Goal: Entertainment & Leisure: Browse casually

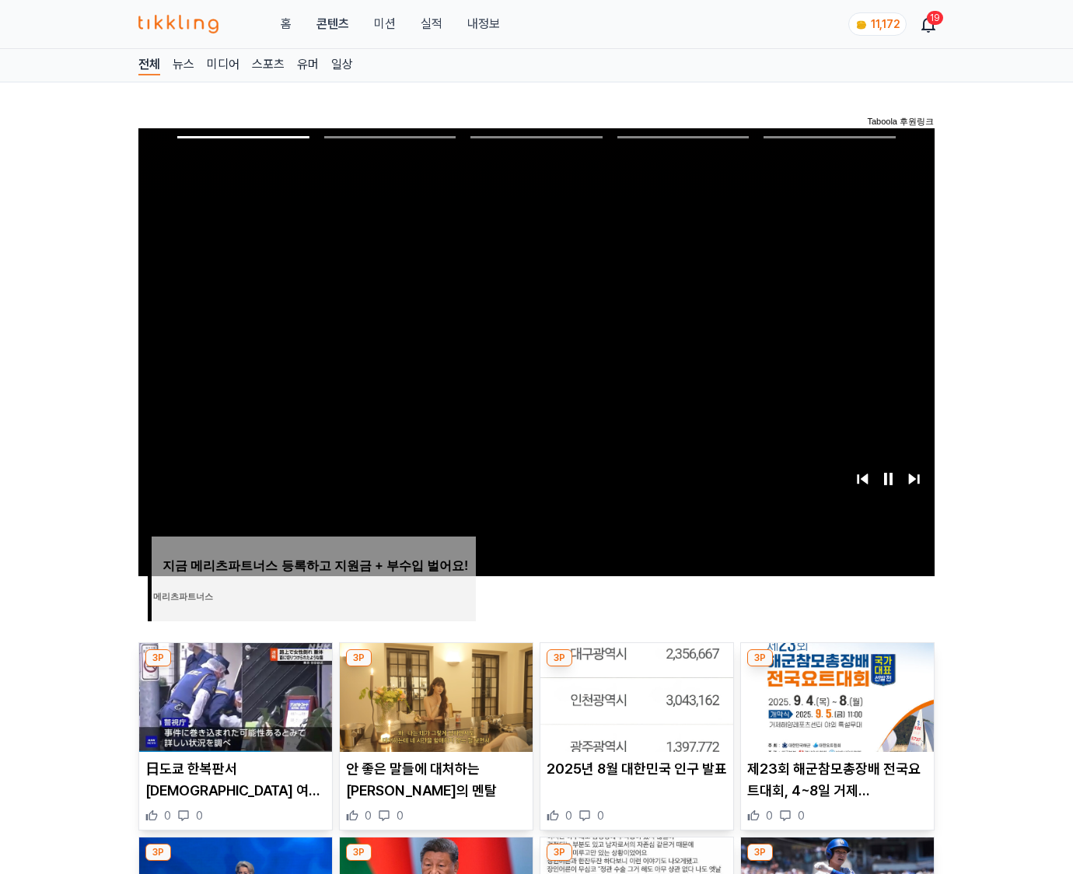
click at [836, 667] on img at bounding box center [837, 697] width 193 height 109
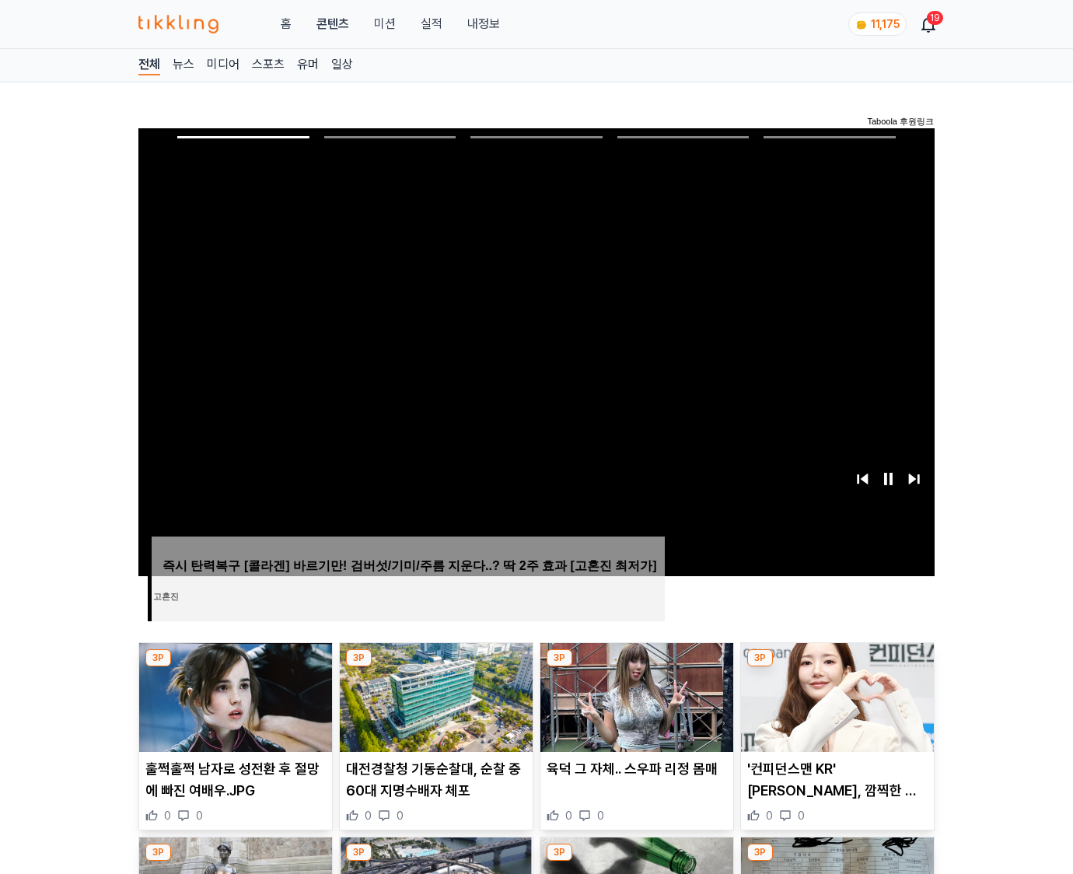
click at [836, 667] on img at bounding box center [837, 697] width 193 height 109
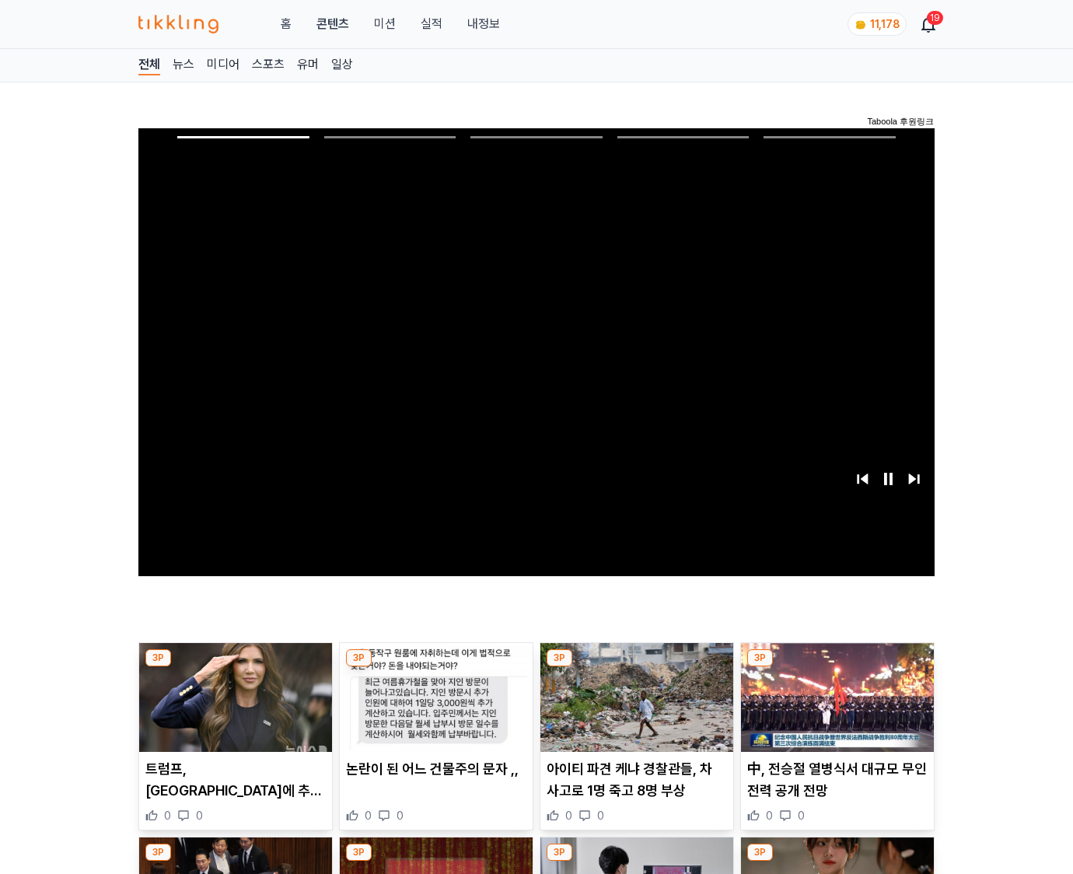
click at [836, 667] on img at bounding box center [837, 697] width 193 height 109
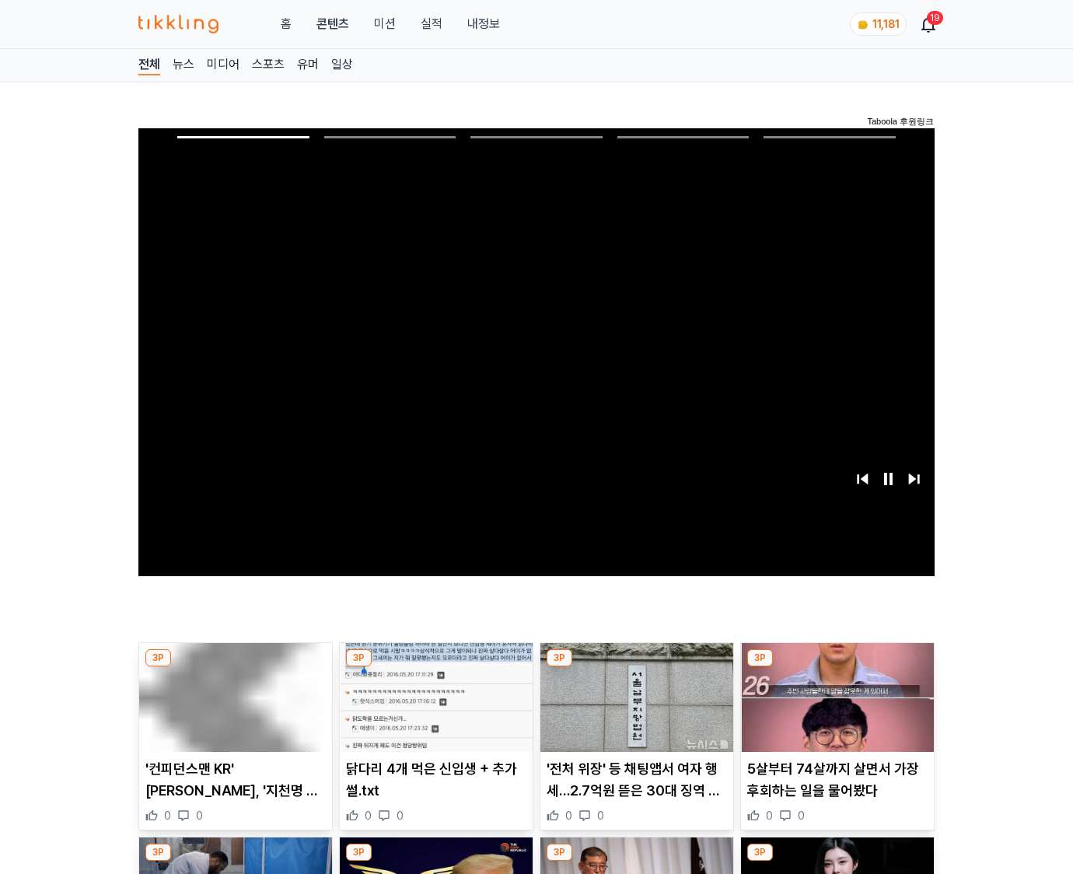
click at [836, 667] on img at bounding box center [837, 697] width 193 height 109
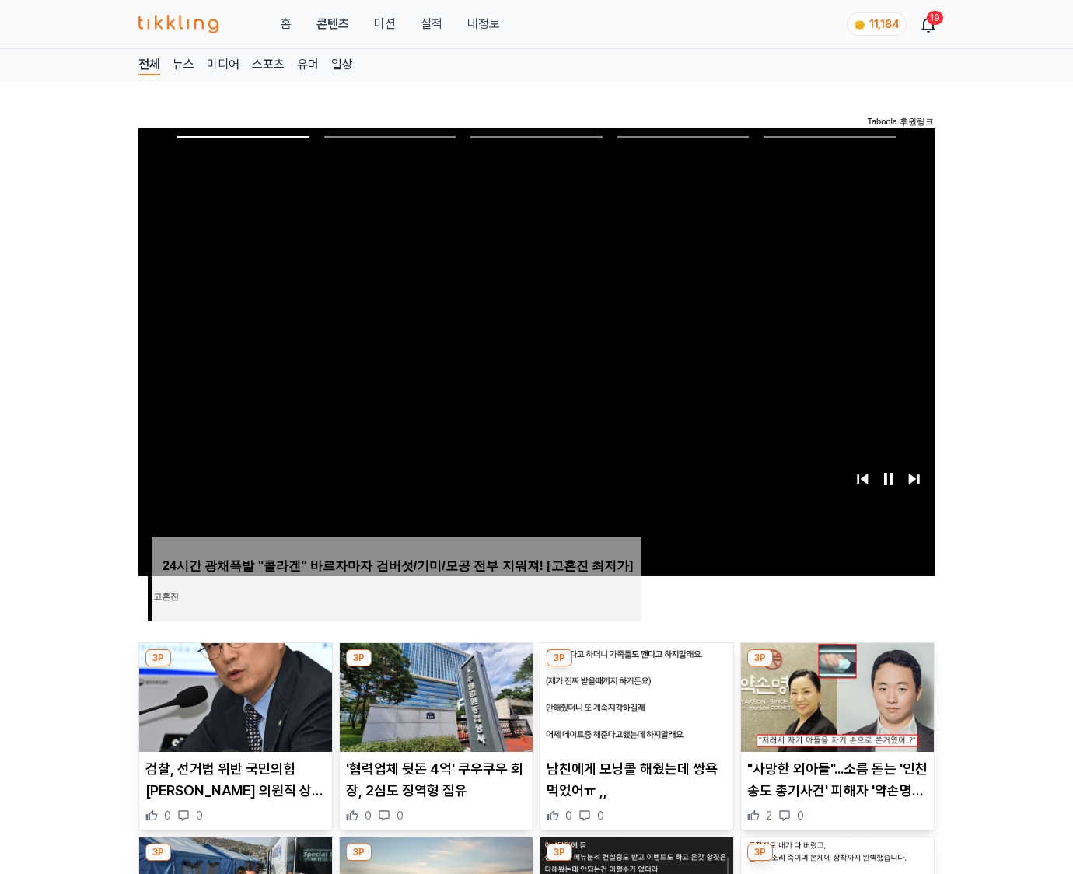
click at [836, 667] on img at bounding box center [837, 697] width 193 height 109
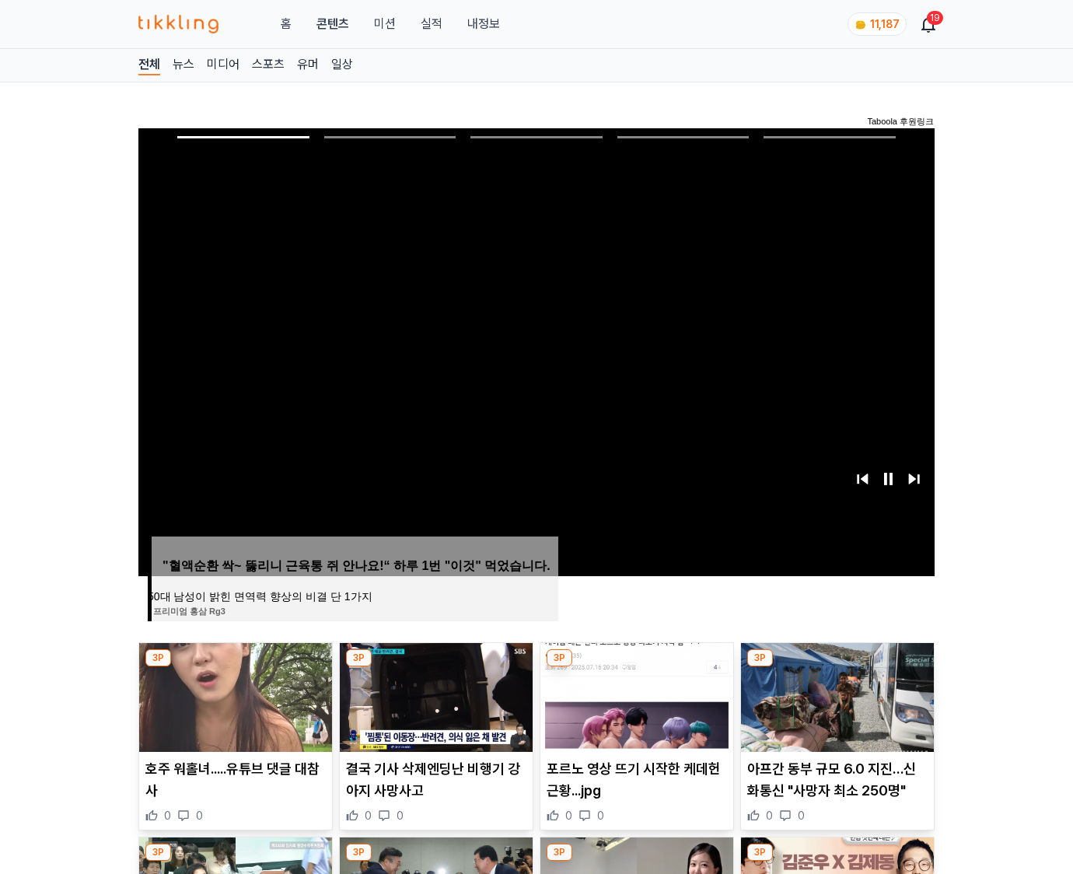
click at [836, 667] on img at bounding box center [837, 697] width 193 height 109
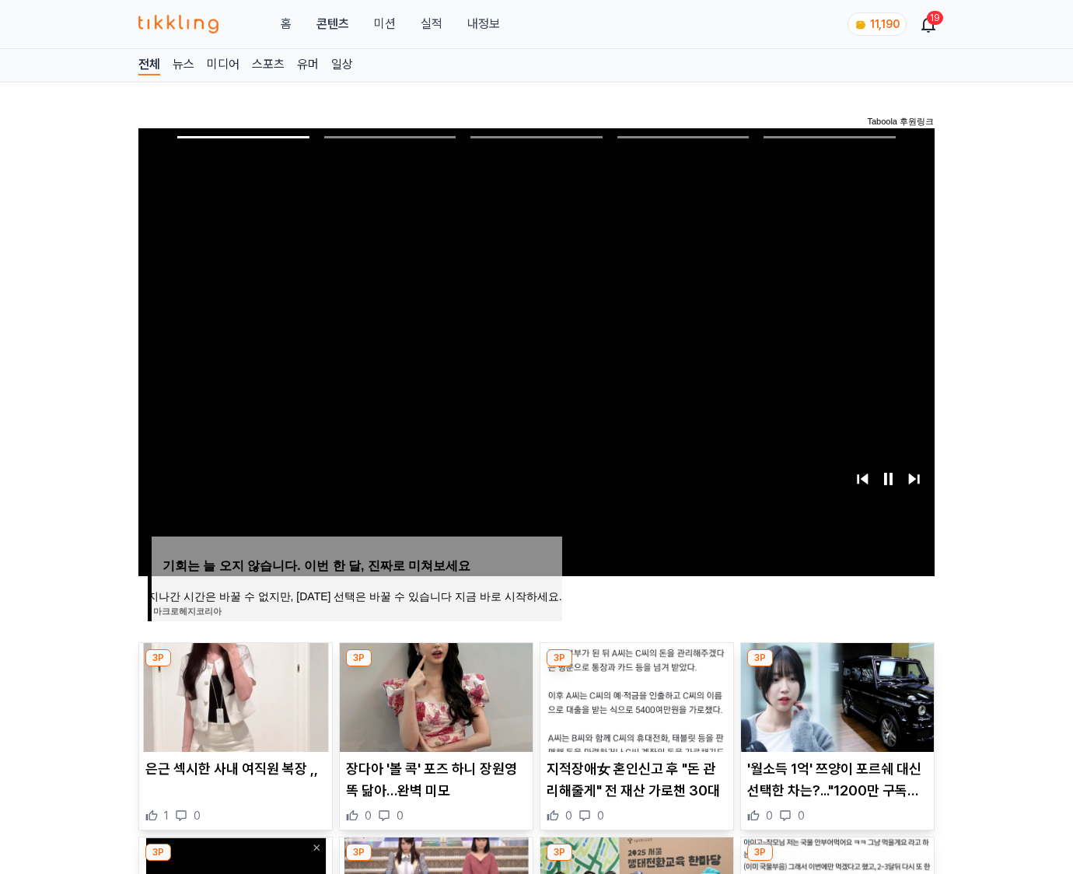
click at [836, 667] on img at bounding box center [837, 697] width 193 height 109
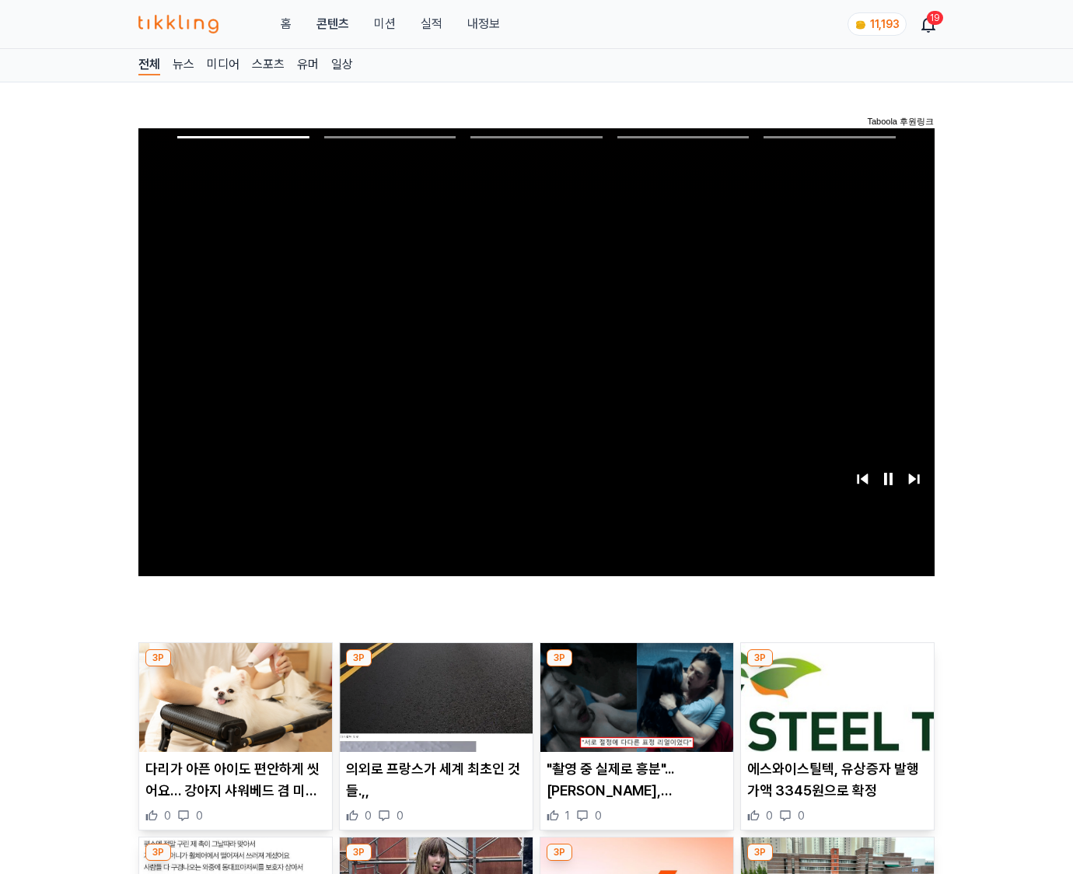
click at [836, 667] on img at bounding box center [837, 697] width 193 height 109
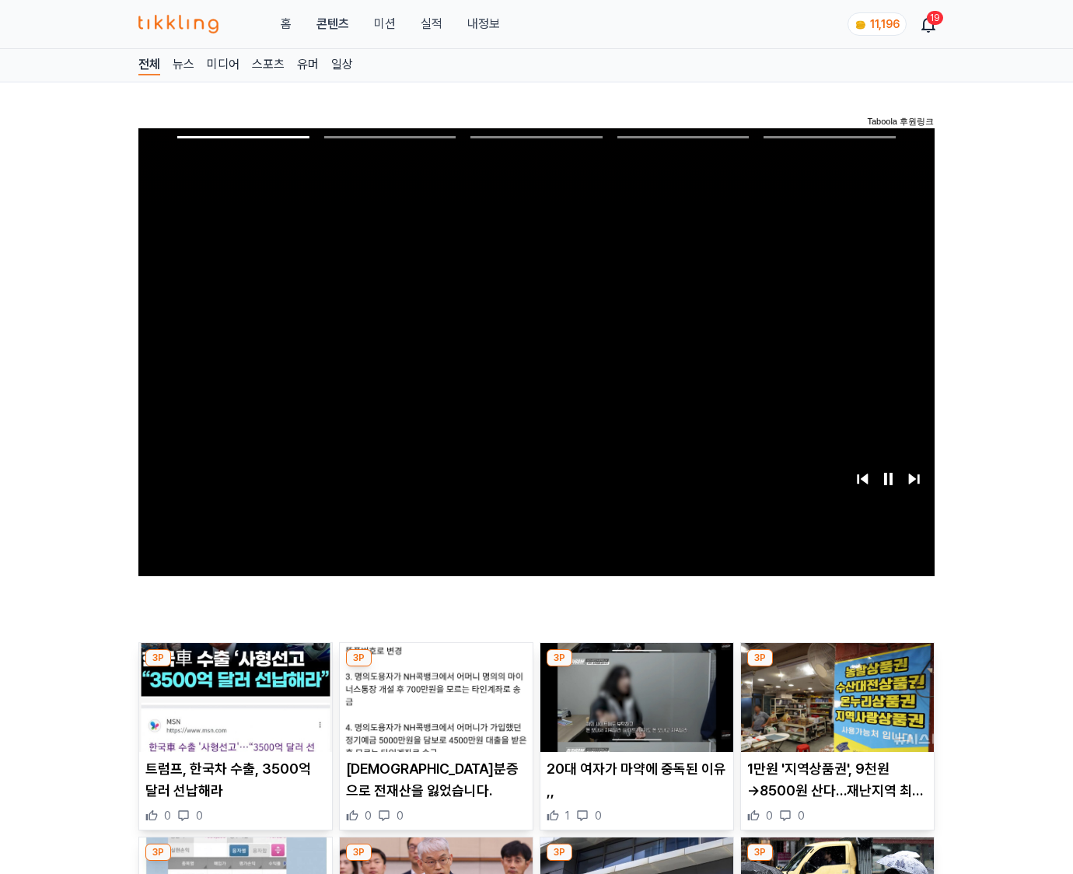
click at [836, 667] on img at bounding box center [837, 697] width 193 height 109
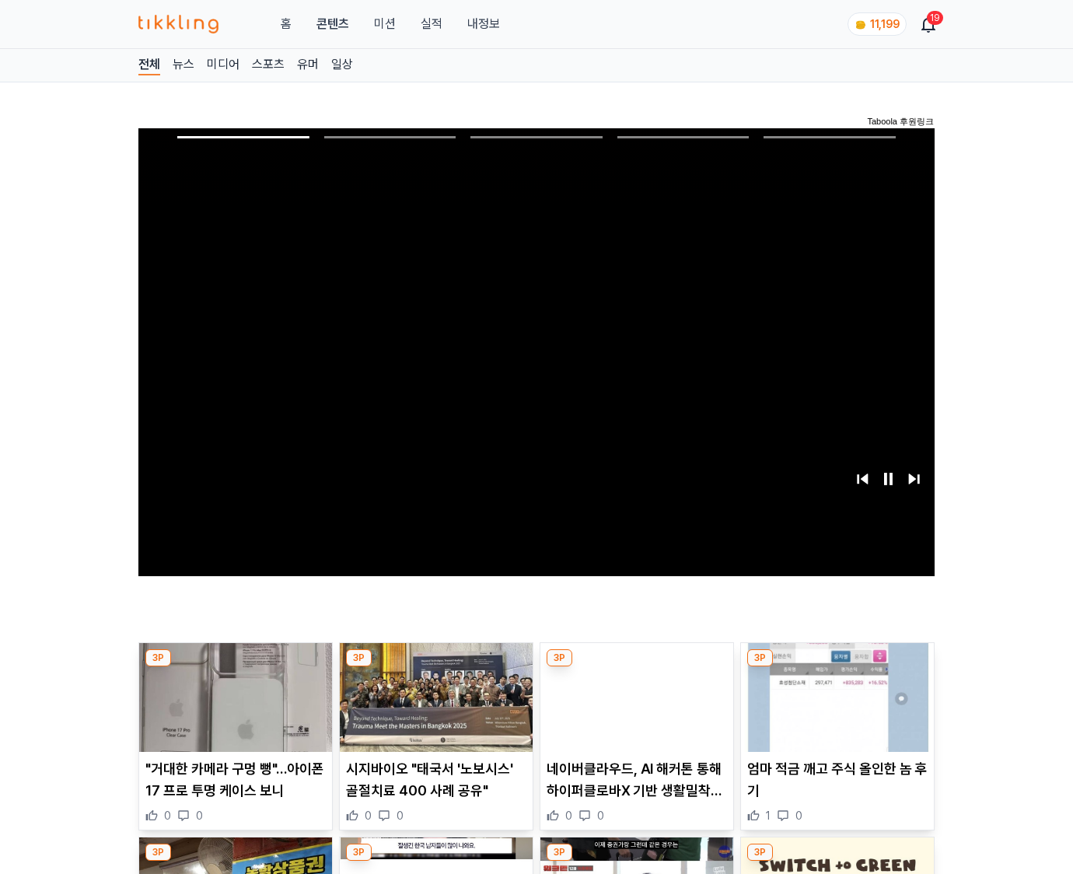
click at [836, 667] on img at bounding box center [837, 697] width 193 height 109
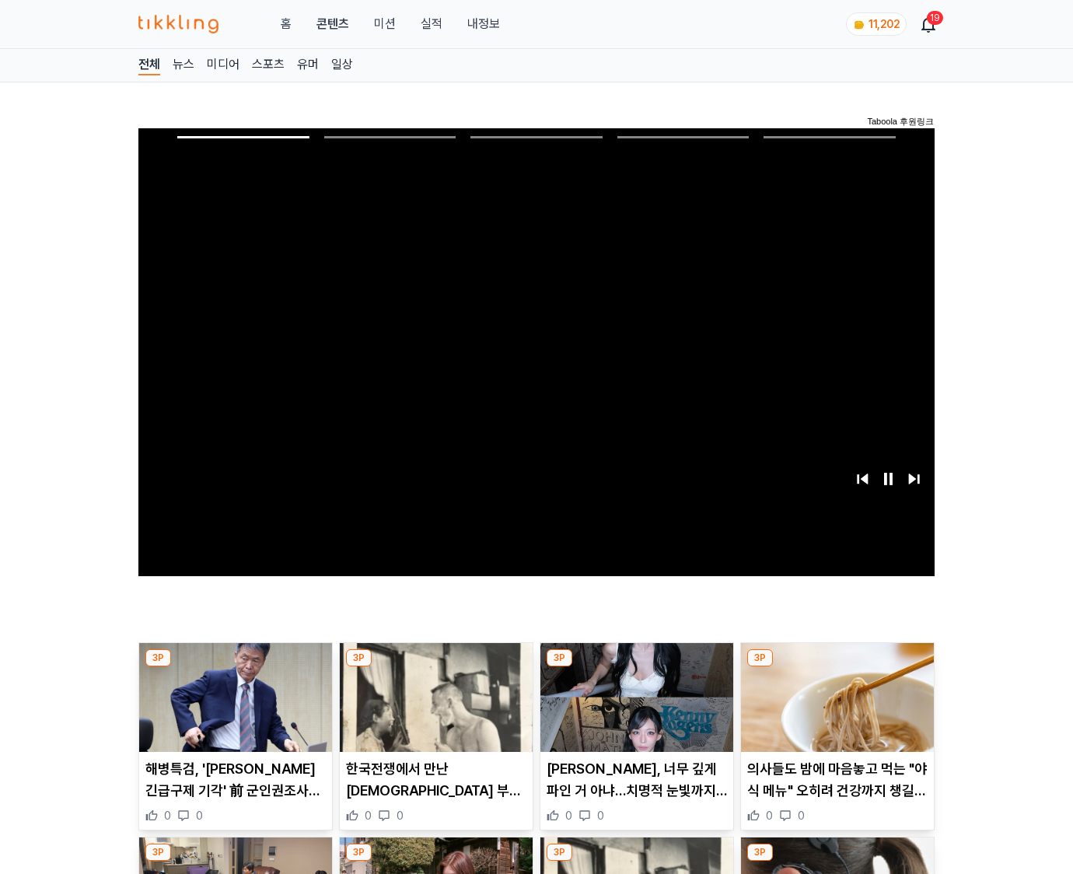
click at [836, 667] on img at bounding box center [837, 697] width 193 height 109
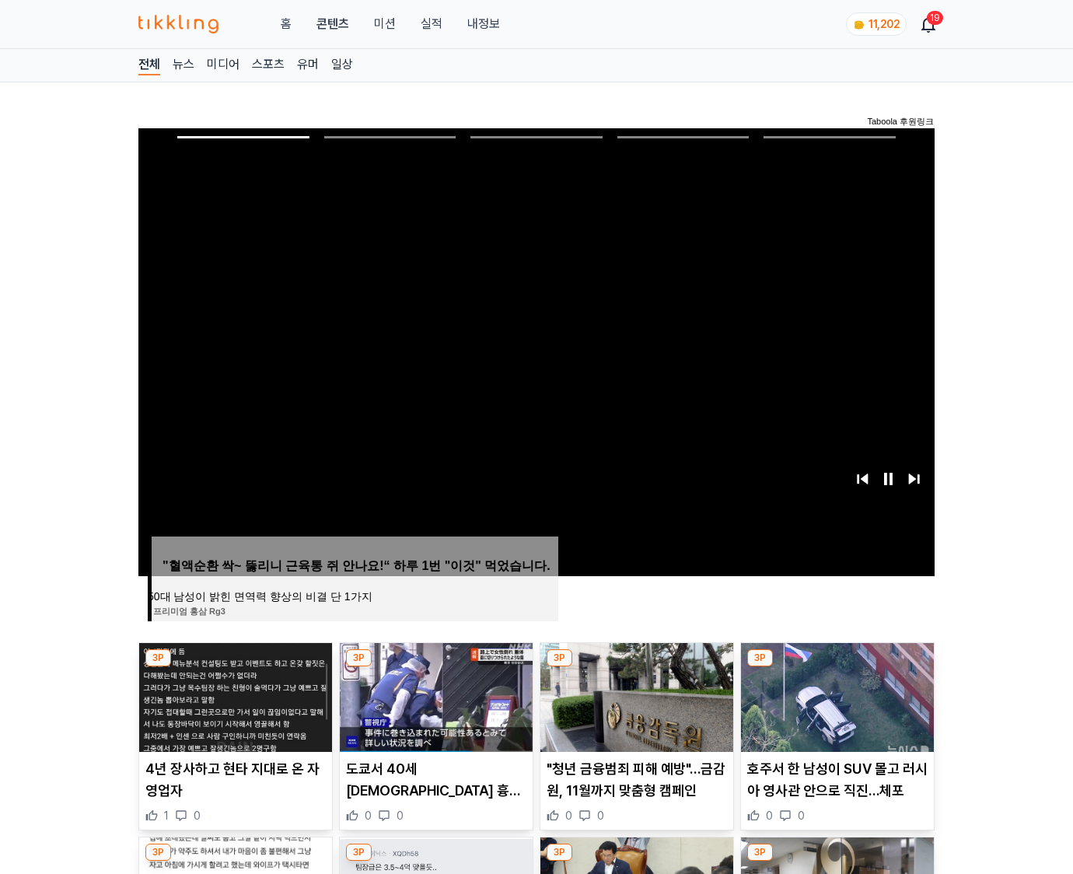
click at [836, 667] on img at bounding box center [837, 697] width 193 height 109
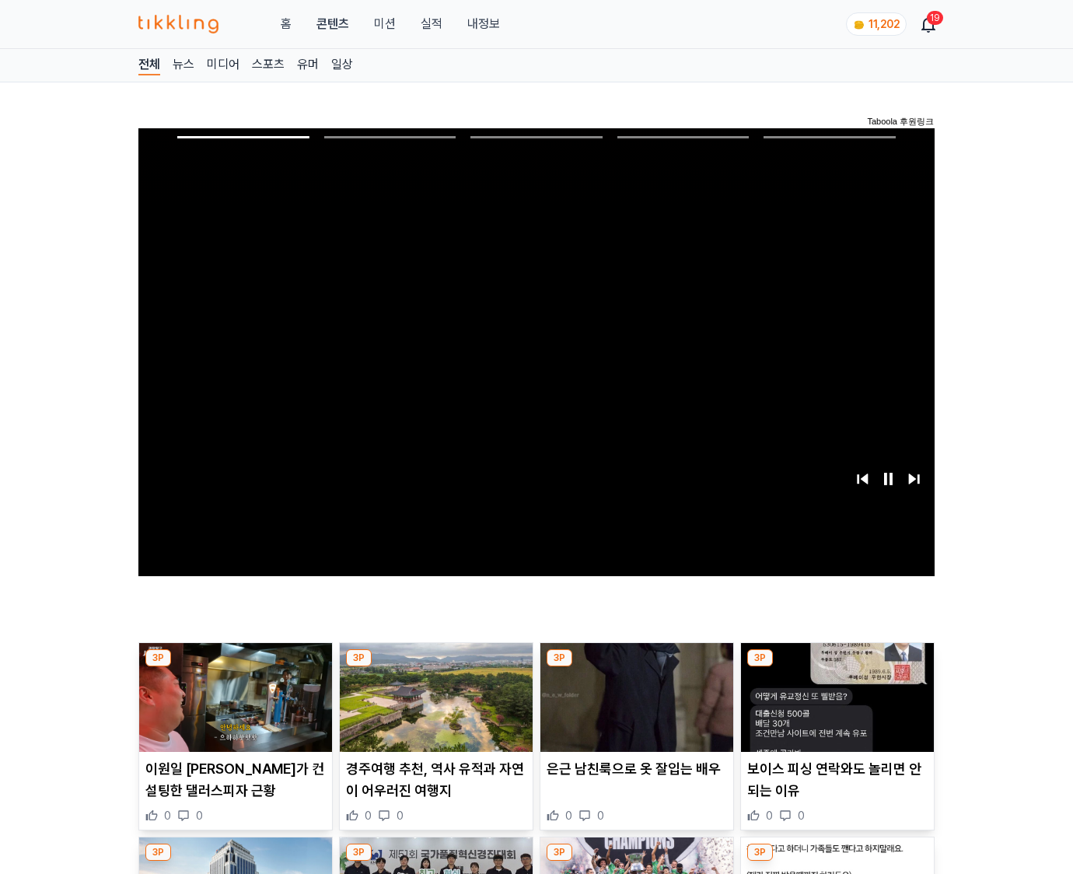
click at [836, 667] on img at bounding box center [837, 697] width 193 height 109
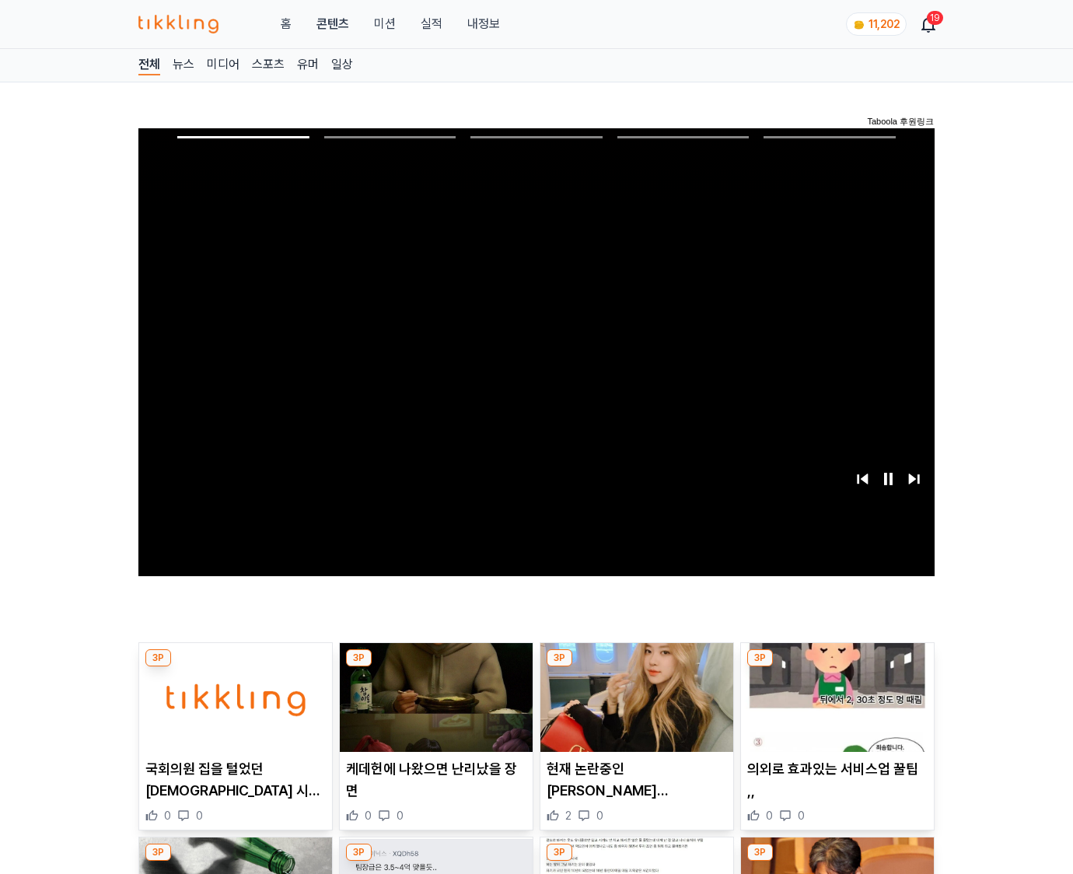
click at [836, 667] on img at bounding box center [837, 697] width 193 height 109
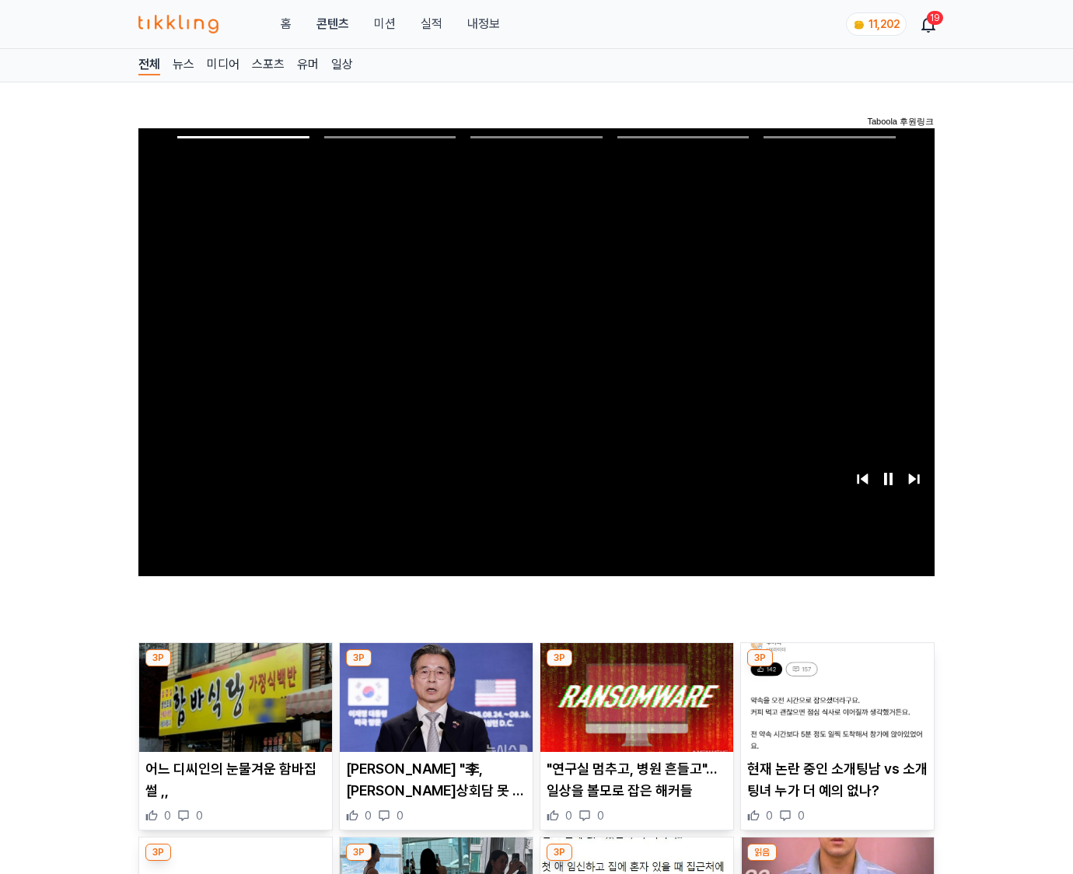
click at [836, 667] on img at bounding box center [837, 697] width 193 height 109
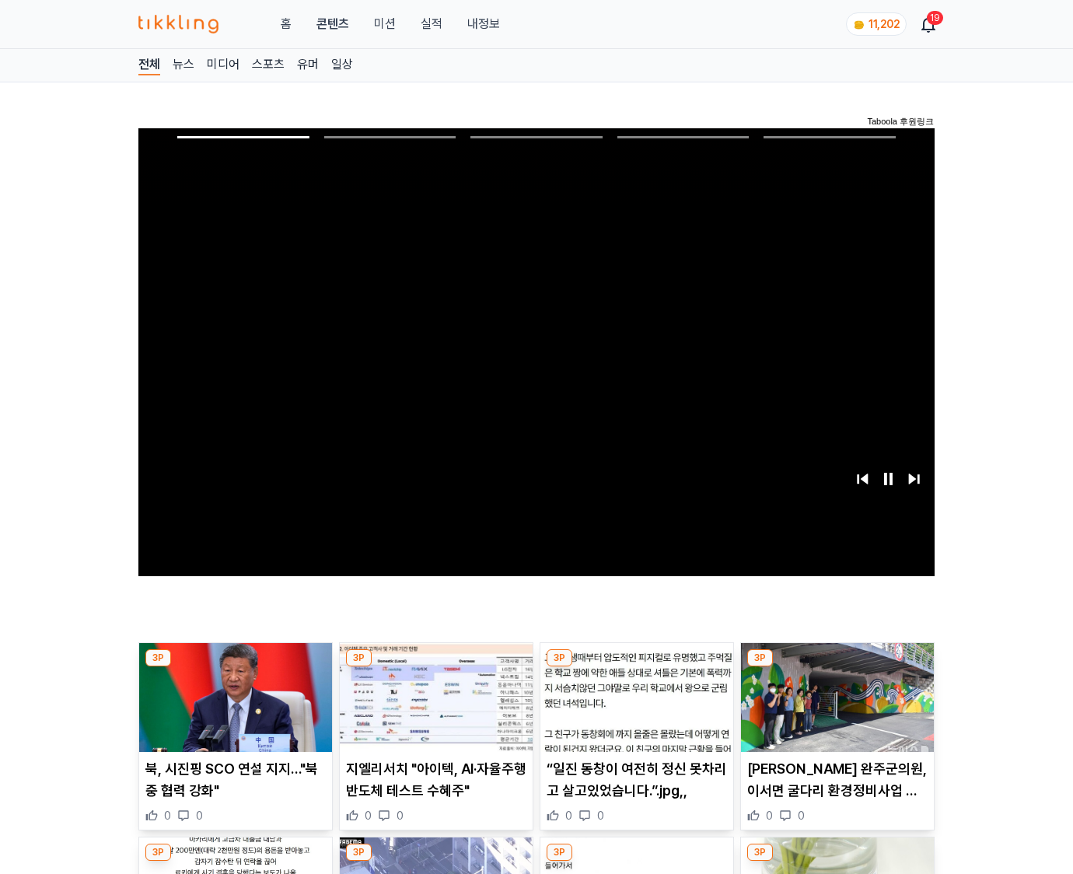
click at [836, 667] on img at bounding box center [837, 697] width 193 height 109
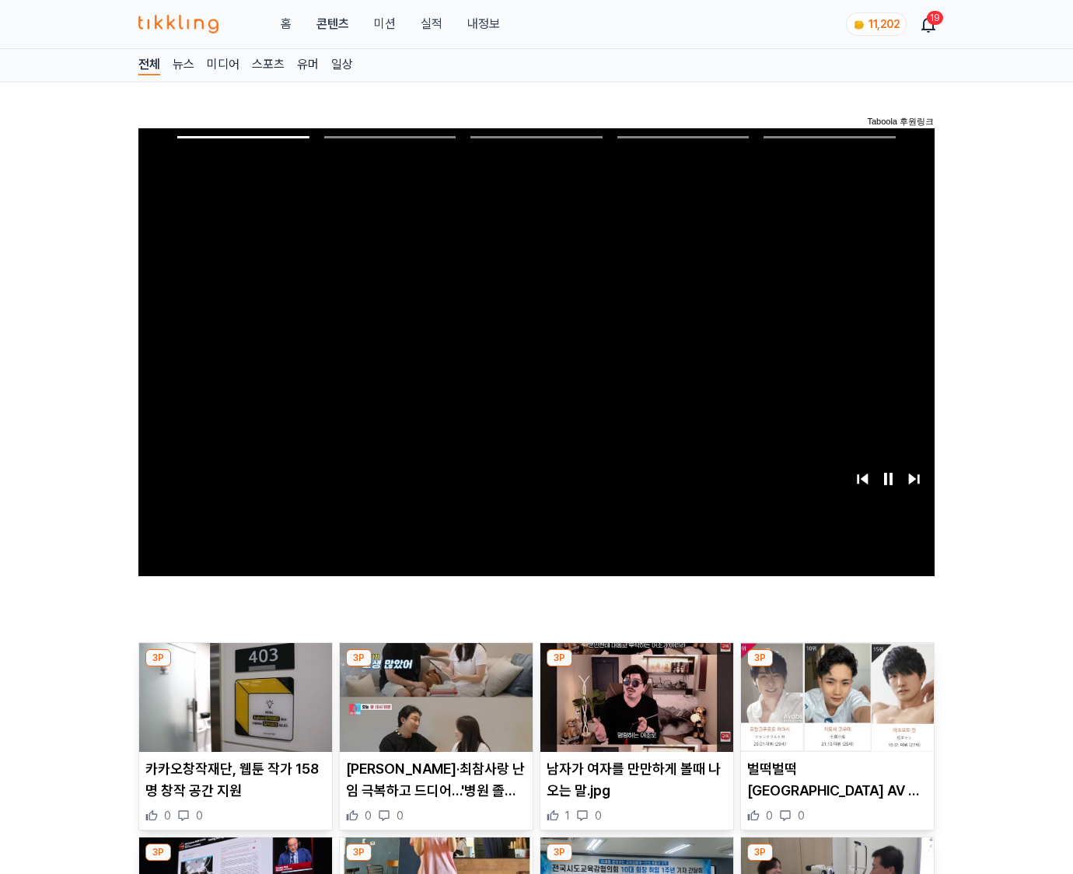
click at [836, 667] on img at bounding box center [837, 697] width 193 height 109
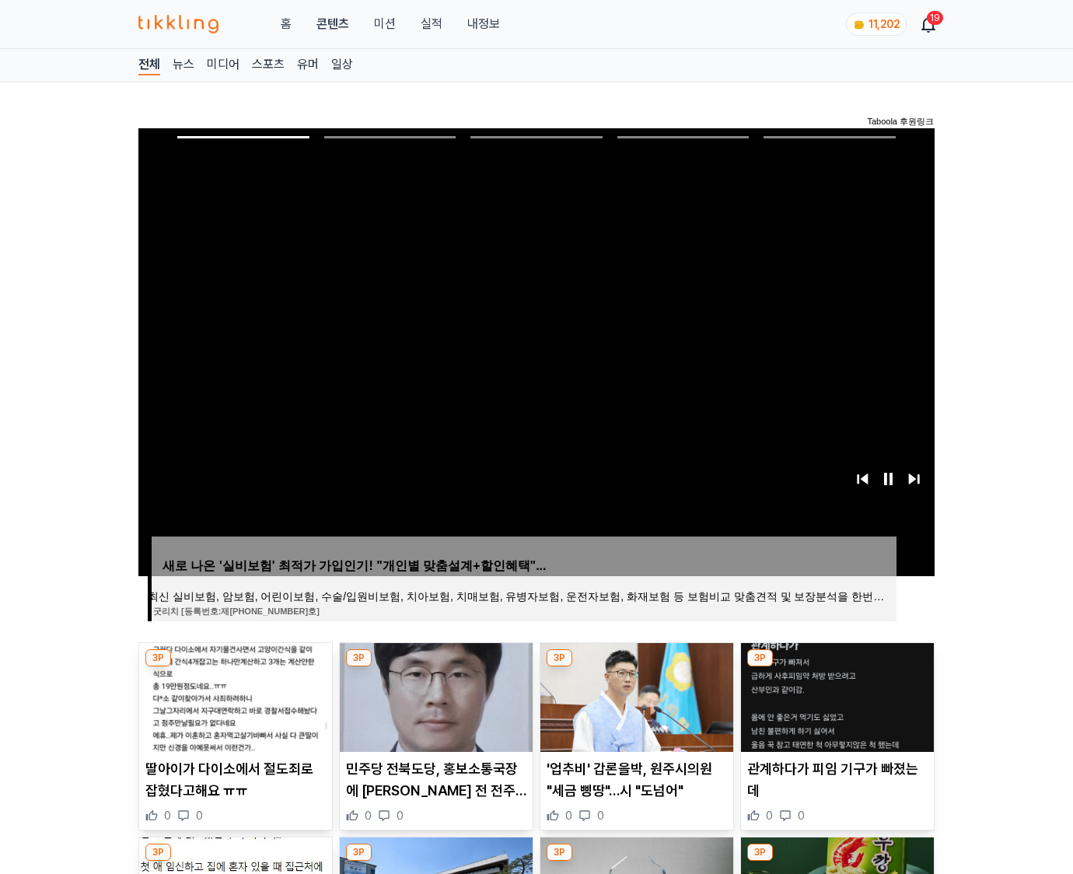
click at [836, 667] on img at bounding box center [837, 697] width 193 height 109
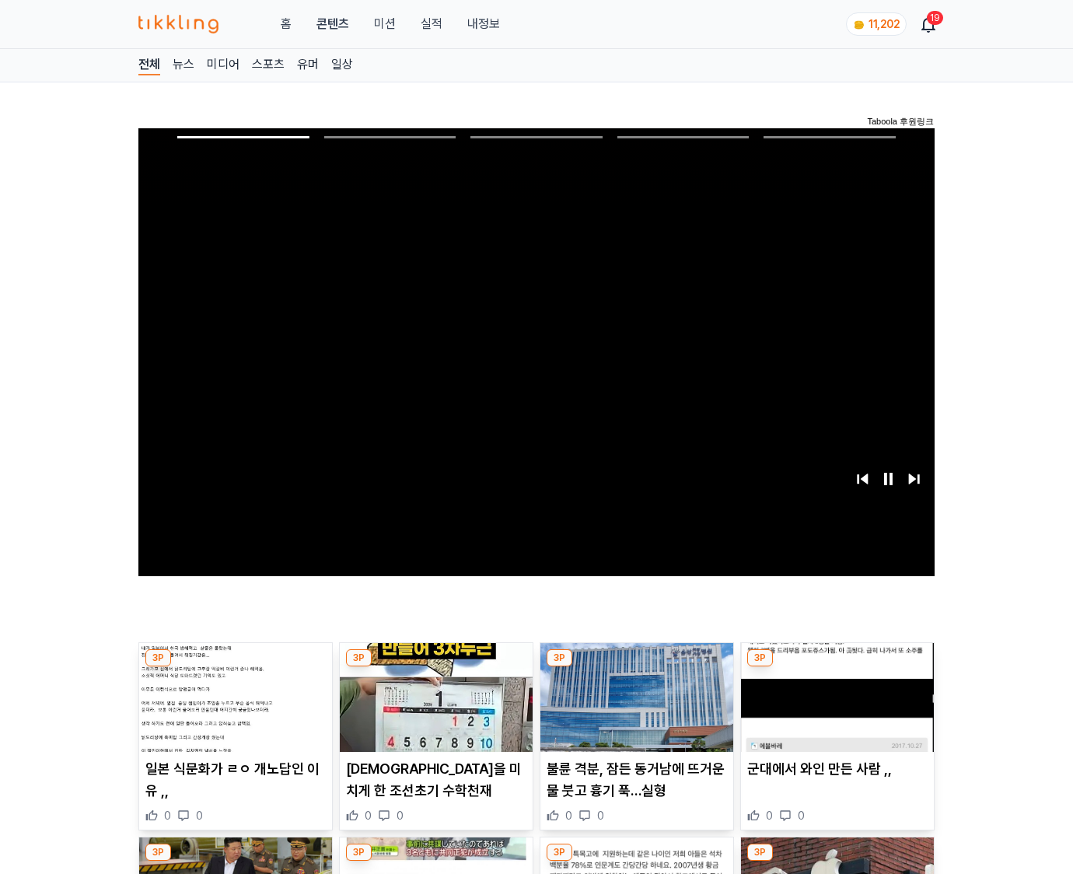
click at [836, 667] on img at bounding box center [837, 697] width 193 height 109
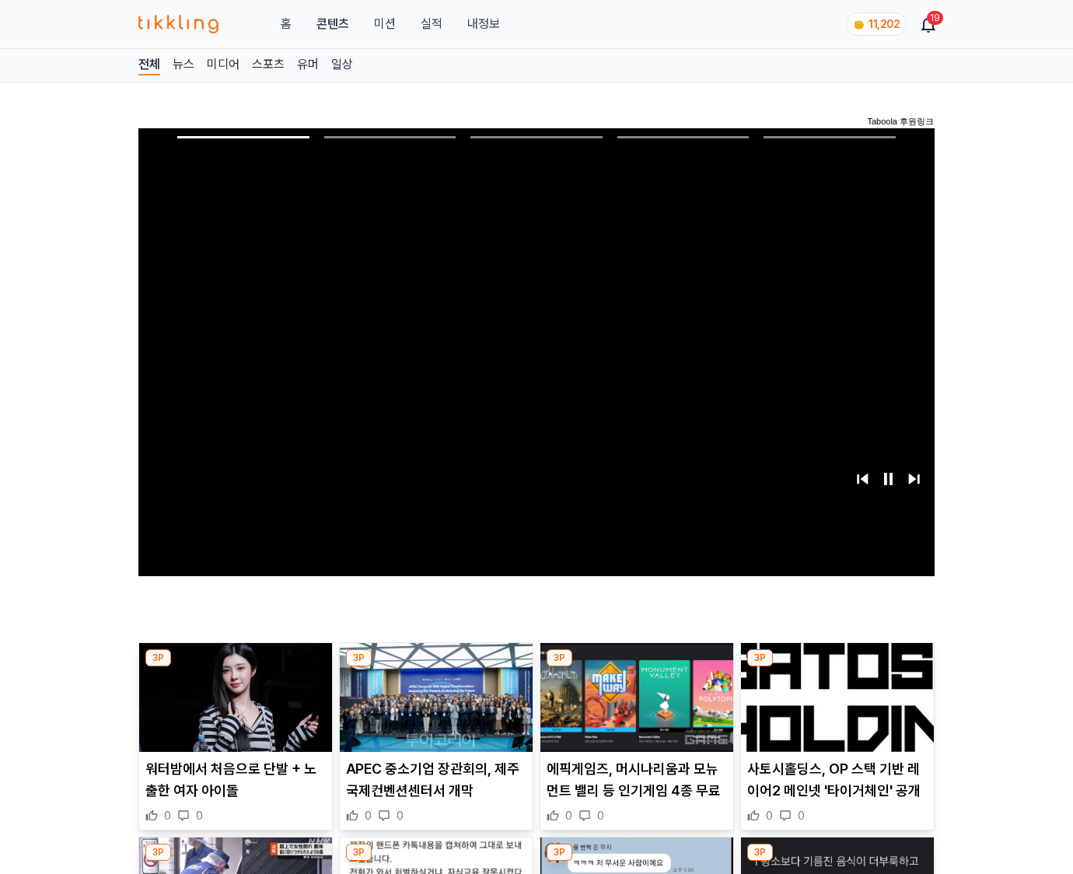
click at [836, 667] on img at bounding box center [837, 697] width 193 height 109
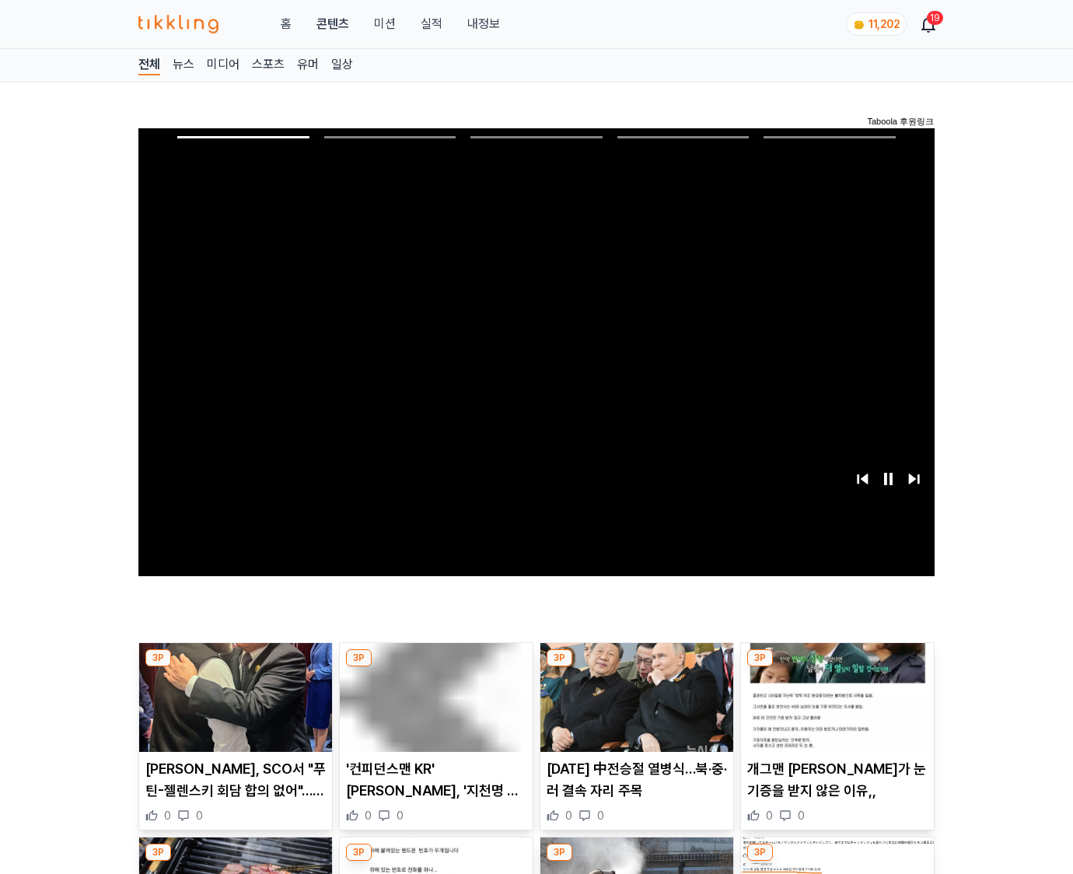
click at [836, 667] on img at bounding box center [837, 697] width 193 height 109
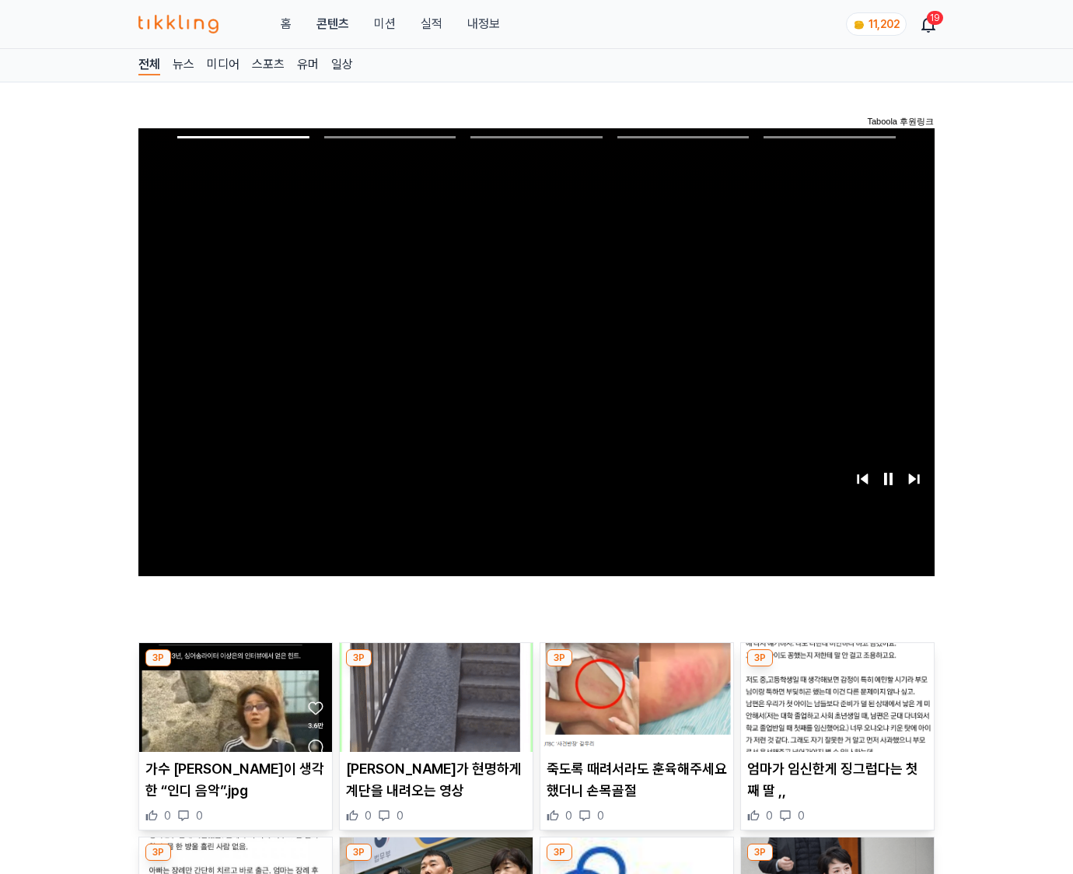
click at [836, 667] on img at bounding box center [837, 697] width 193 height 109
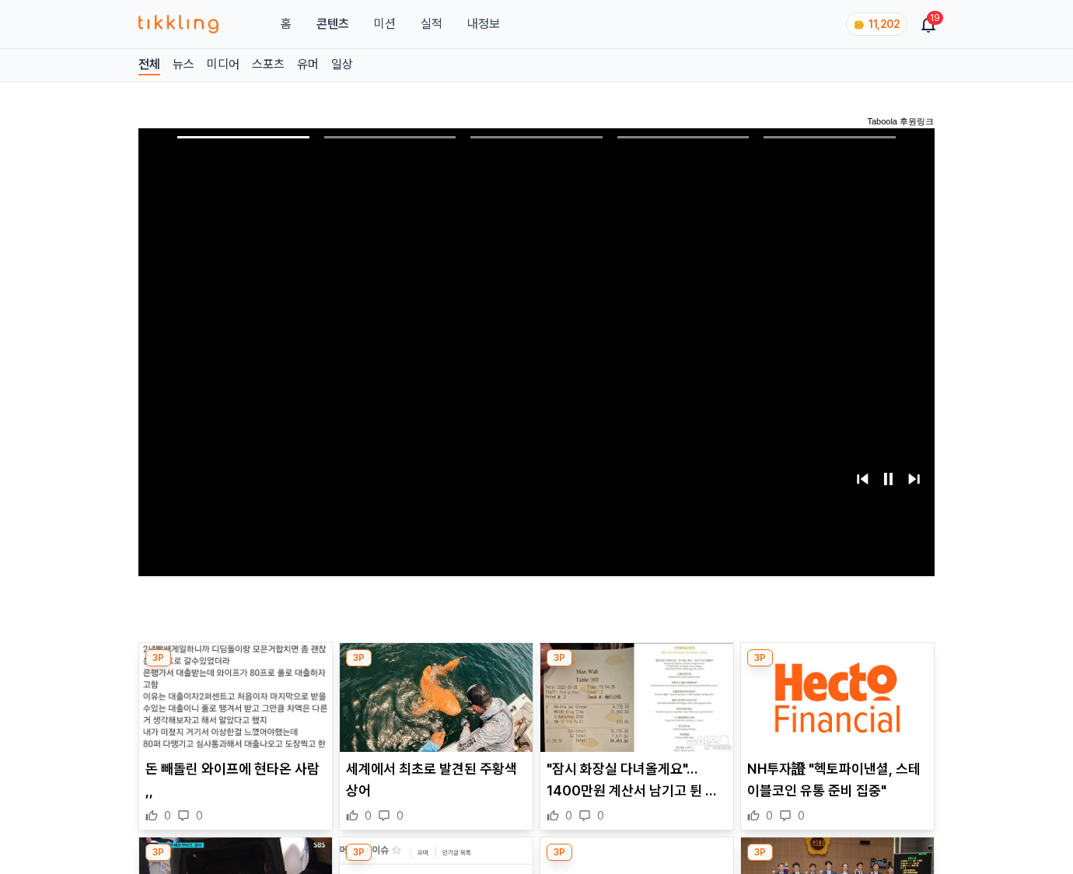
click at [836, 667] on img at bounding box center [837, 697] width 193 height 109
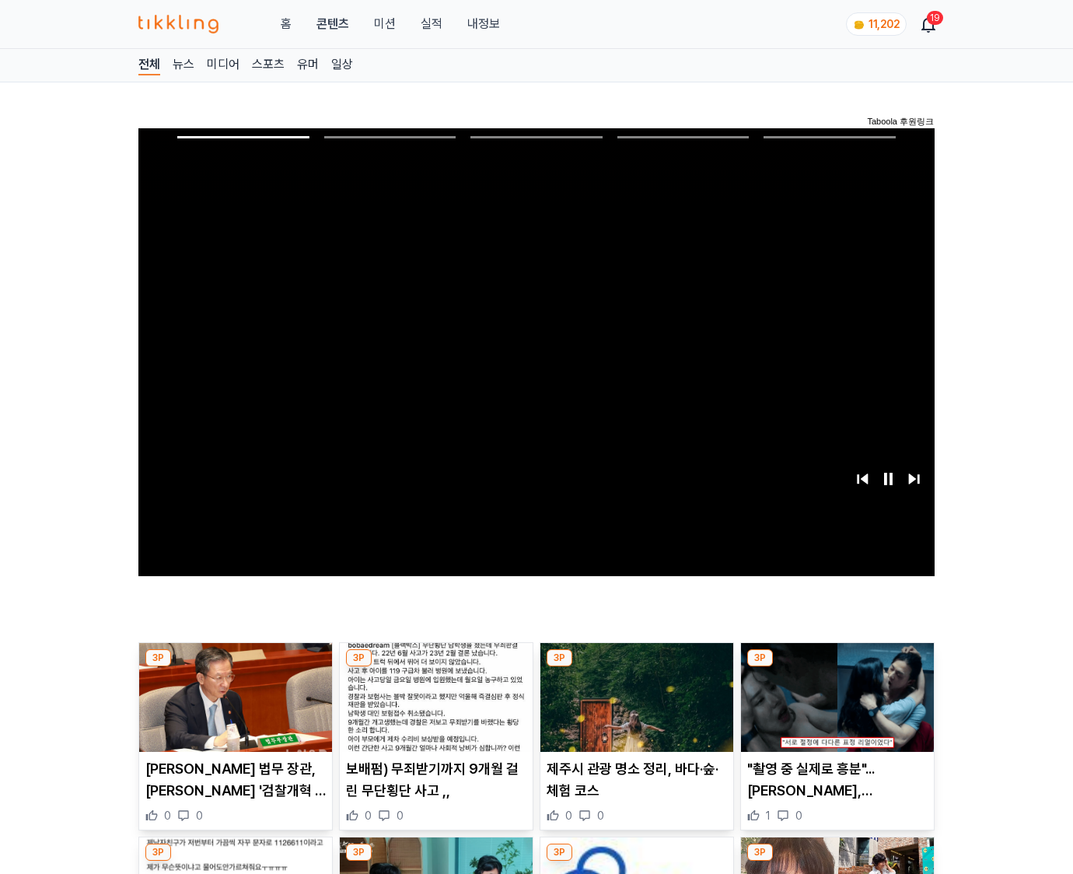
click at [836, 667] on img at bounding box center [837, 697] width 193 height 109
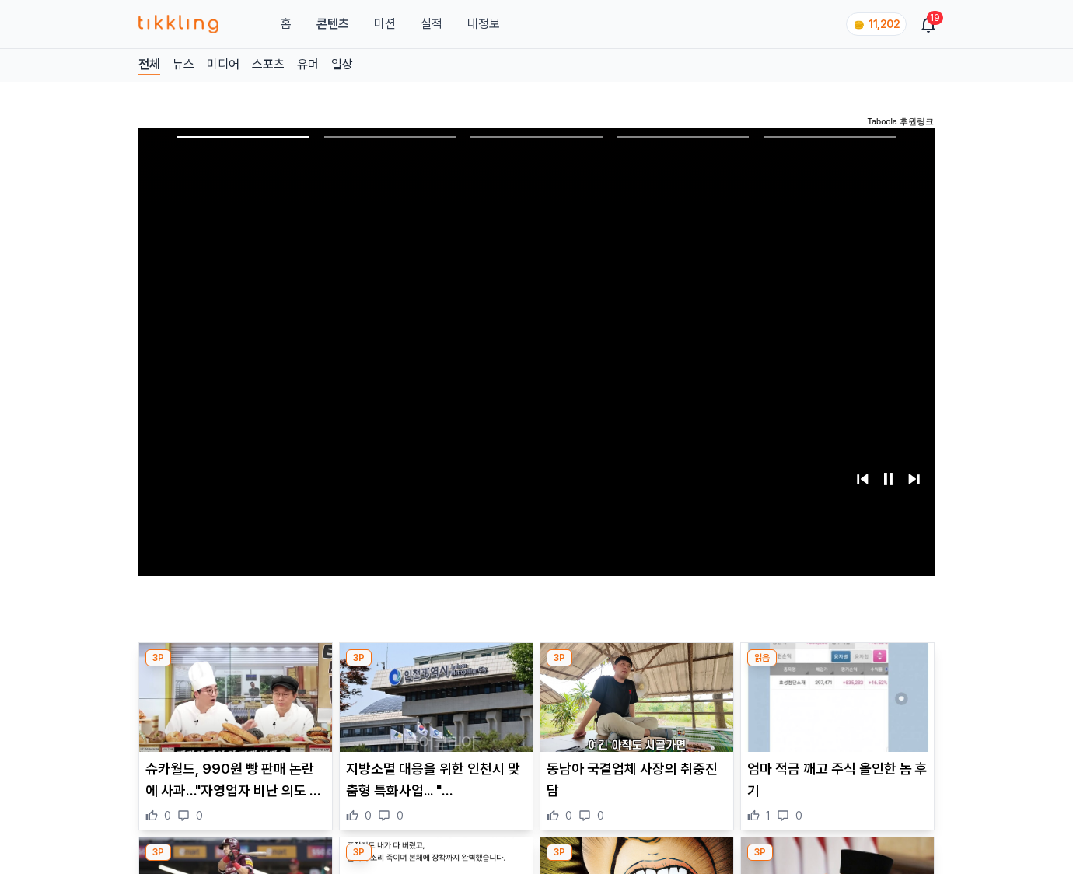
click at [836, 667] on img at bounding box center [837, 697] width 193 height 109
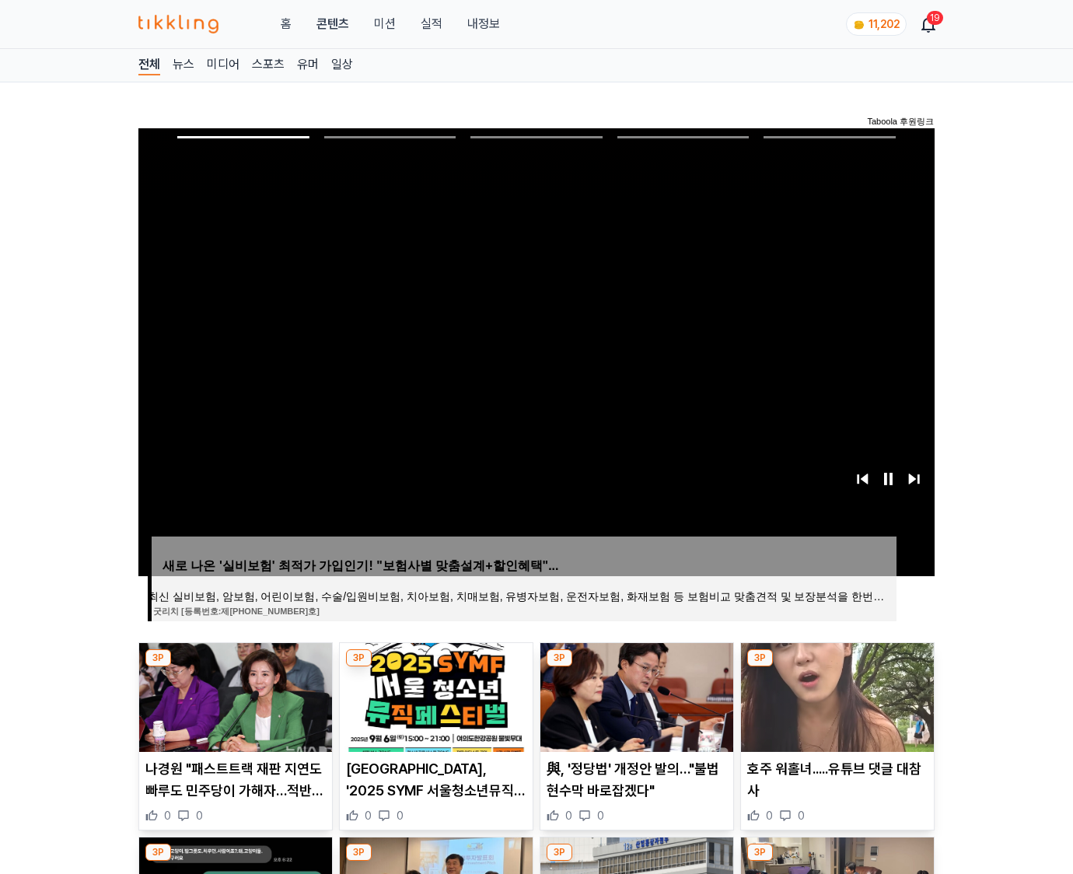
click at [836, 667] on img at bounding box center [837, 697] width 193 height 109
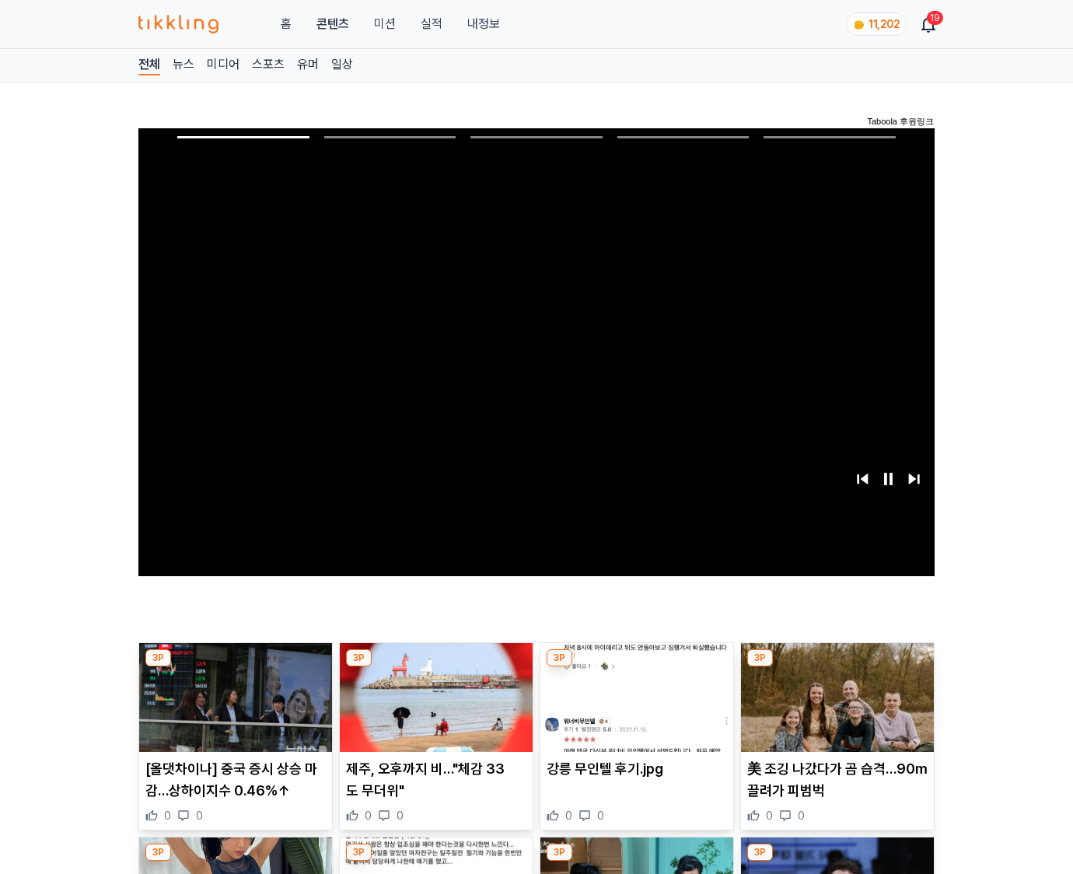
click at [836, 667] on img at bounding box center [837, 697] width 193 height 109
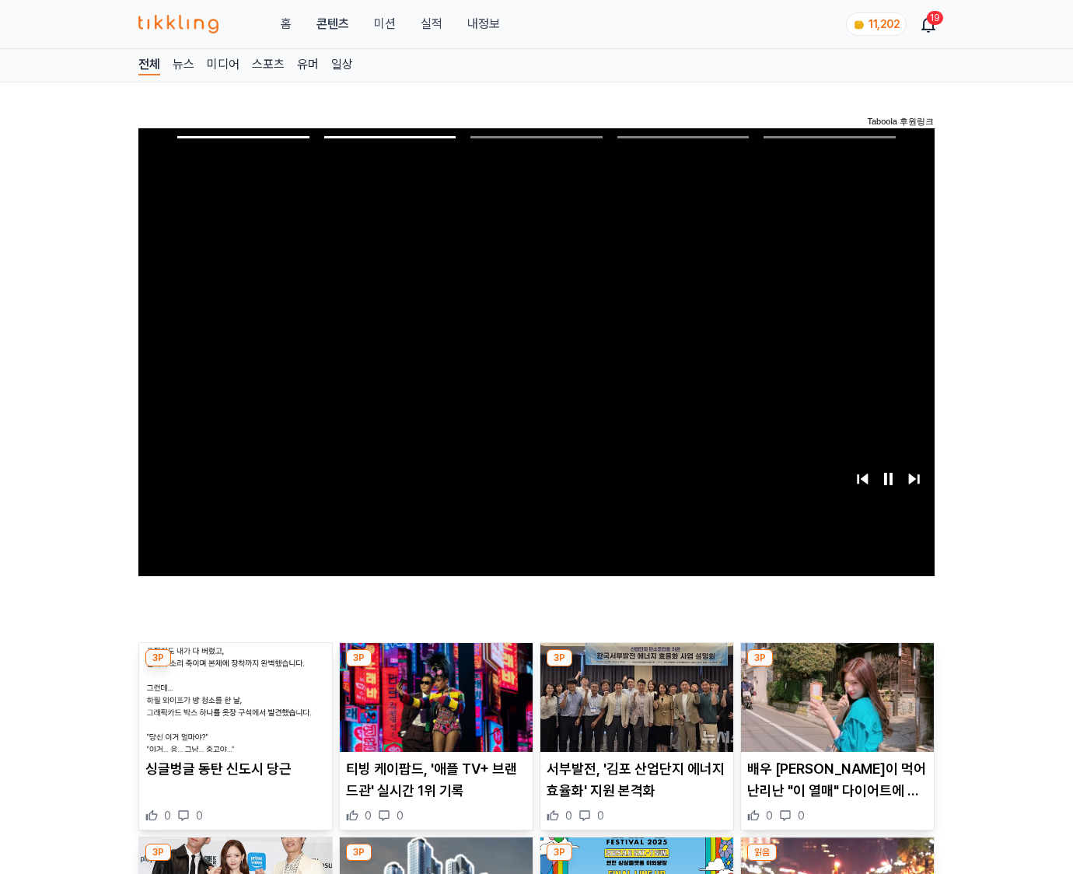
click at [836, 667] on img at bounding box center [837, 697] width 193 height 109
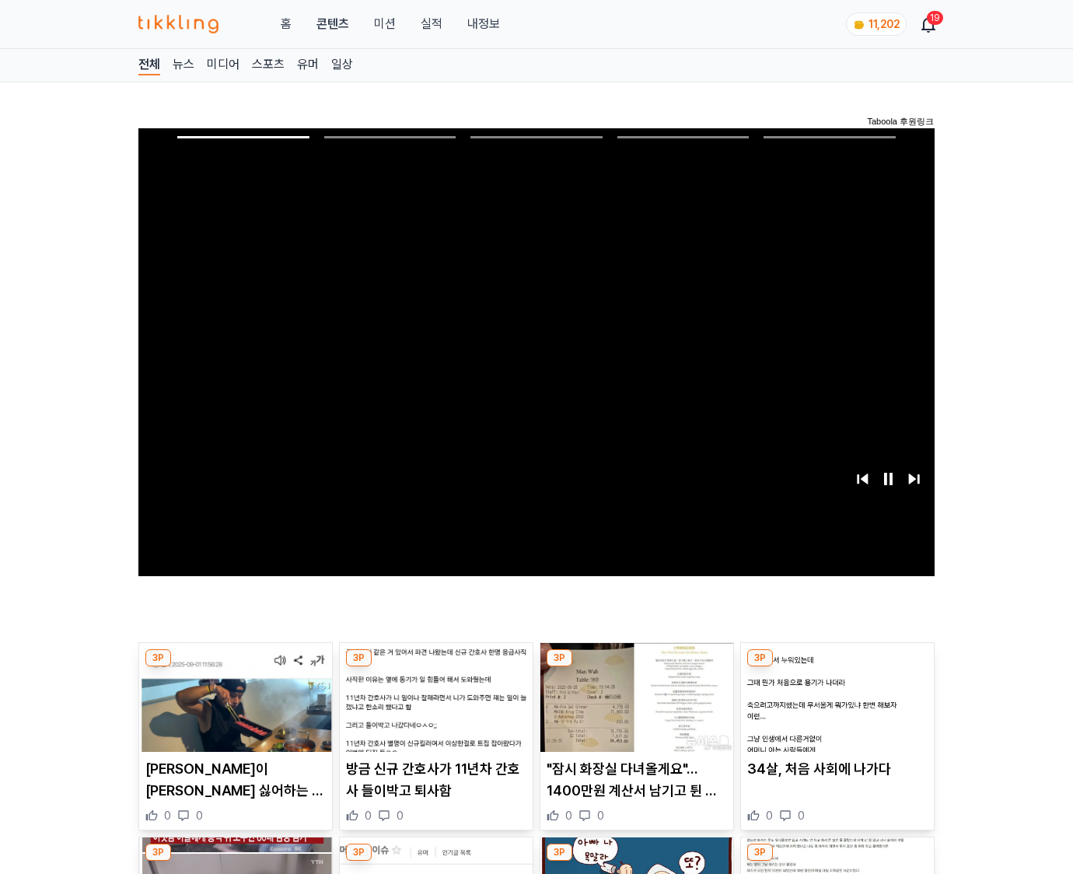
click at [836, 667] on img at bounding box center [837, 697] width 193 height 109
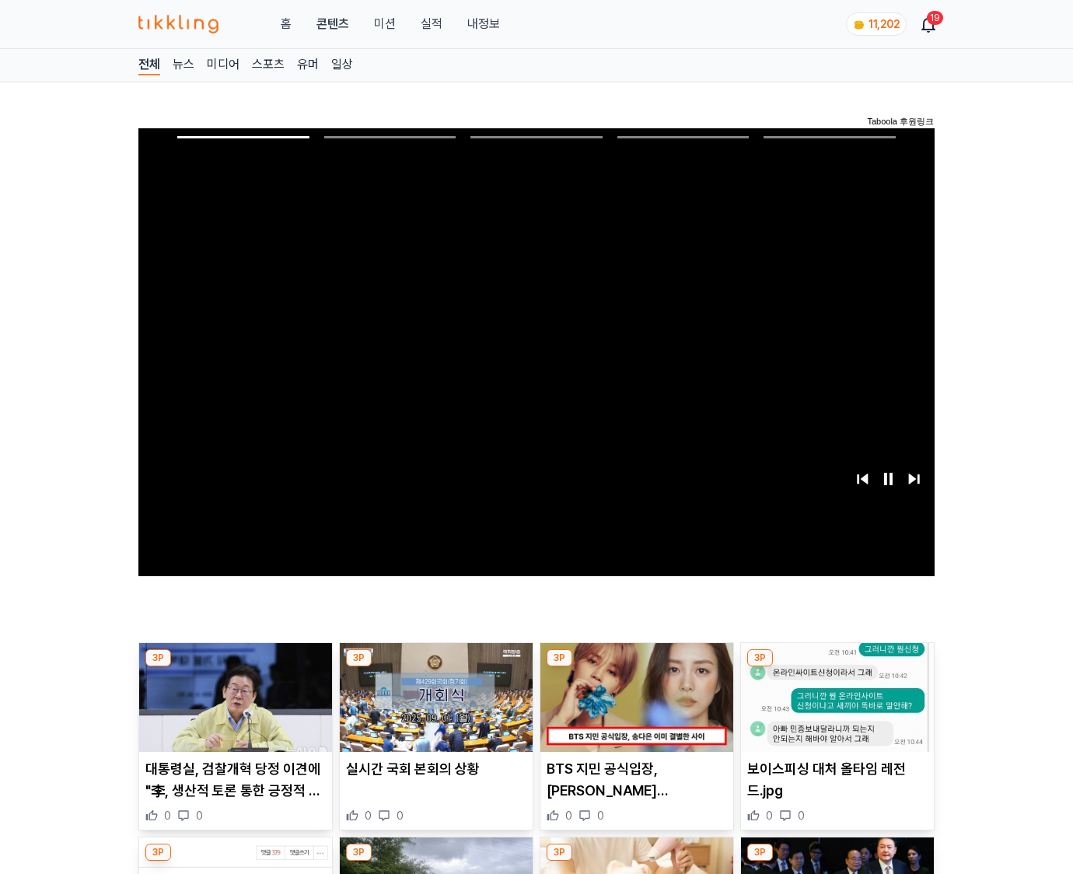
click at [836, 667] on img at bounding box center [837, 697] width 193 height 109
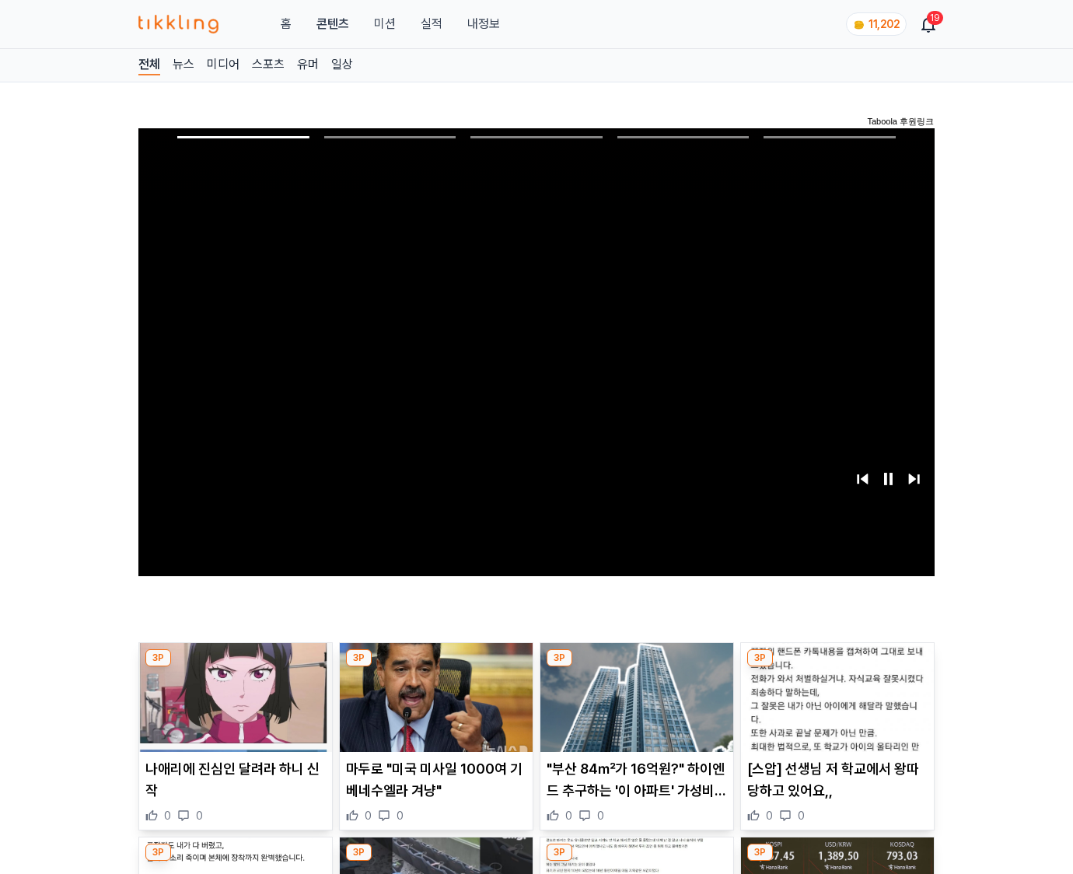
click at [836, 667] on img at bounding box center [837, 697] width 193 height 109
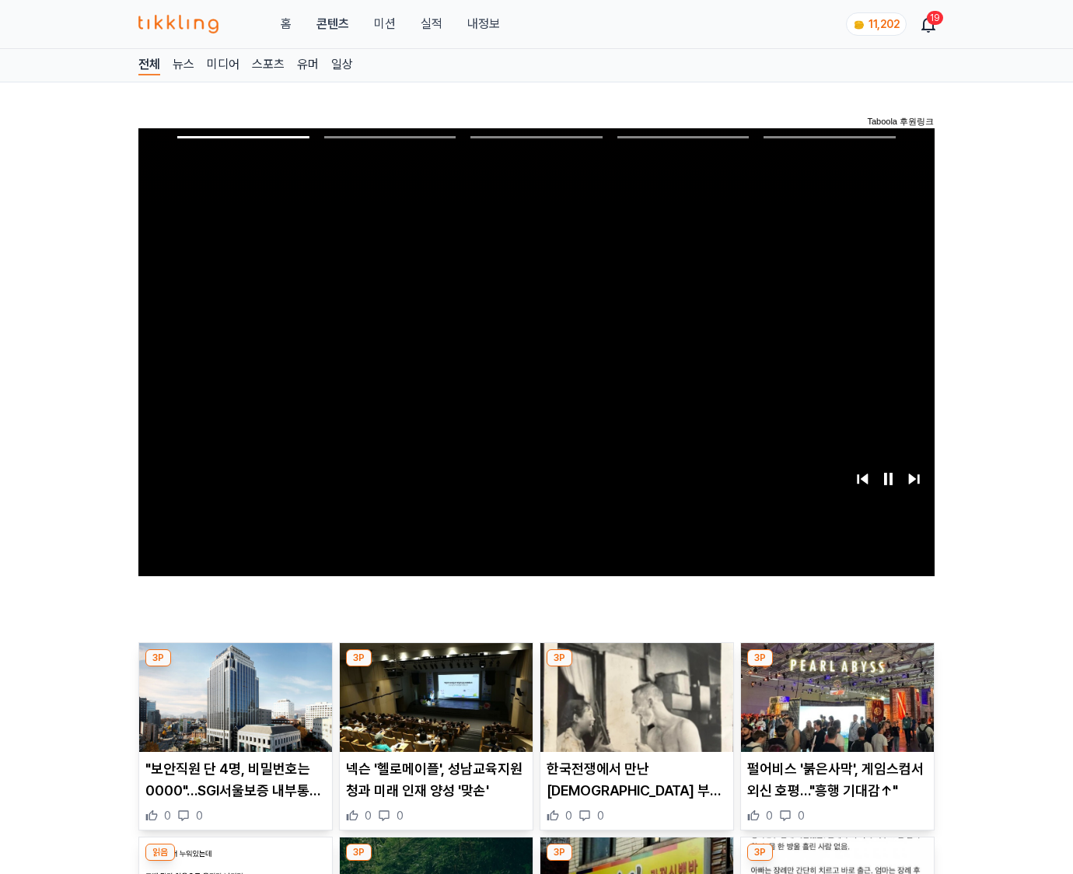
click at [836, 667] on img at bounding box center [837, 697] width 193 height 109
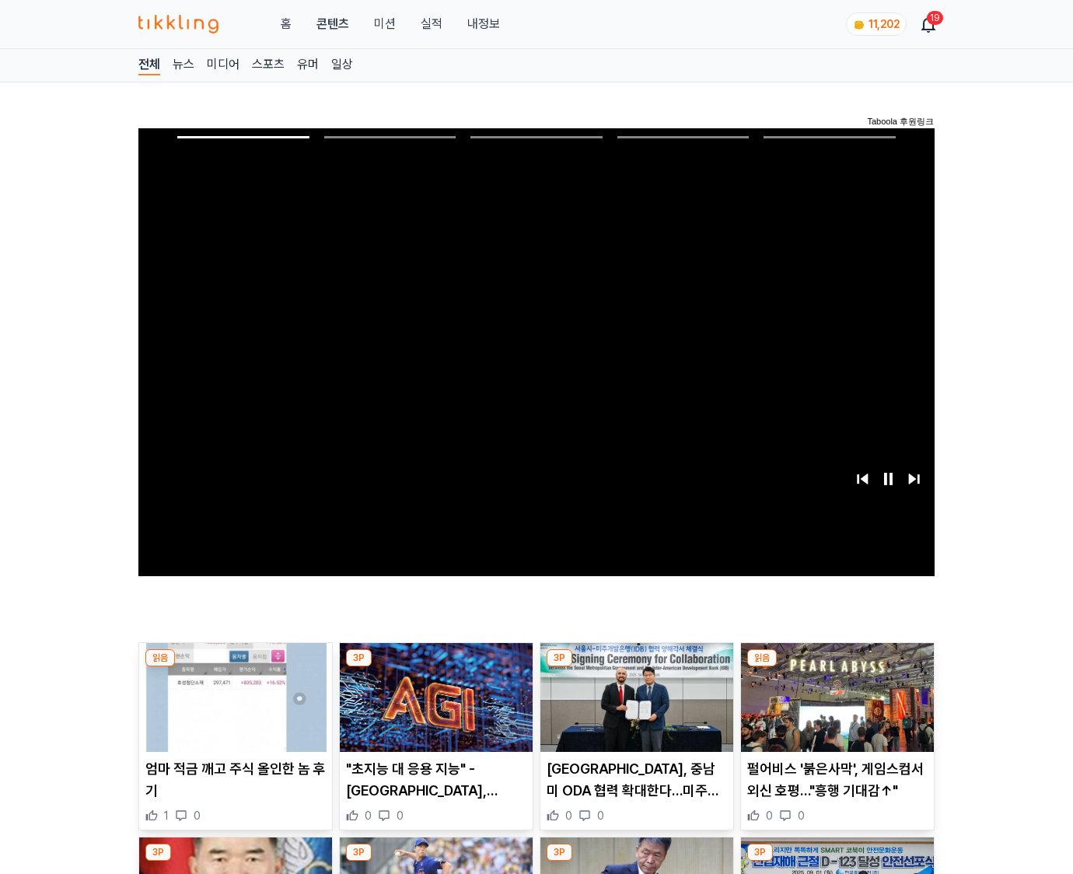
click at [836, 667] on img at bounding box center [837, 697] width 193 height 109
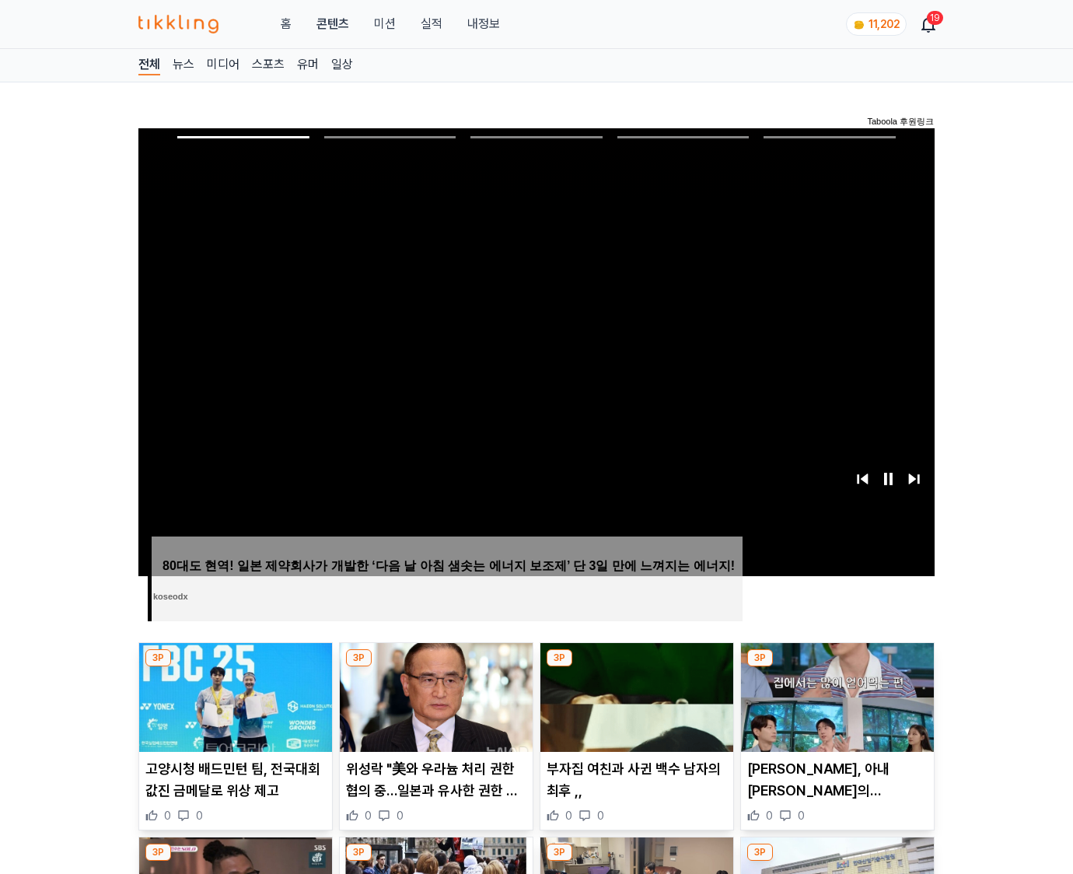
click at [836, 667] on img at bounding box center [837, 697] width 193 height 109
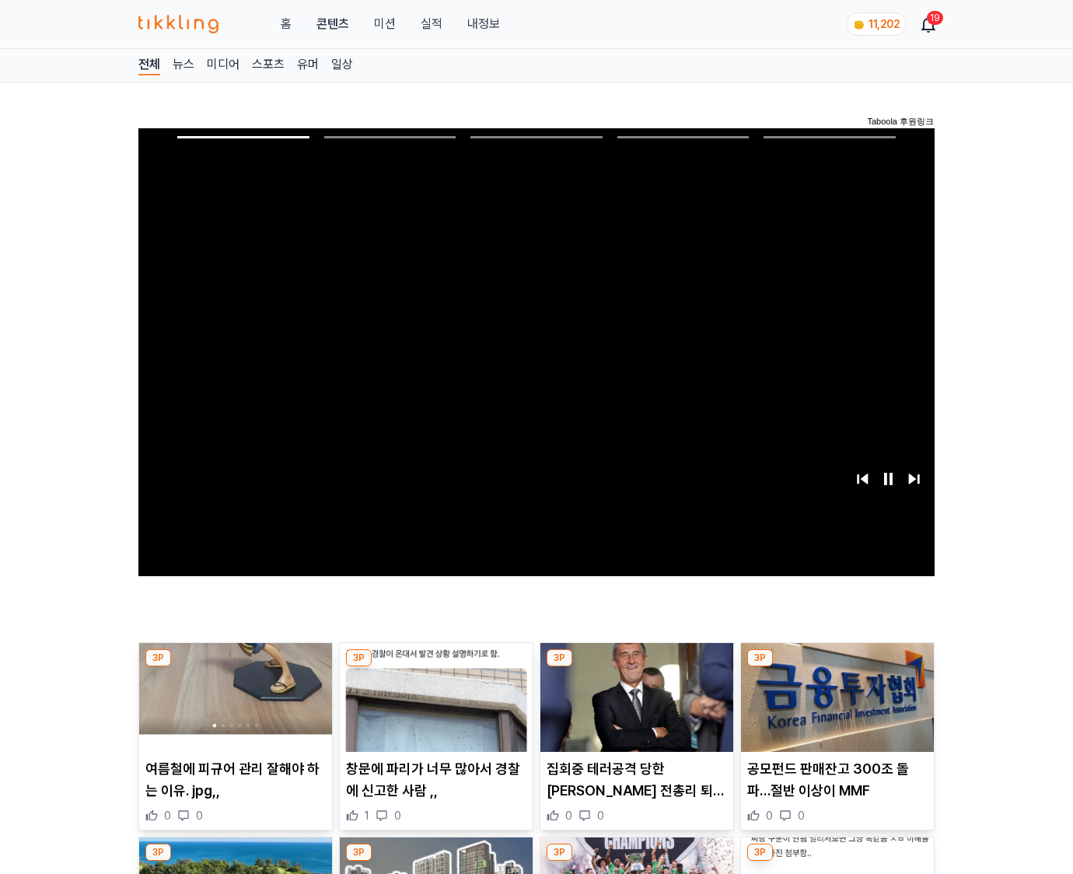
click at [836, 667] on img at bounding box center [837, 697] width 193 height 109
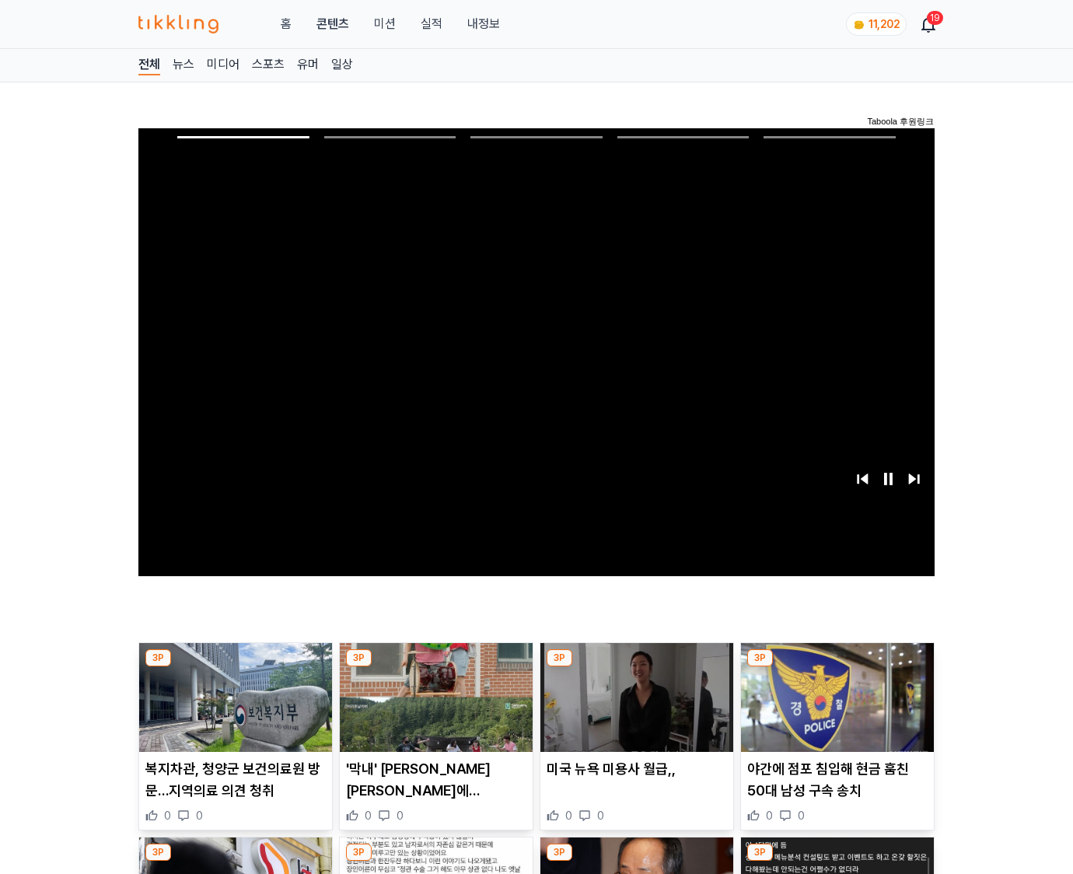
click at [836, 667] on img at bounding box center [837, 697] width 193 height 109
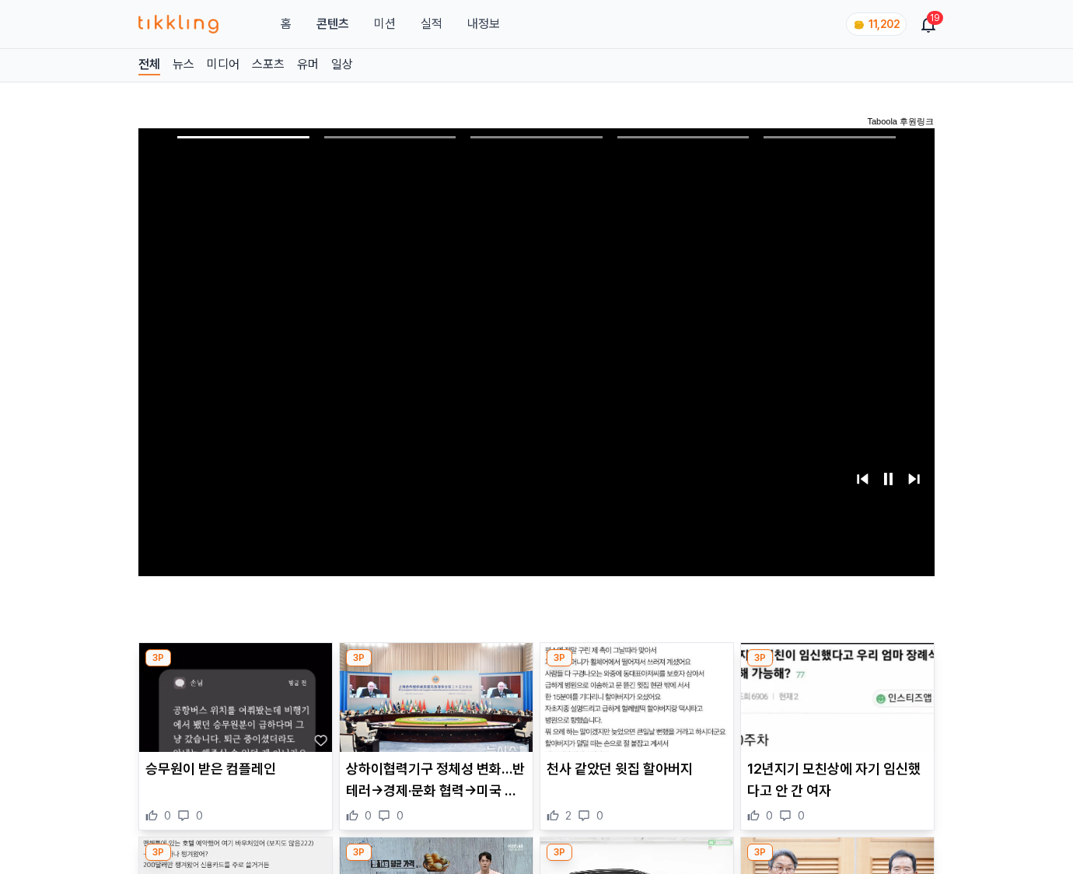
click at [836, 667] on img at bounding box center [837, 697] width 193 height 109
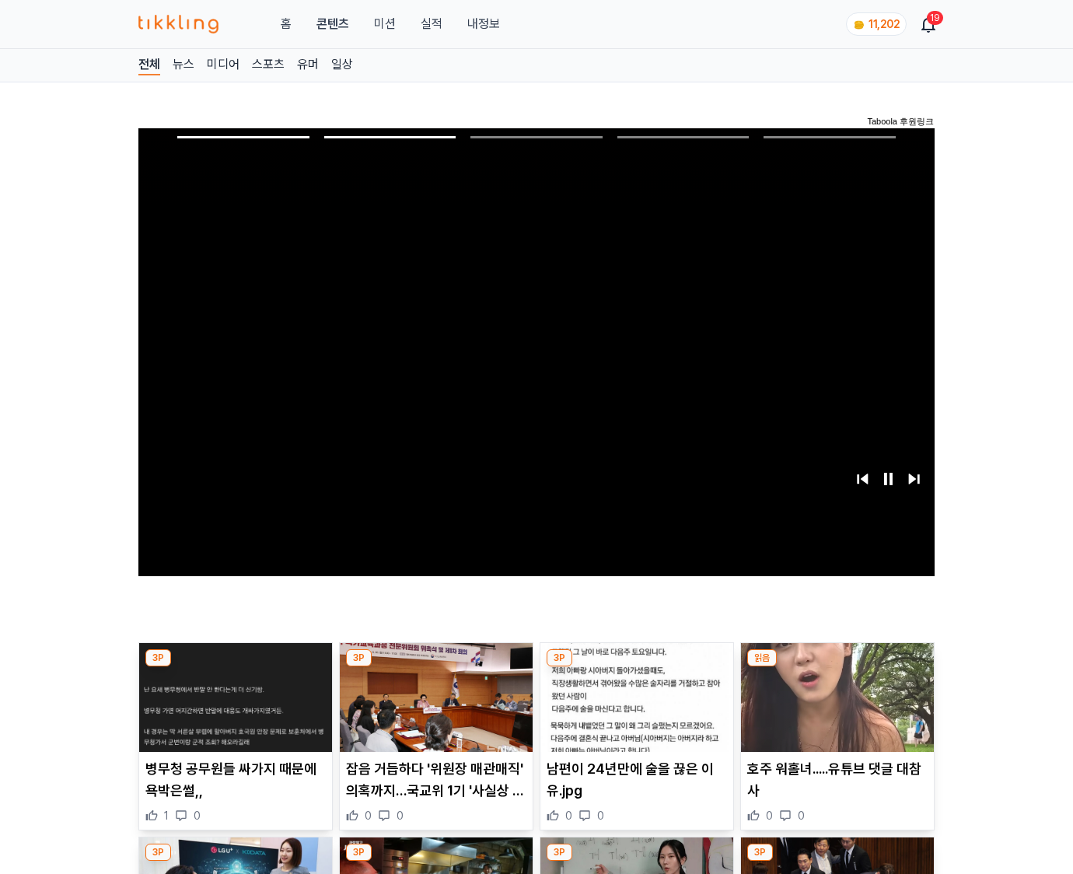
click at [836, 667] on img at bounding box center [837, 697] width 193 height 109
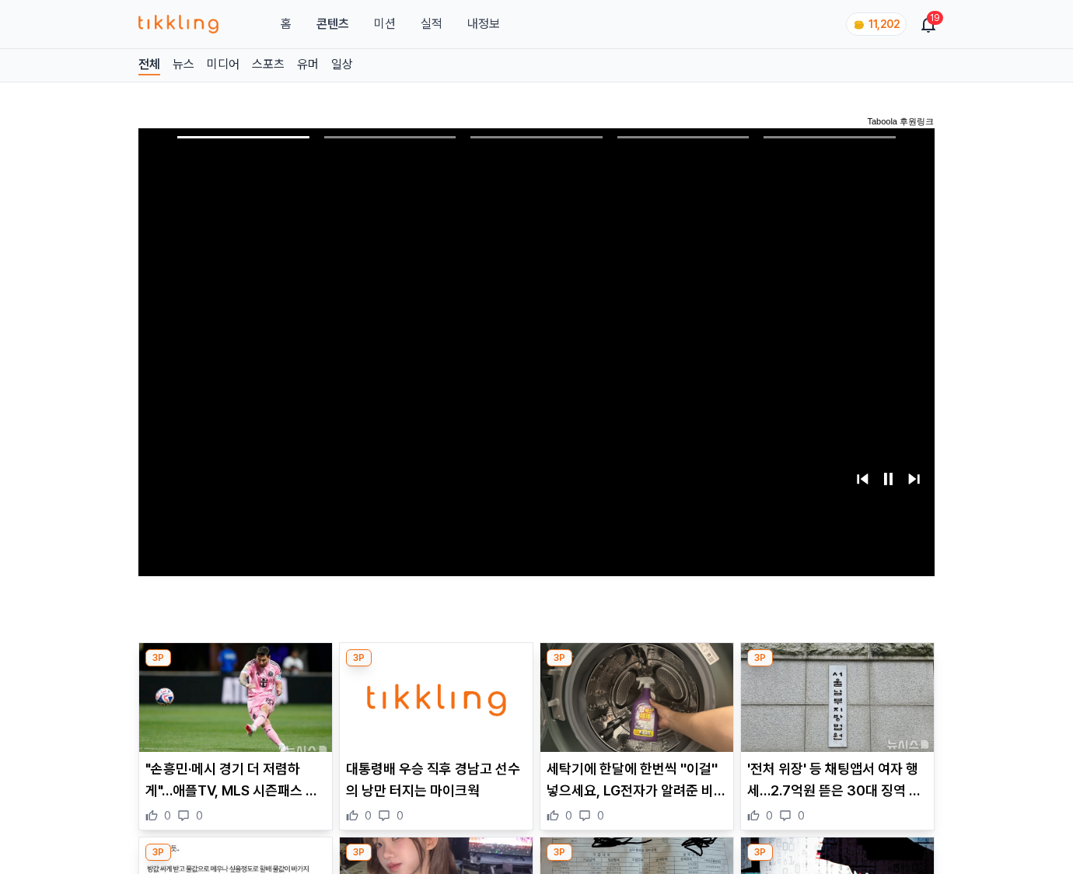
click at [836, 667] on img at bounding box center [837, 697] width 193 height 109
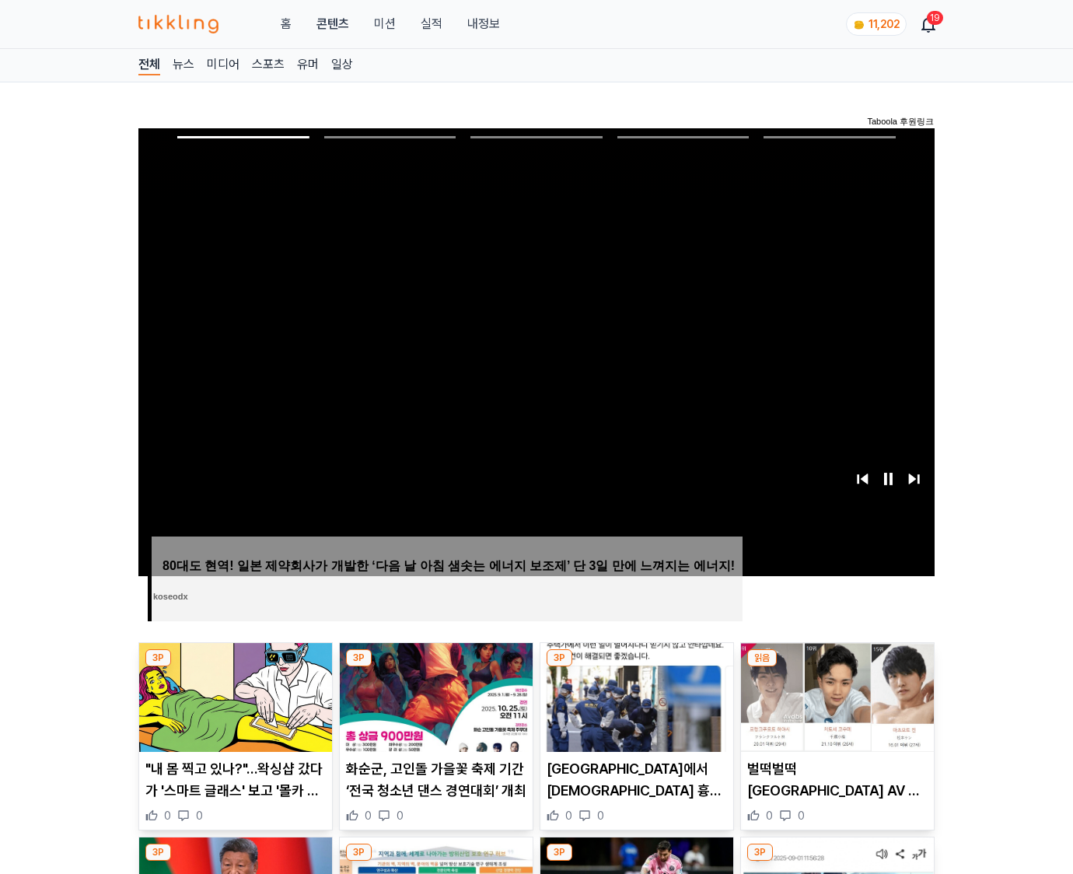
click at [836, 667] on img at bounding box center [837, 697] width 193 height 109
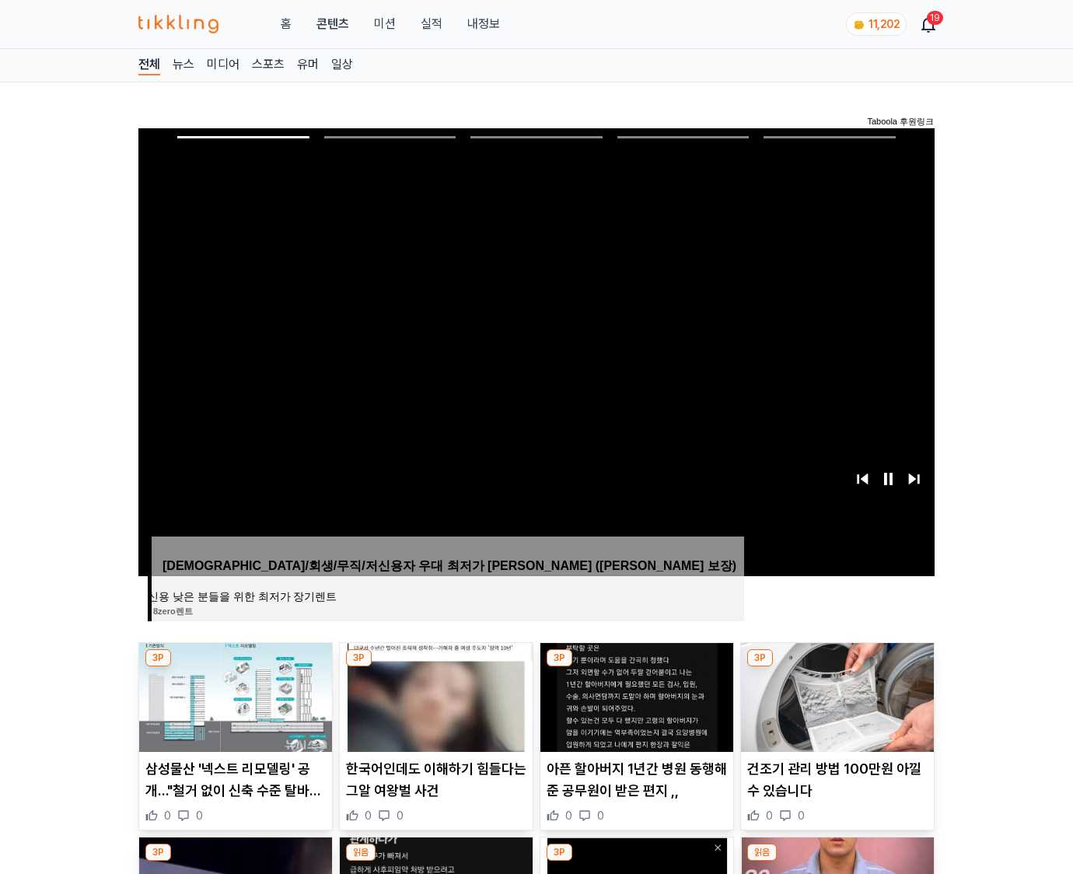
click at [836, 667] on img at bounding box center [837, 697] width 193 height 109
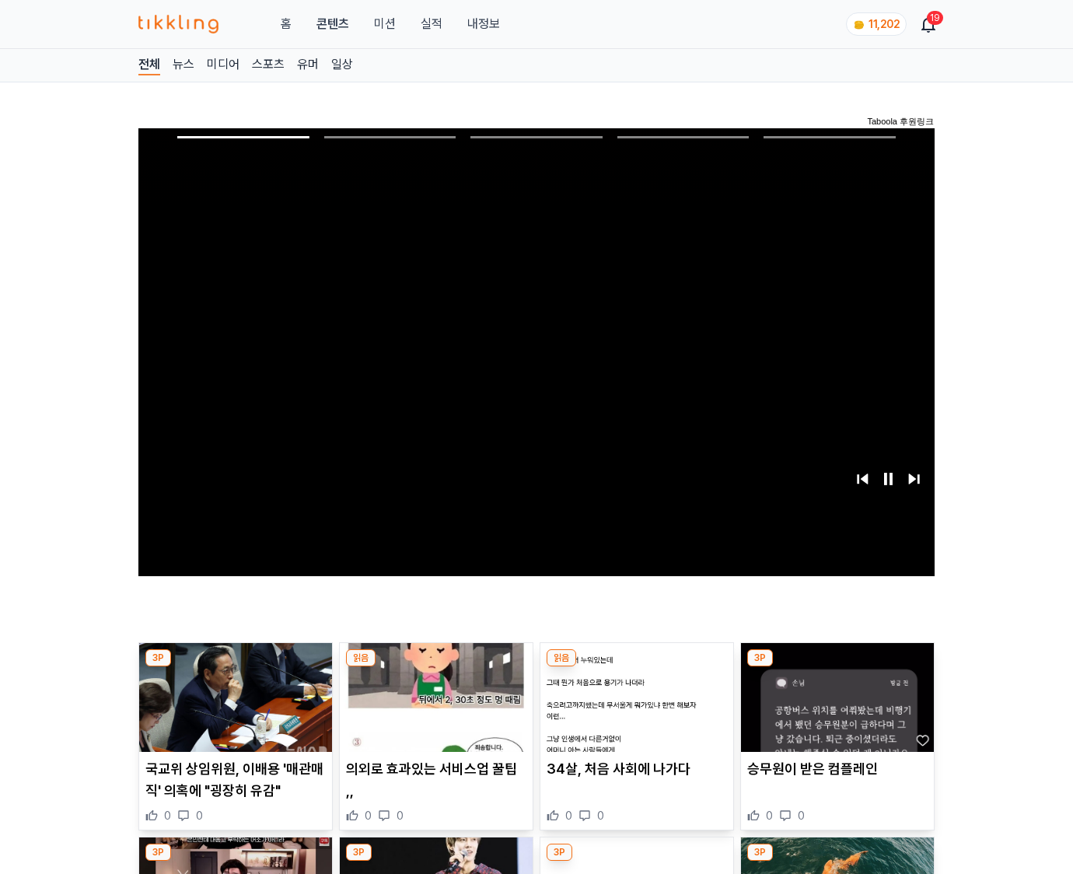
click at [836, 667] on img at bounding box center [837, 697] width 193 height 109
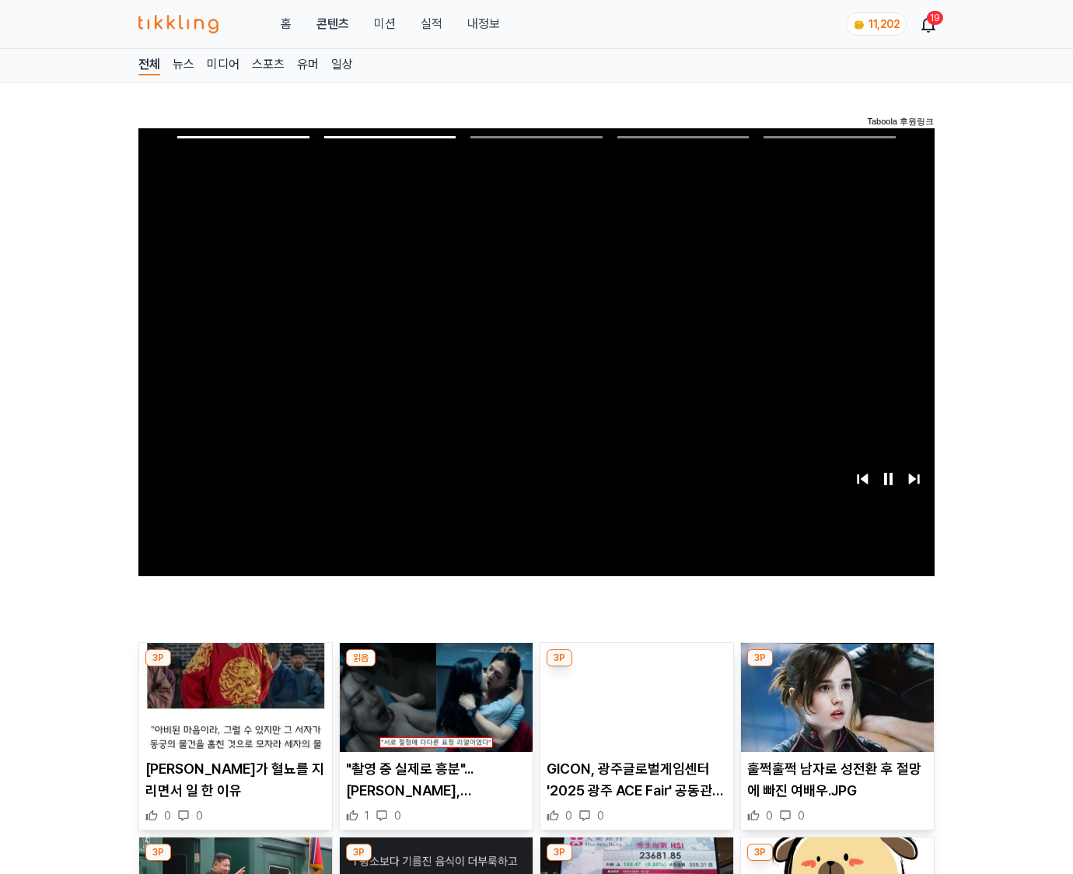
click at [836, 667] on img at bounding box center [837, 697] width 193 height 109
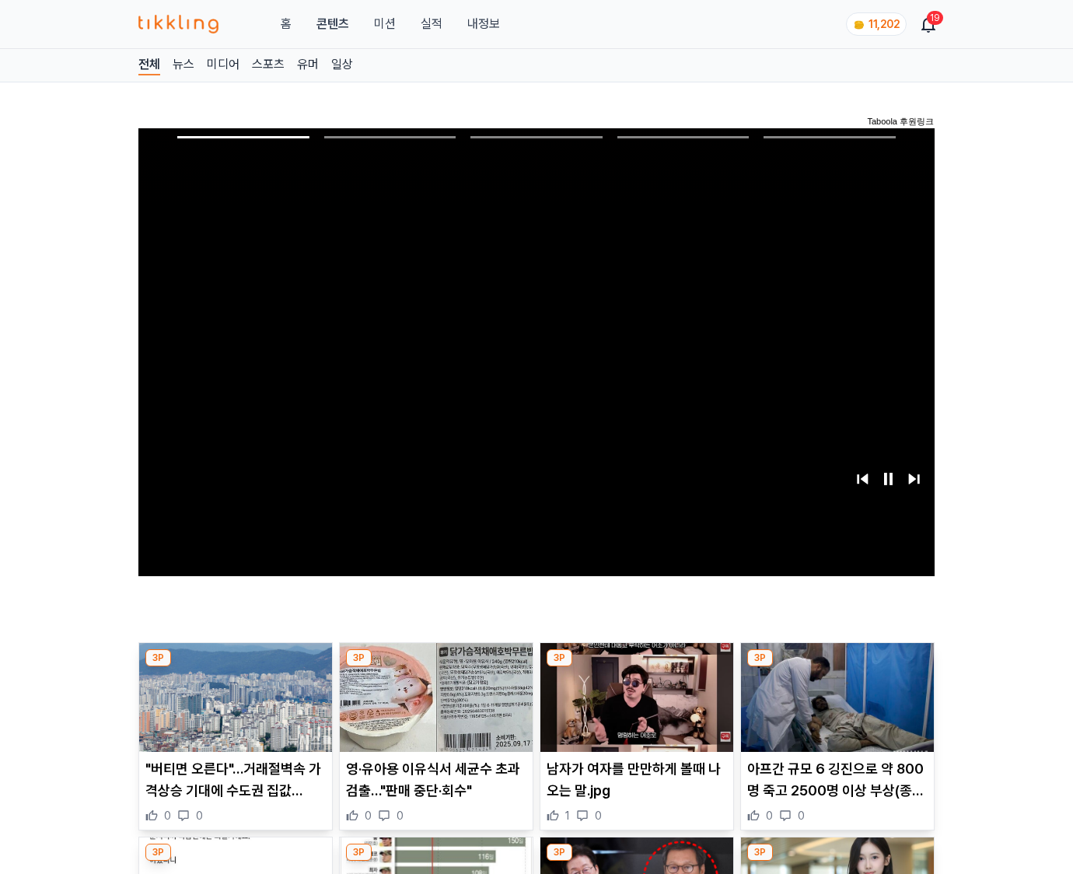
click at [836, 667] on img at bounding box center [837, 697] width 193 height 109
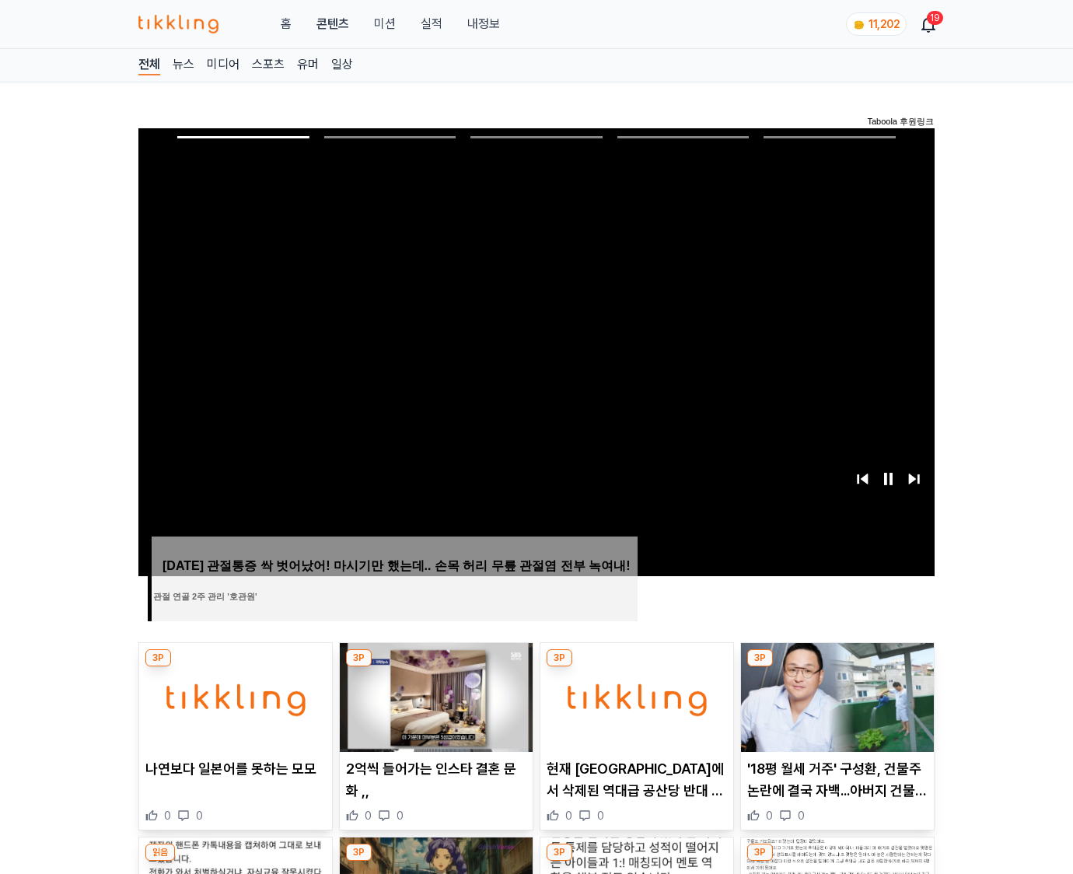
click at [836, 667] on img at bounding box center [837, 697] width 193 height 109
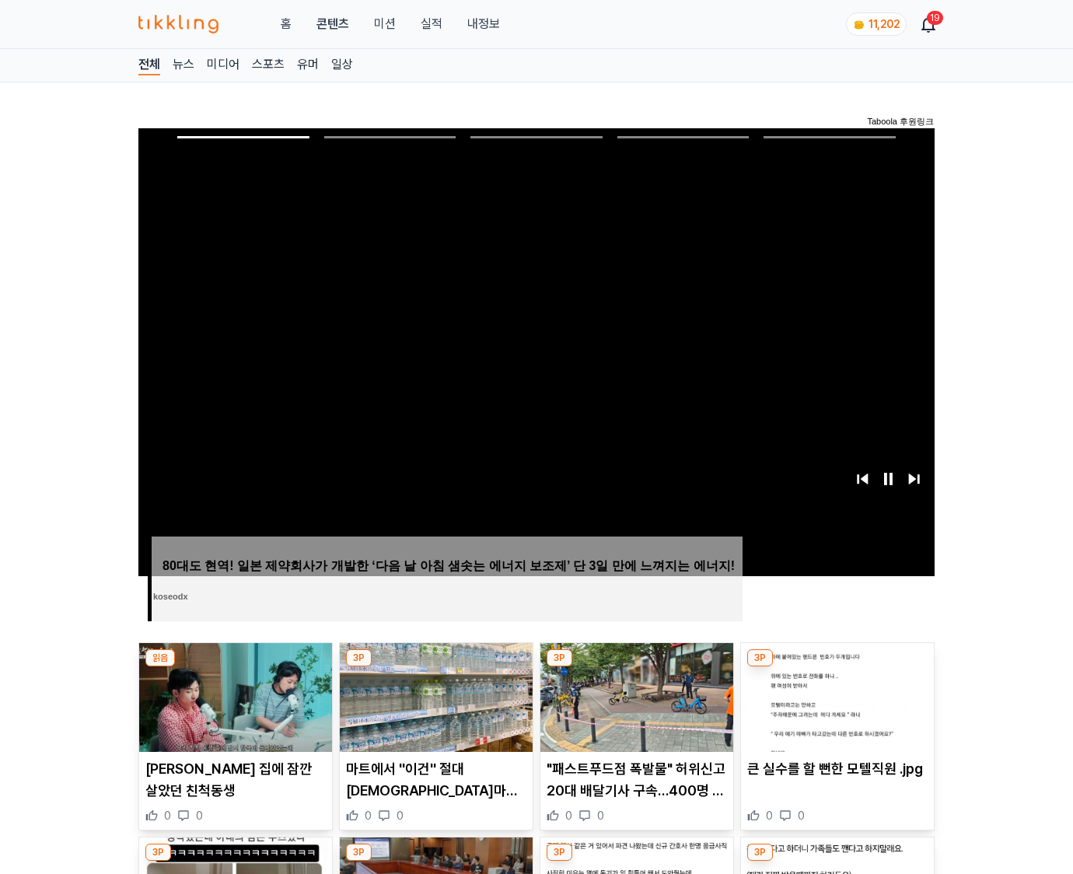
click at [836, 667] on img at bounding box center [837, 697] width 193 height 109
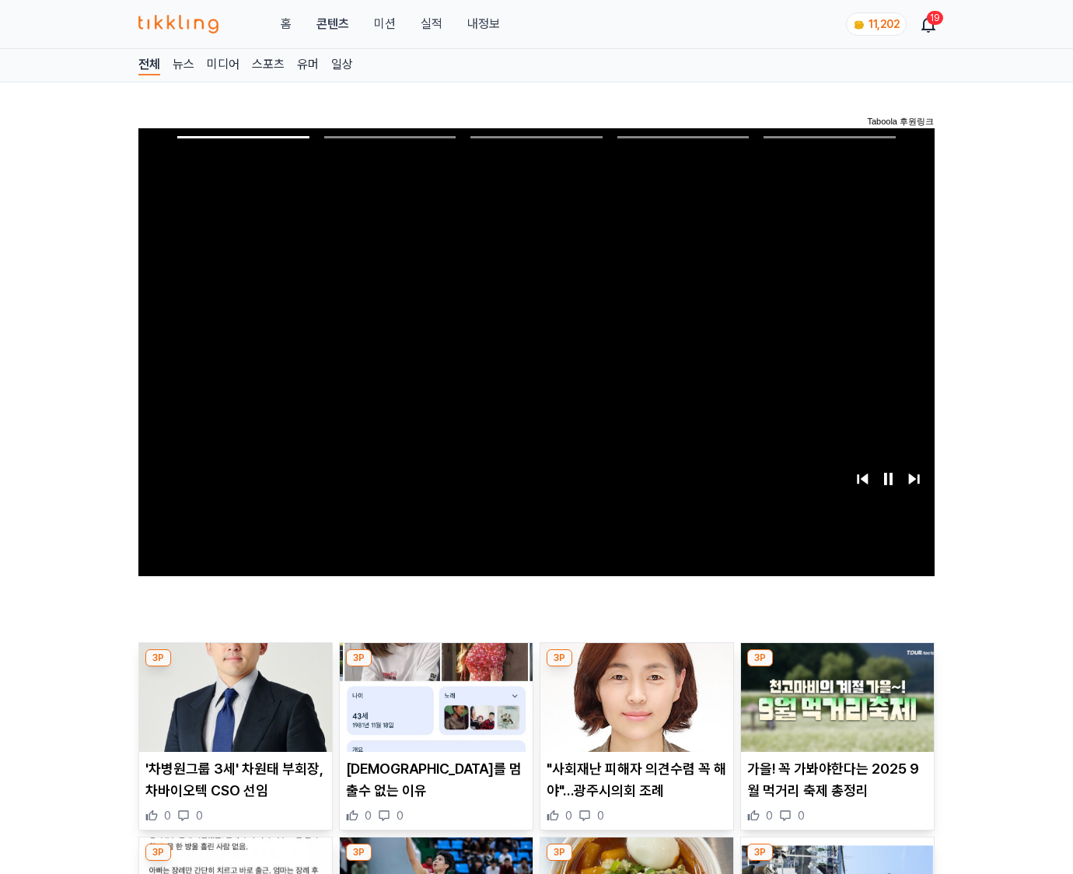
click at [836, 667] on img at bounding box center [837, 697] width 193 height 109
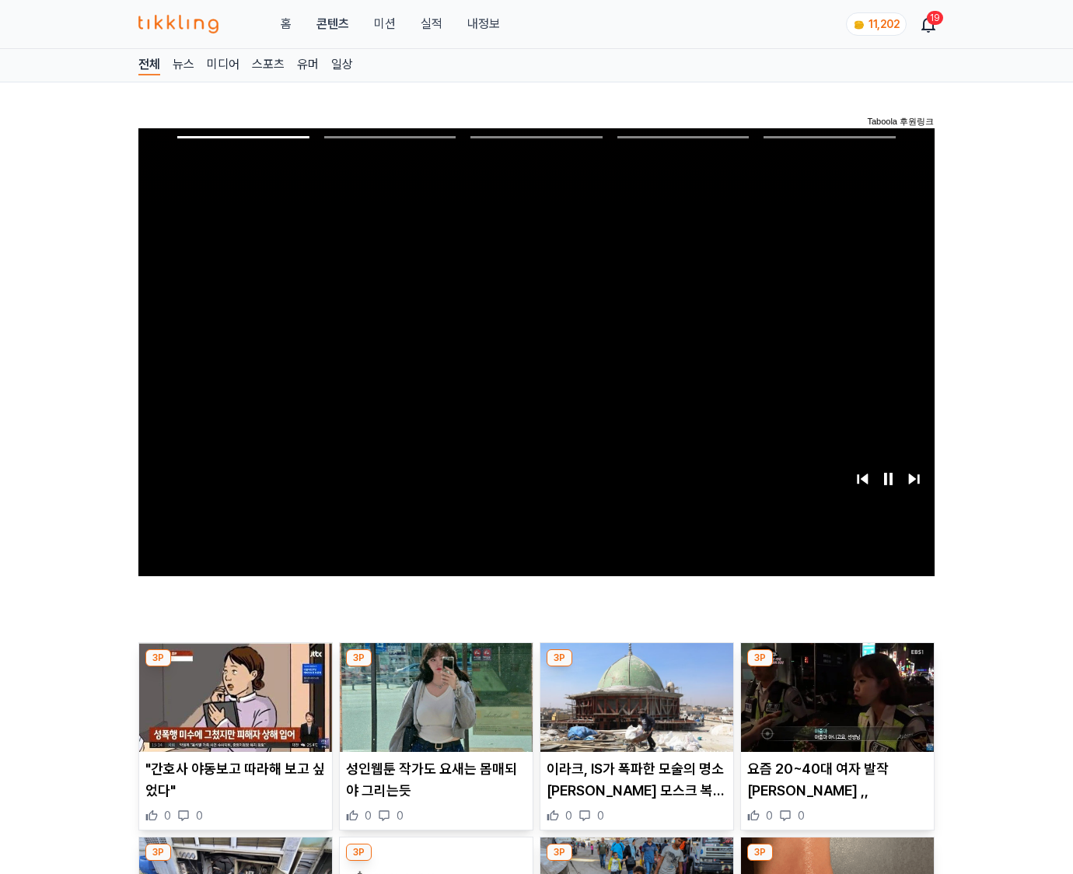
click at [836, 667] on img at bounding box center [837, 697] width 193 height 109
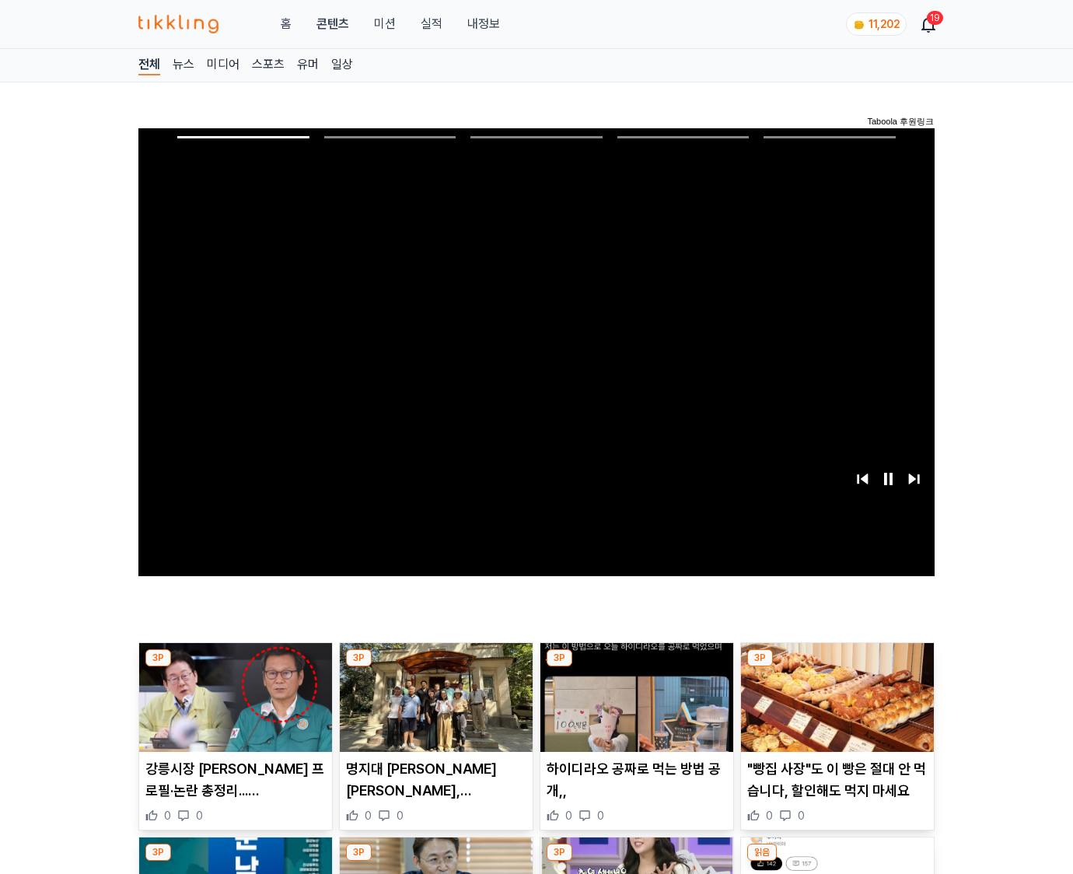
click at [836, 667] on img at bounding box center [837, 697] width 193 height 109
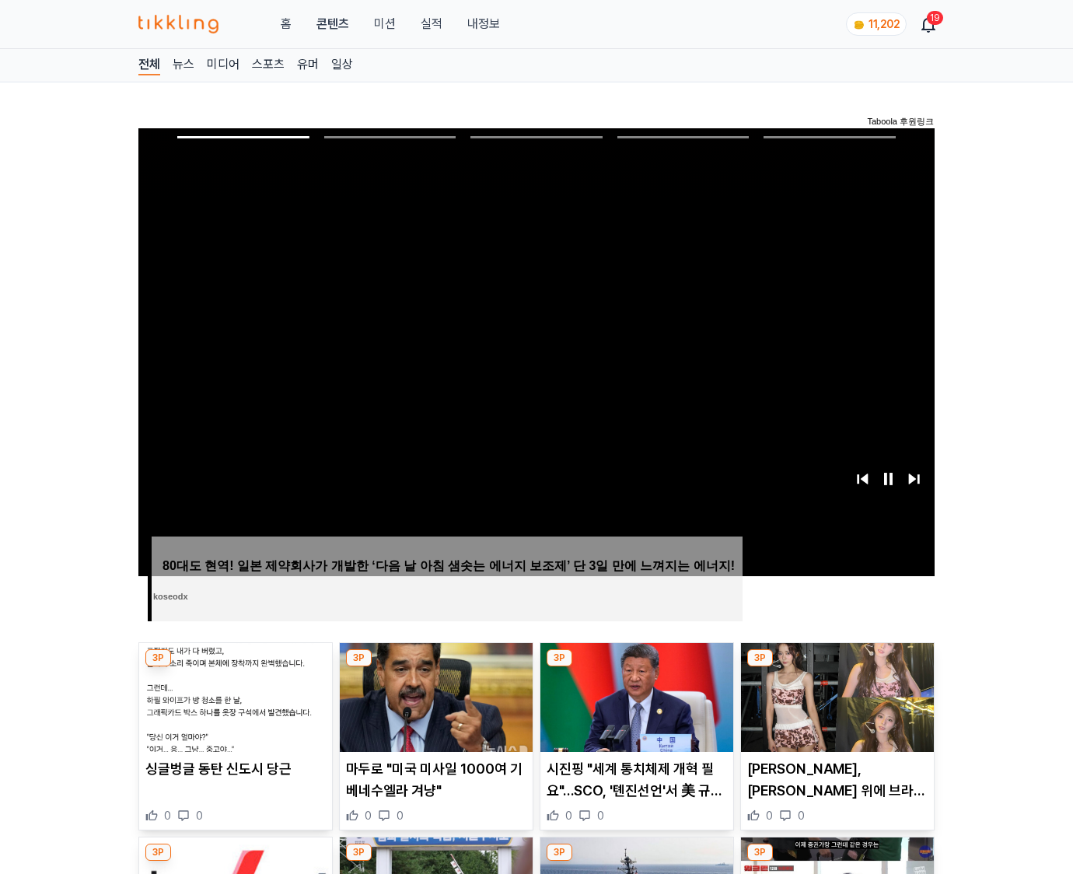
click at [836, 667] on img at bounding box center [837, 697] width 193 height 109
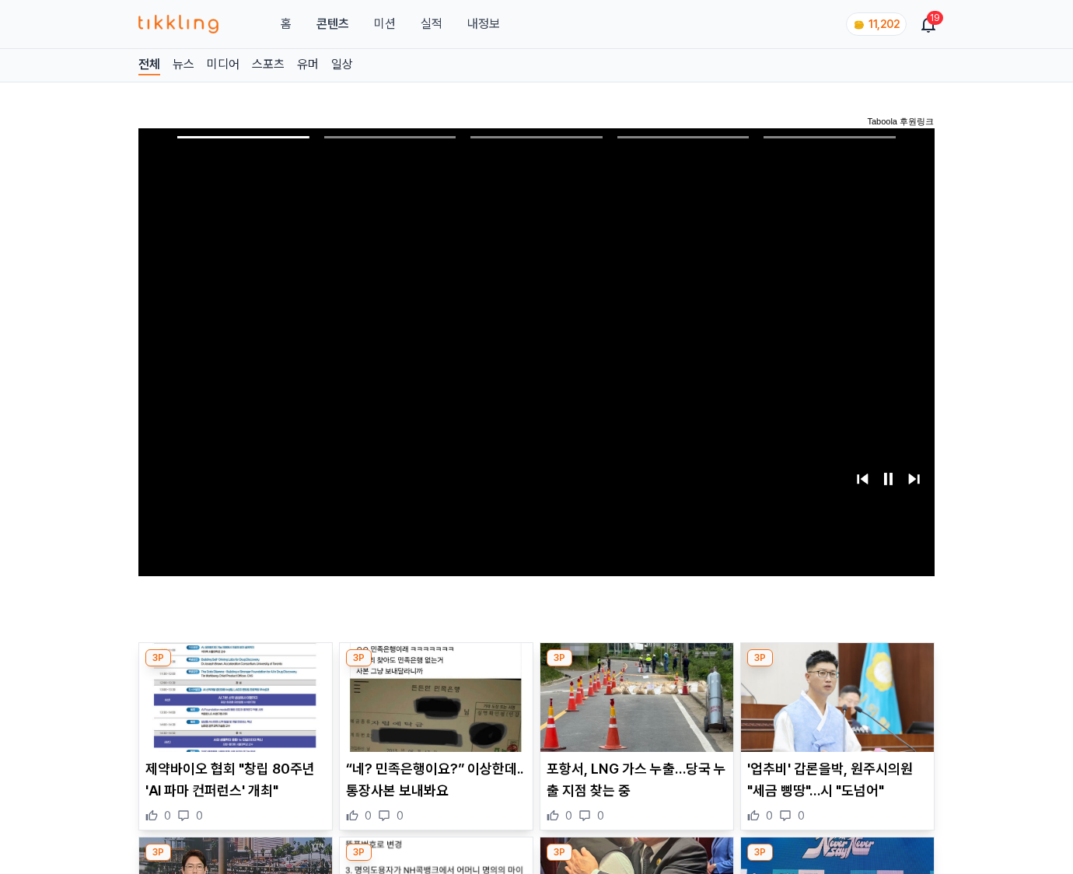
click at [836, 667] on img at bounding box center [837, 697] width 193 height 109
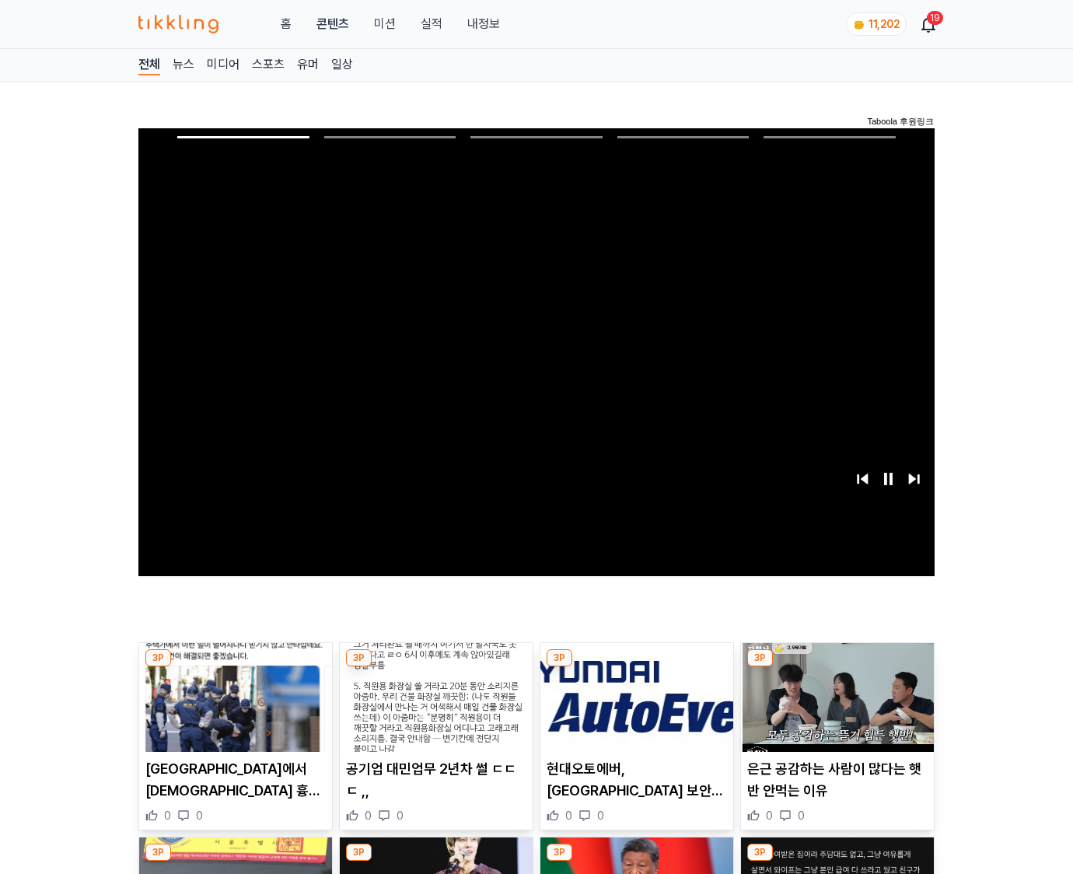
click at [836, 667] on img at bounding box center [837, 697] width 193 height 109
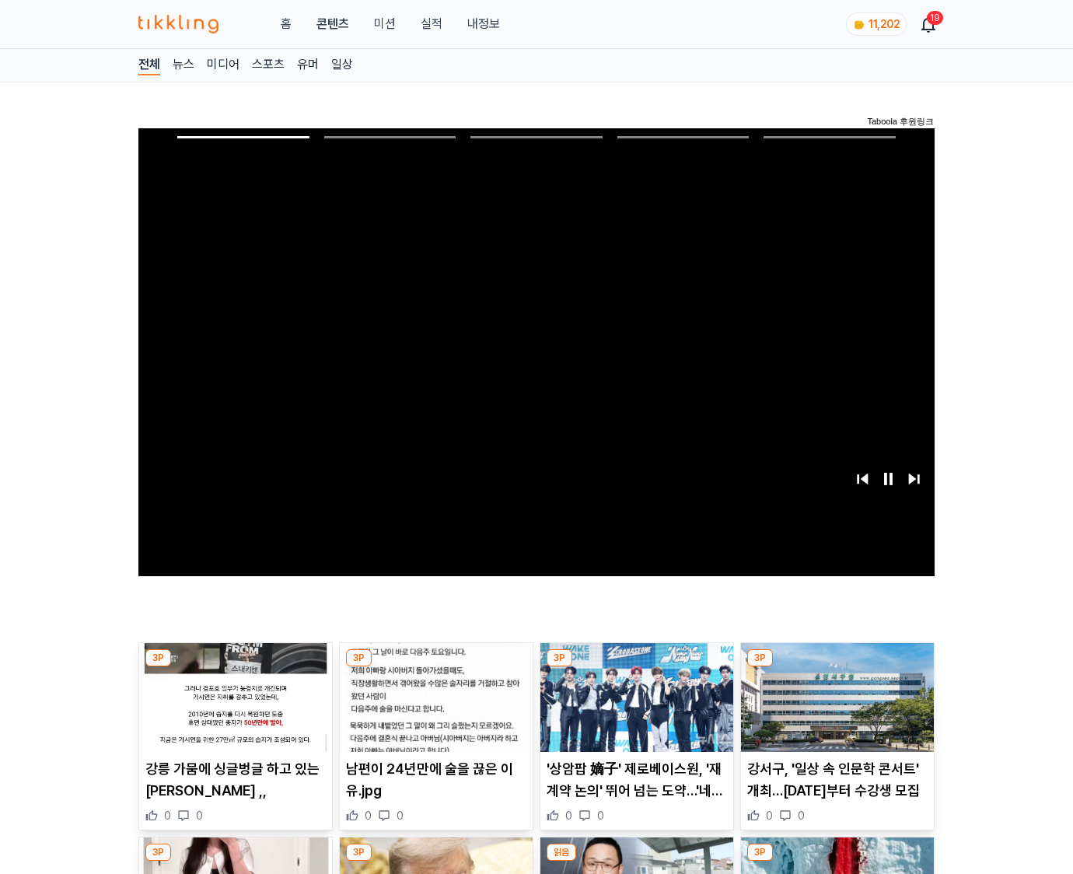
click at [836, 667] on img at bounding box center [837, 697] width 193 height 109
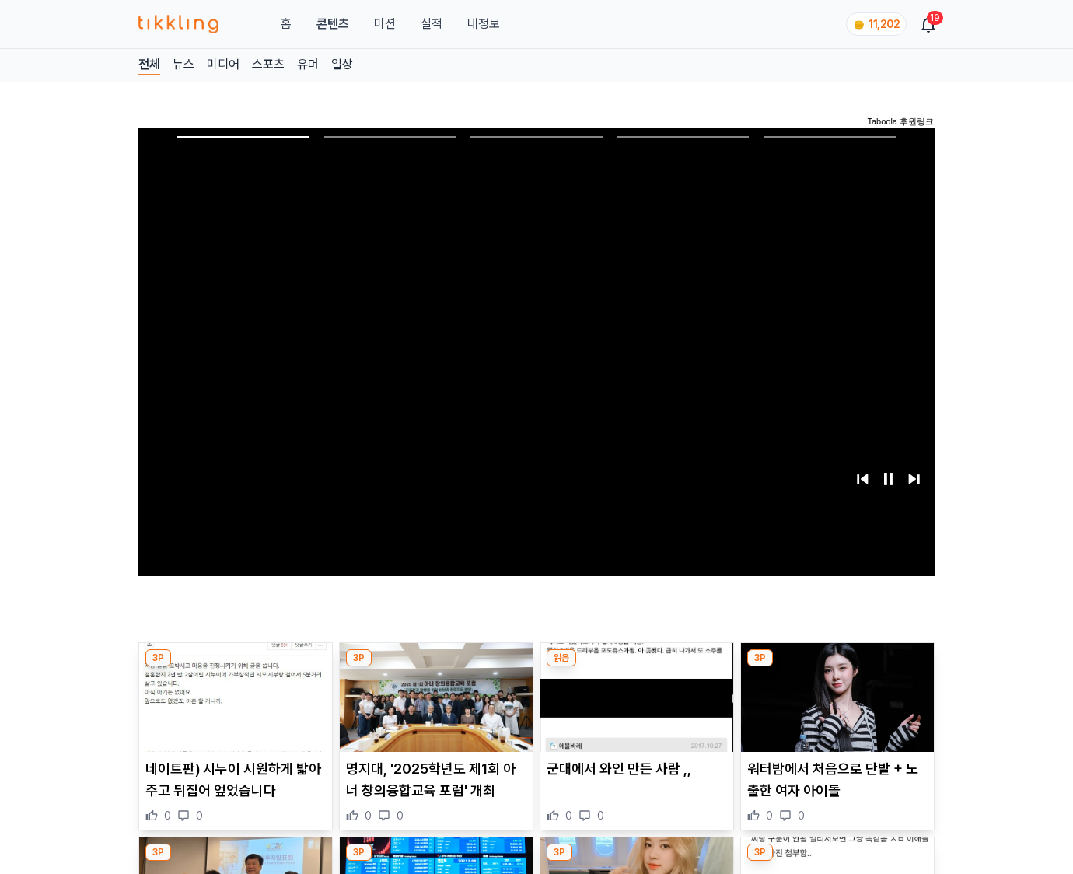
click at [836, 667] on img at bounding box center [837, 697] width 193 height 109
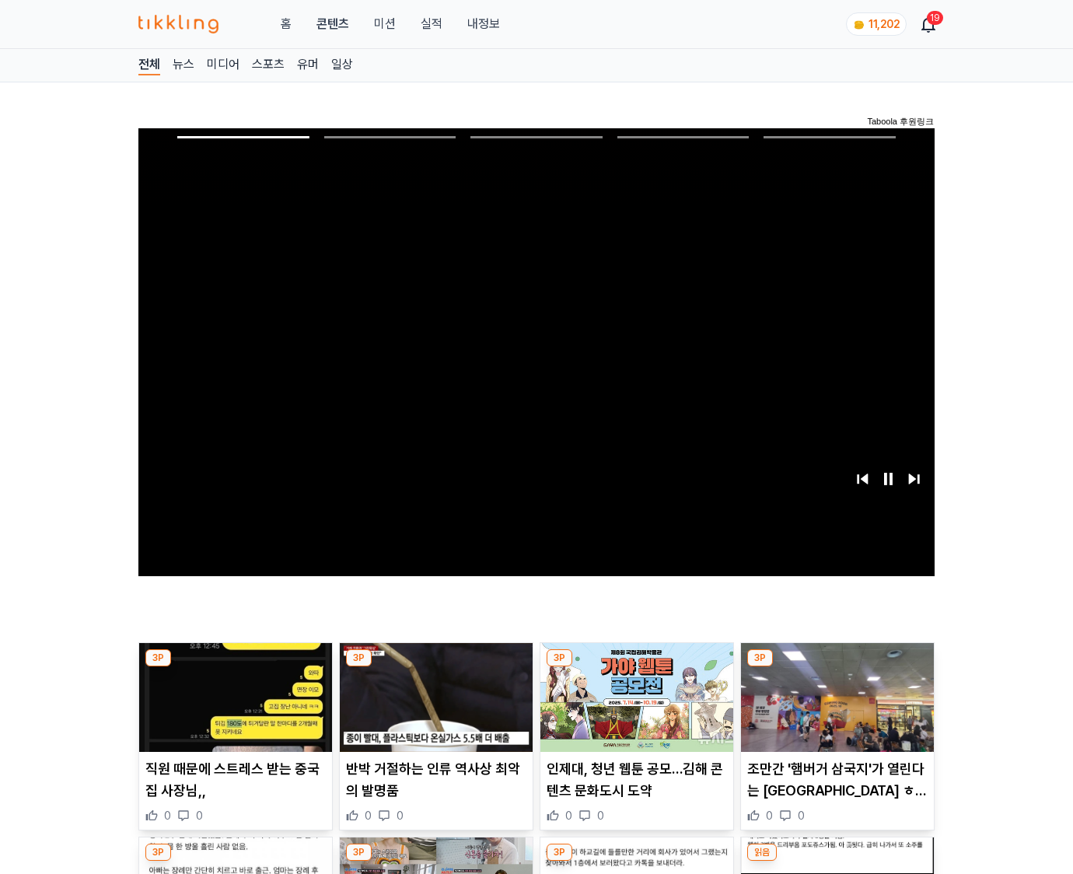
click at [836, 667] on img at bounding box center [837, 697] width 193 height 109
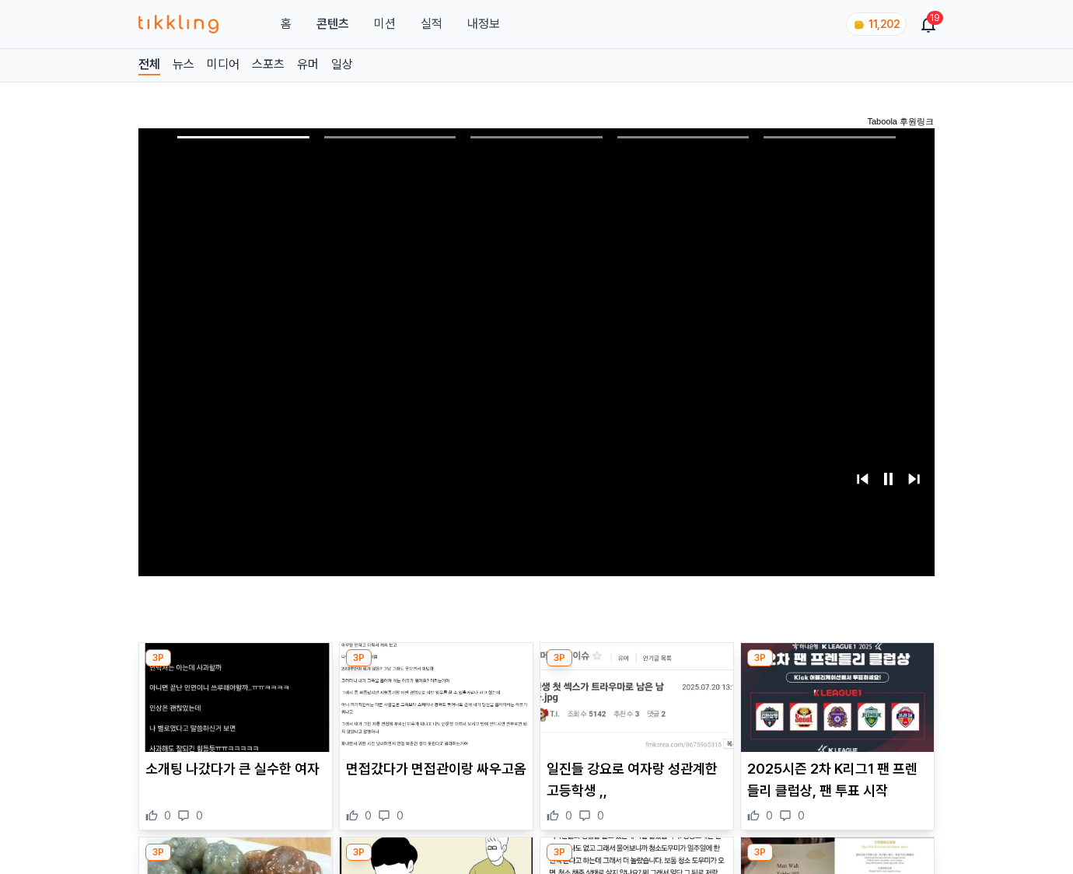
click at [836, 667] on img at bounding box center [837, 697] width 193 height 109
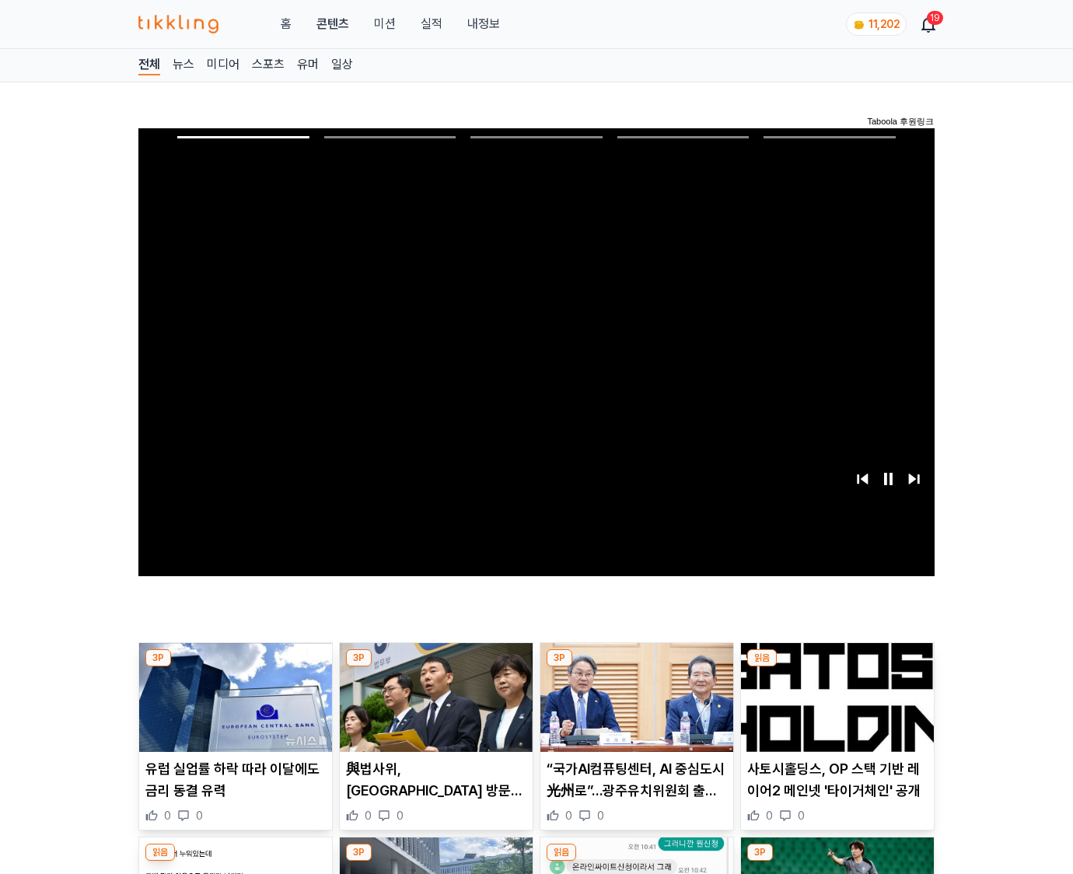
click at [836, 667] on img at bounding box center [837, 697] width 193 height 109
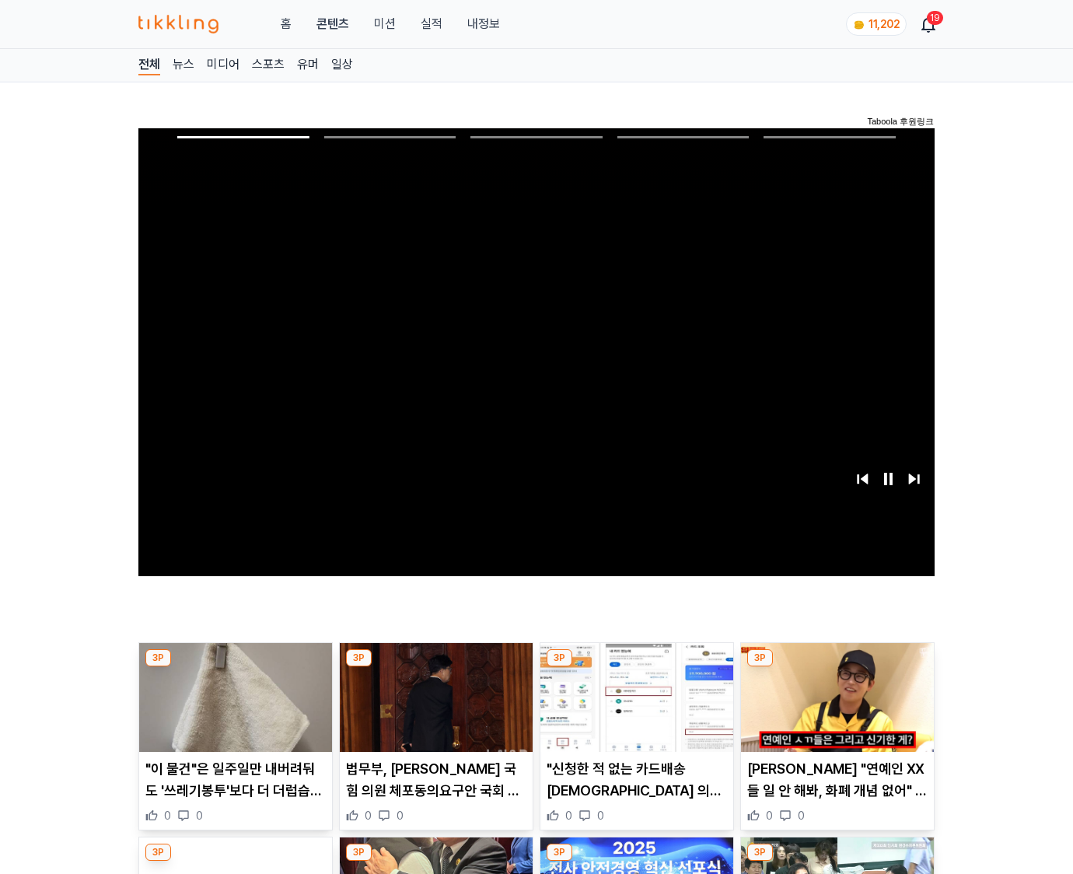
click at [836, 667] on img at bounding box center [837, 697] width 193 height 109
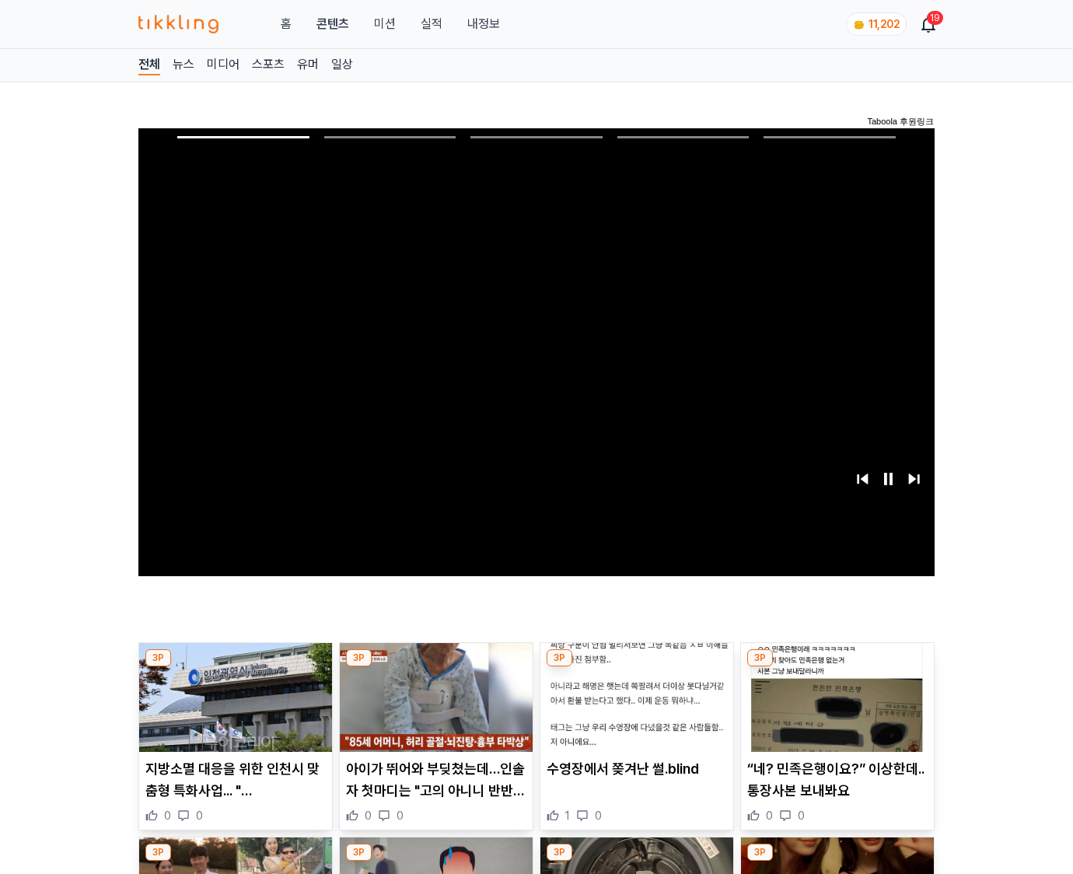
click at [836, 667] on img at bounding box center [837, 697] width 193 height 109
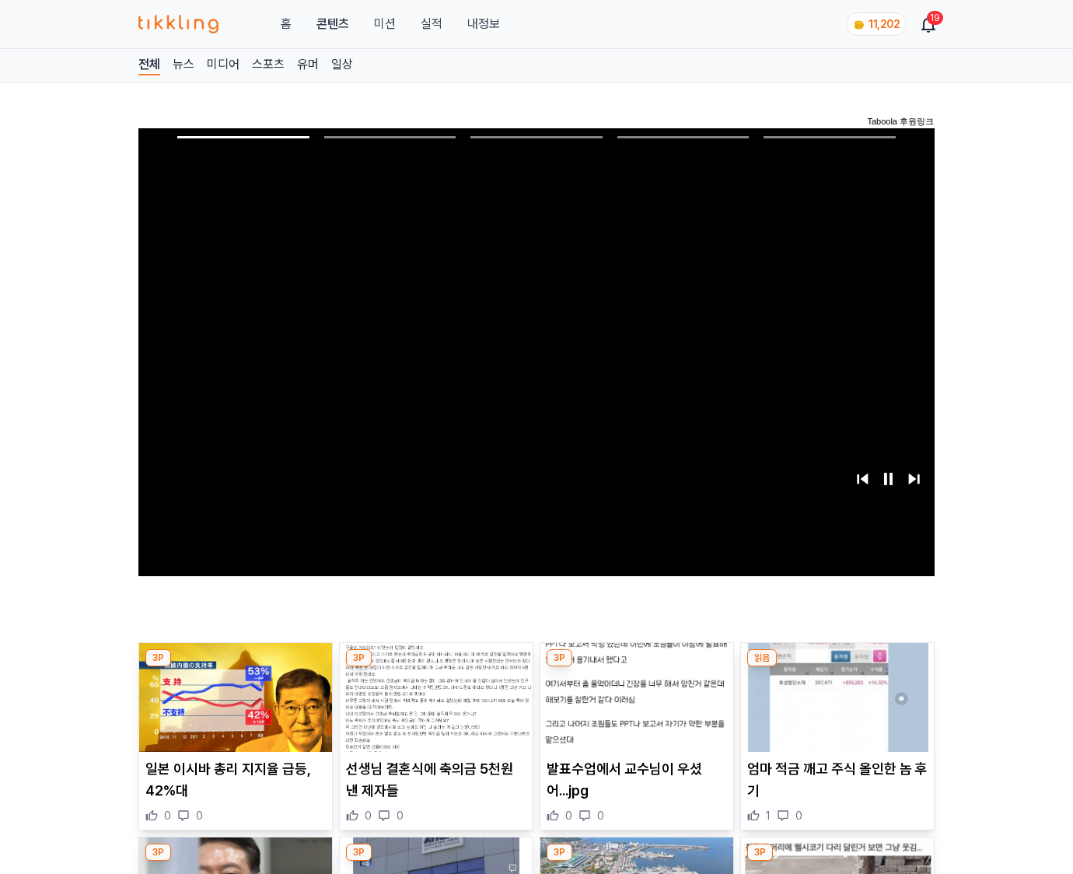
click at [836, 667] on img at bounding box center [837, 697] width 193 height 109
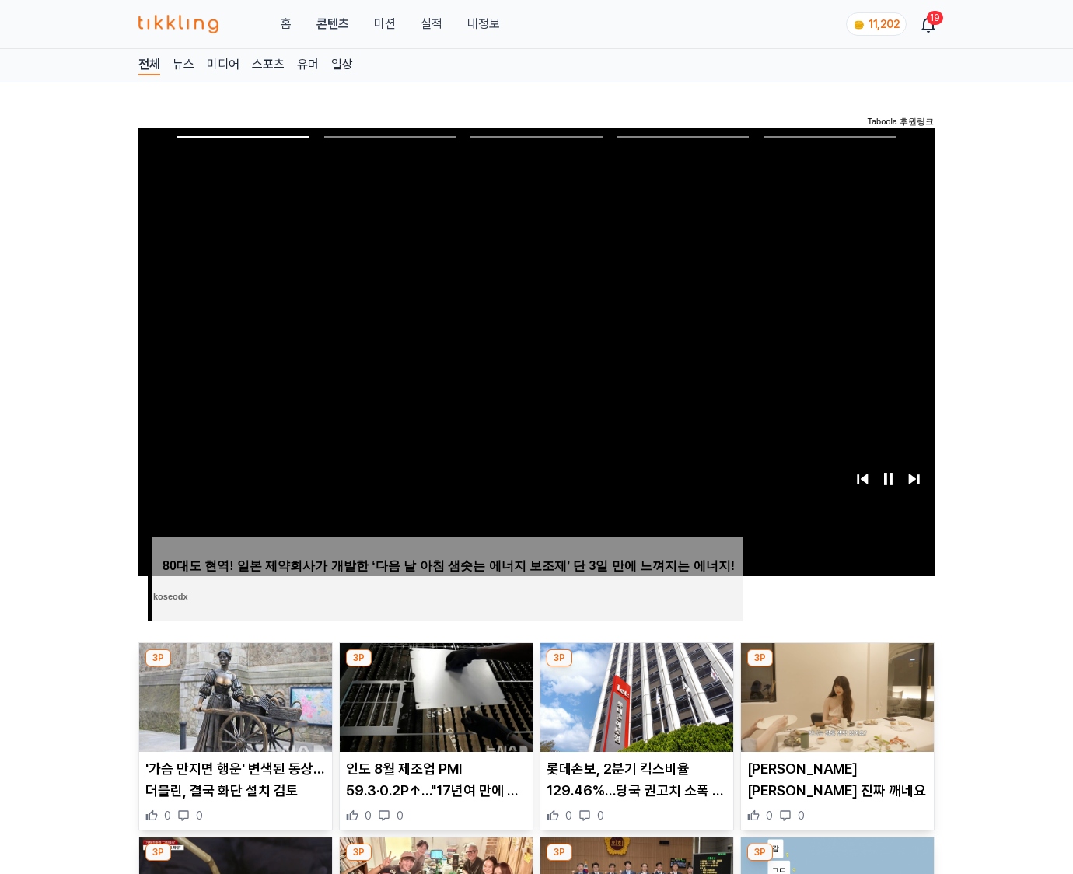
click at [836, 667] on img at bounding box center [837, 697] width 193 height 109
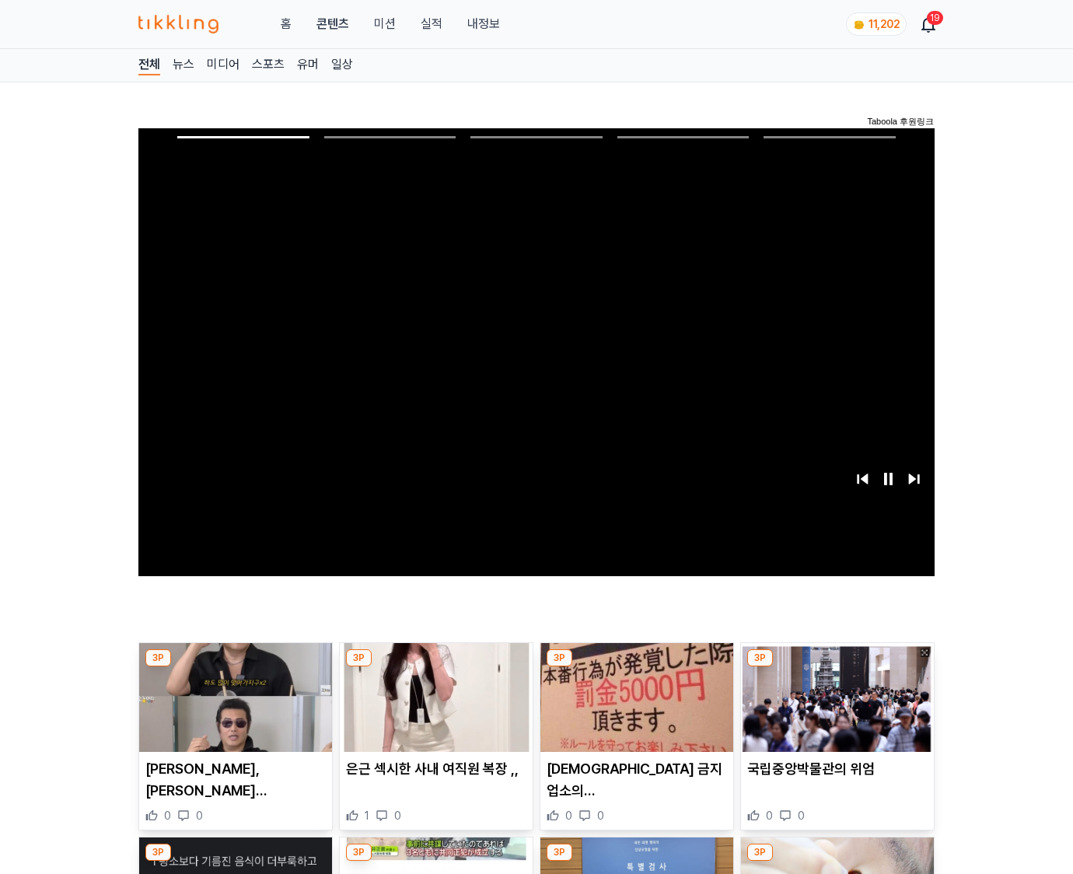
click at [836, 667] on img at bounding box center [837, 697] width 193 height 109
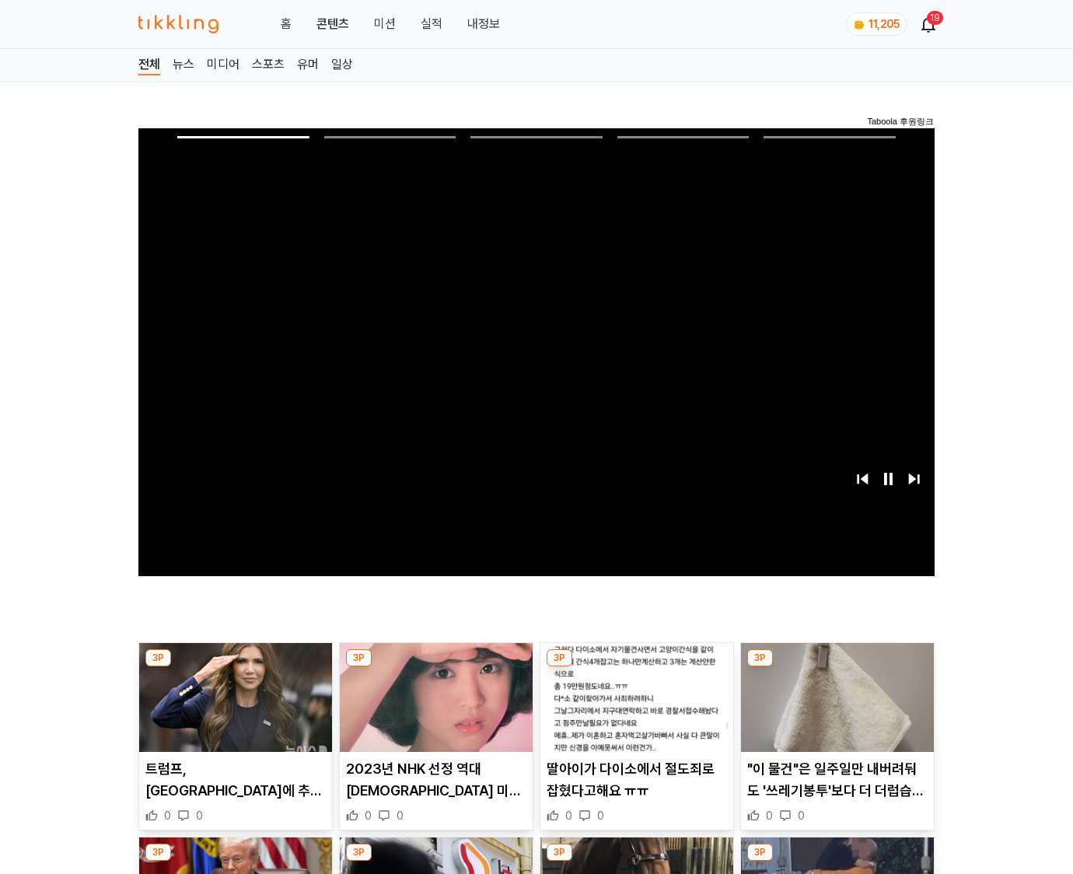
click at [836, 667] on img at bounding box center [837, 697] width 193 height 109
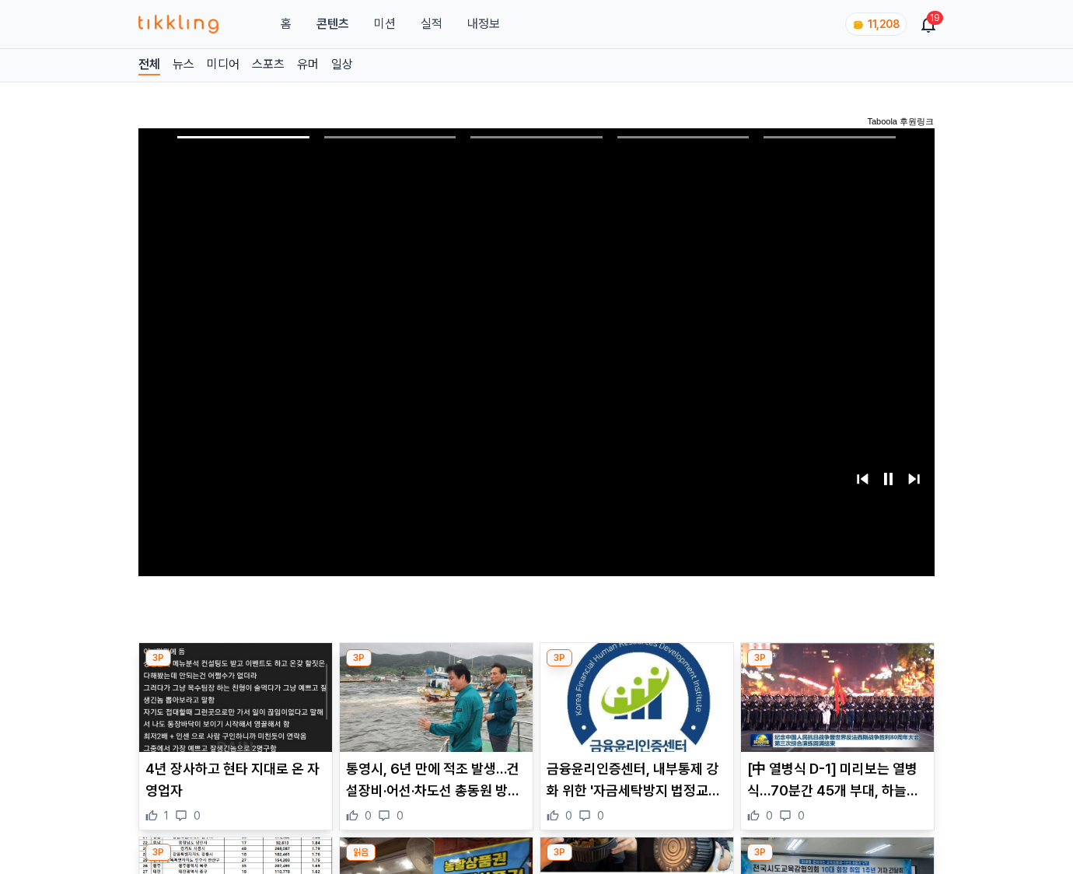
click at [836, 667] on img at bounding box center [837, 697] width 193 height 109
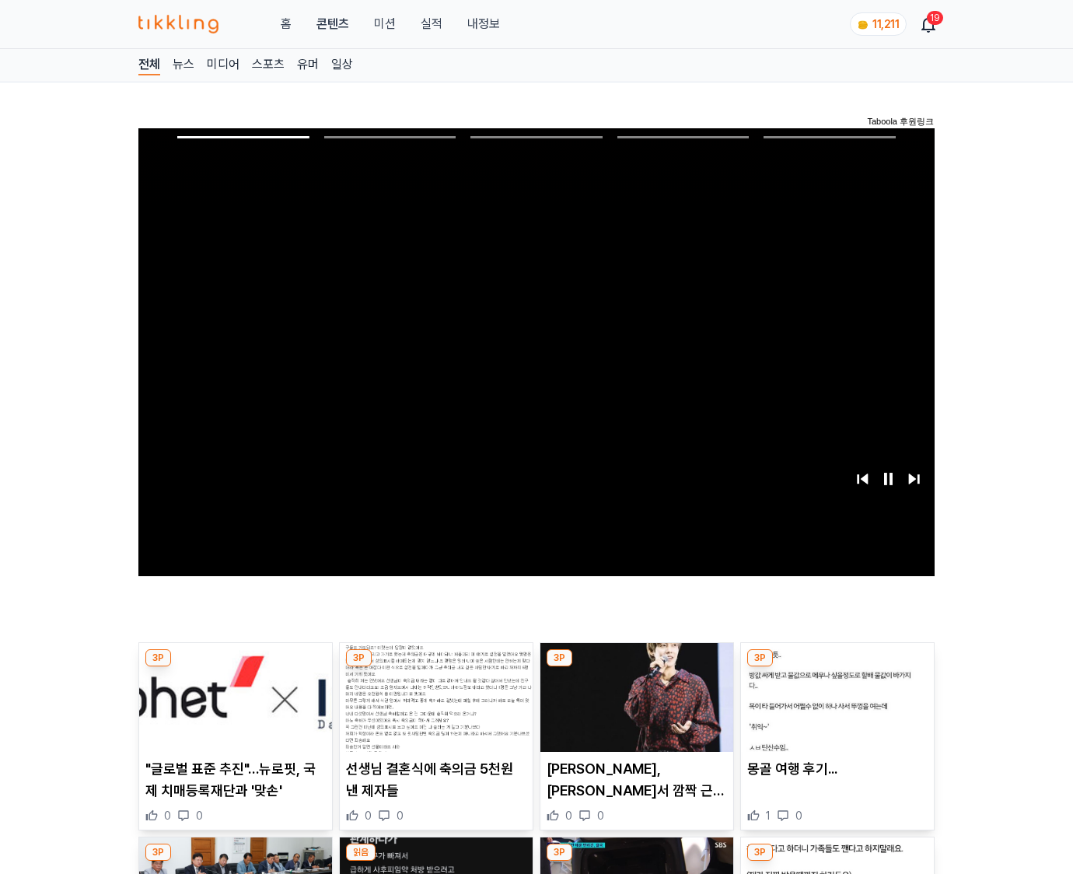
click at [836, 667] on img at bounding box center [837, 697] width 193 height 109
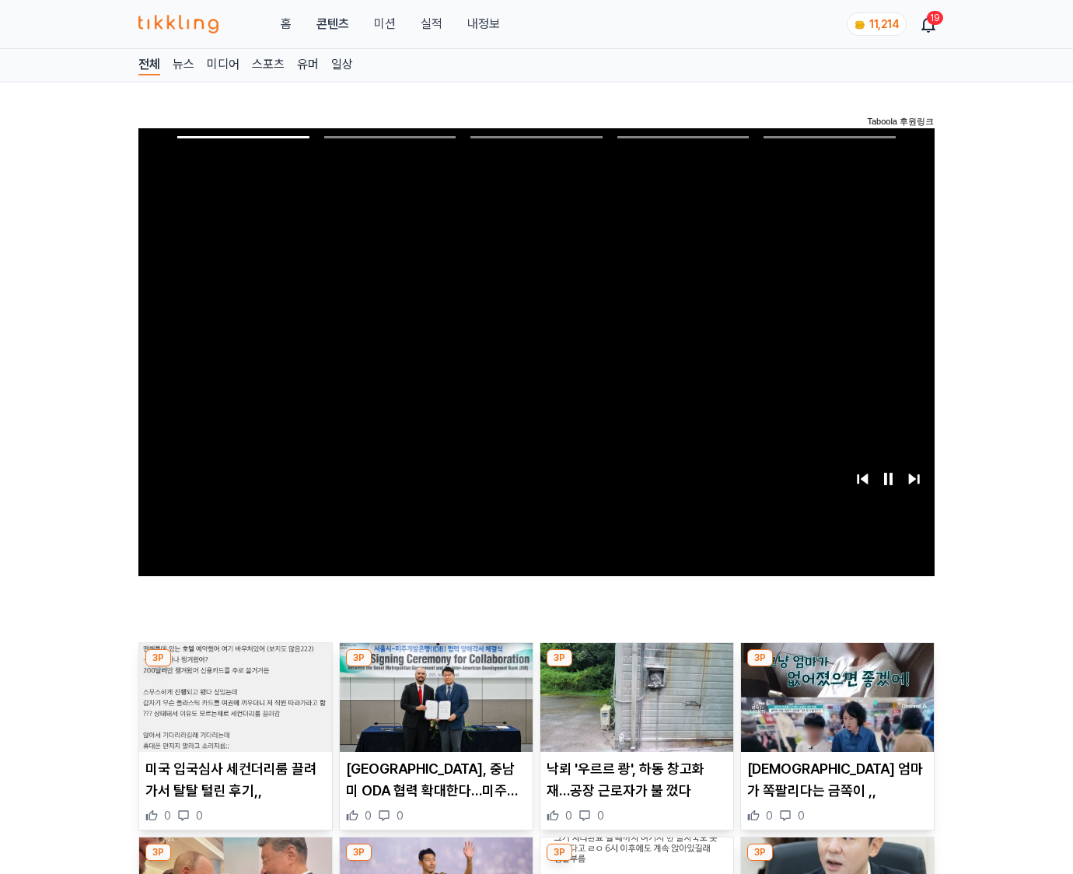
click at [836, 667] on img at bounding box center [837, 697] width 193 height 109
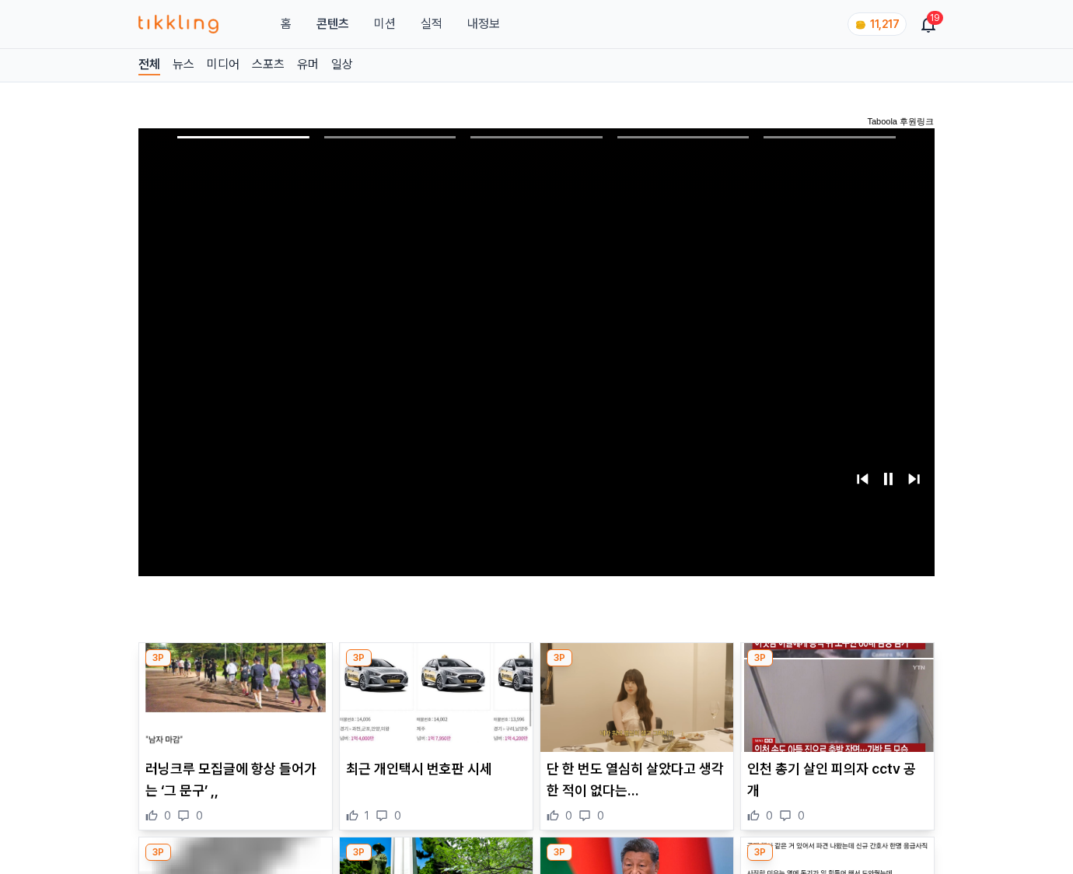
click at [836, 667] on img at bounding box center [837, 697] width 193 height 109
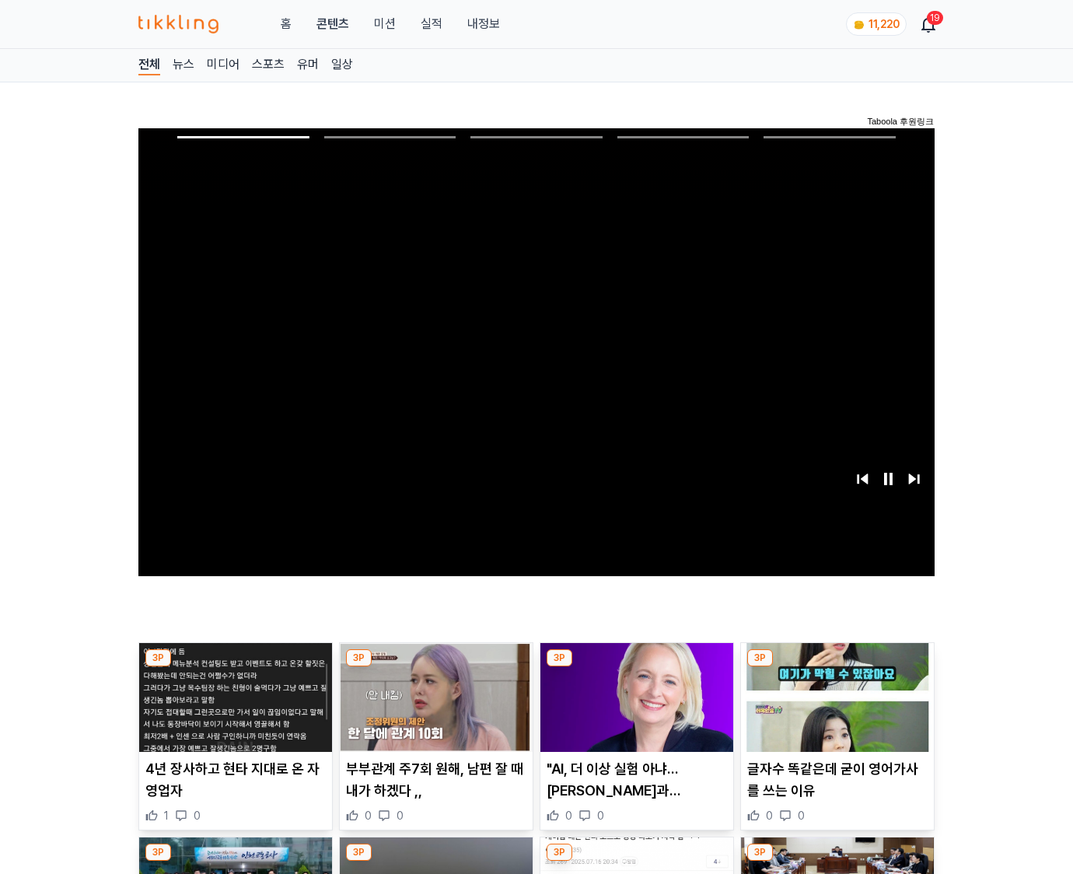
click at [836, 667] on img at bounding box center [837, 697] width 193 height 109
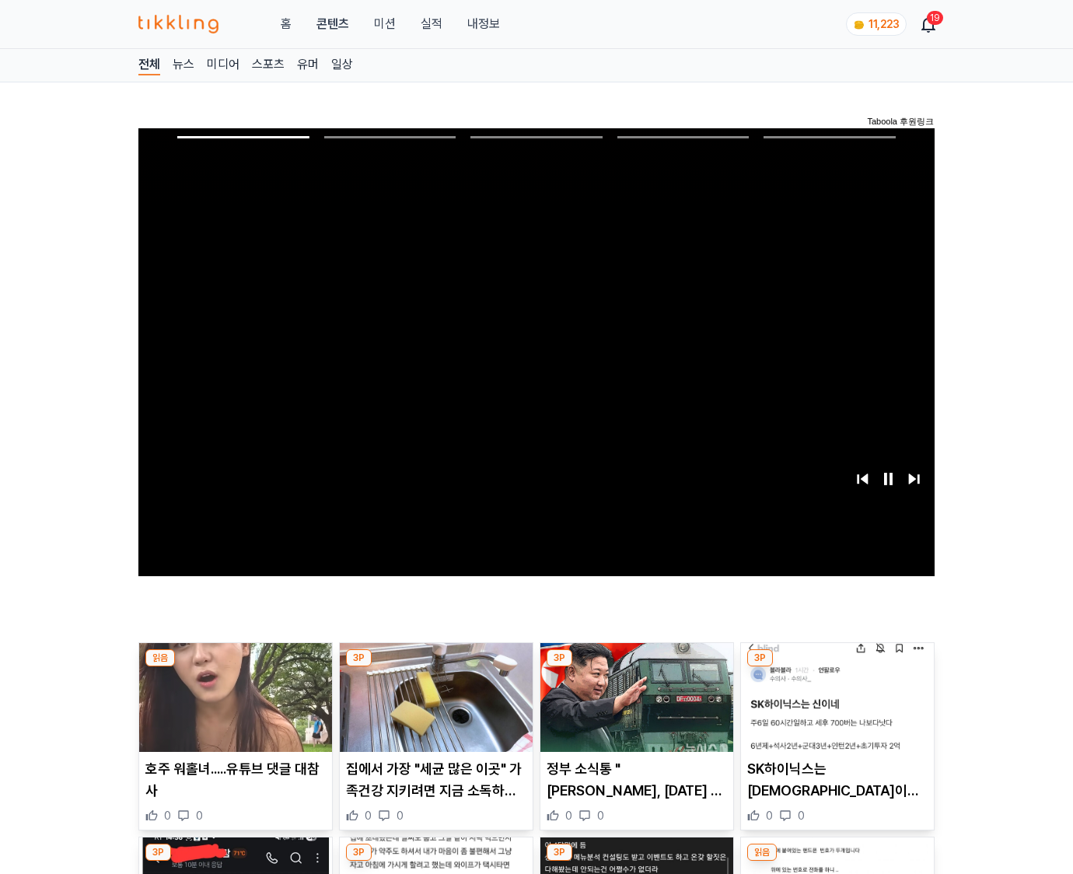
click at [836, 667] on img at bounding box center [837, 697] width 193 height 109
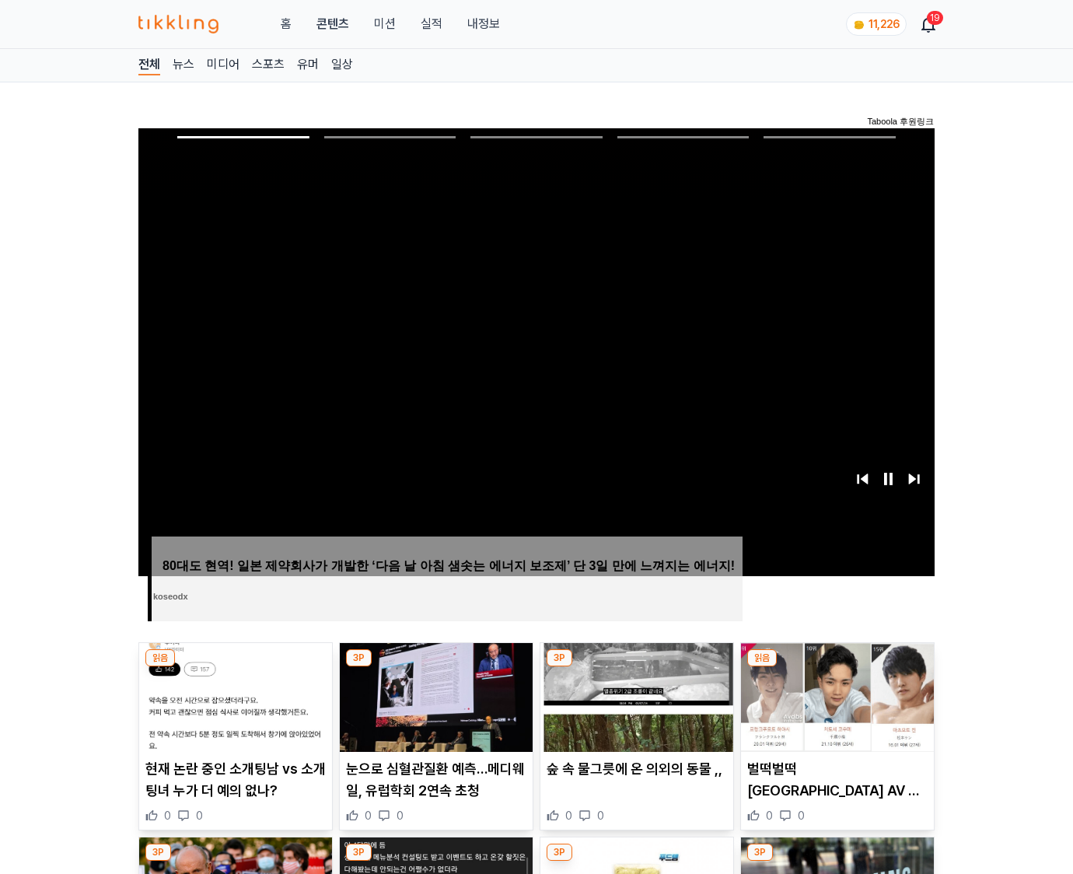
click at [836, 667] on img at bounding box center [837, 697] width 193 height 109
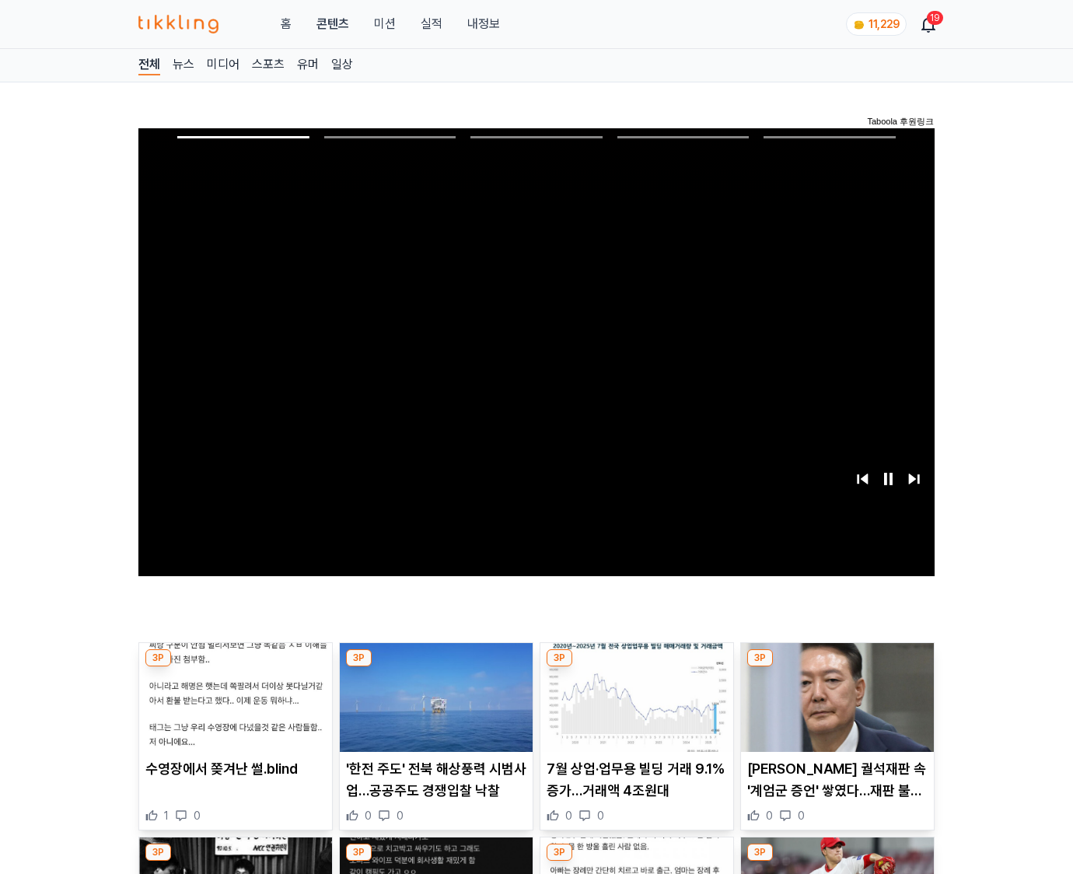
click at [836, 667] on img at bounding box center [837, 697] width 193 height 109
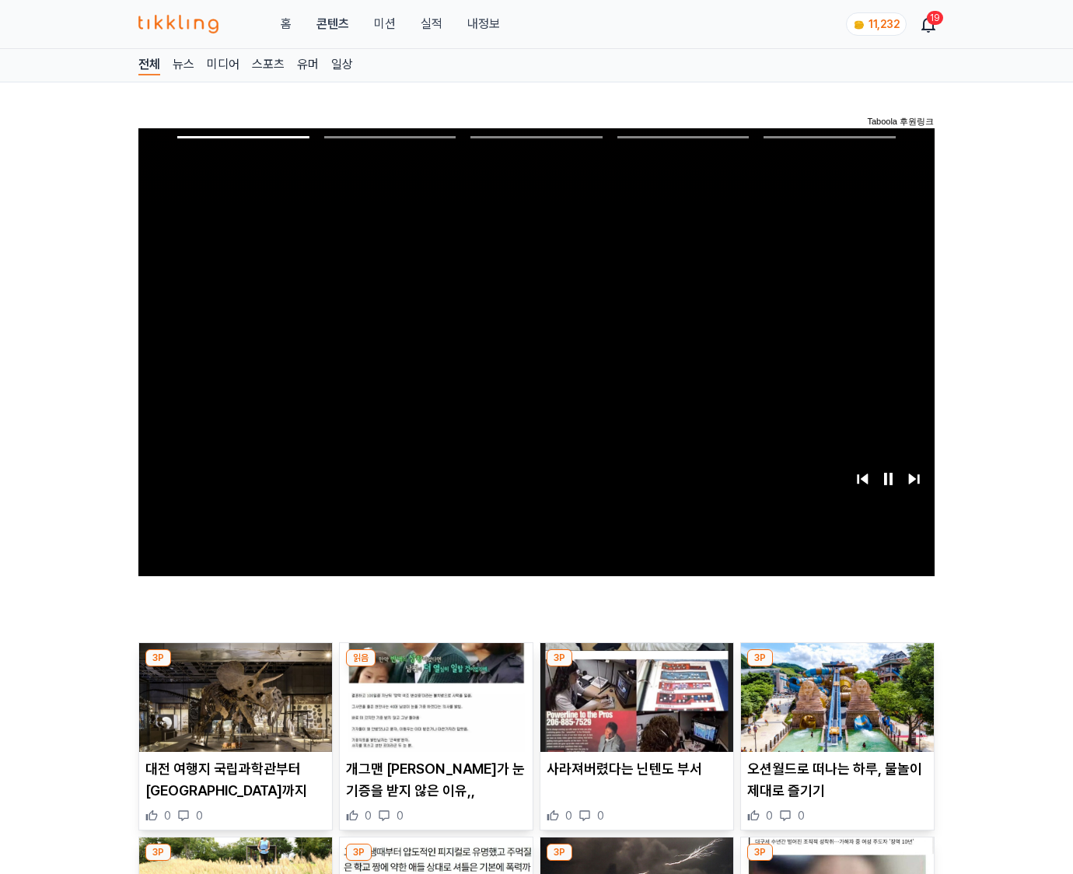
click at [836, 667] on img at bounding box center [837, 697] width 193 height 109
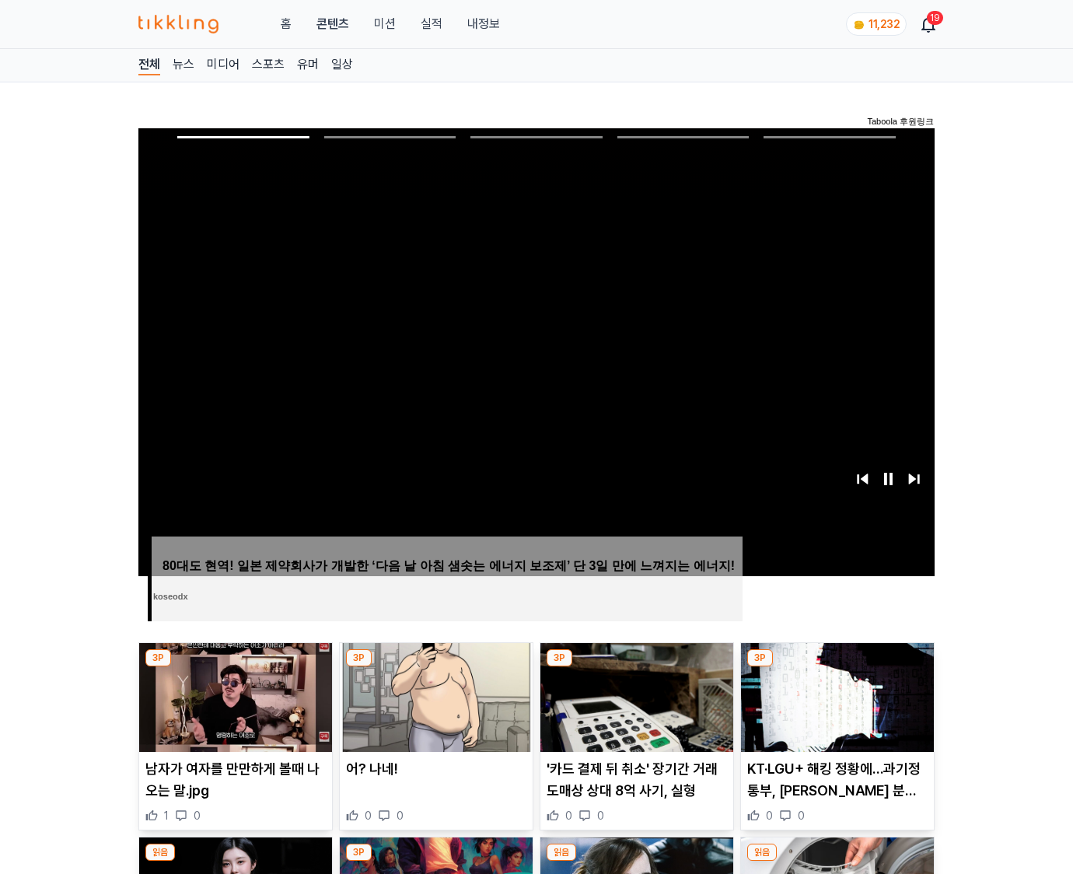
click at [836, 667] on img at bounding box center [837, 697] width 193 height 109
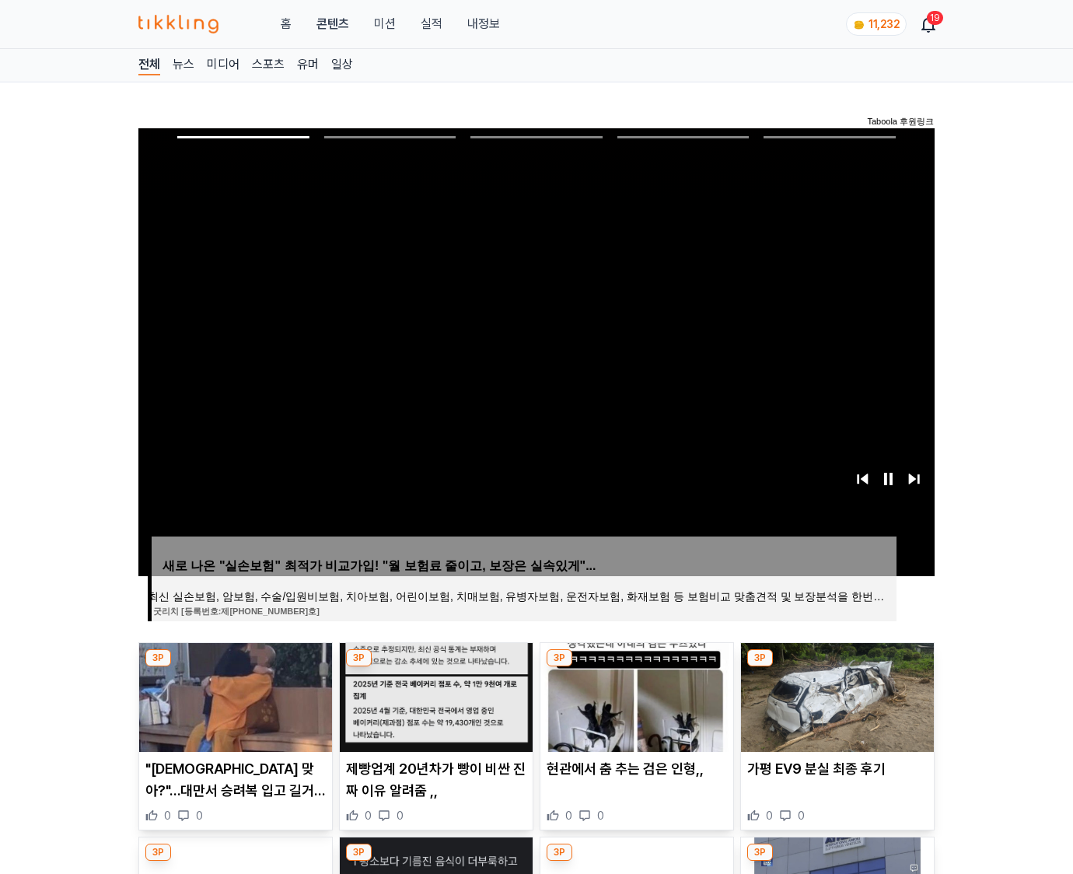
click at [836, 667] on img at bounding box center [837, 697] width 193 height 109
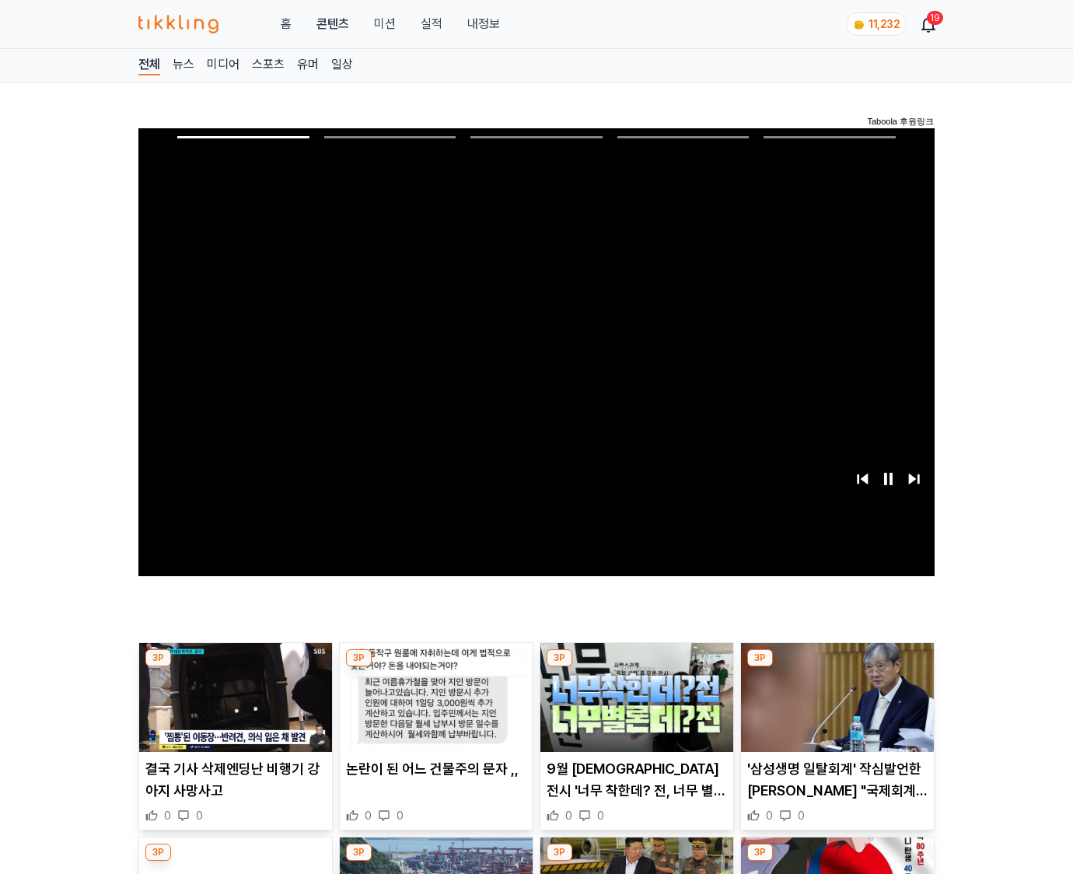
click at [836, 667] on img at bounding box center [837, 697] width 193 height 109
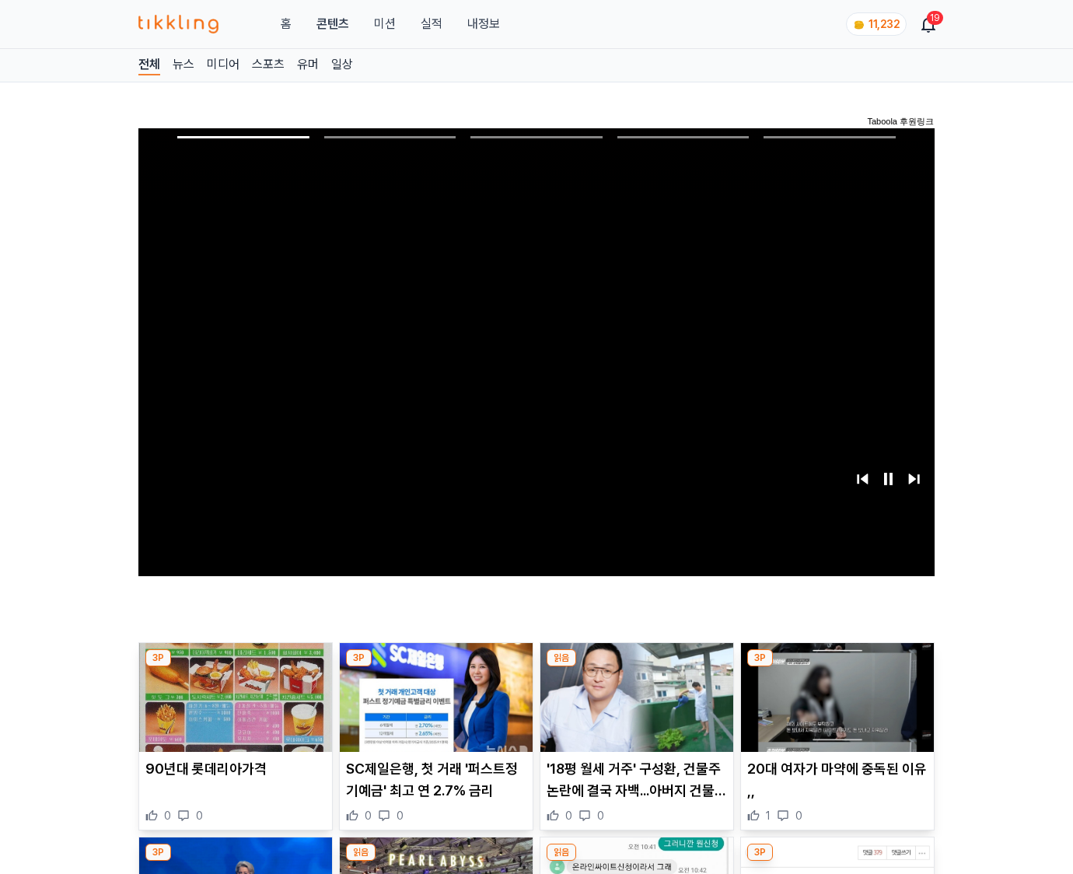
click at [836, 667] on img at bounding box center [837, 697] width 193 height 109
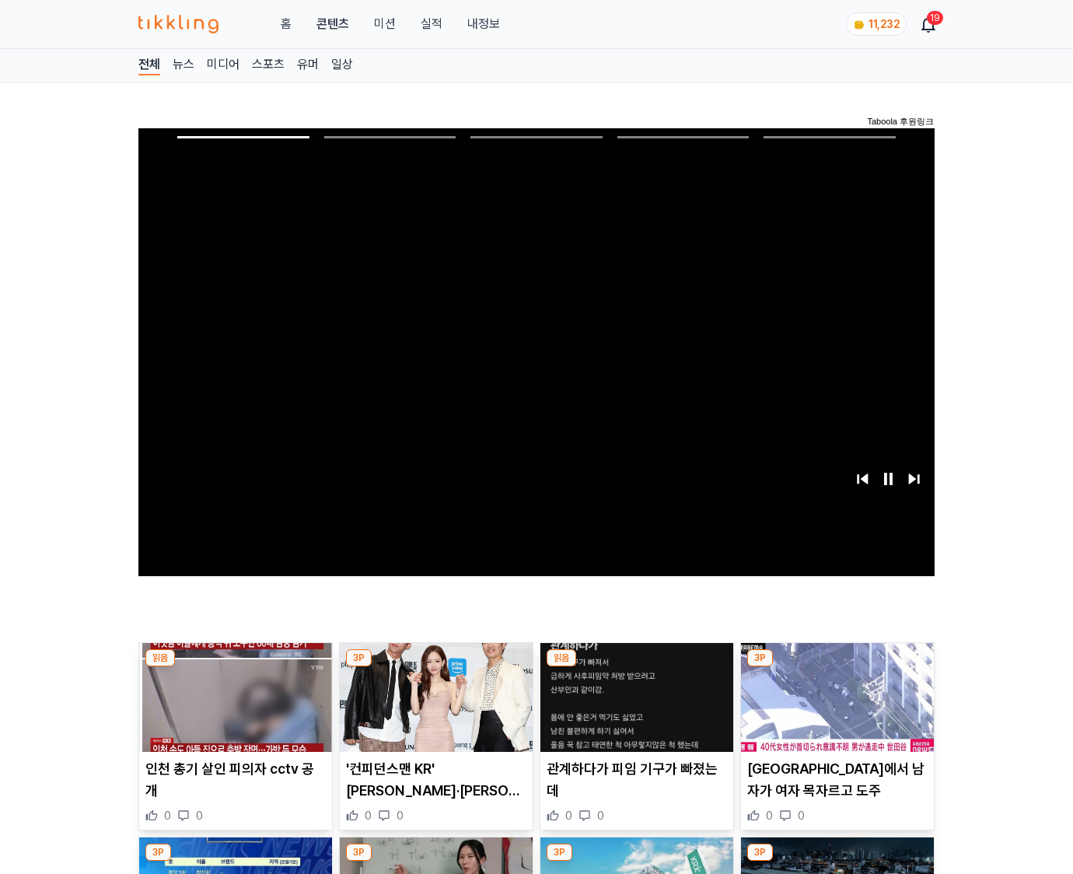
click at [836, 667] on img at bounding box center [837, 697] width 193 height 109
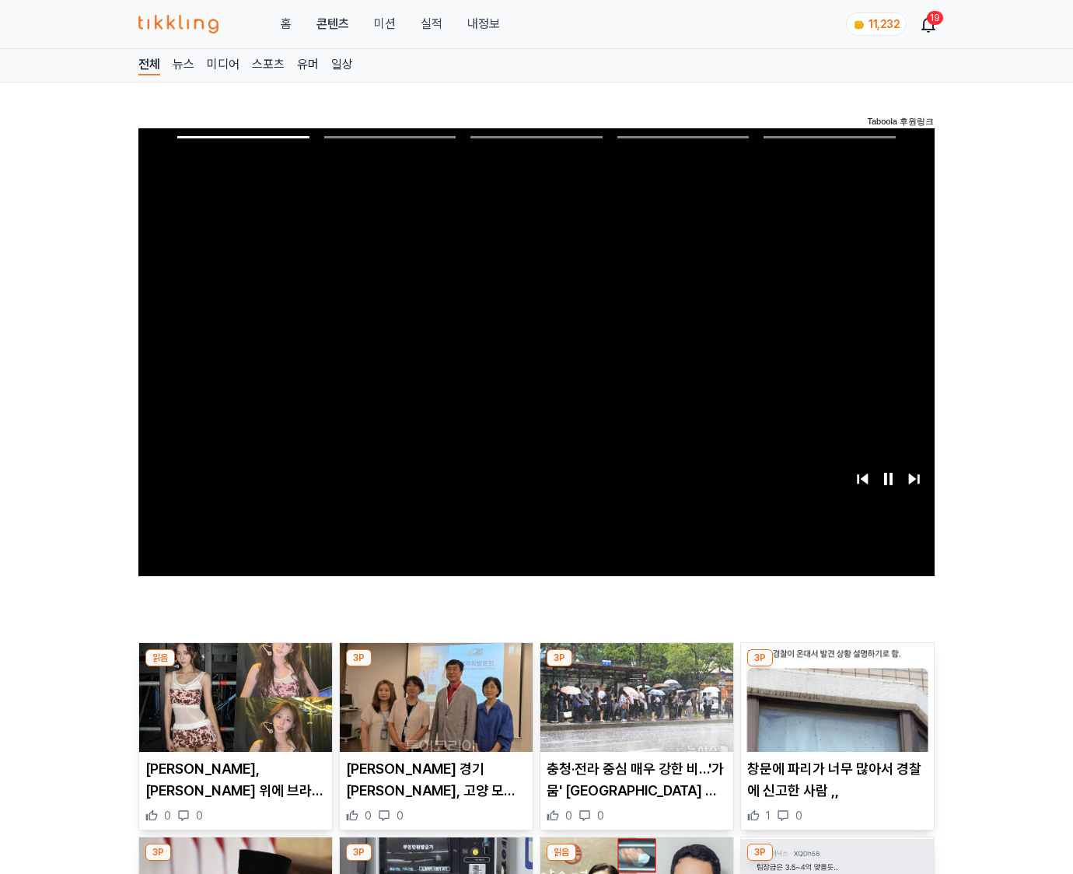
click at [836, 667] on img at bounding box center [837, 697] width 193 height 109
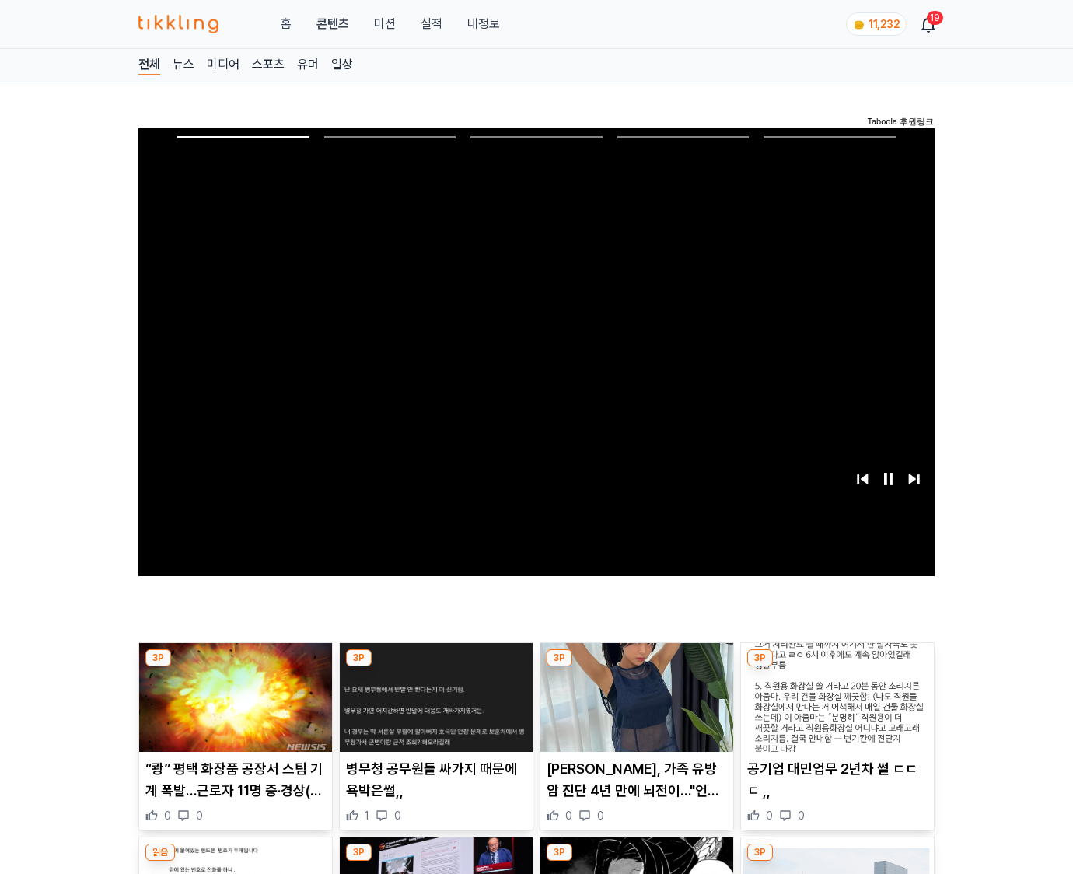
click at [836, 667] on img at bounding box center [837, 697] width 193 height 109
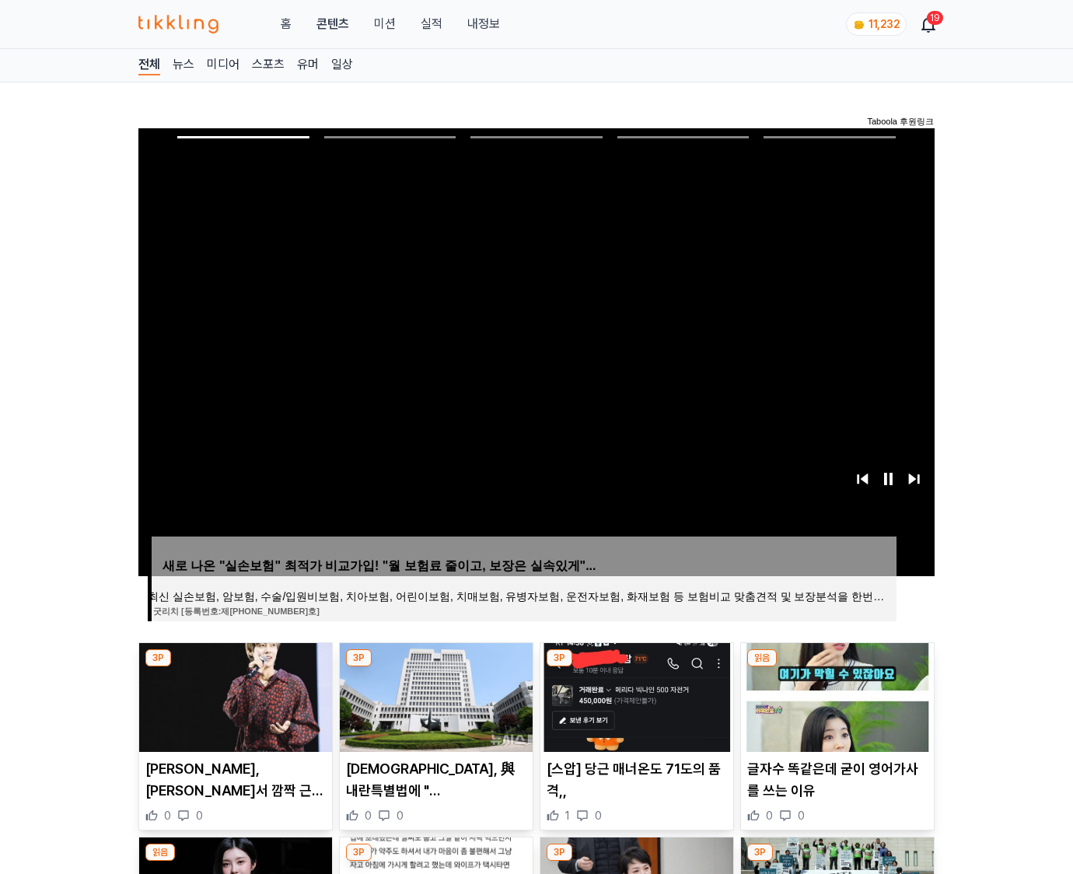
click at [836, 667] on img at bounding box center [837, 697] width 193 height 109
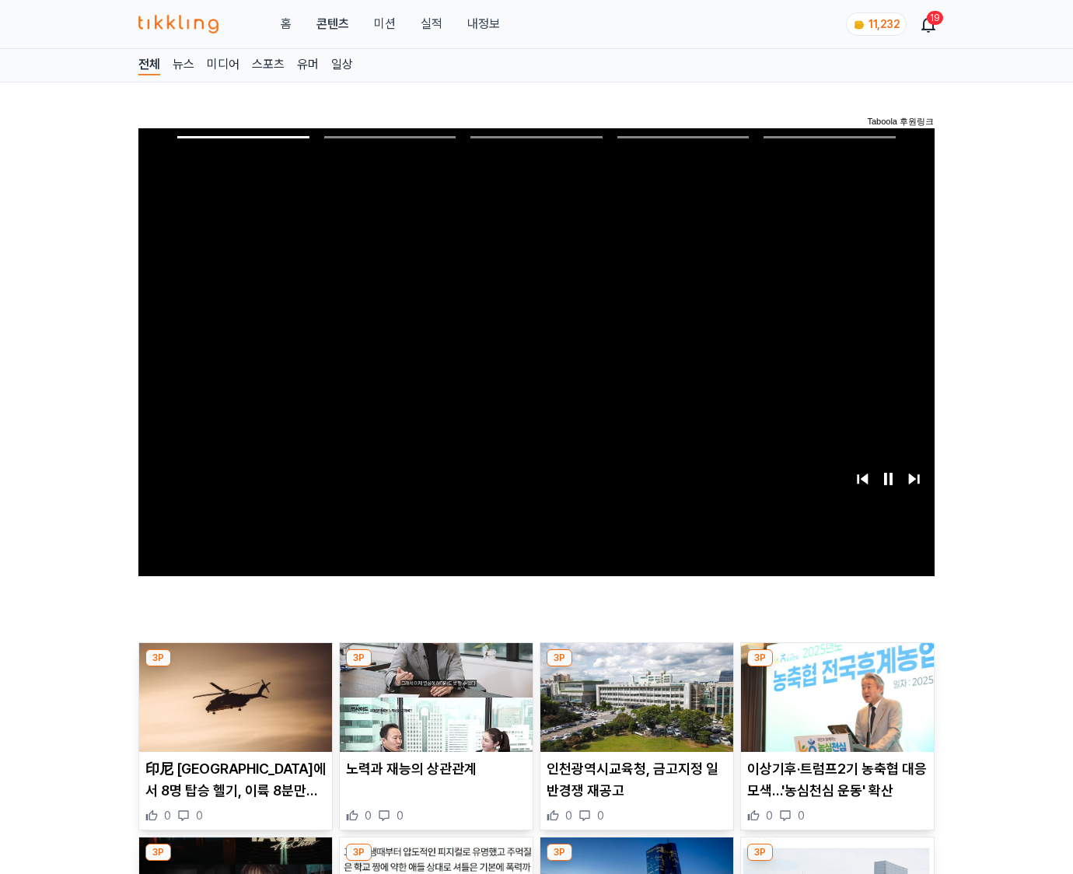
click at [836, 667] on img at bounding box center [837, 697] width 193 height 109
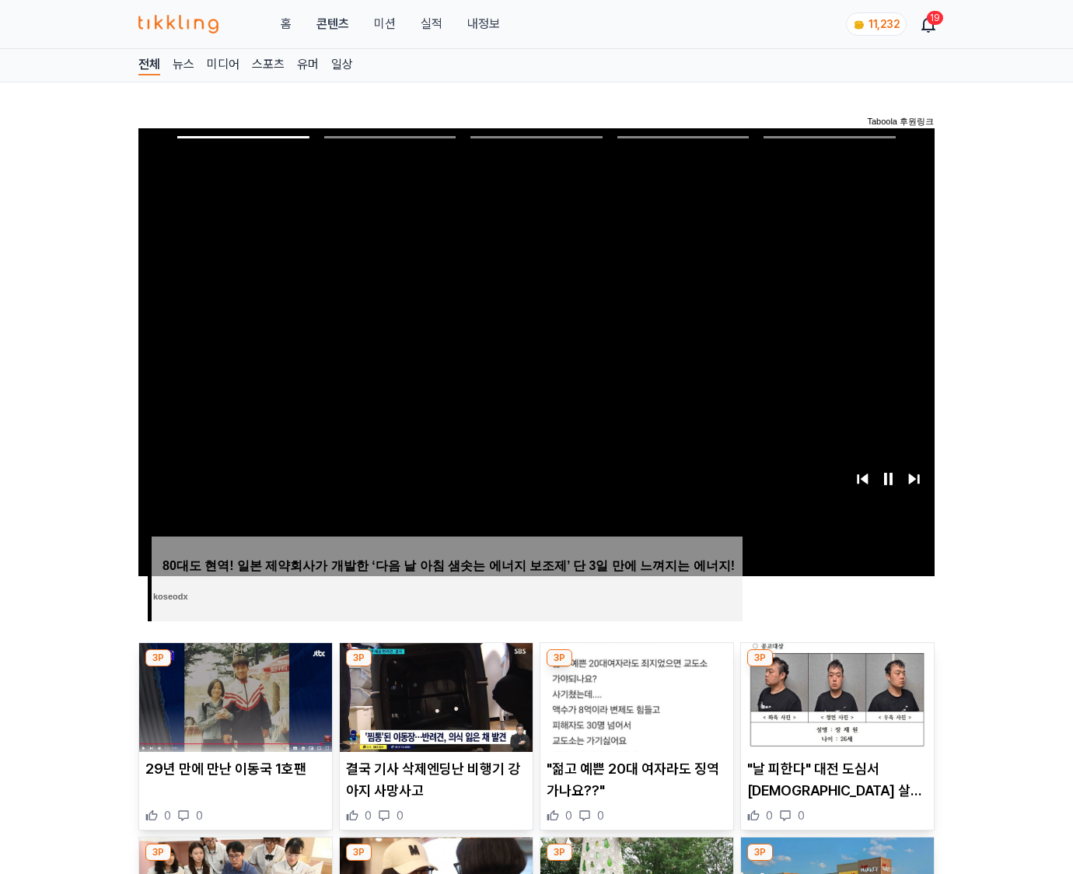
click at [836, 667] on img at bounding box center [837, 697] width 193 height 109
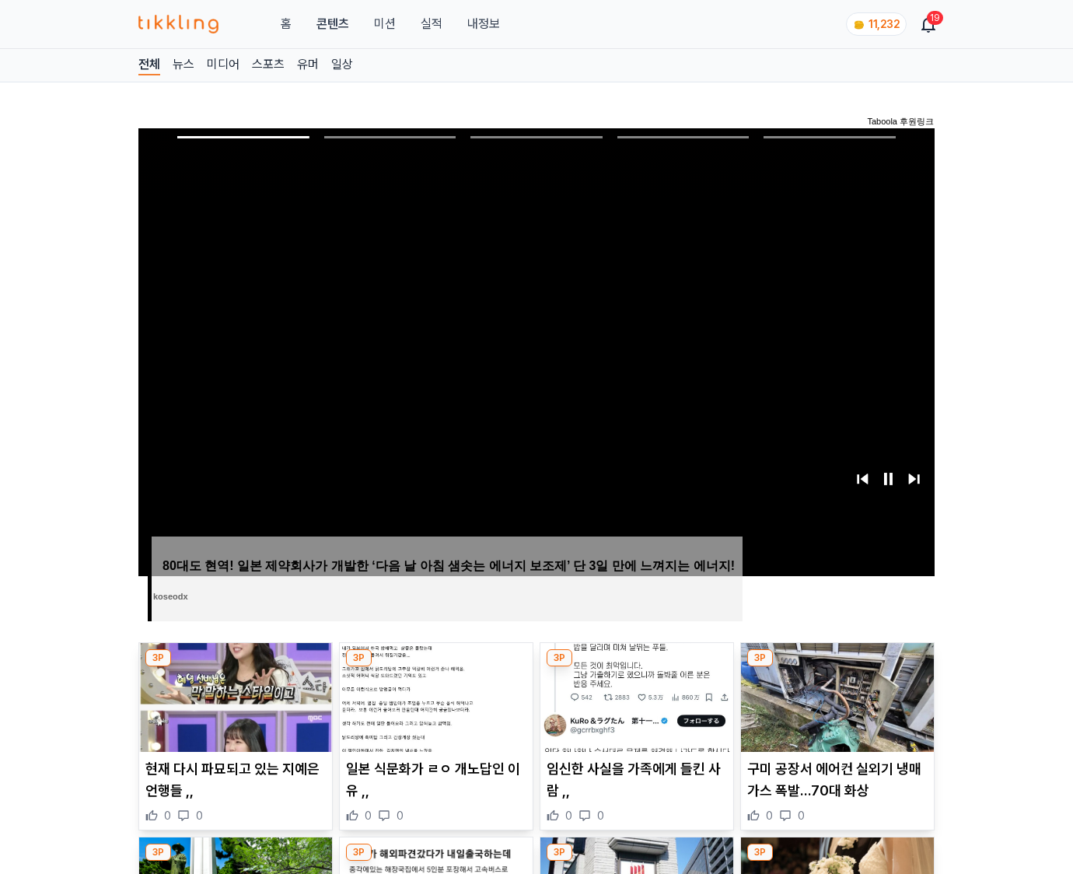
click at [836, 667] on img at bounding box center [837, 697] width 193 height 109
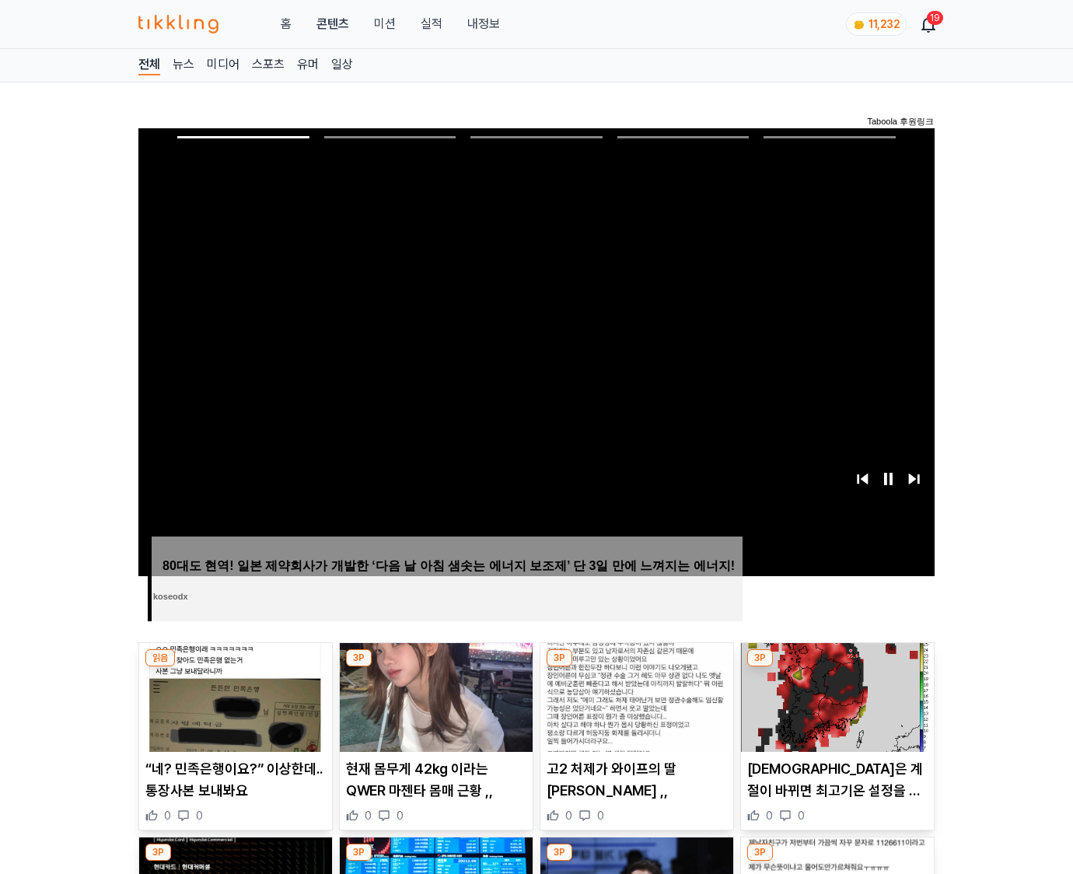
click at [836, 667] on img at bounding box center [837, 697] width 193 height 109
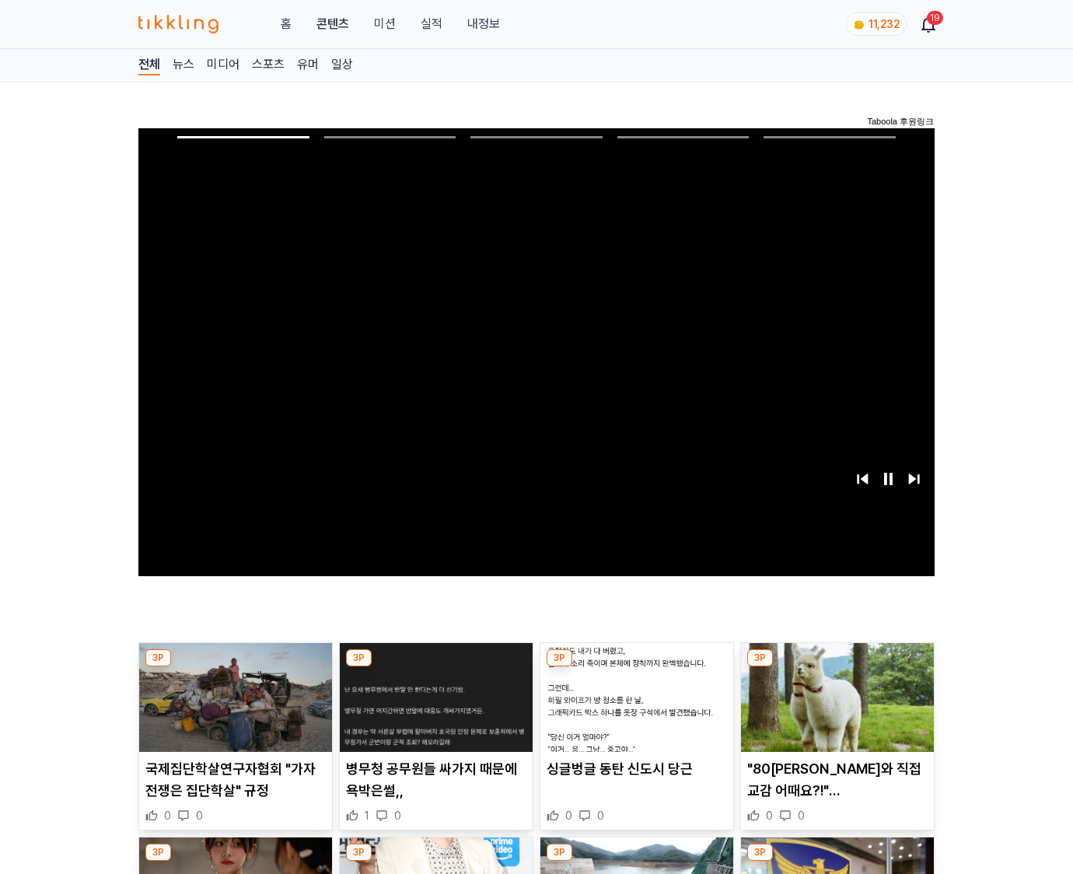
click at [836, 667] on img at bounding box center [837, 697] width 193 height 109
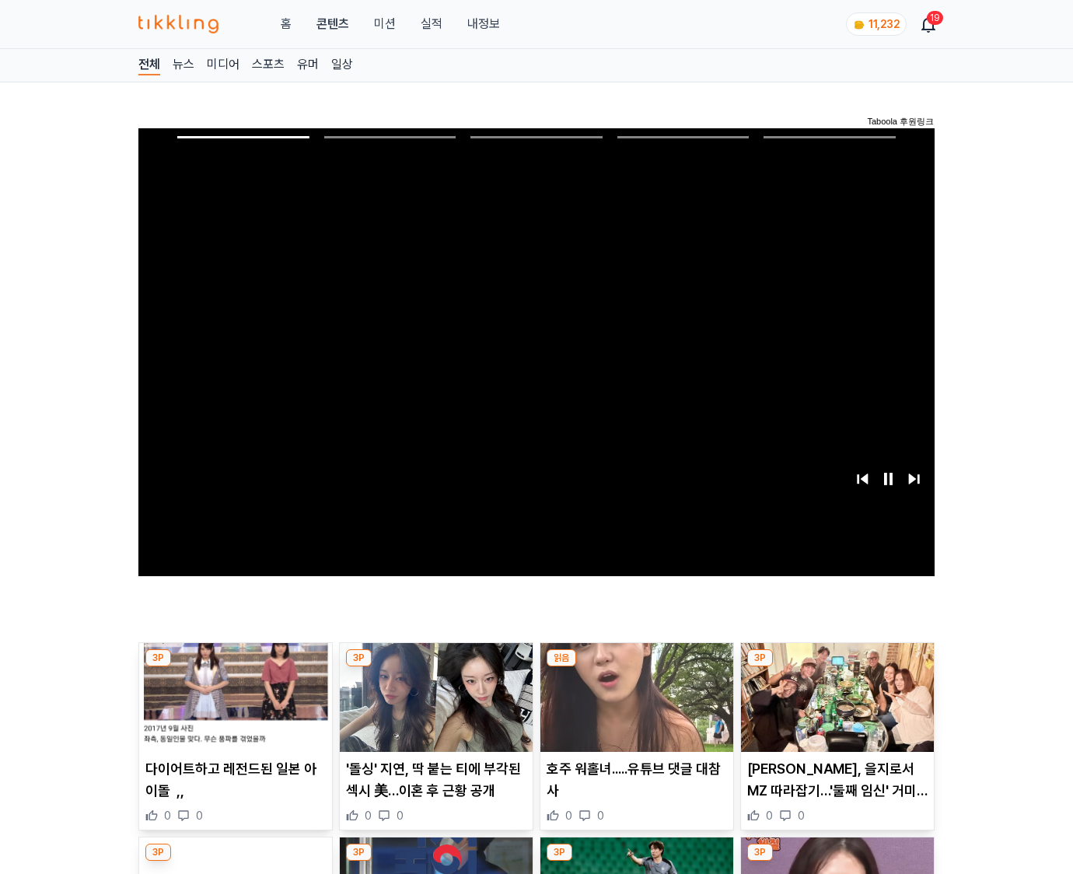
click at [836, 667] on img at bounding box center [837, 697] width 193 height 109
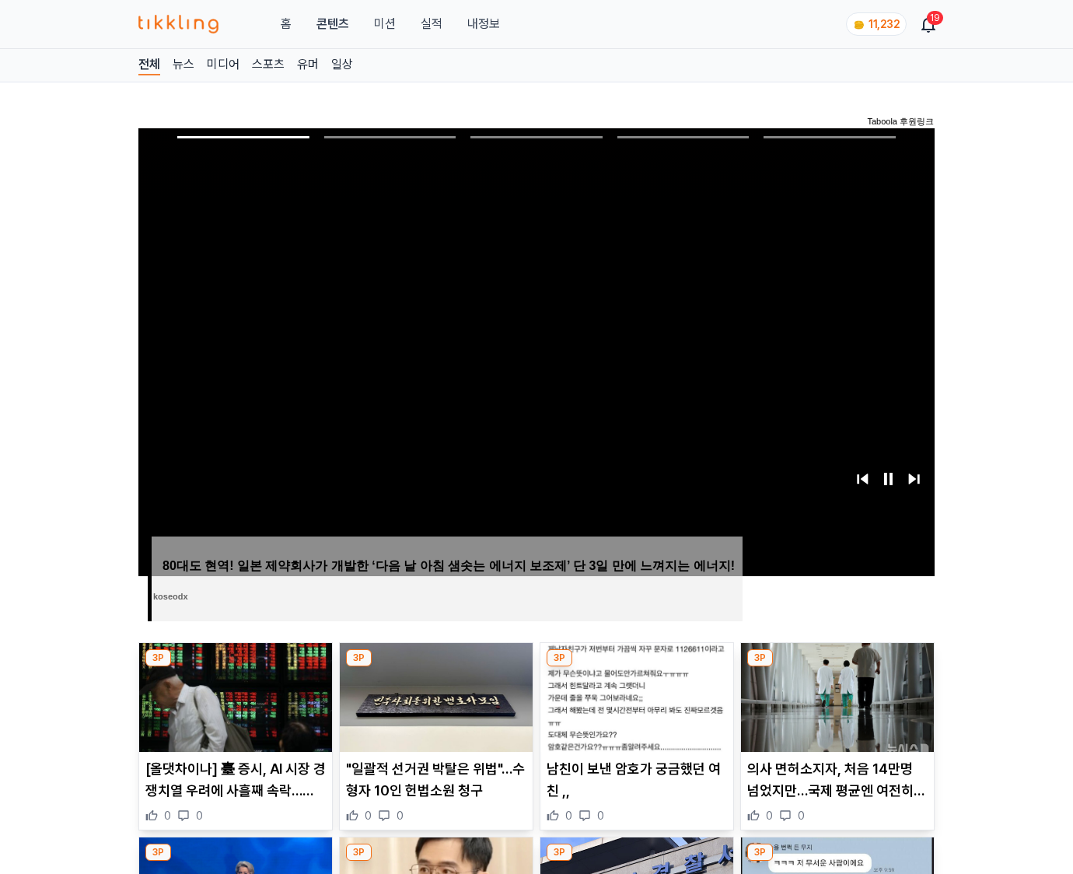
click at [836, 667] on img at bounding box center [837, 697] width 193 height 109
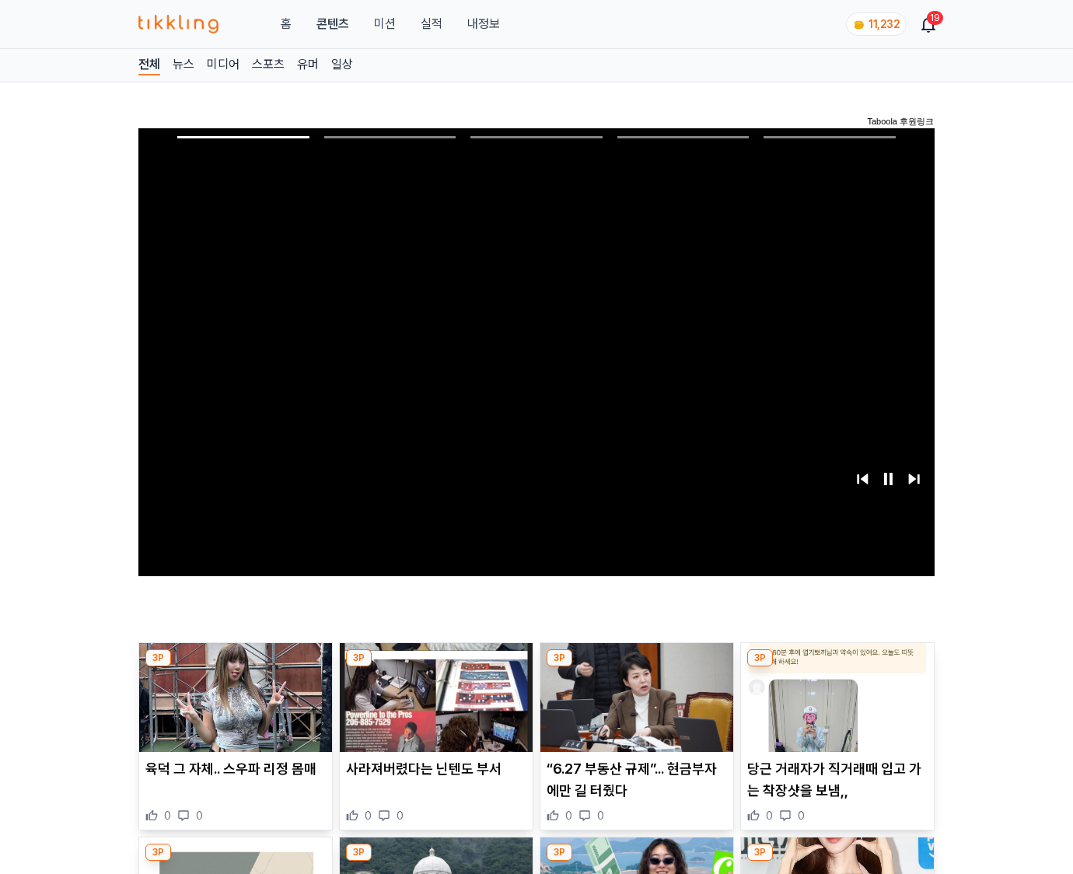
click at [836, 667] on img at bounding box center [837, 697] width 193 height 109
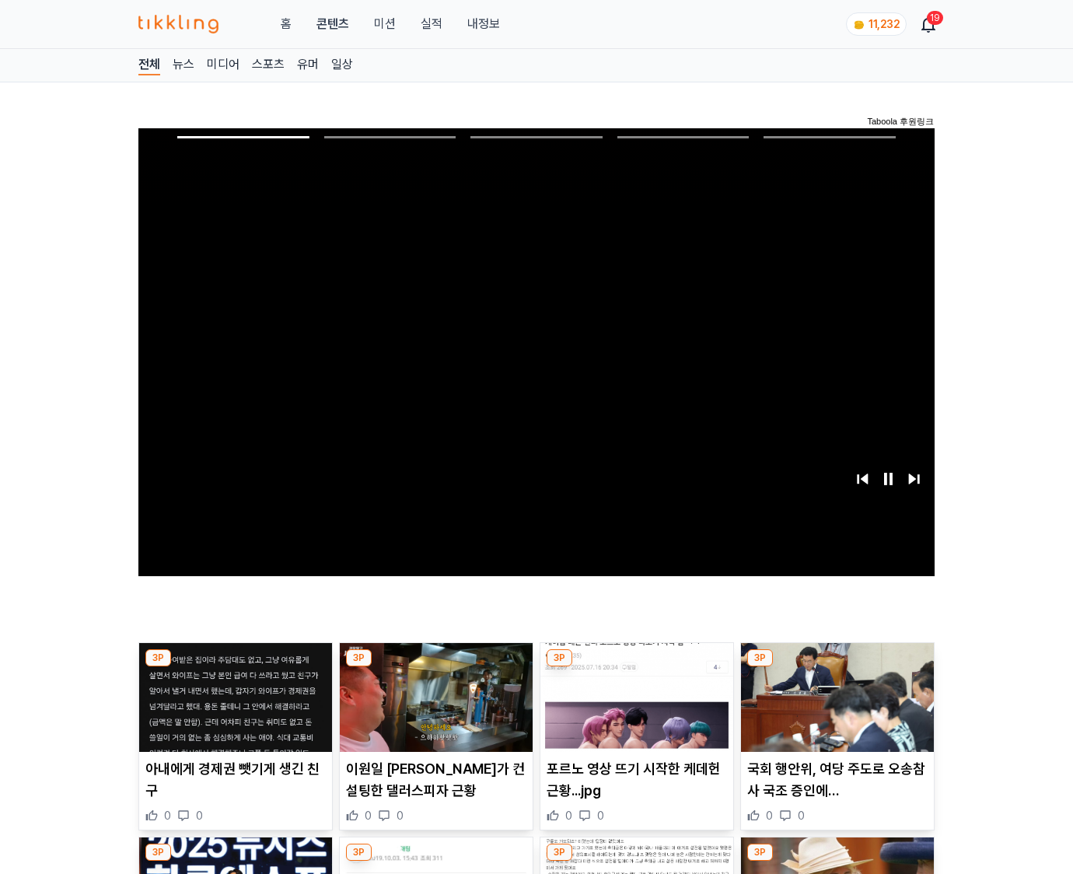
click at [836, 667] on img at bounding box center [837, 697] width 193 height 109
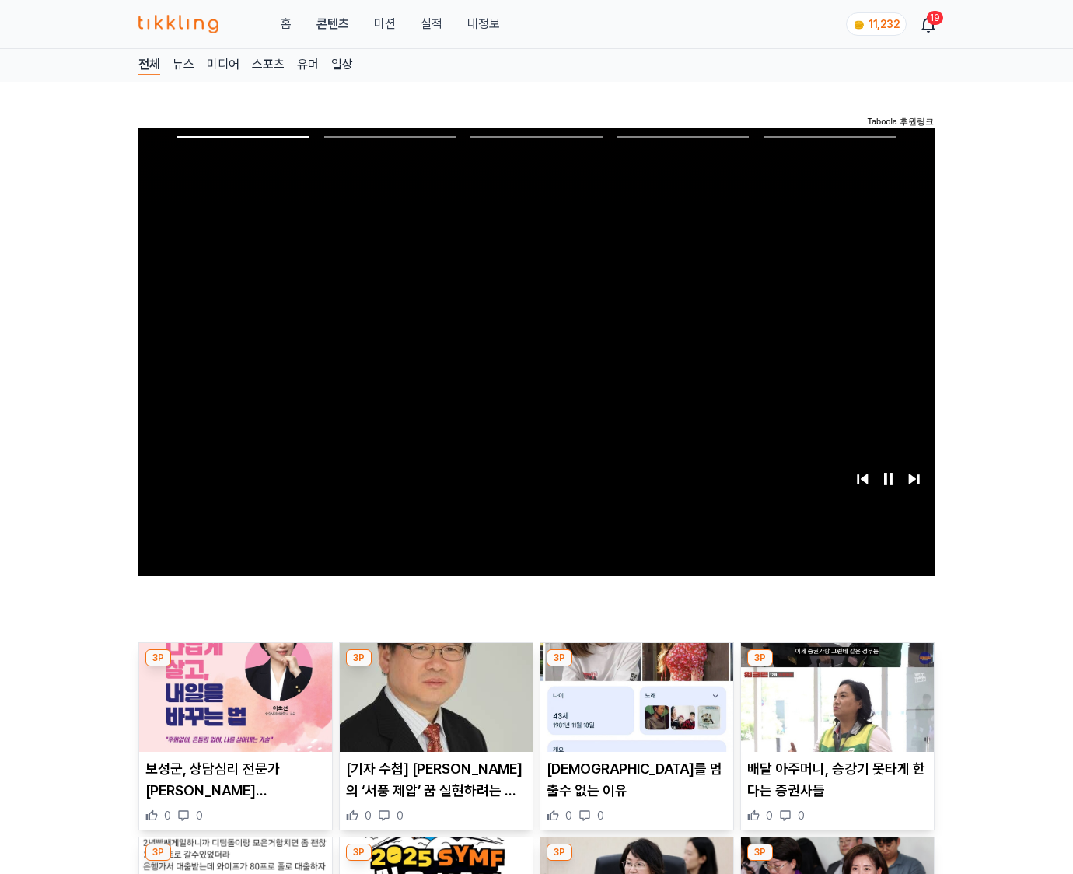
click at [836, 667] on img at bounding box center [837, 697] width 193 height 109
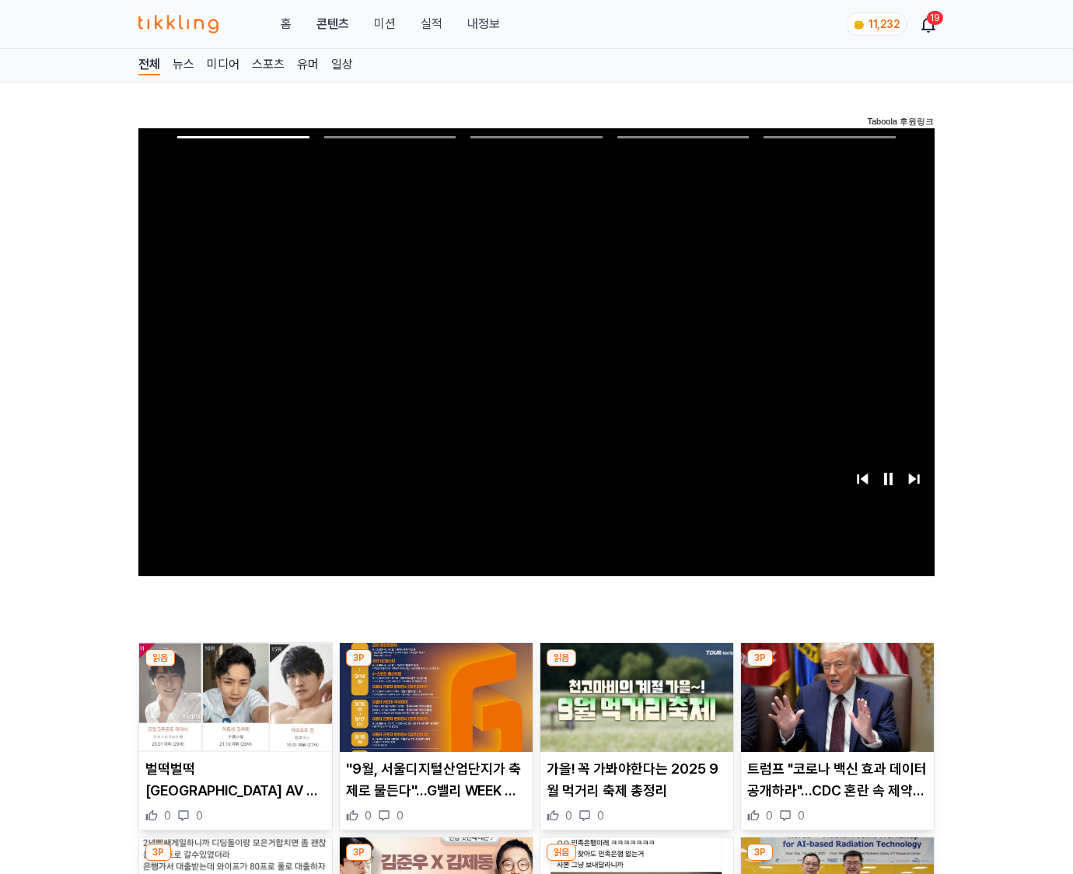
click at [836, 667] on img at bounding box center [837, 697] width 193 height 109
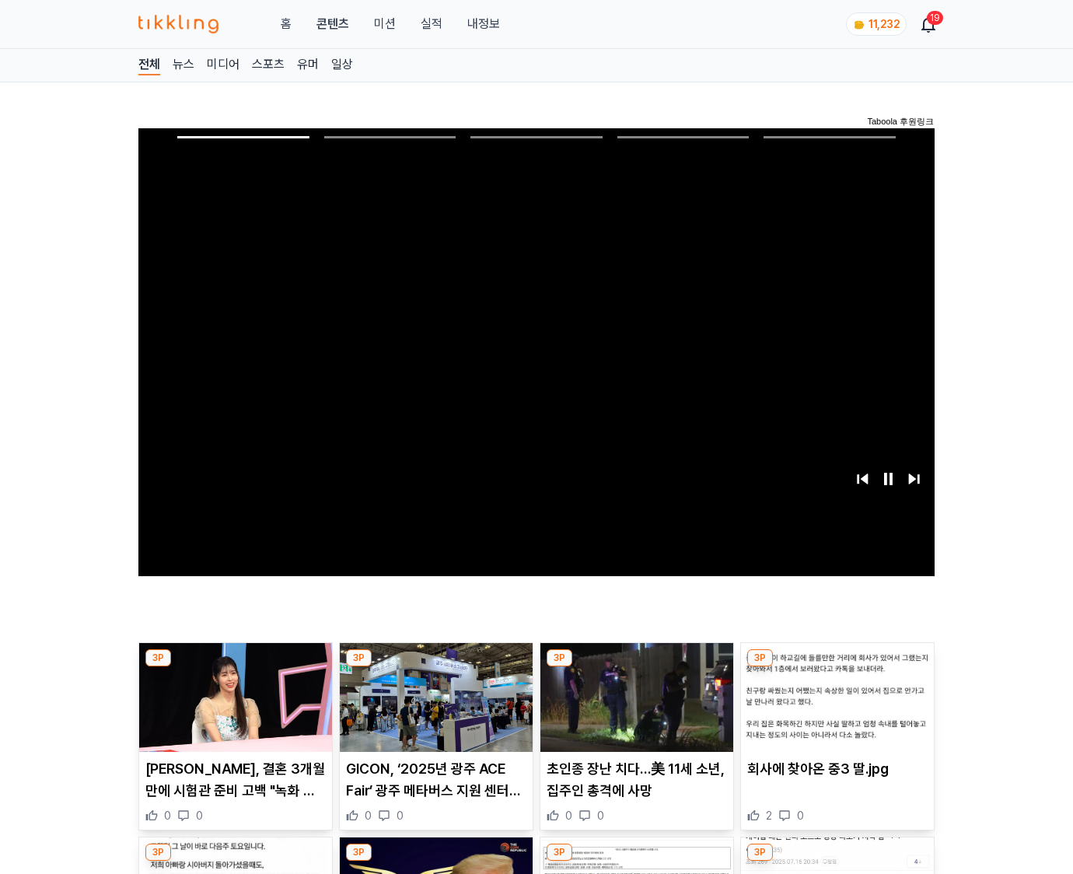
click at [836, 667] on img at bounding box center [837, 697] width 193 height 109
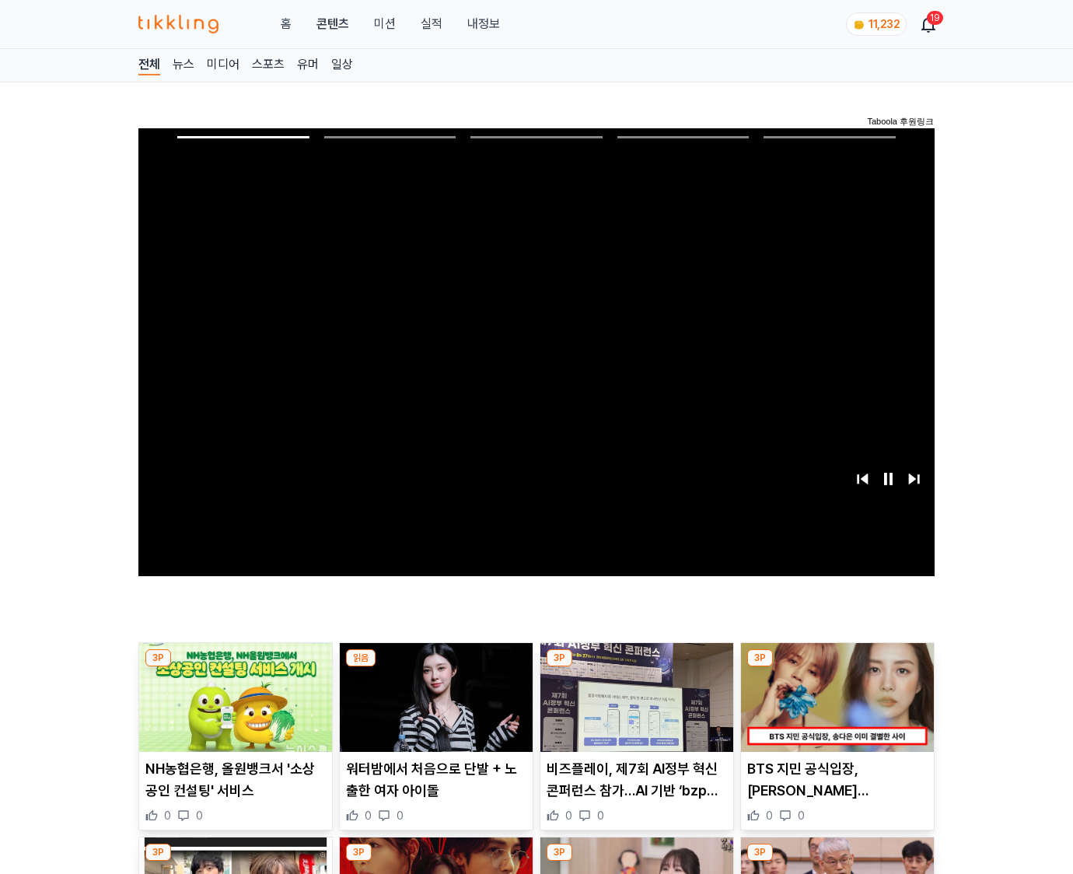
click at [836, 667] on img at bounding box center [837, 697] width 193 height 109
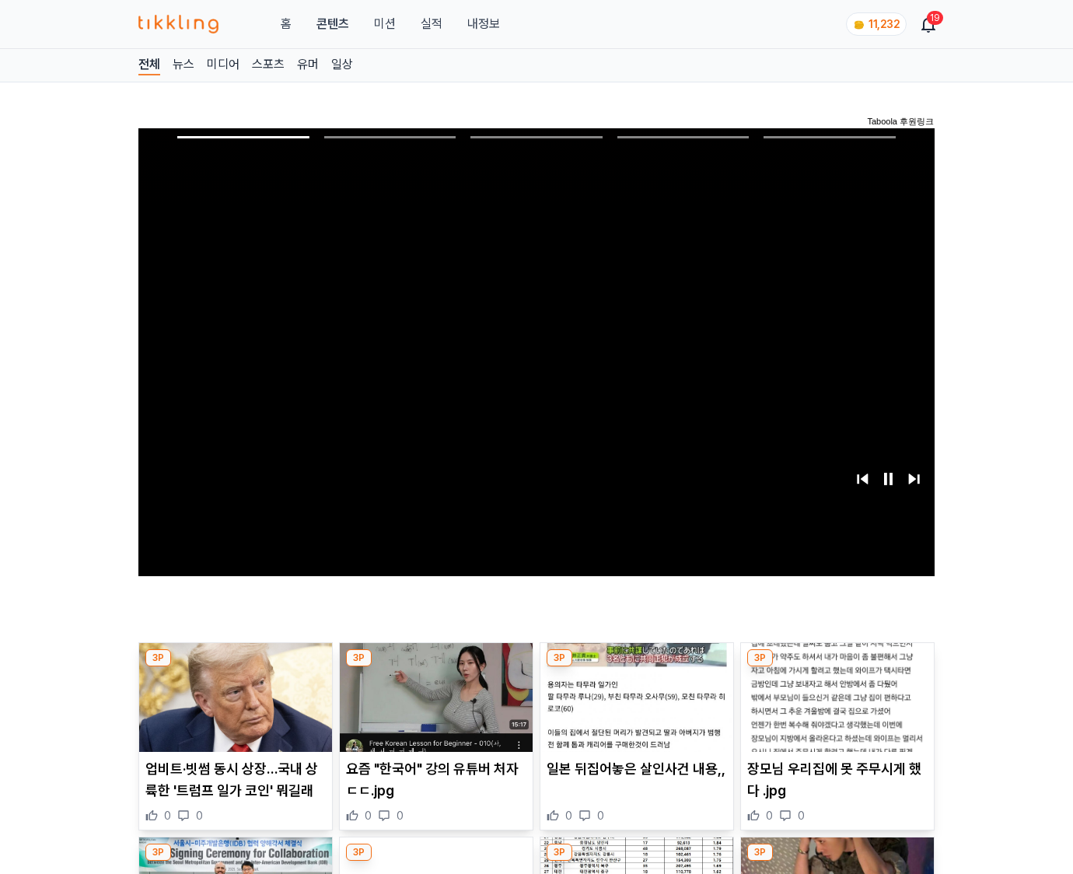
click at [836, 667] on img at bounding box center [837, 697] width 193 height 109
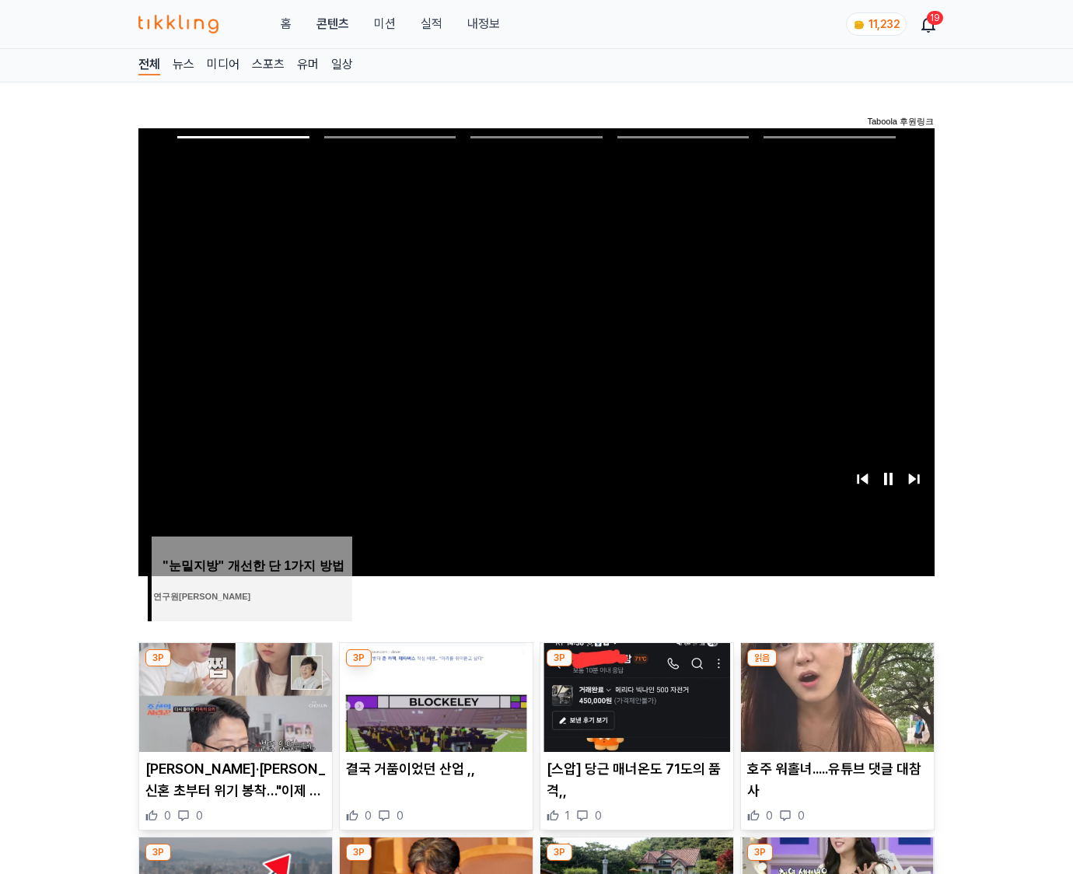
click at [836, 667] on img at bounding box center [837, 697] width 193 height 109
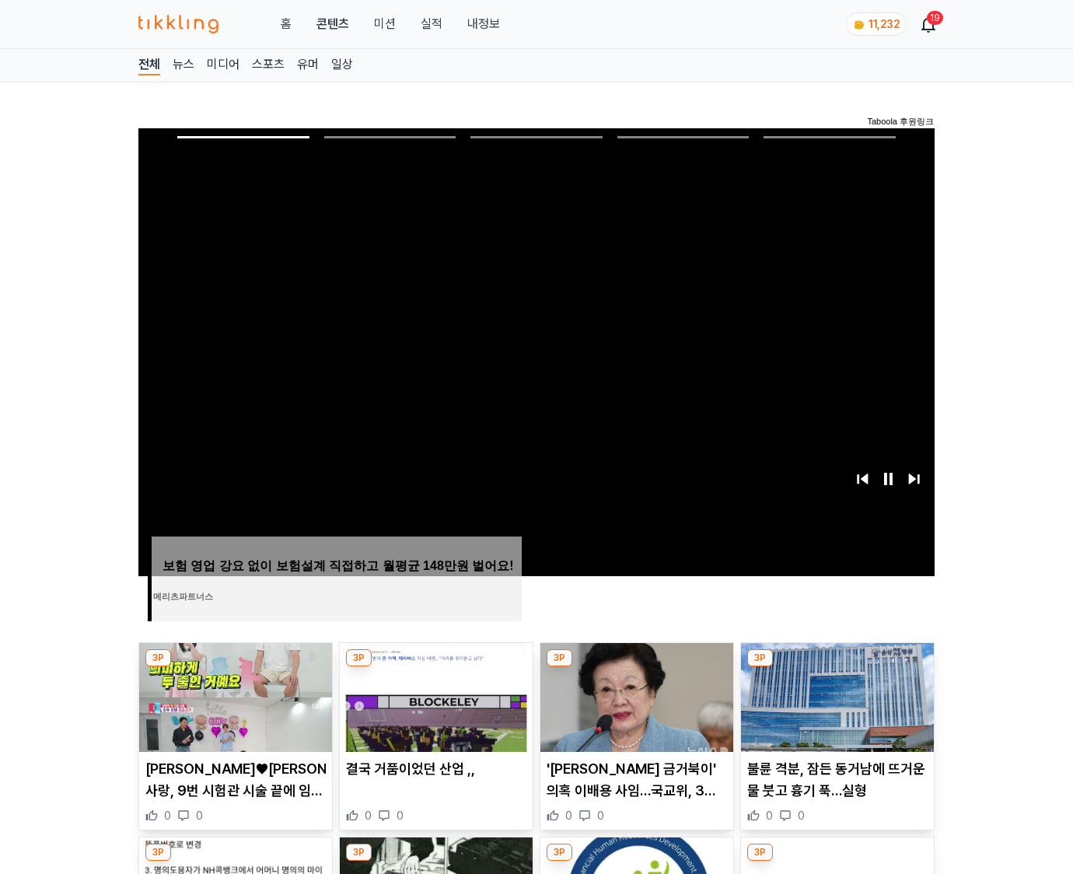
click at [836, 667] on img at bounding box center [837, 697] width 193 height 109
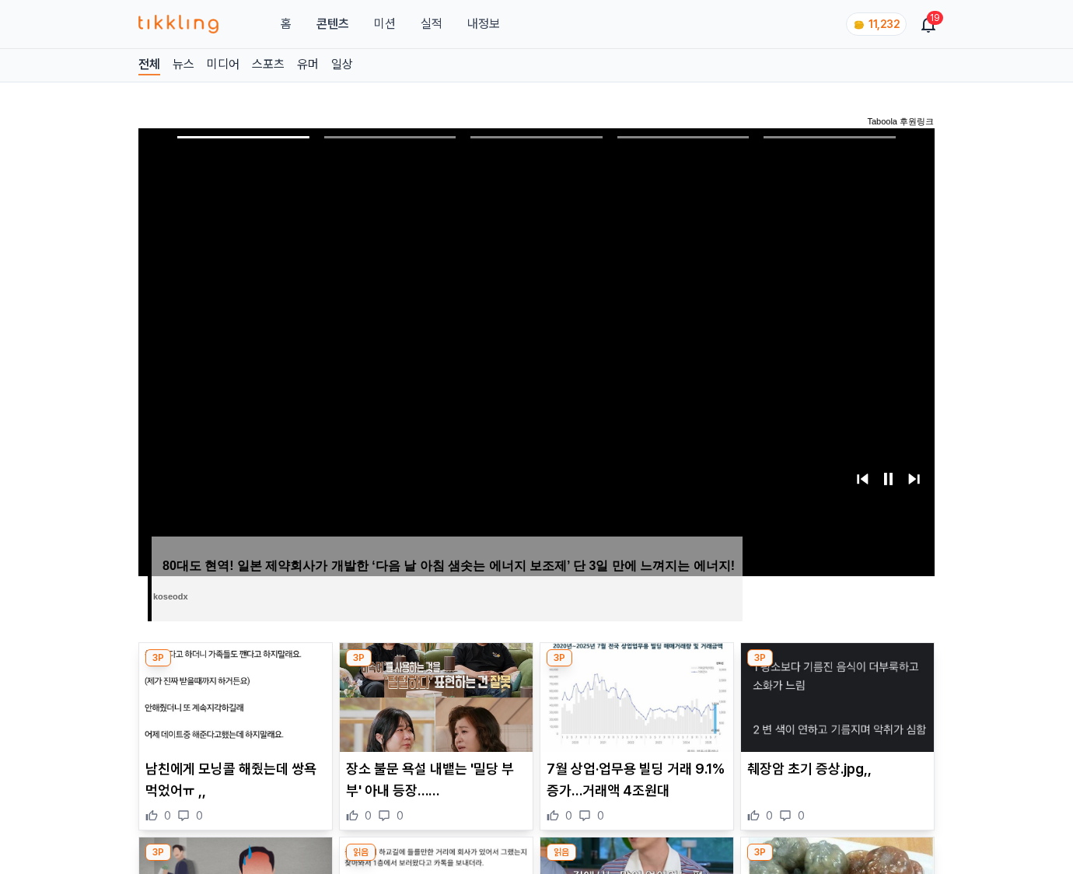
click at [836, 667] on img at bounding box center [837, 697] width 193 height 109
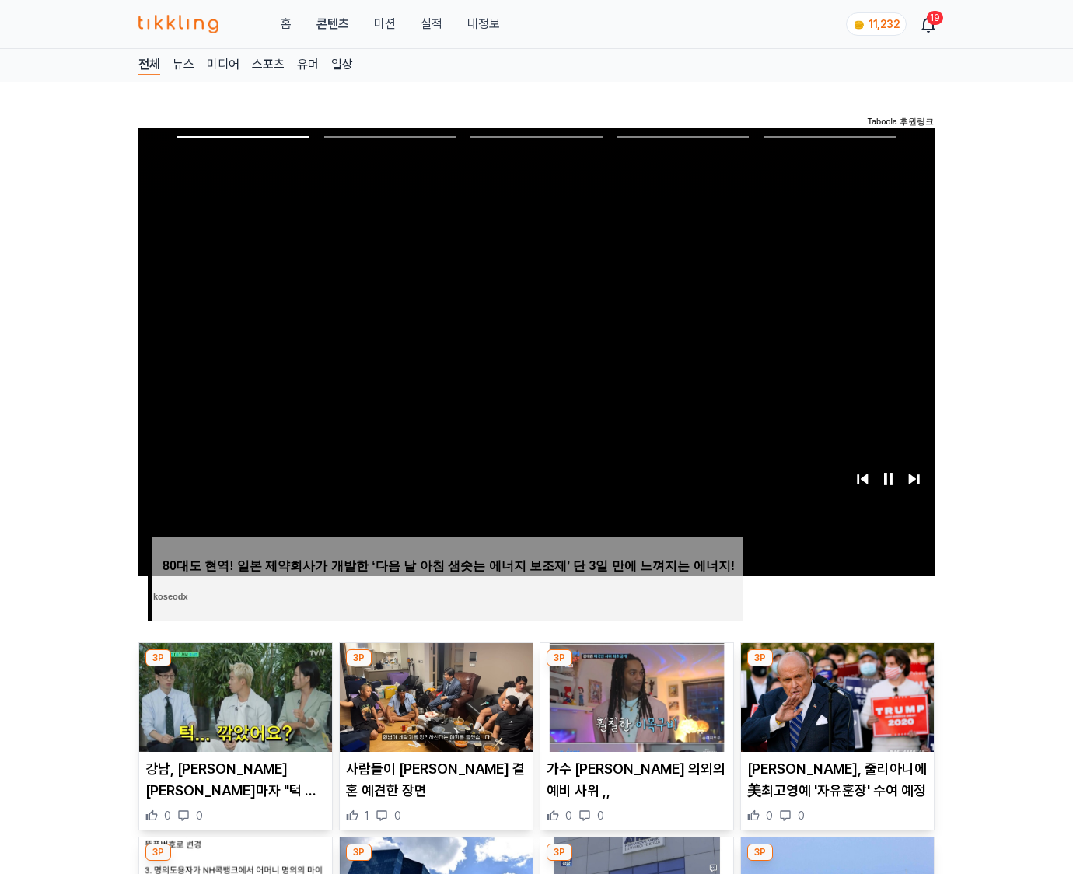
click at [836, 667] on img at bounding box center [837, 697] width 193 height 109
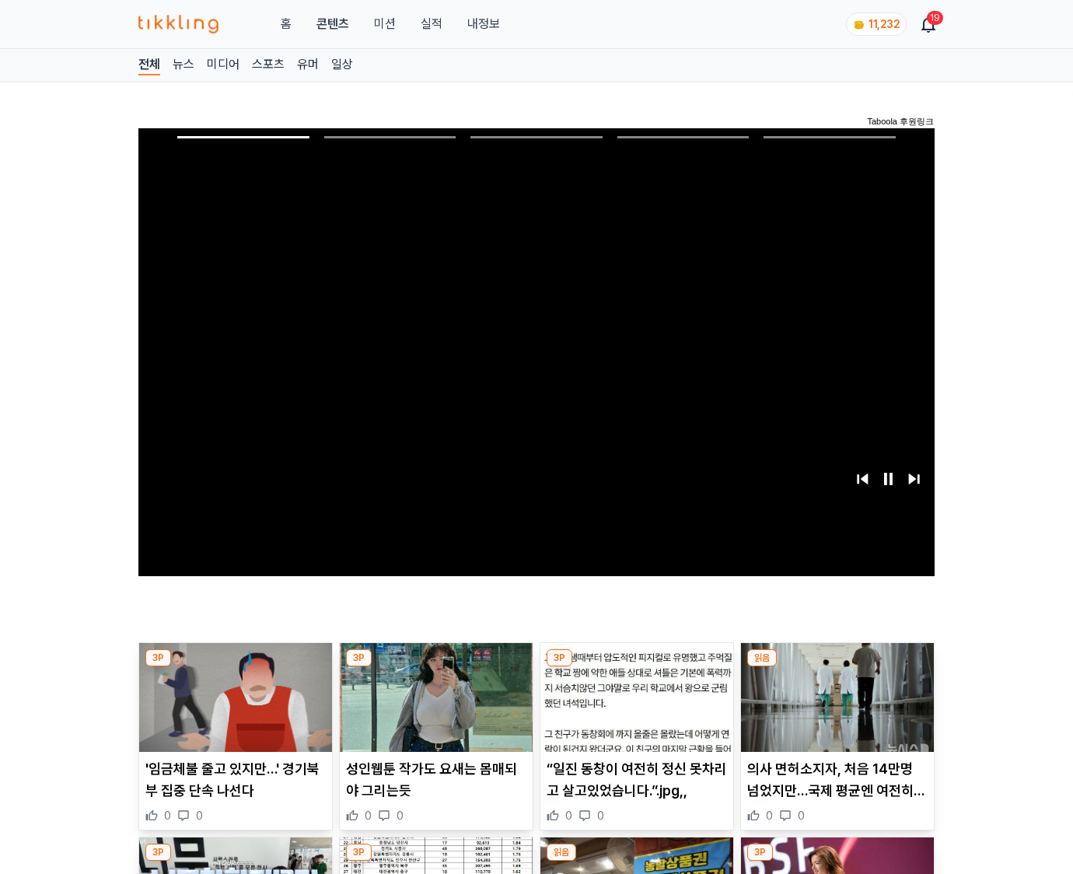
click at [836, 667] on img at bounding box center [837, 697] width 193 height 109
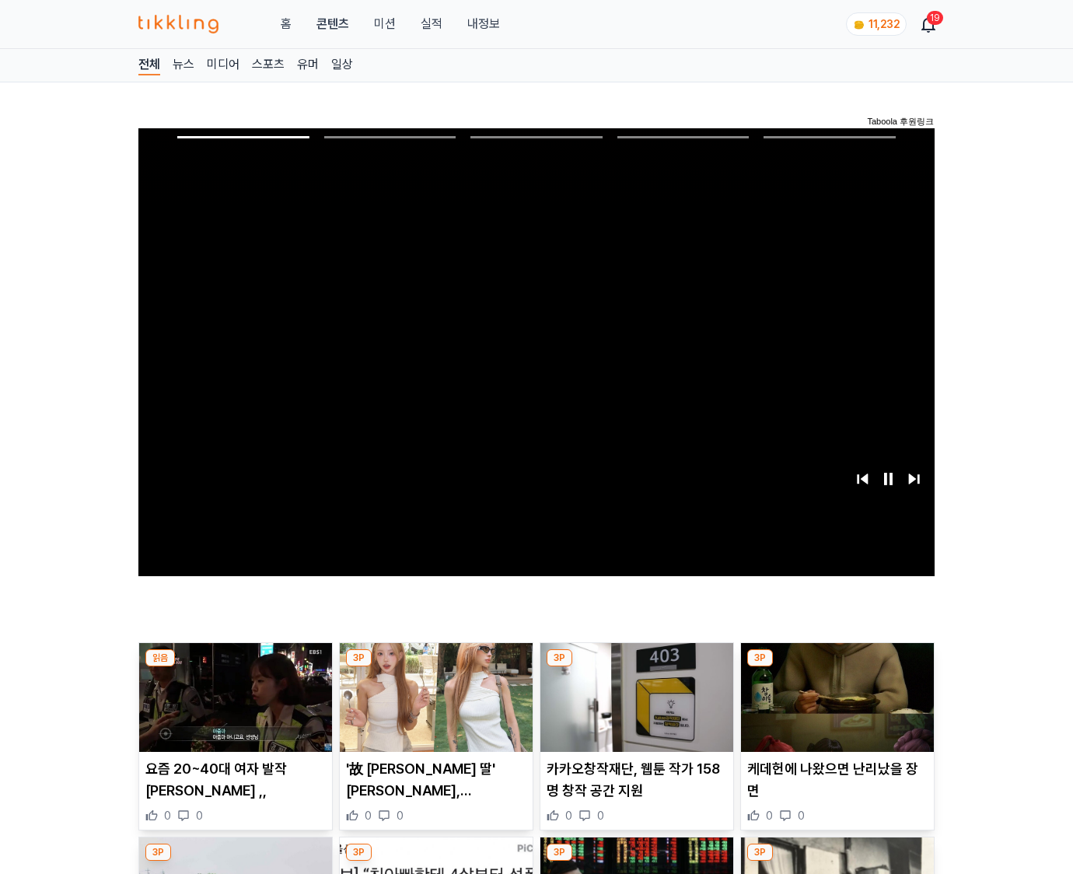
click at [836, 667] on img at bounding box center [837, 697] width 193 height 109
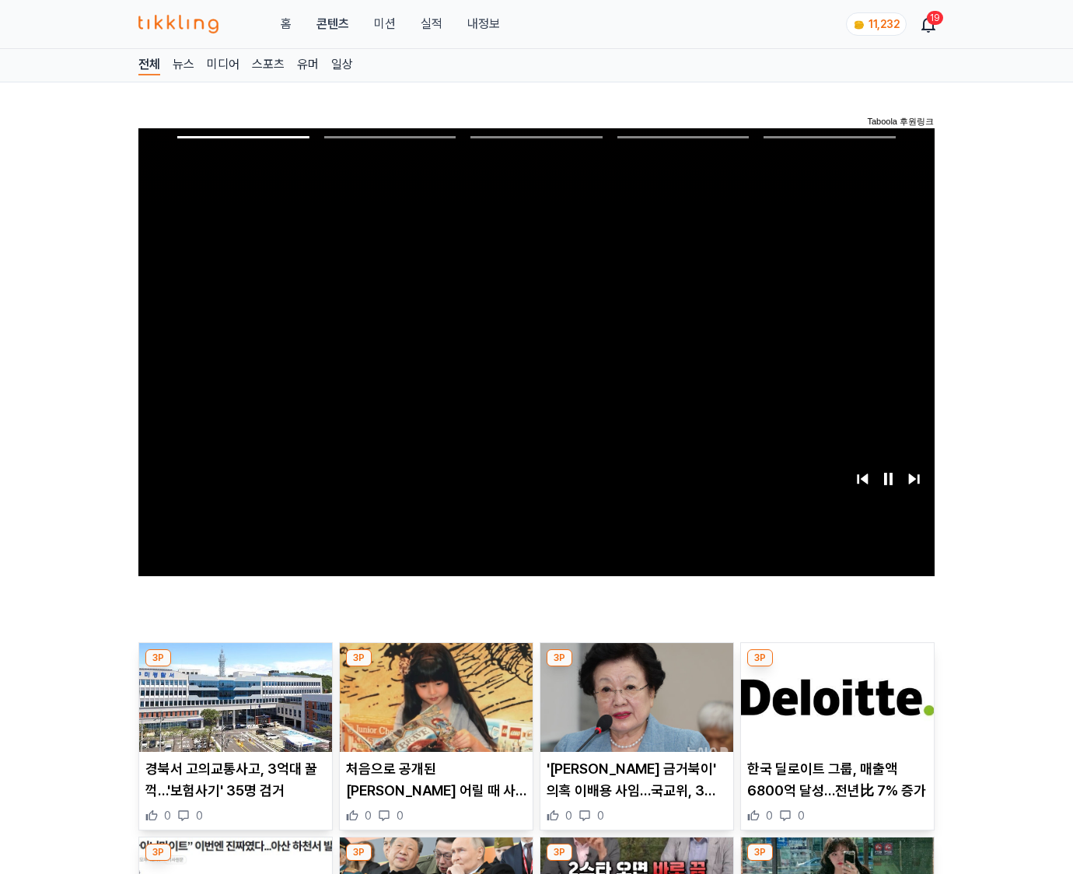
click at [836, 667] on img at bounding box center [837, 697] width 193 height 109
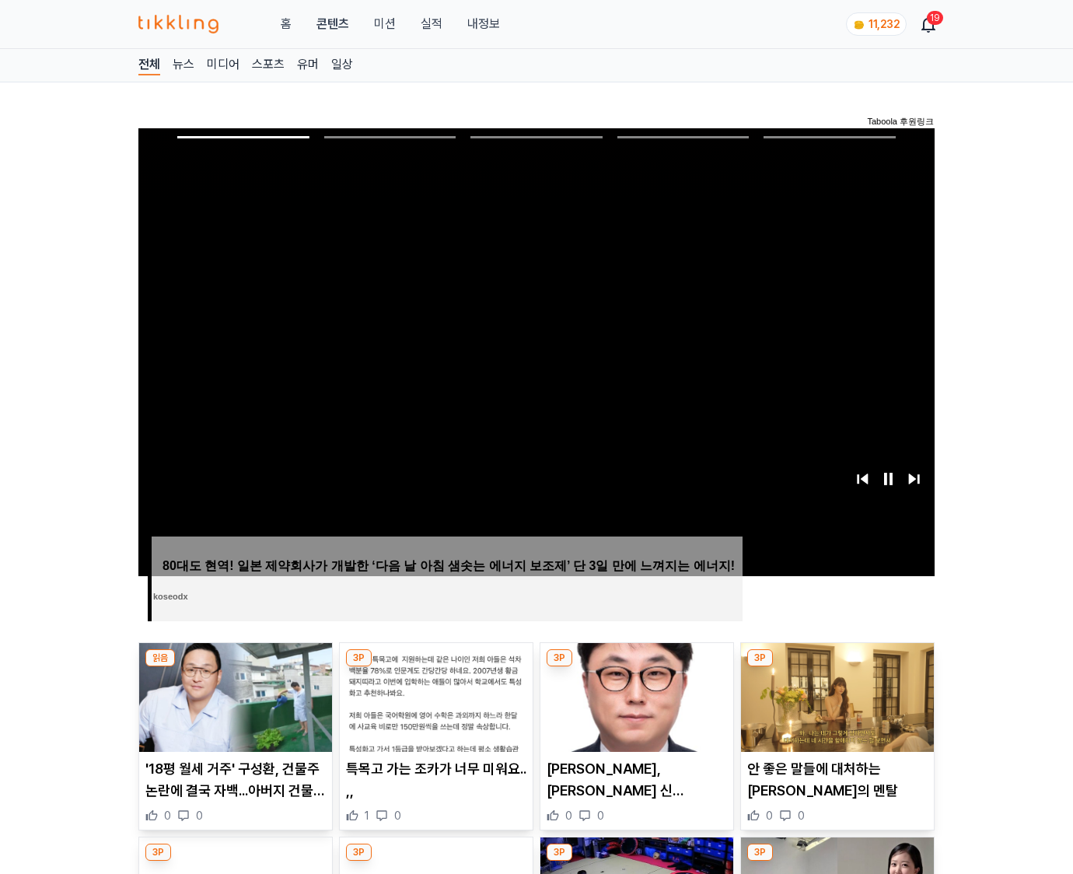
click at [836, 667] on img at bounding box center [837, 697] width 193 height 109
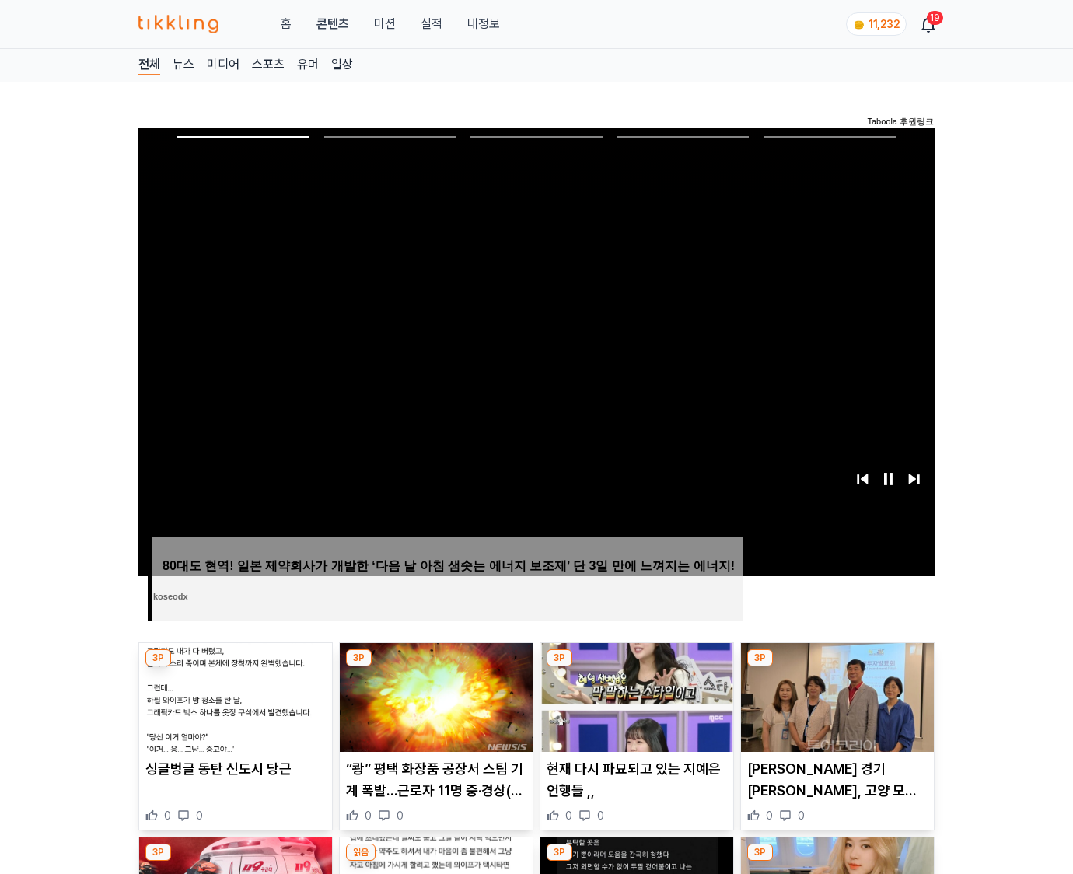
click at [836, 667] on img at bounding box center [837, 697] width 193 height 109
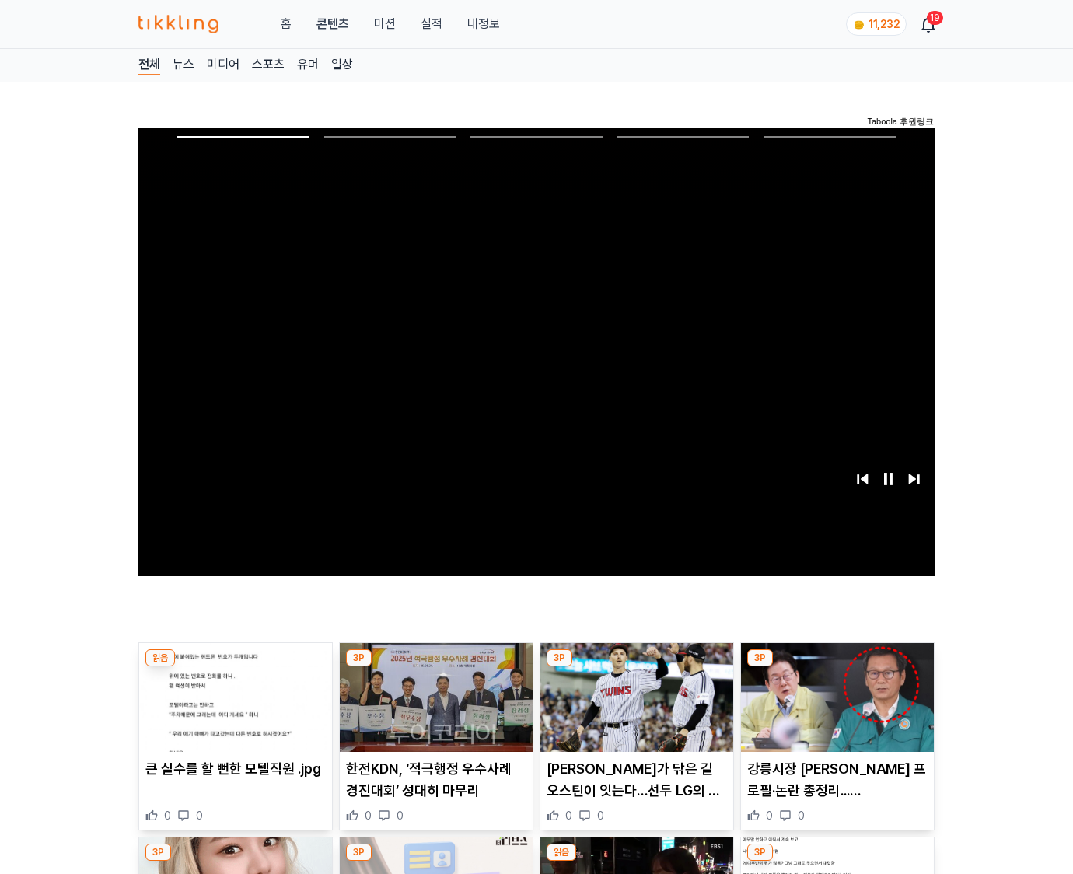
click at [836, 667] on img at bounding box center [837, 697] width 193 height 109
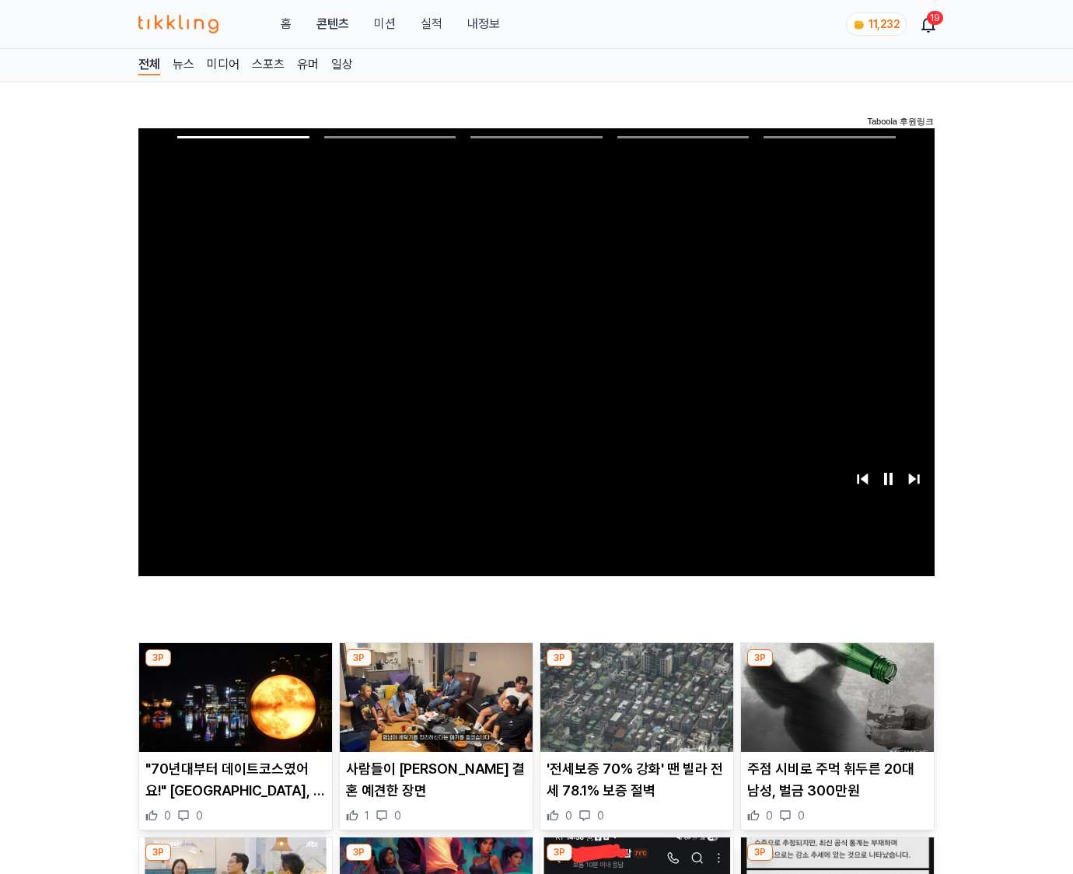
click at [836, 667] on img at bounding box center [837, 697] width 193 height 109
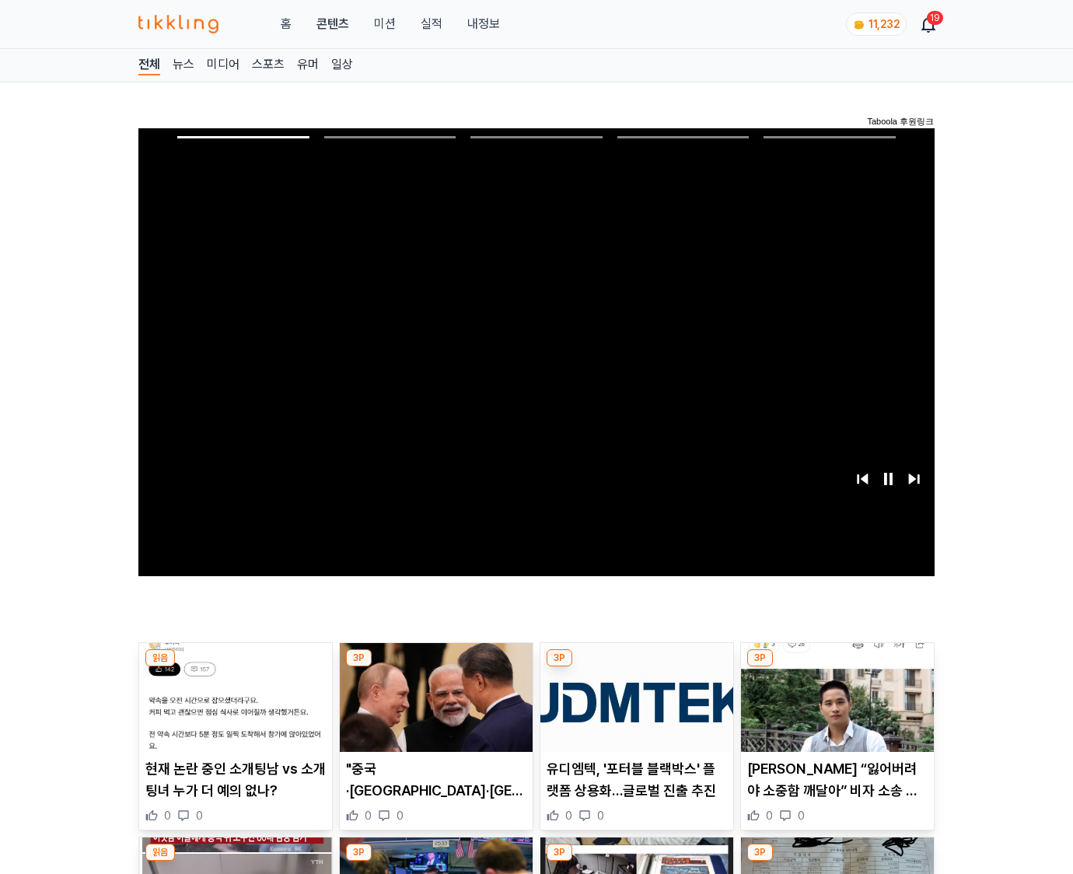
click at [836, 667] on img at bounding box center [837, 697] width 193 height 109
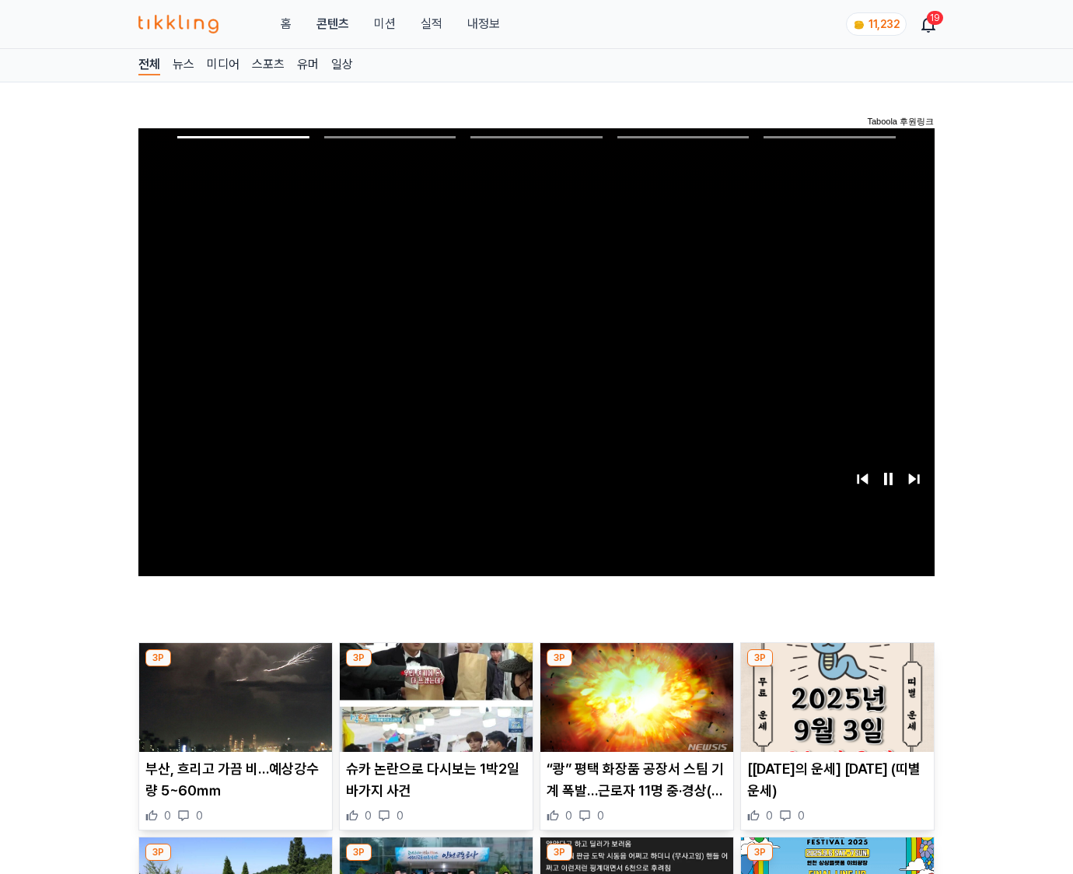
click at [836, 667] on img at bounding box center [837, 697] width 193 height 109
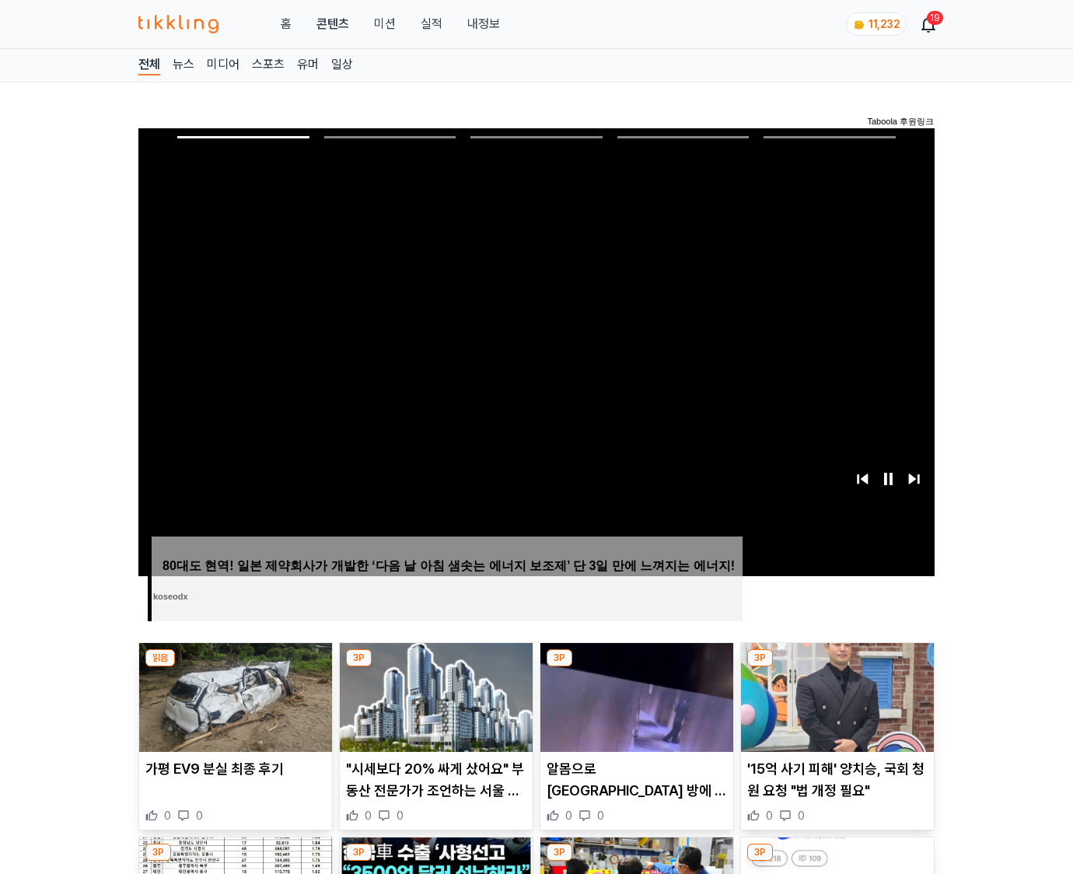
click at [836, 667] on img at bounding box center [837, 697] width 193 height 109
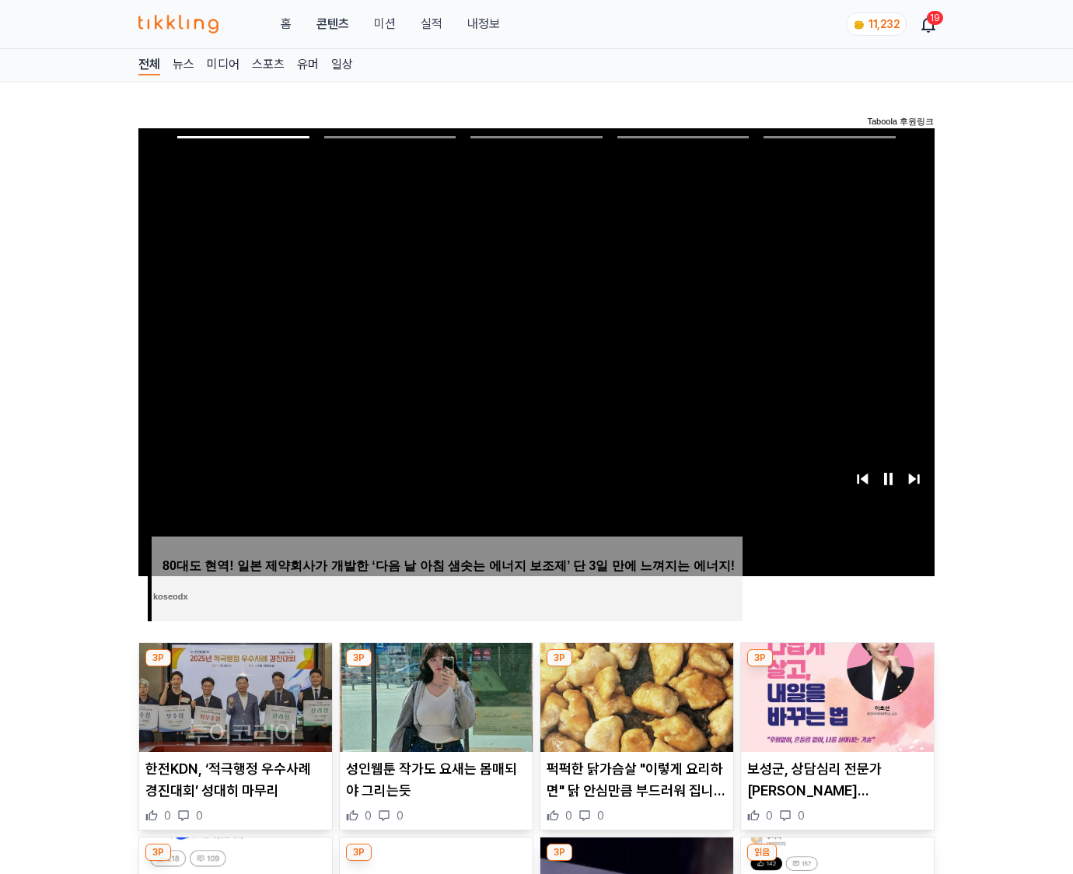
click at [836, 667] on img at bounding box center [837, 697] width 193 height 109
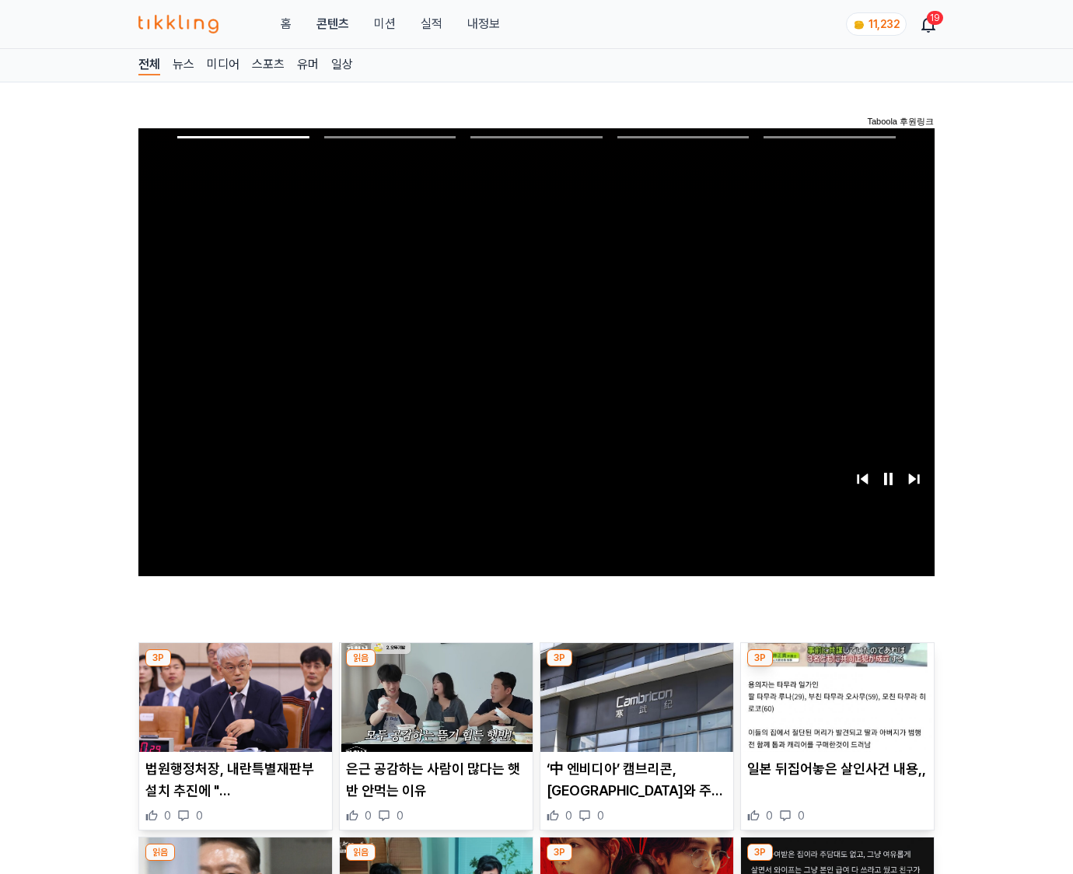
click at [836, 667] on img at bounding box center [837, 697] width 193 height 109
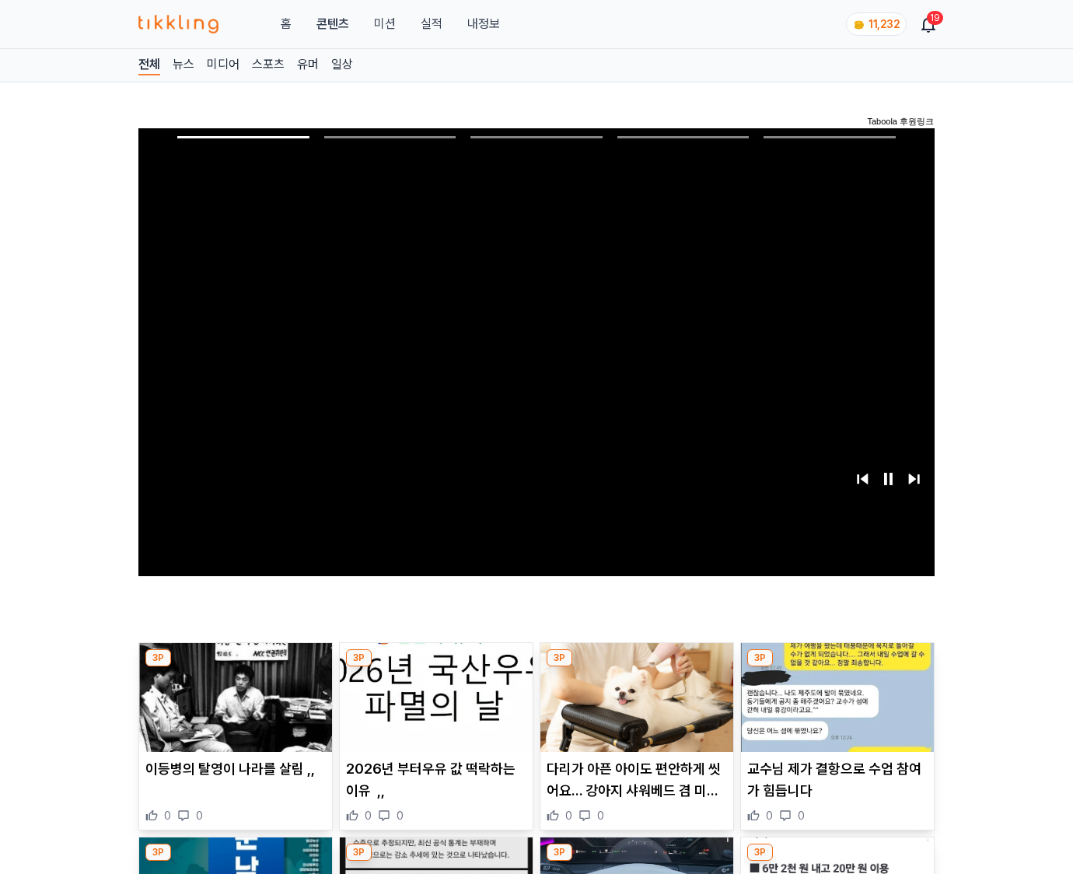
click at [836, 667] on img at bounding box center [837, 697] width 193 height 109
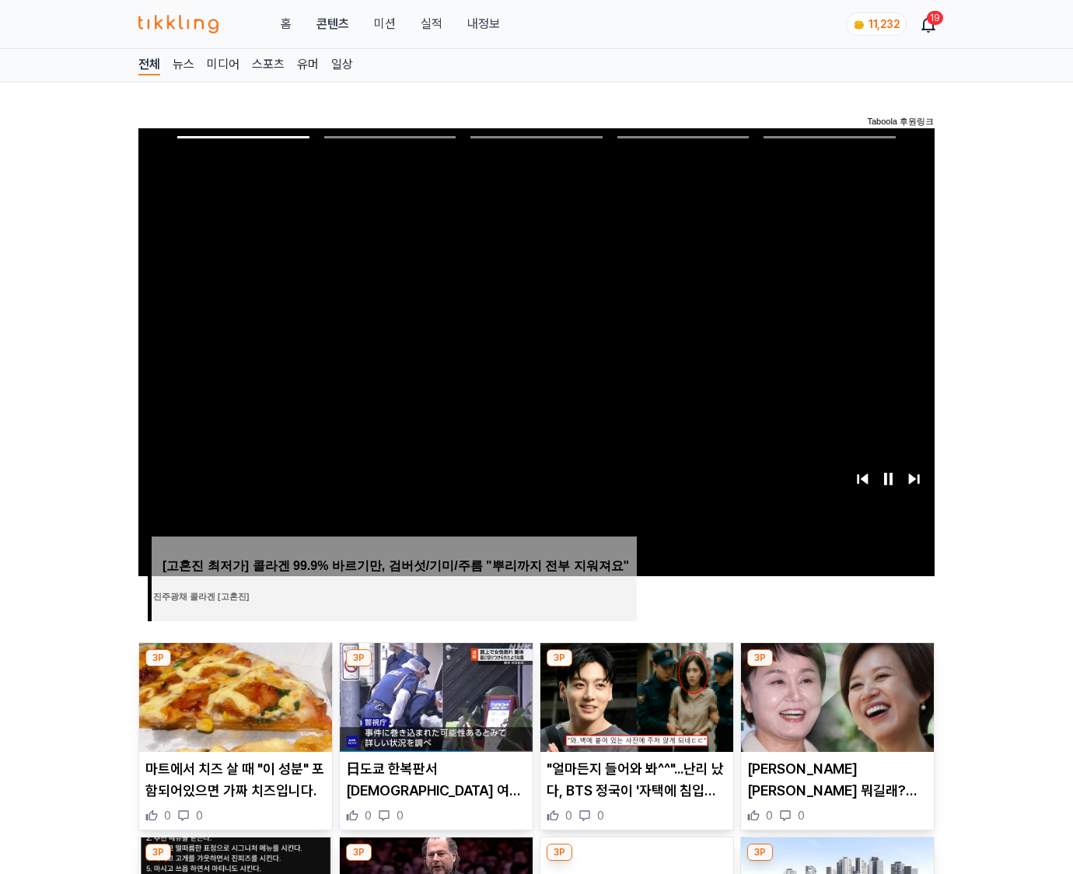
click at [836, 667] on img at bounding box center [837, 697] width 193 height 109
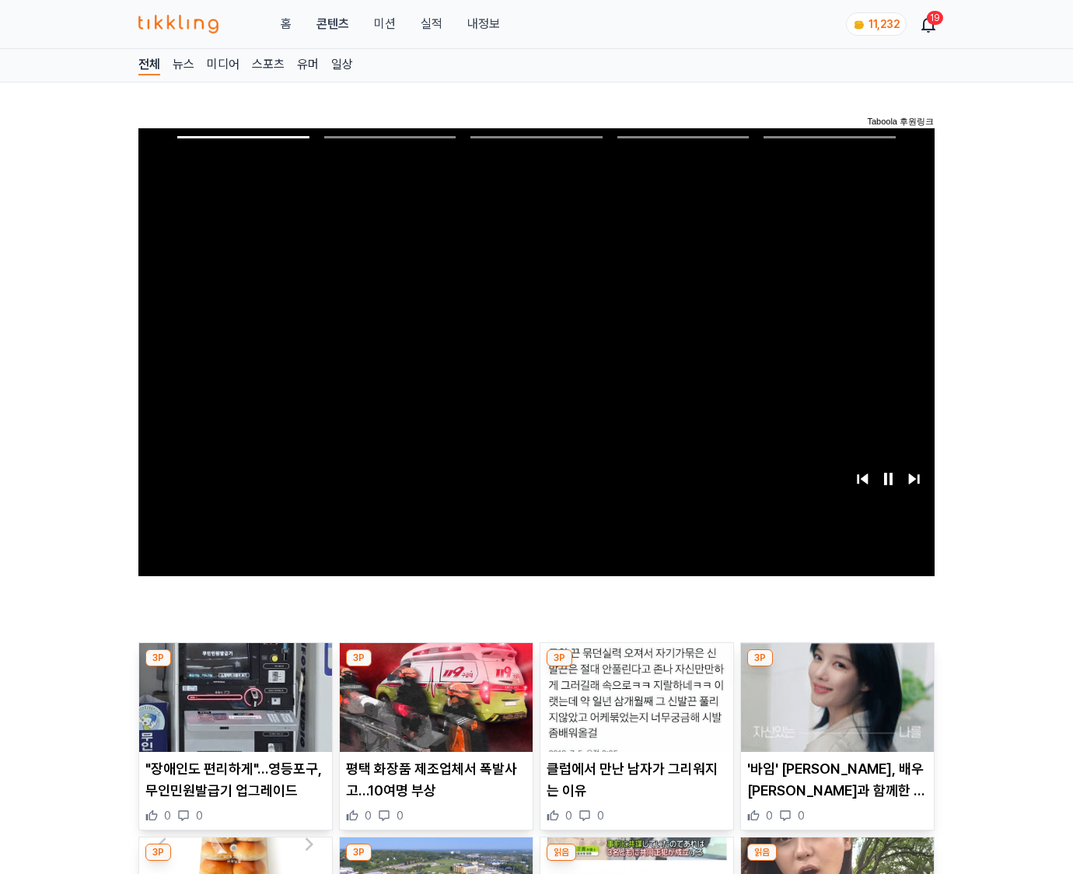
click at [836, 667] on img at bounding box center [837, 697] width 193 height 109
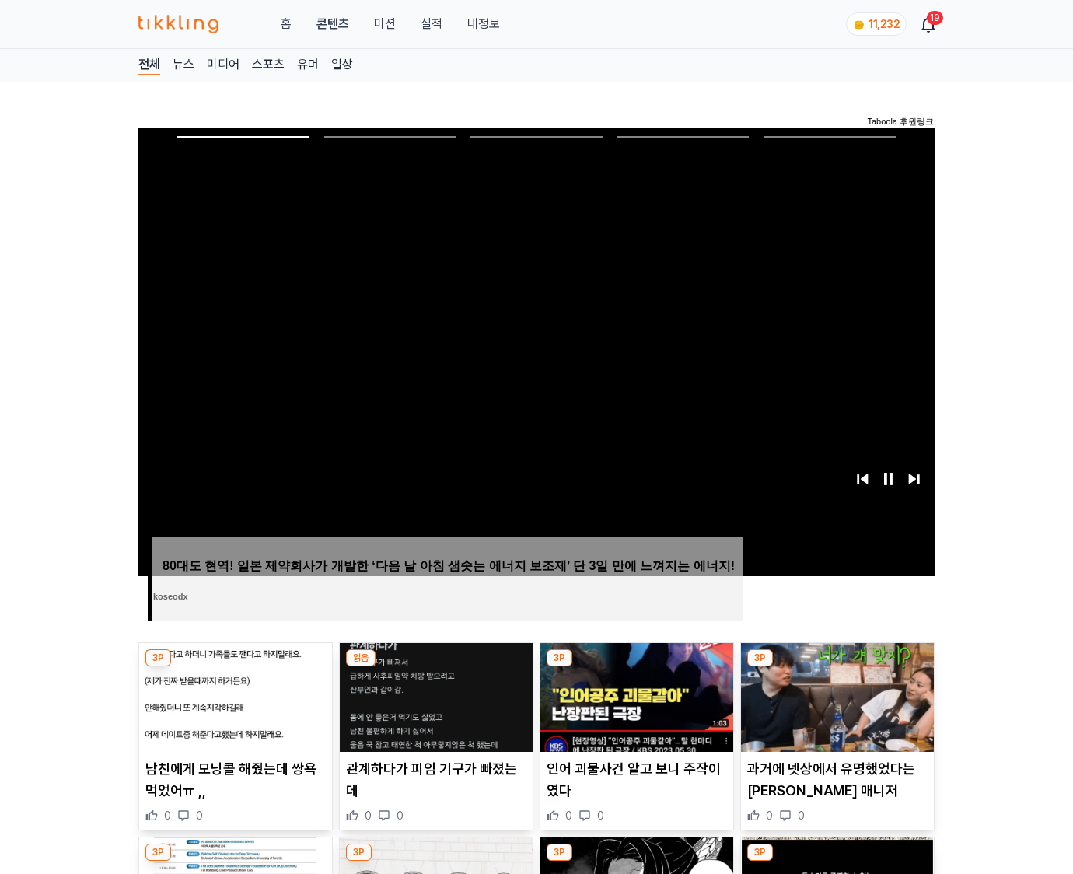
click at [836, 667] on img at bounding box center [837, 697] width 193 height 109
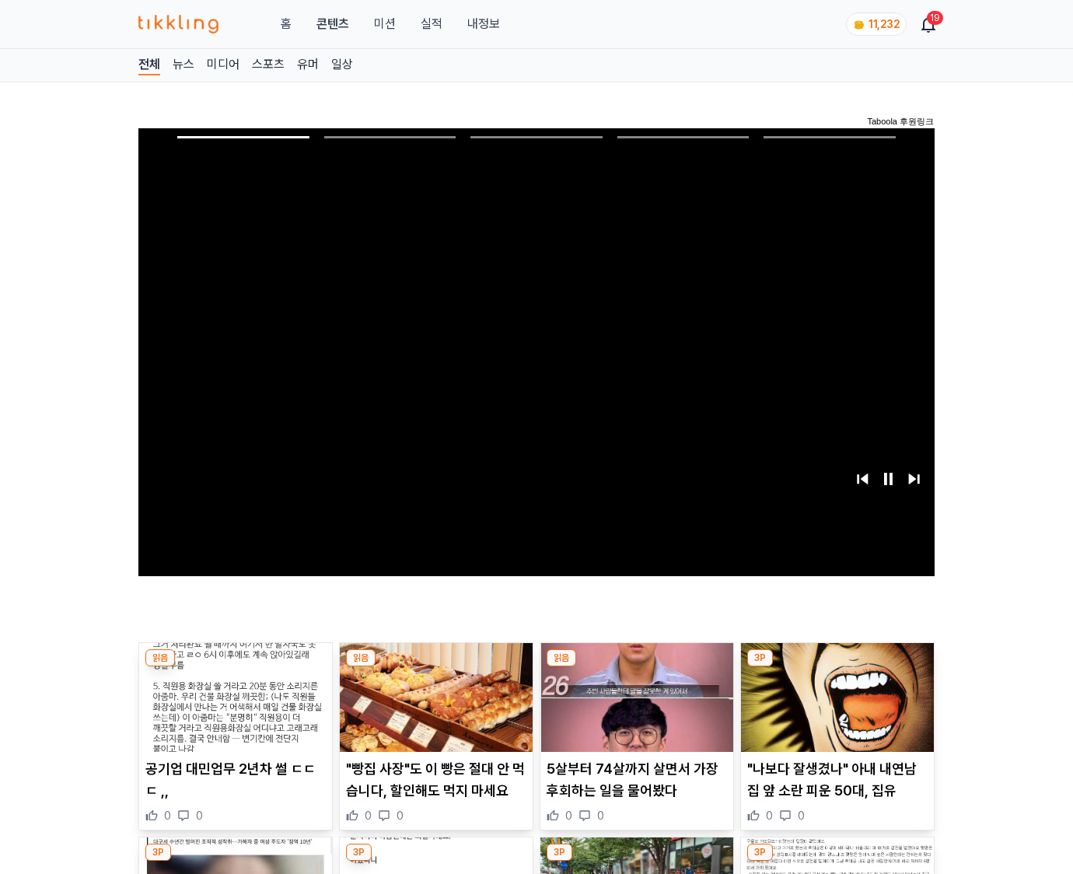
click at [836, 667] on img at bounding box center [837, 697] width 193 height 109
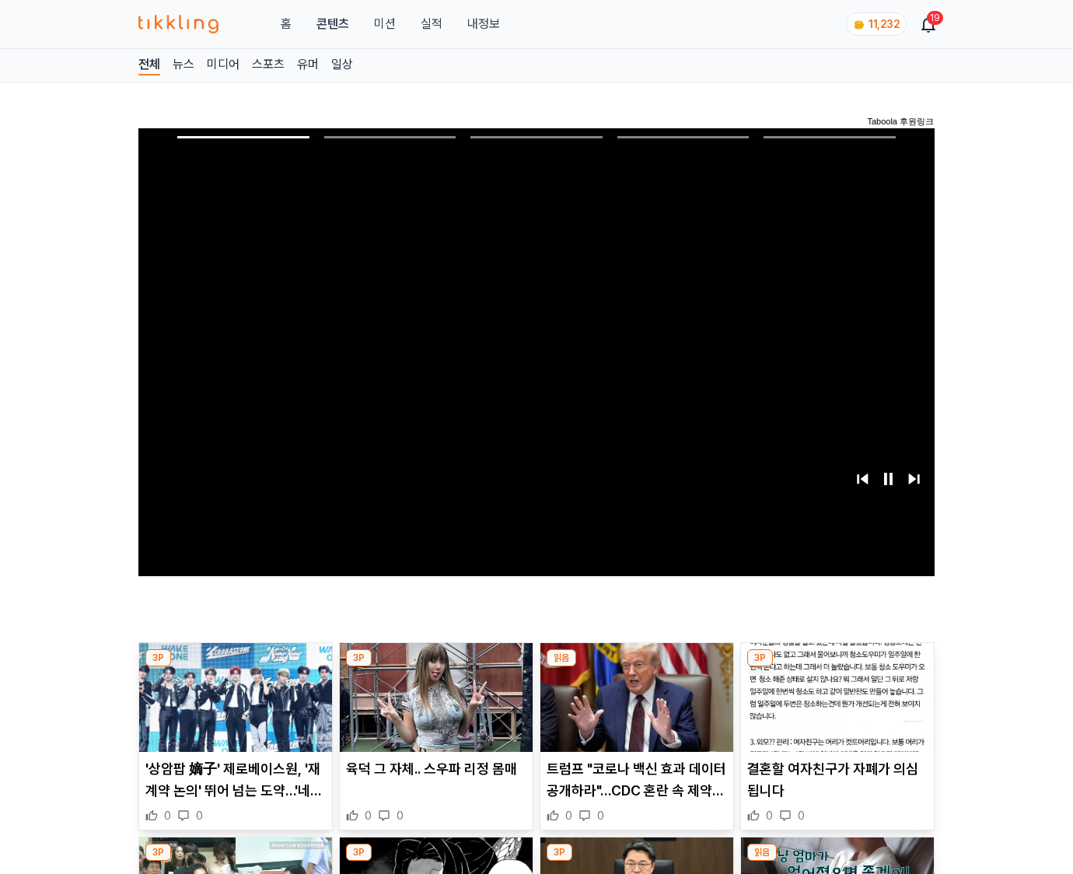
click at [836, 667] on img at bounding box center [837, 697] width 193 height 109
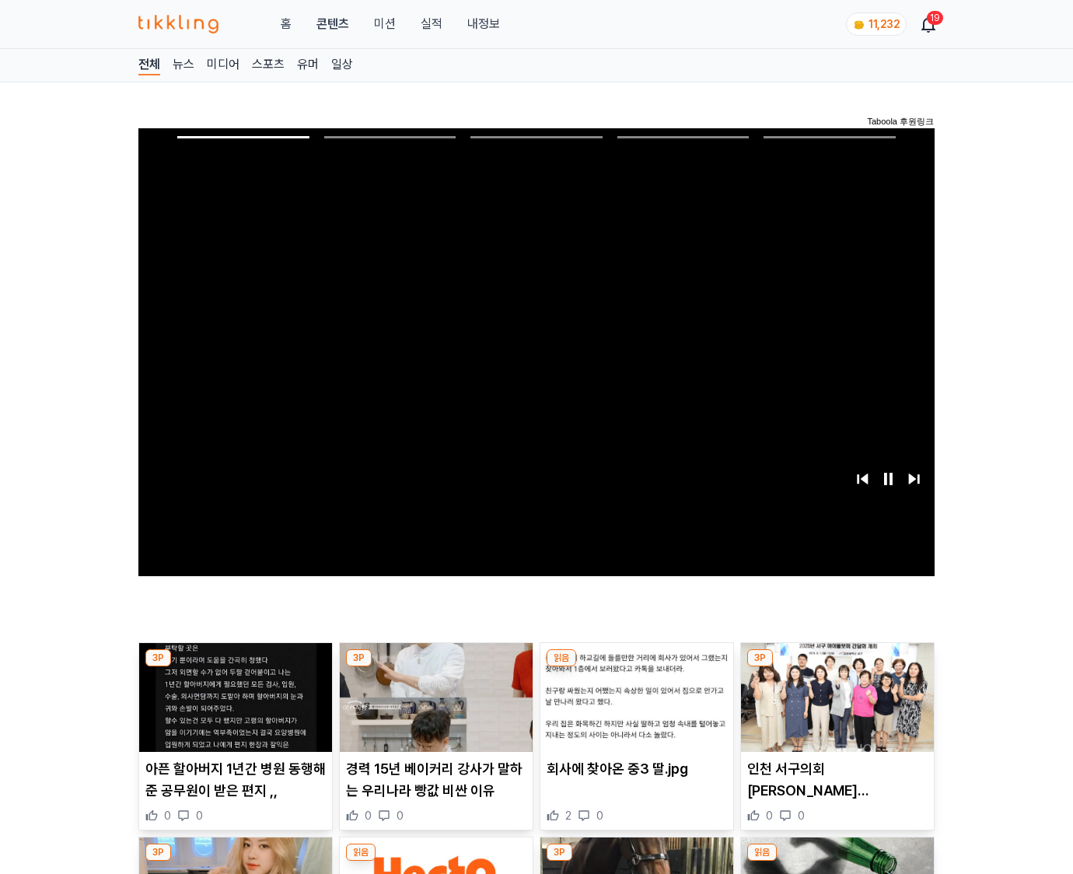
click at [836, 667] on img at bounding box center [837, 697] width 193 height 109
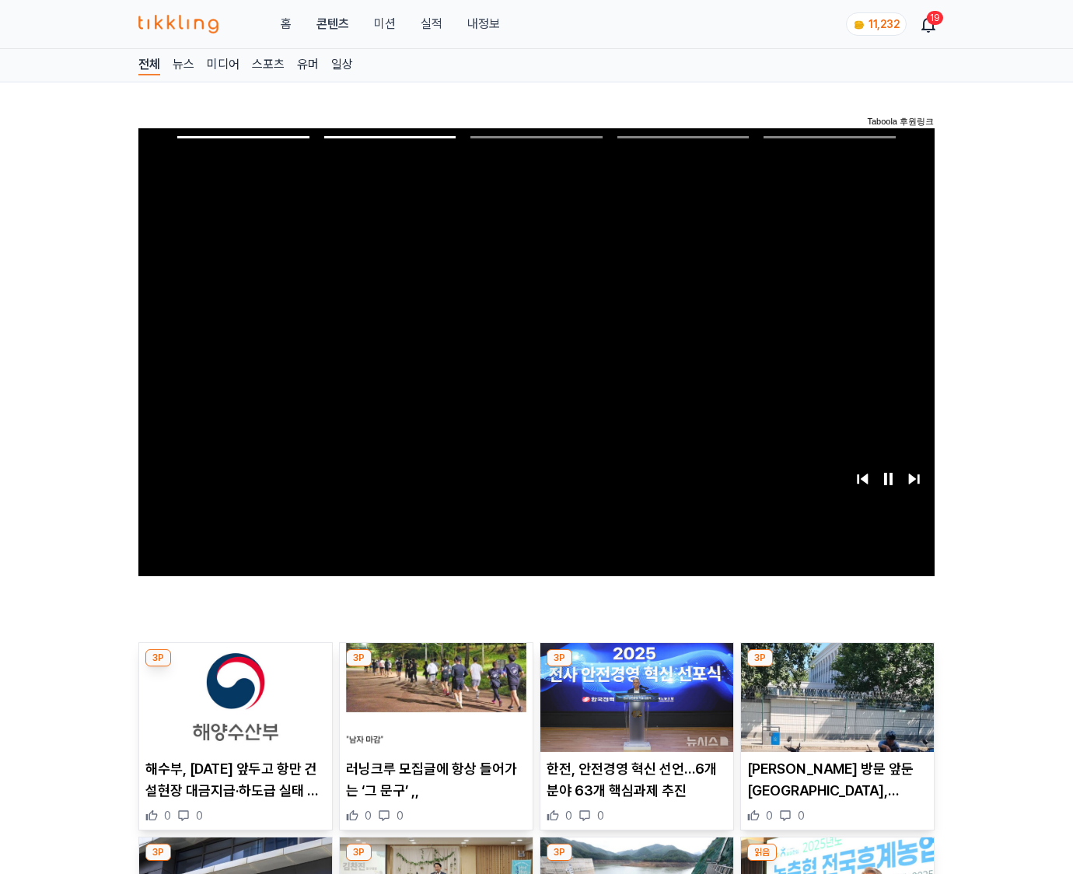
click at [836, 667] on img at bounding box center [837, 697] width 193 height 109
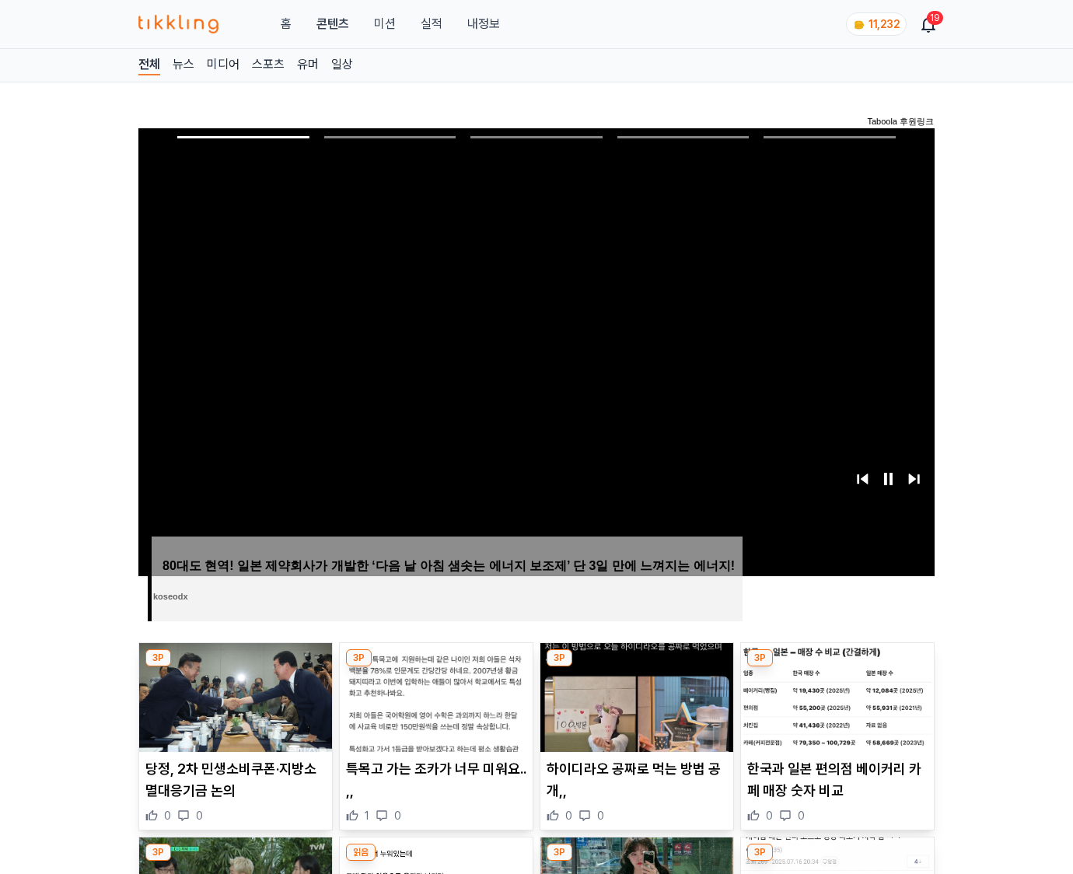
click at [836, 667] on img at bounding box center [837, 697] width 193 height 109
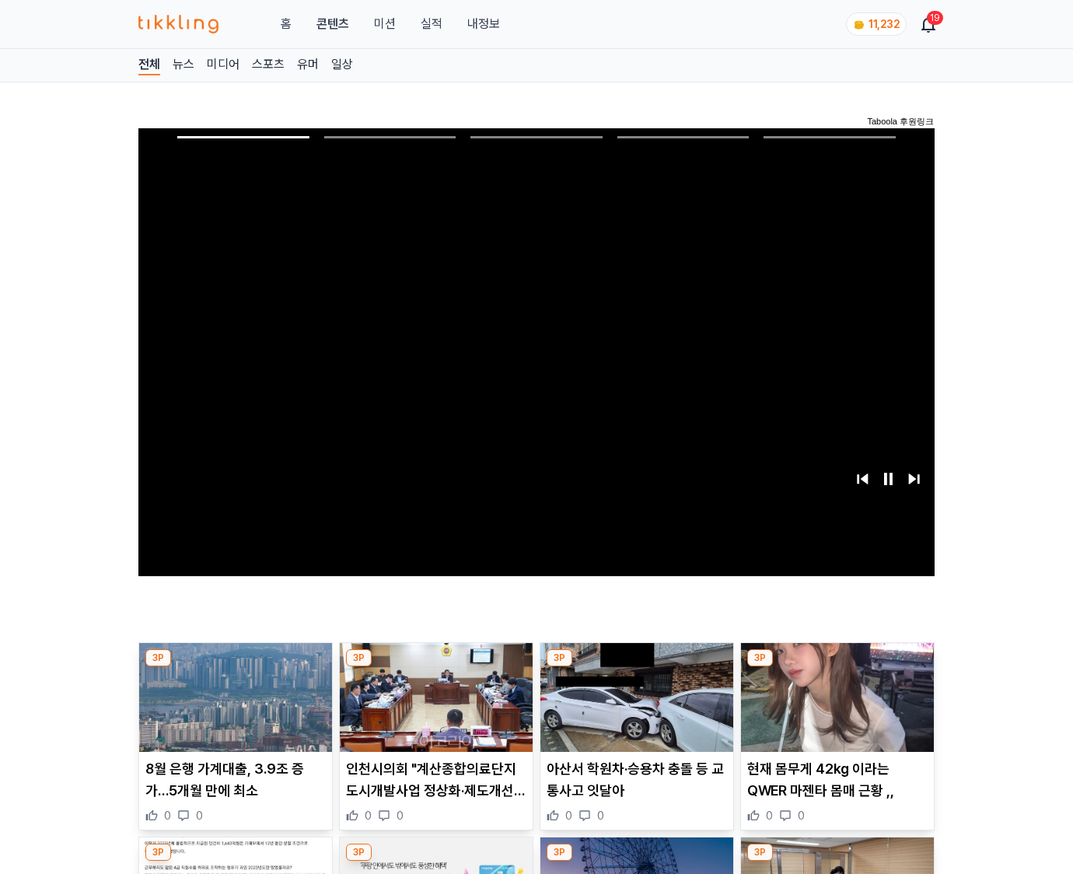
click at [836, 667] on img at bounding box center [837, 697] width 193 height 109
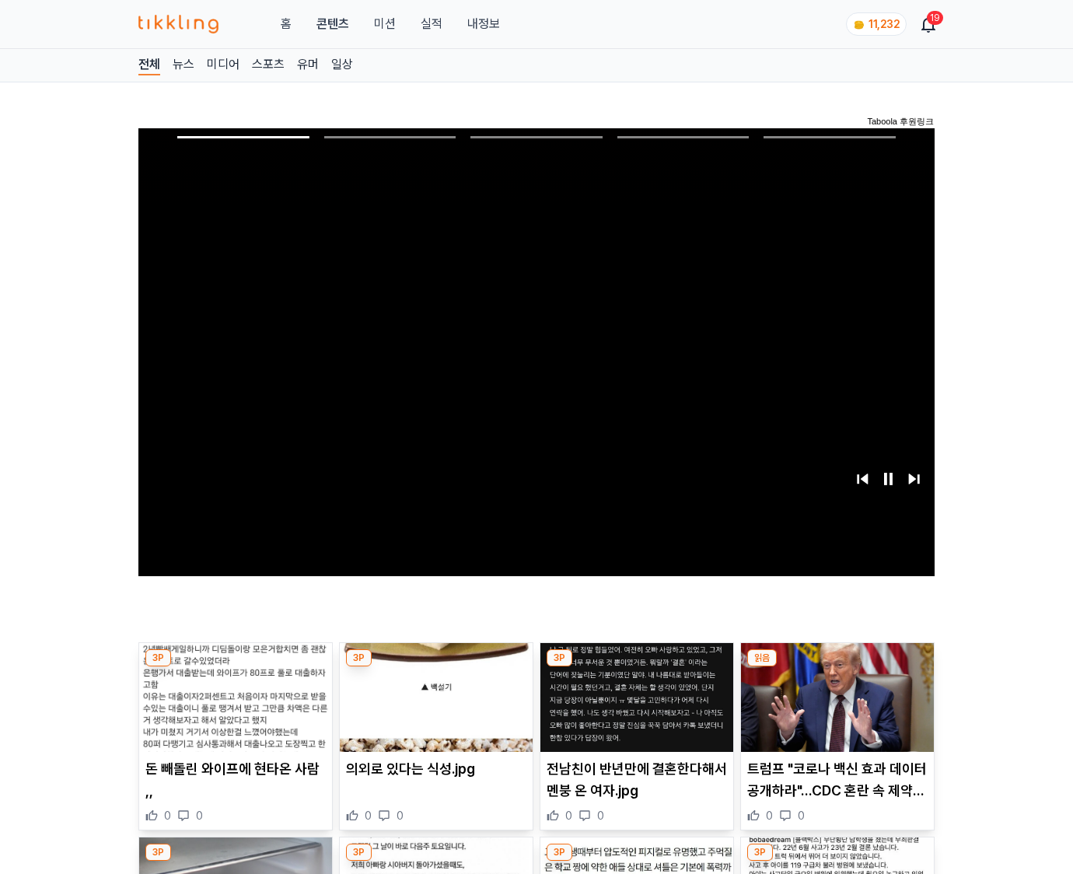
click at [836, 667] on img at bounding box center [837, 697] width 193 height 109
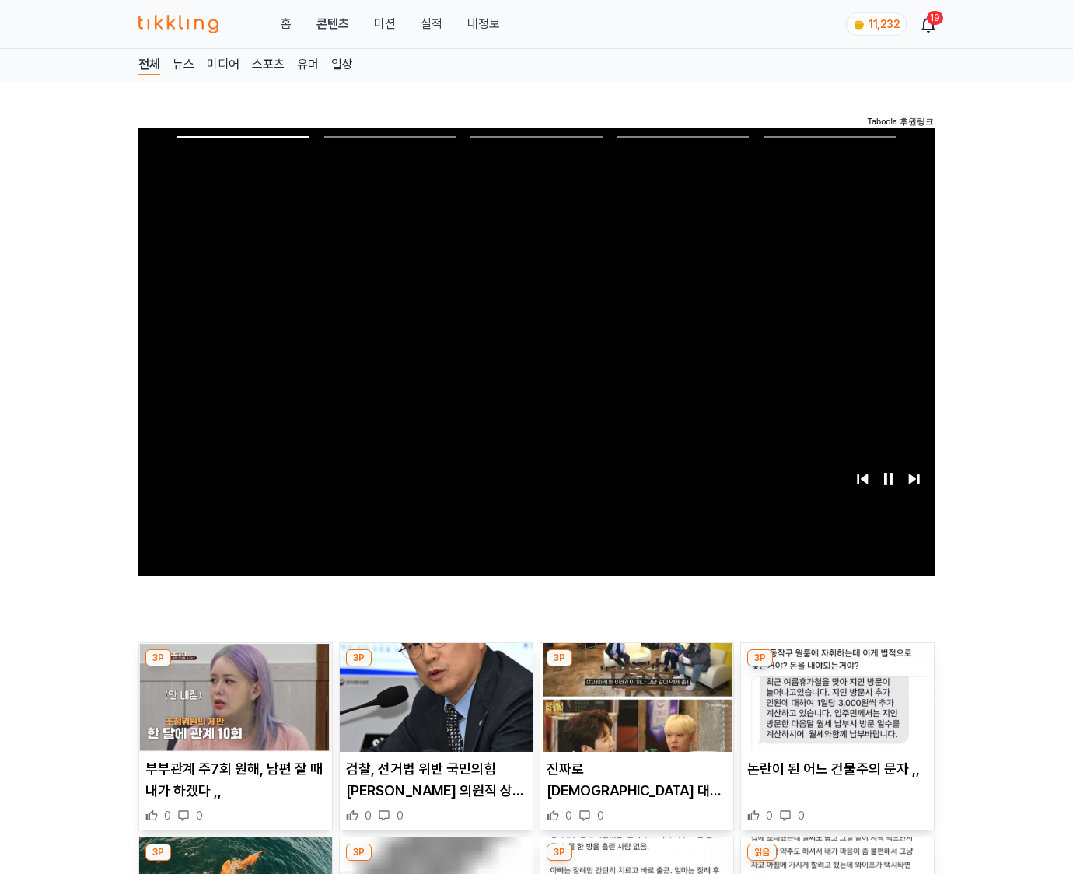
click at [836, 667] on img at bounding box center [837, 697] width 193 height 109
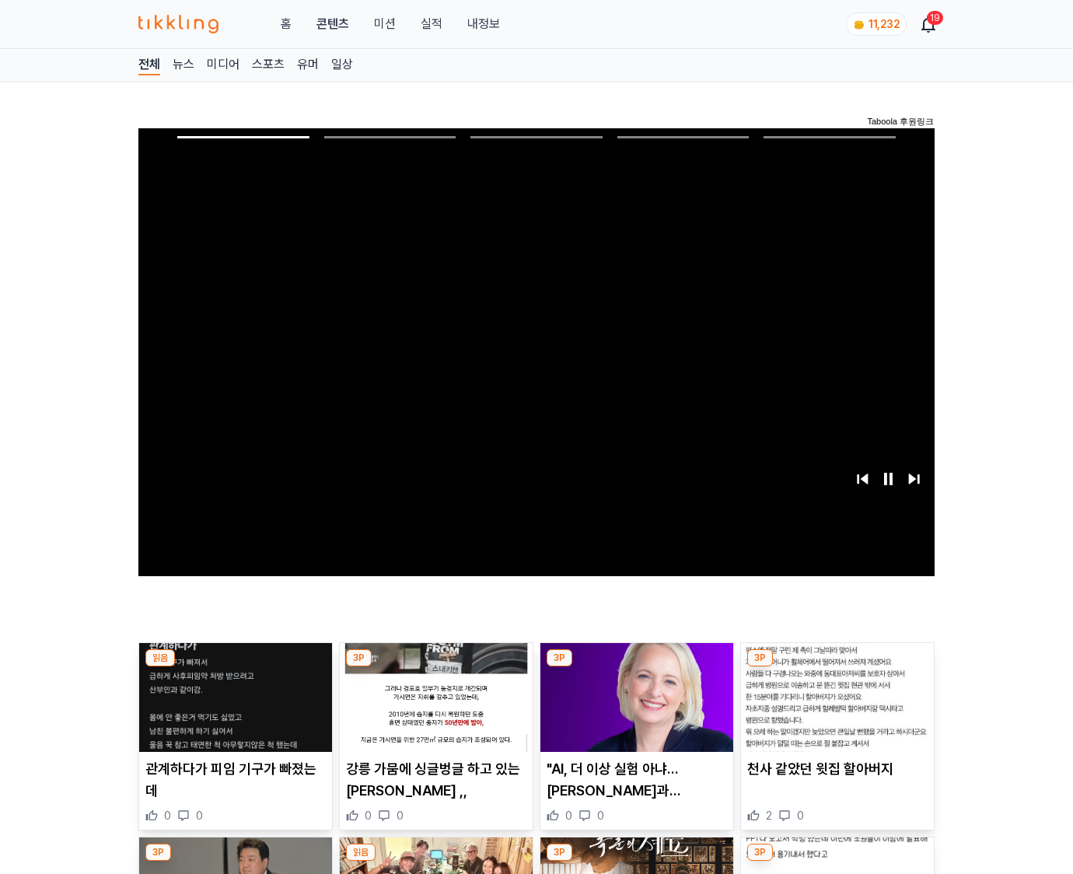
click at [836, 667] on img at bounding box center [837, 697] width 193 height 109
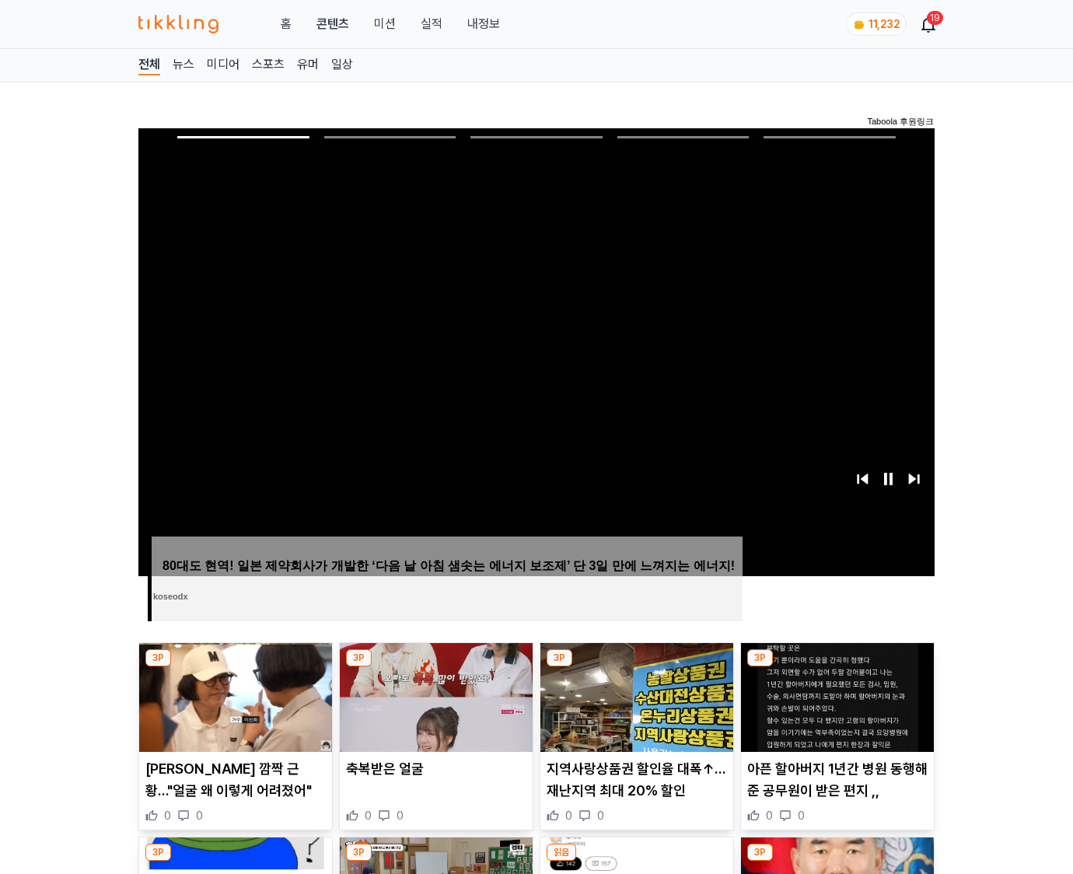
click at [836, 667] on img at bounding box center [837, 697] width 193 height 109
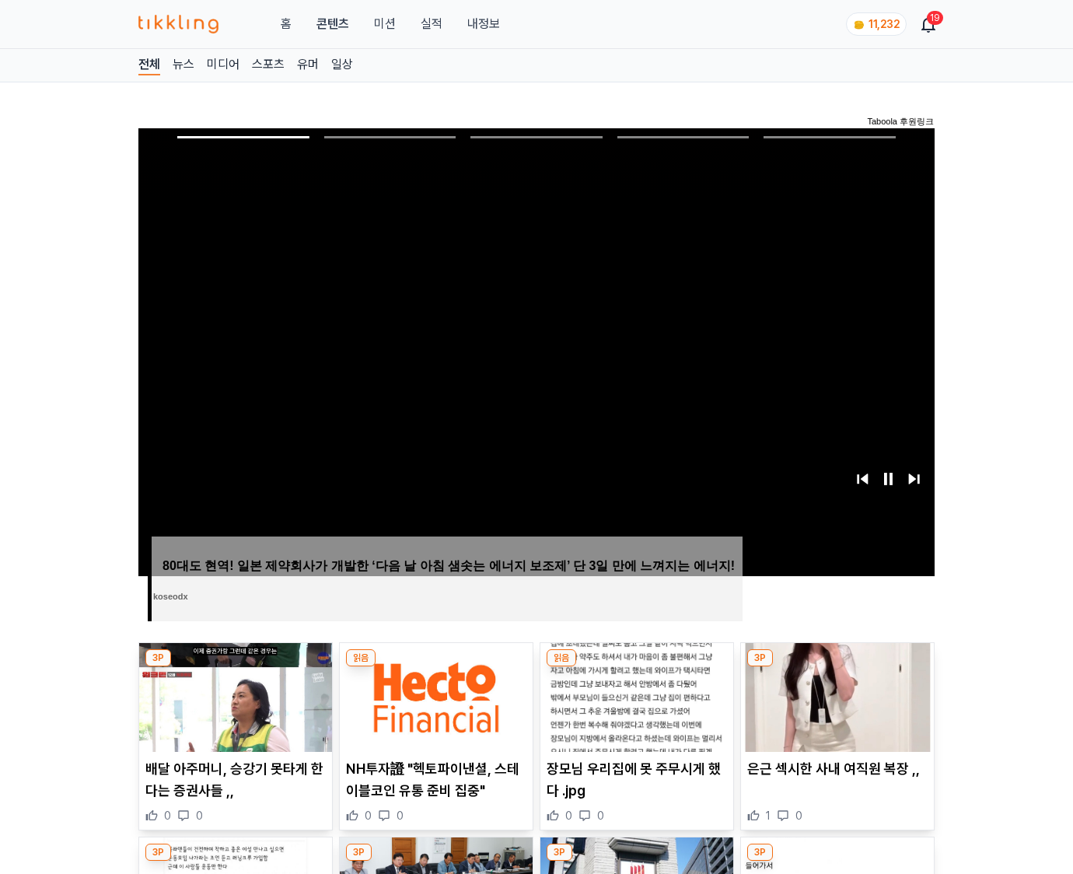
click at [836, 667] on img at bounding box center [837, 697] width 193 height 109
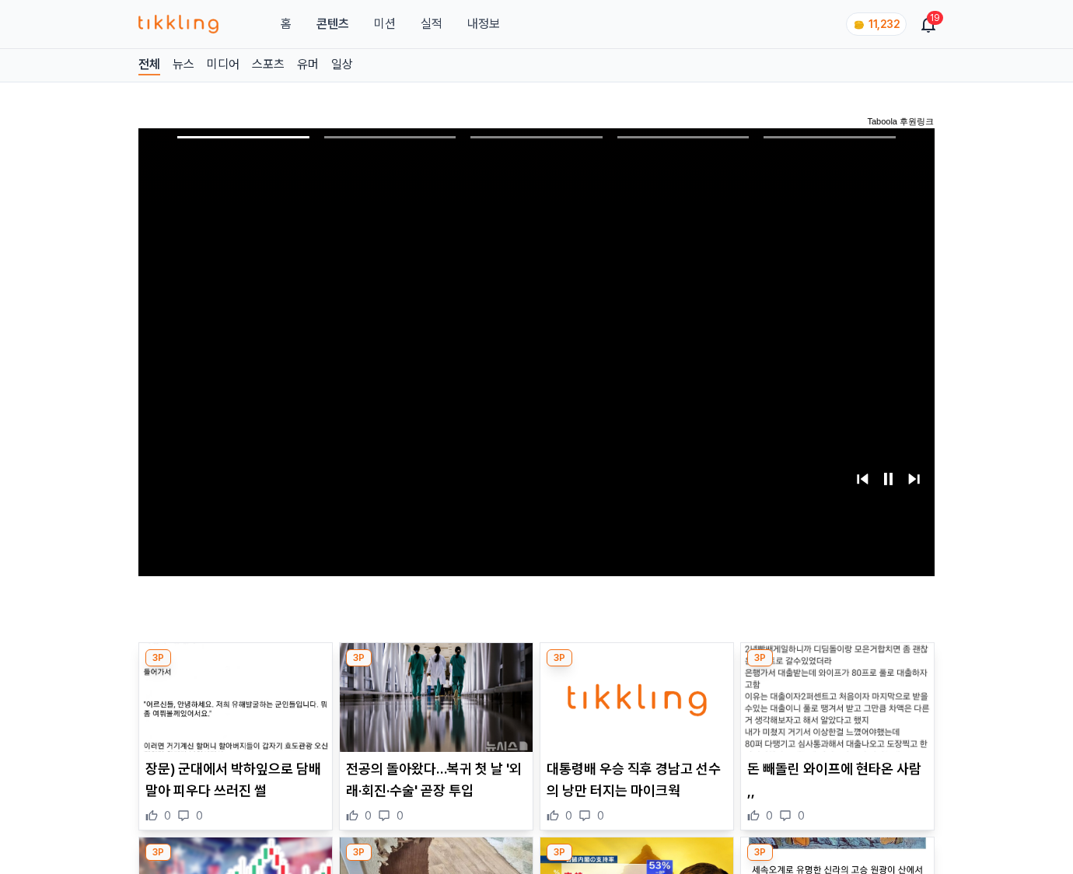
click at [836, 667] on img at bounding box center [837, 697] width 193 height 109
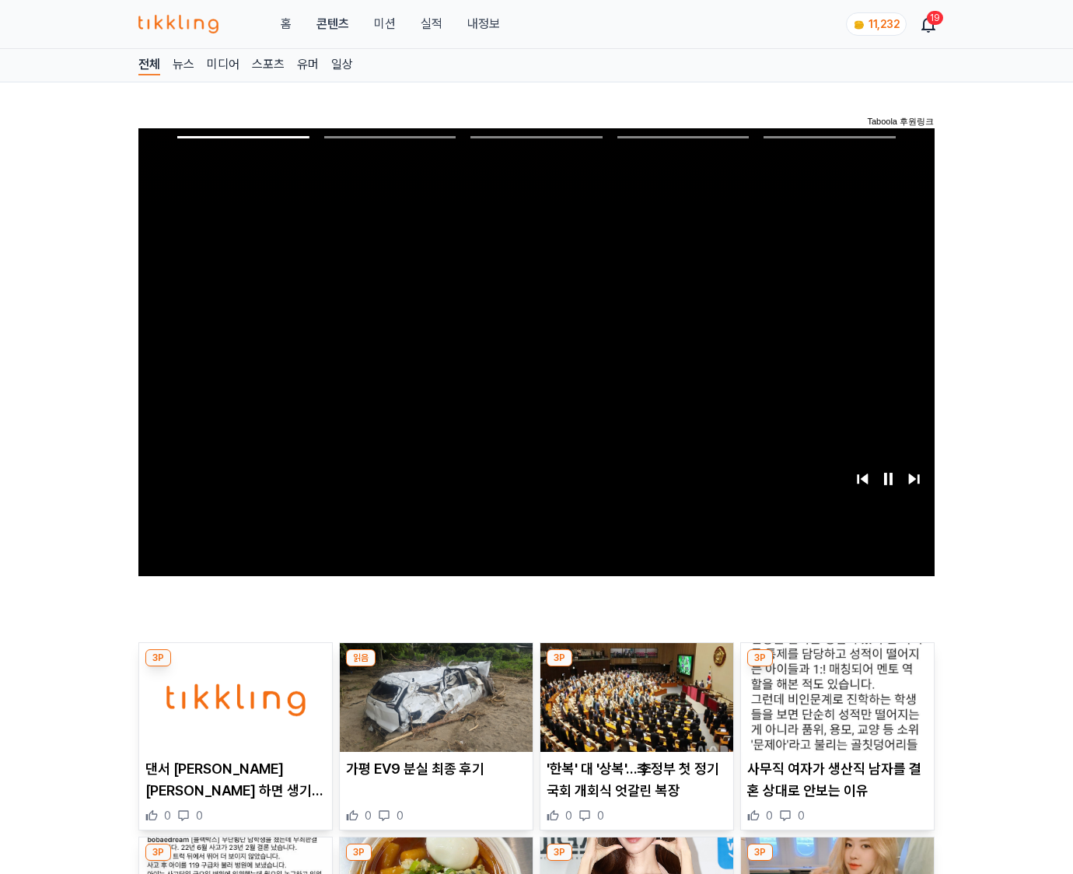
click at [836, 667] on img at bounding box center [837, 697] width 193 height 109
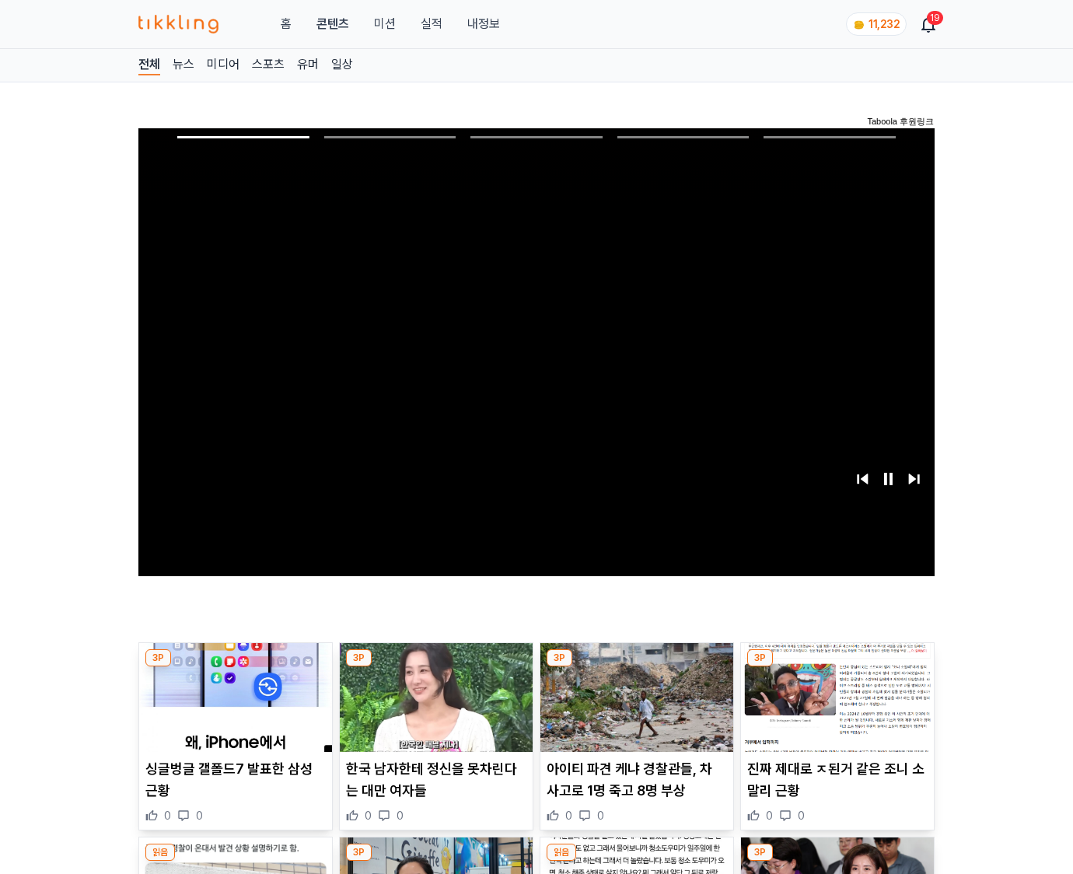
click at [836, 667] on img at bounding box center [837, 697] width 193 height 109
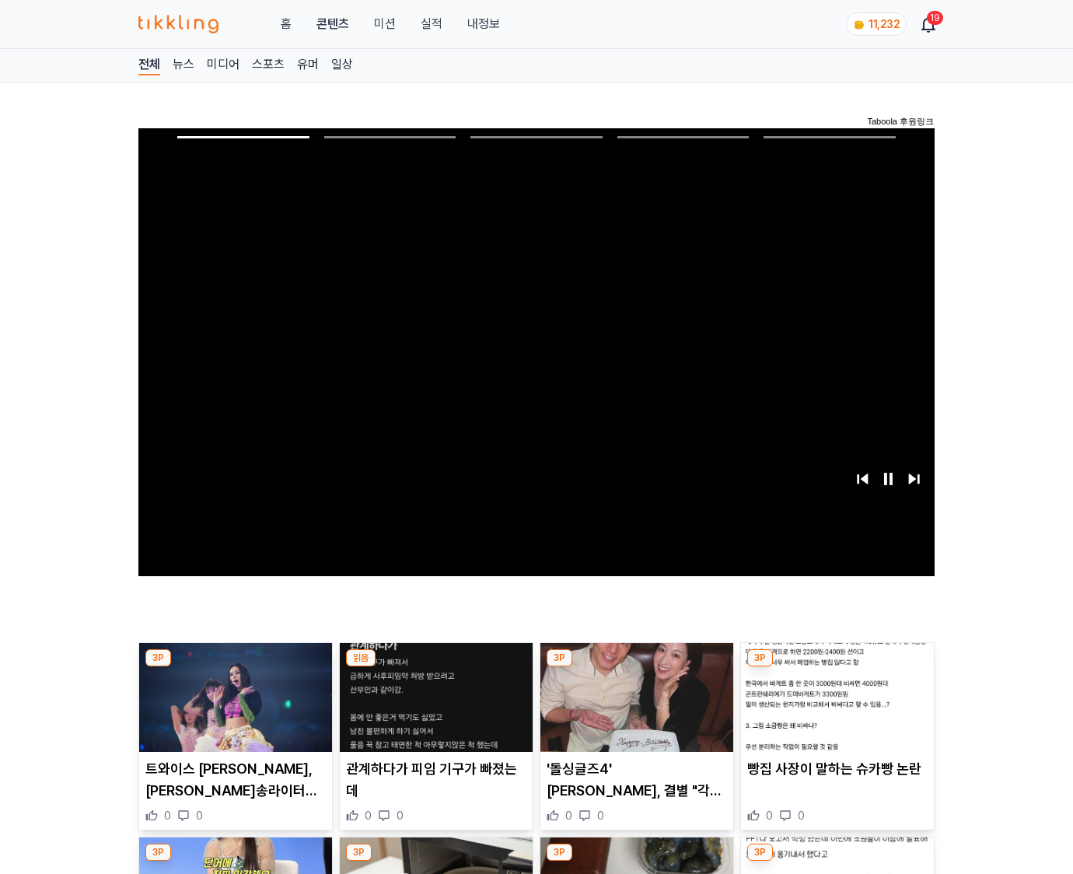
click at [836, 667] on img at bounding box center [837, 697] width 193 height 109
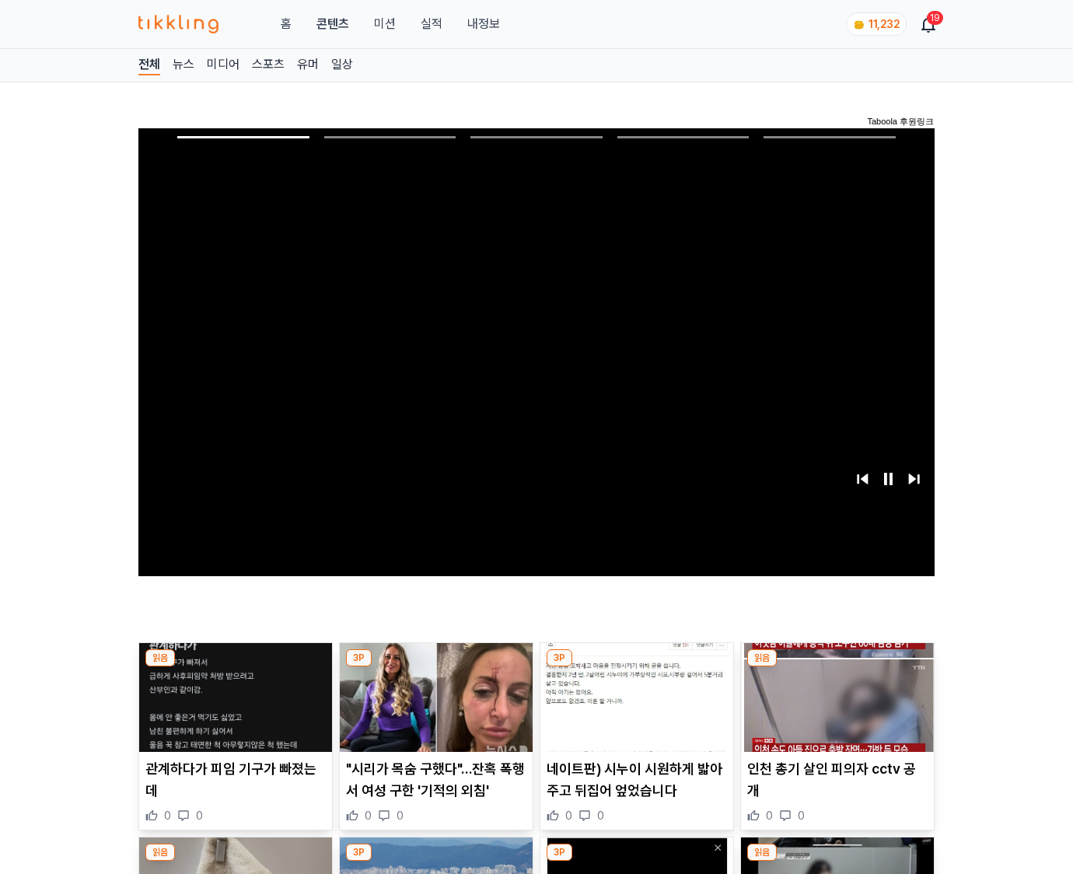
click at [836, 667] on img at bounding box center [837, 697] width 193 height 109
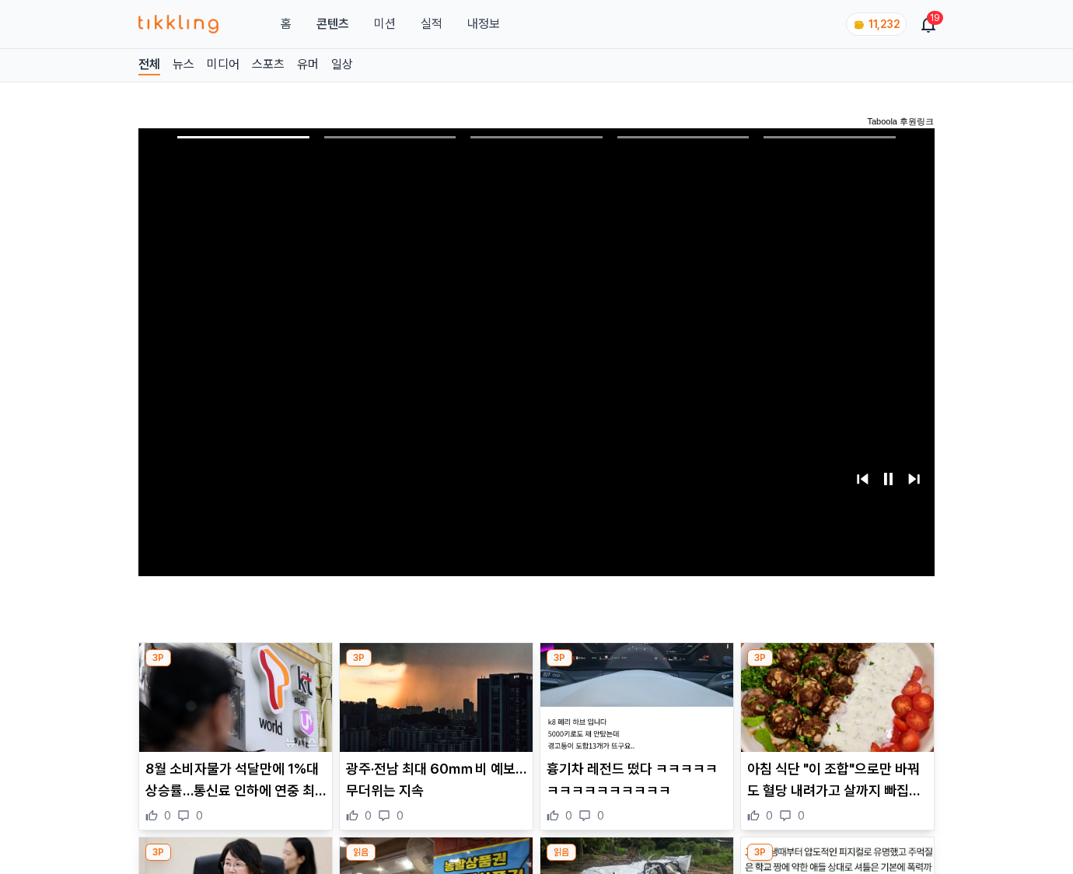
click at [836, 667] on img at bounding box center [837, 697] width 193 height 109
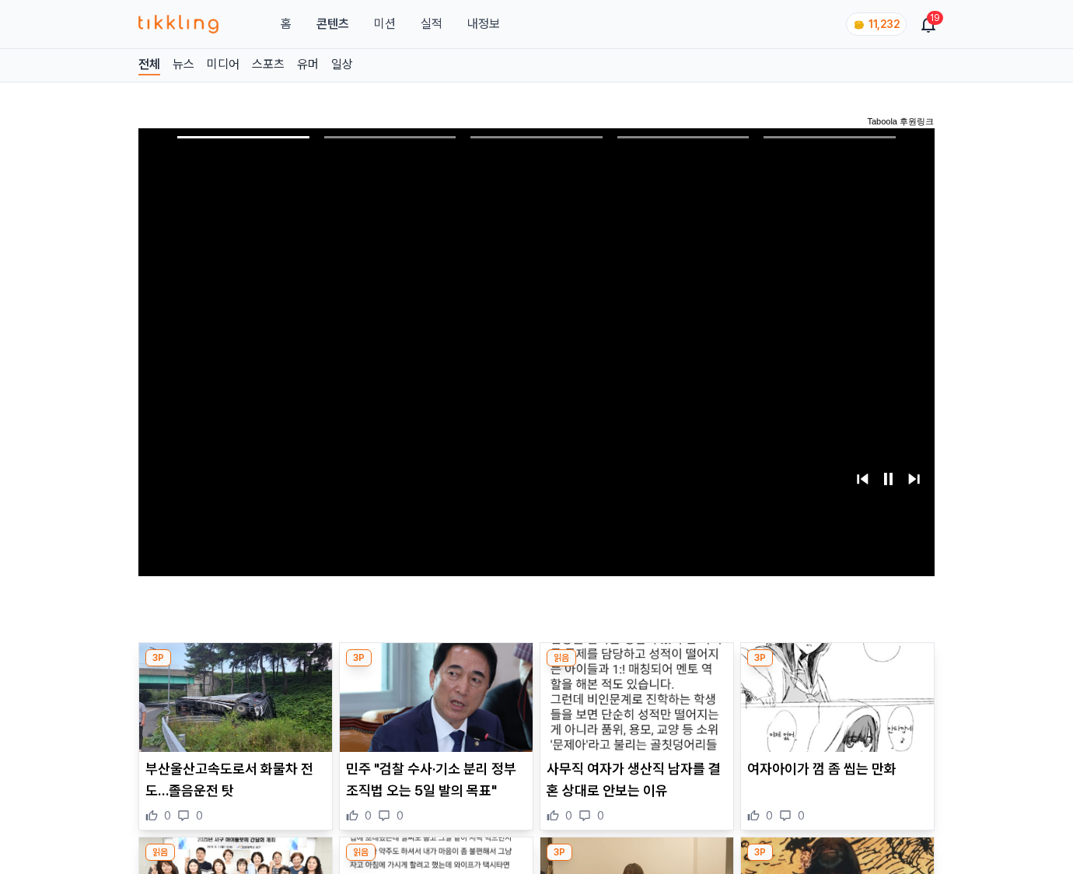
click at [836, 667] on img at bounding box center [837, 697] width 193 height 109
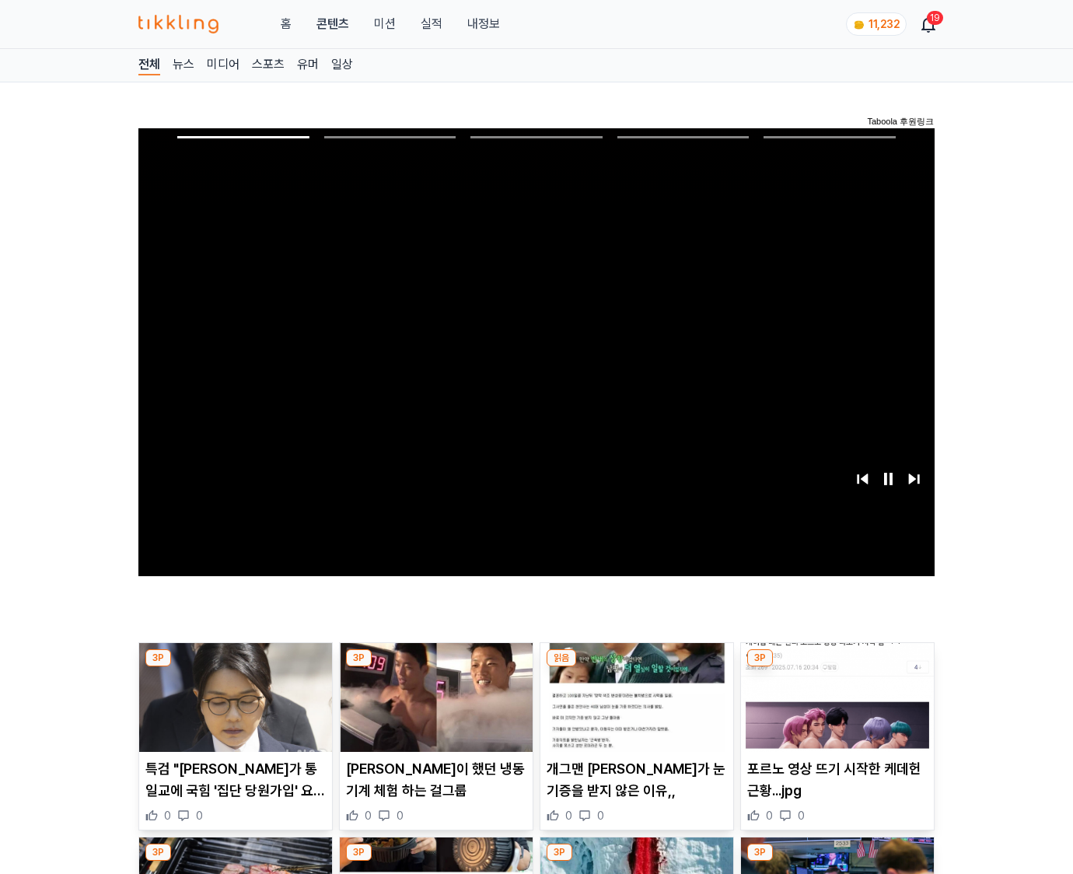
click at [836, 667] on img at bounding box center [837, 697] width 193 height 109
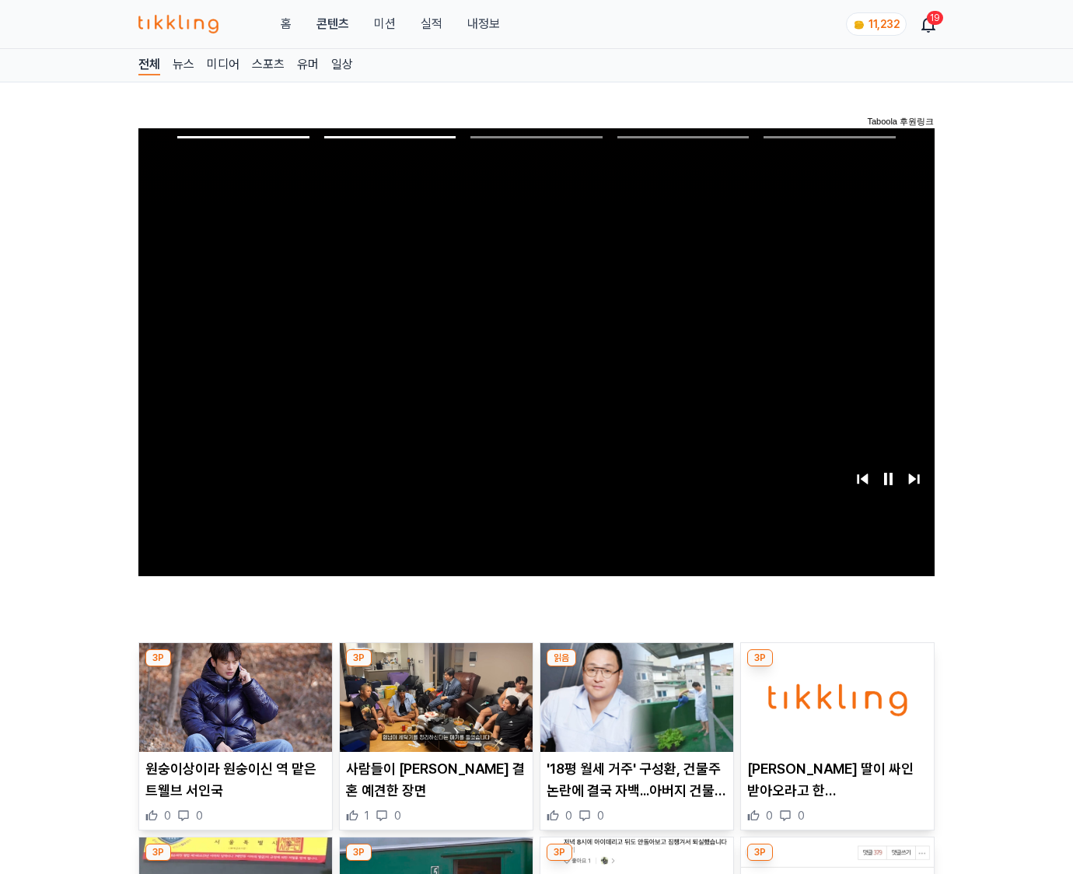
click at [836, 667] on img at bounding box center [837, 697] width 193 height 109
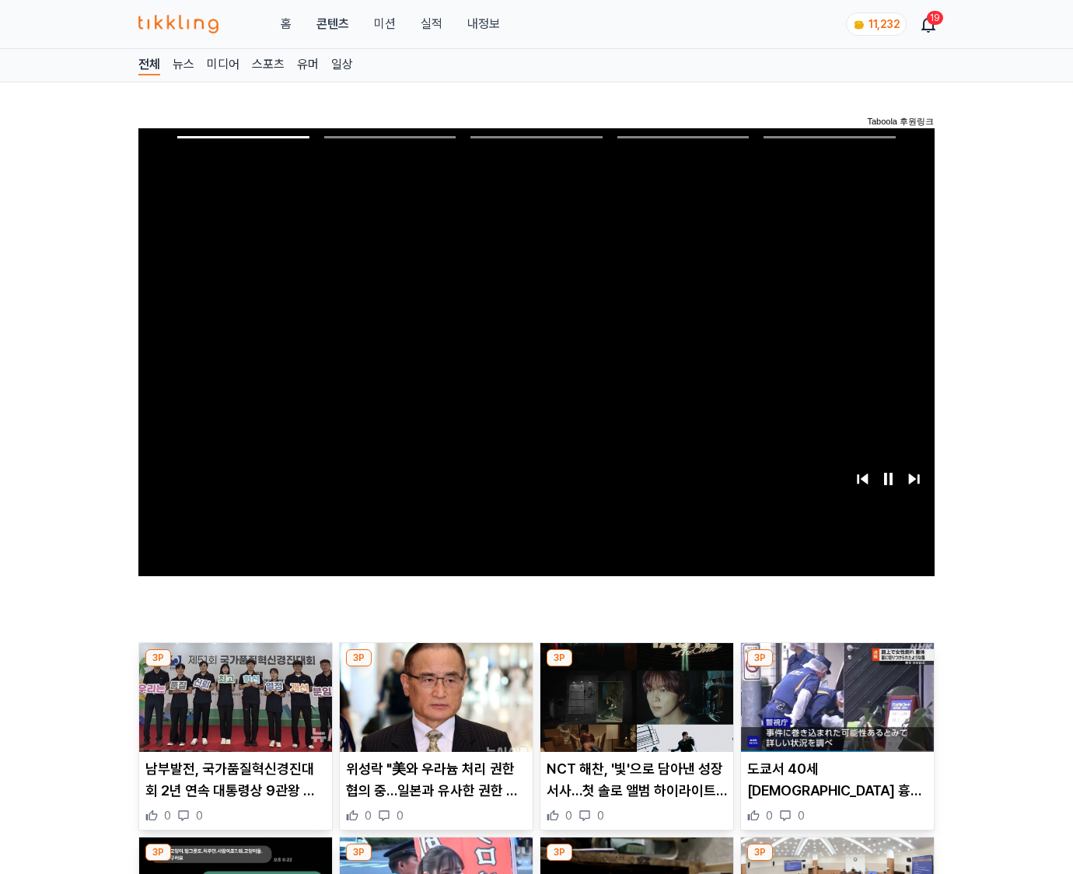
click at [836, 667] on img at bounding box center [837, 697] width 193 height 109
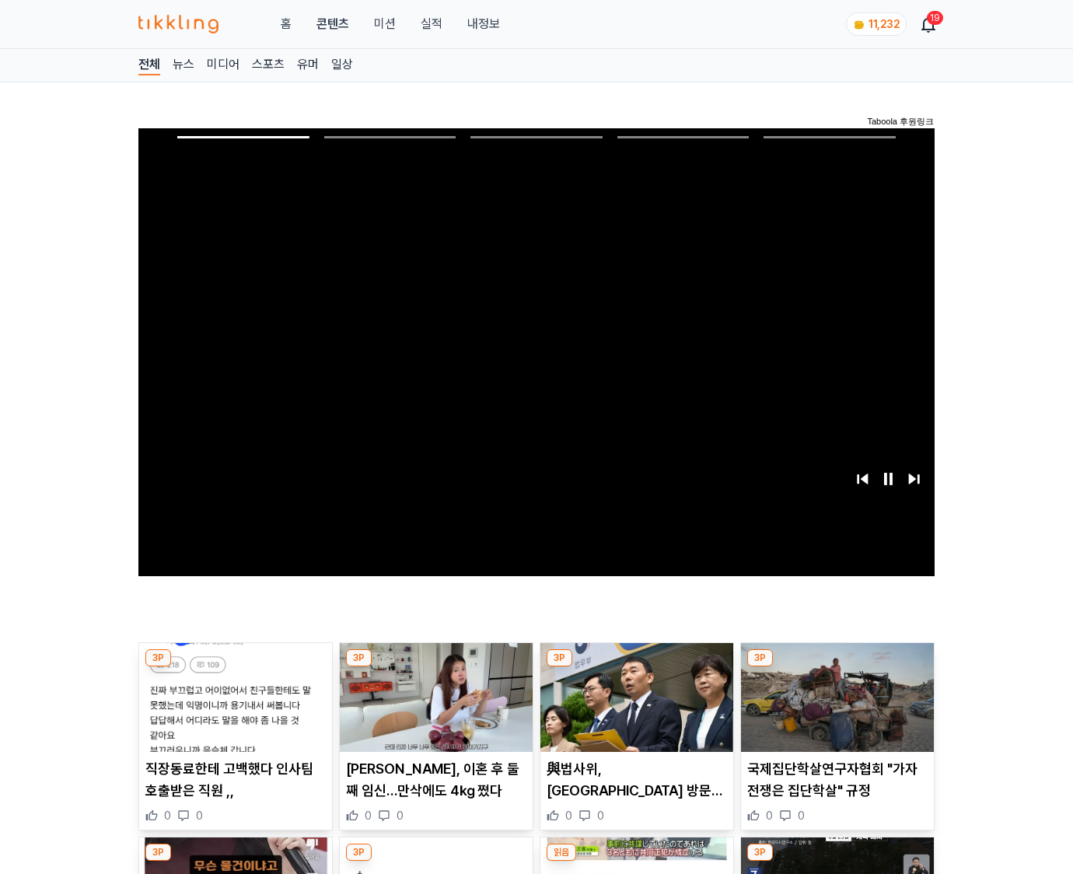
click at [836, 667] on img at bounding box center [837, 697] width 193 height 109
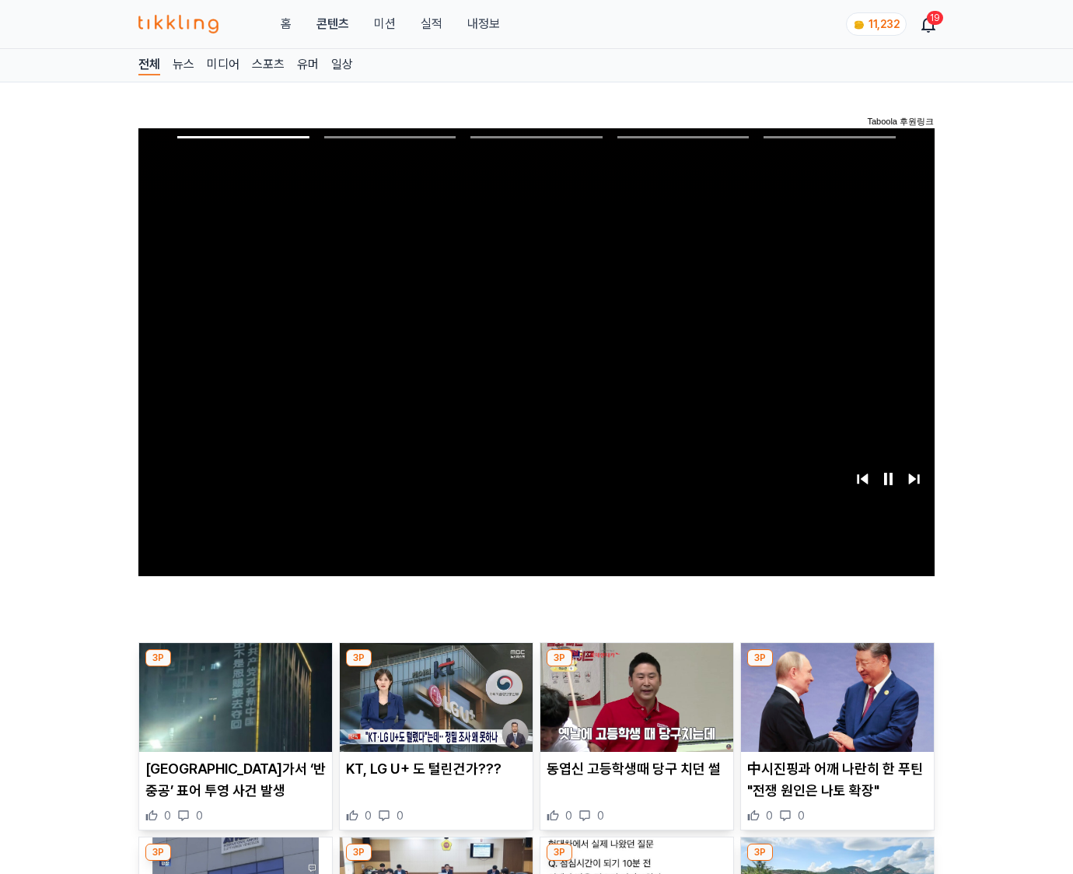
click at [836, 667] on img at bounding box center [837, 697] width 193 height 109
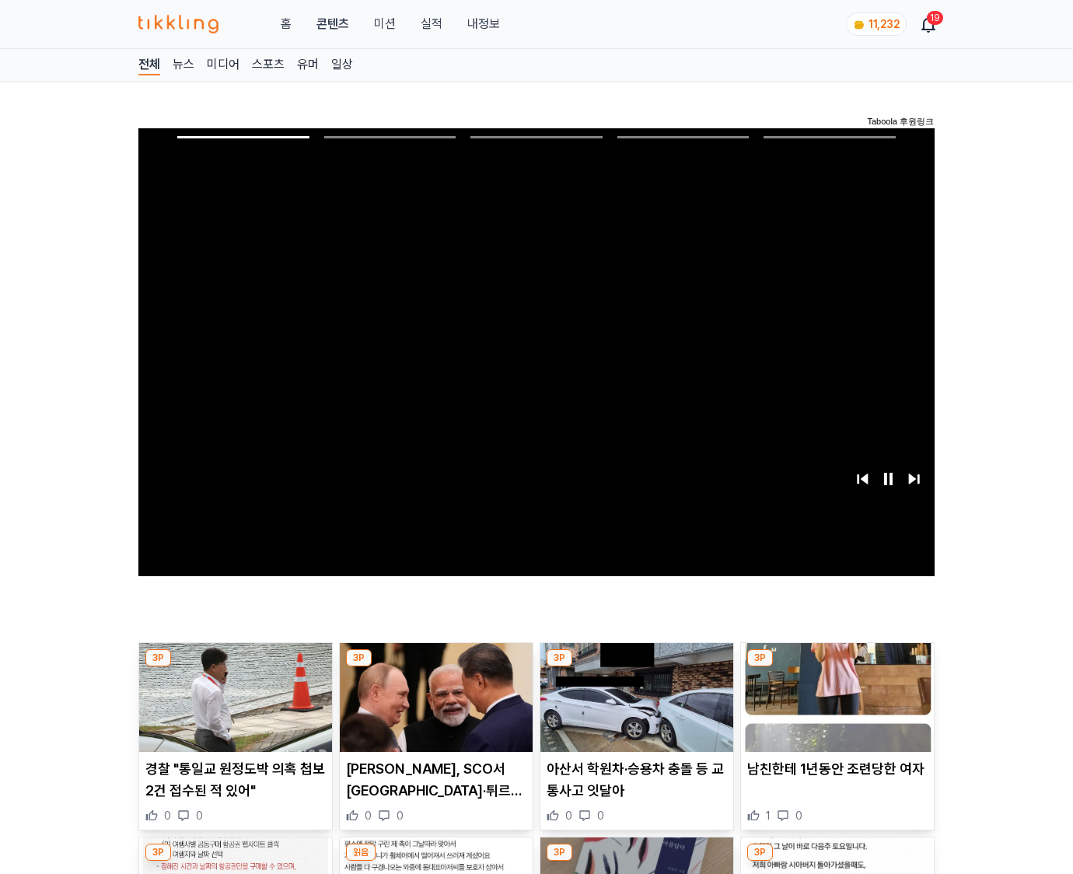
click at [836, 667] on img at bounding box center [837, 697] width 193 height 109
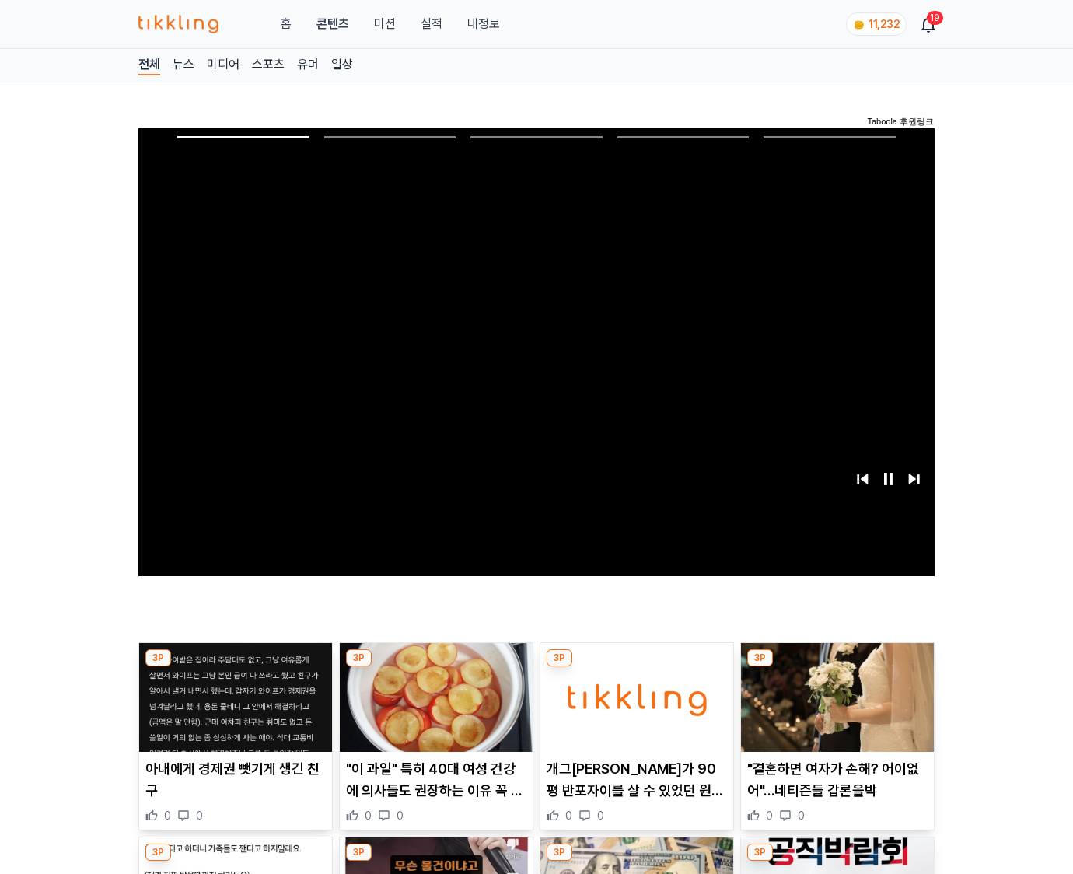
click at [836, 667] on img at bounding box center [837, 697] width 193 height 109
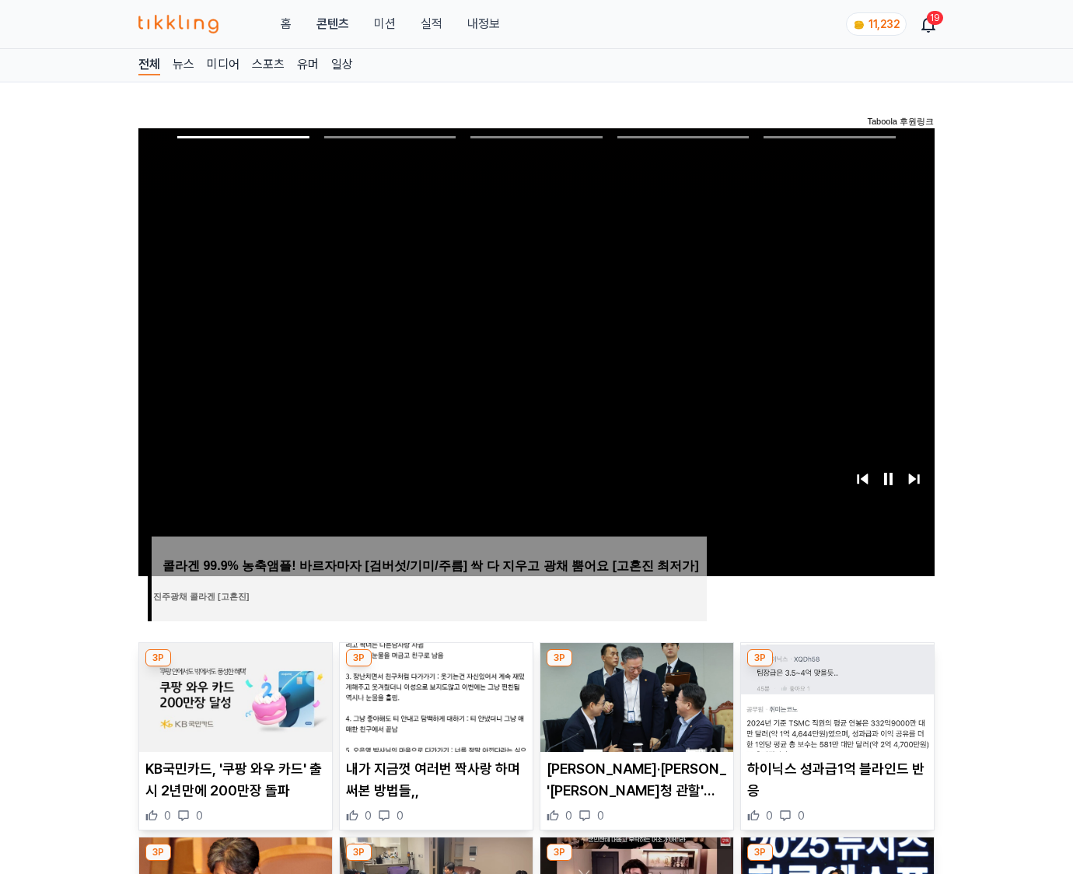
click at [836, 667] on img at bounding box center [837, 697] width 193 height 109
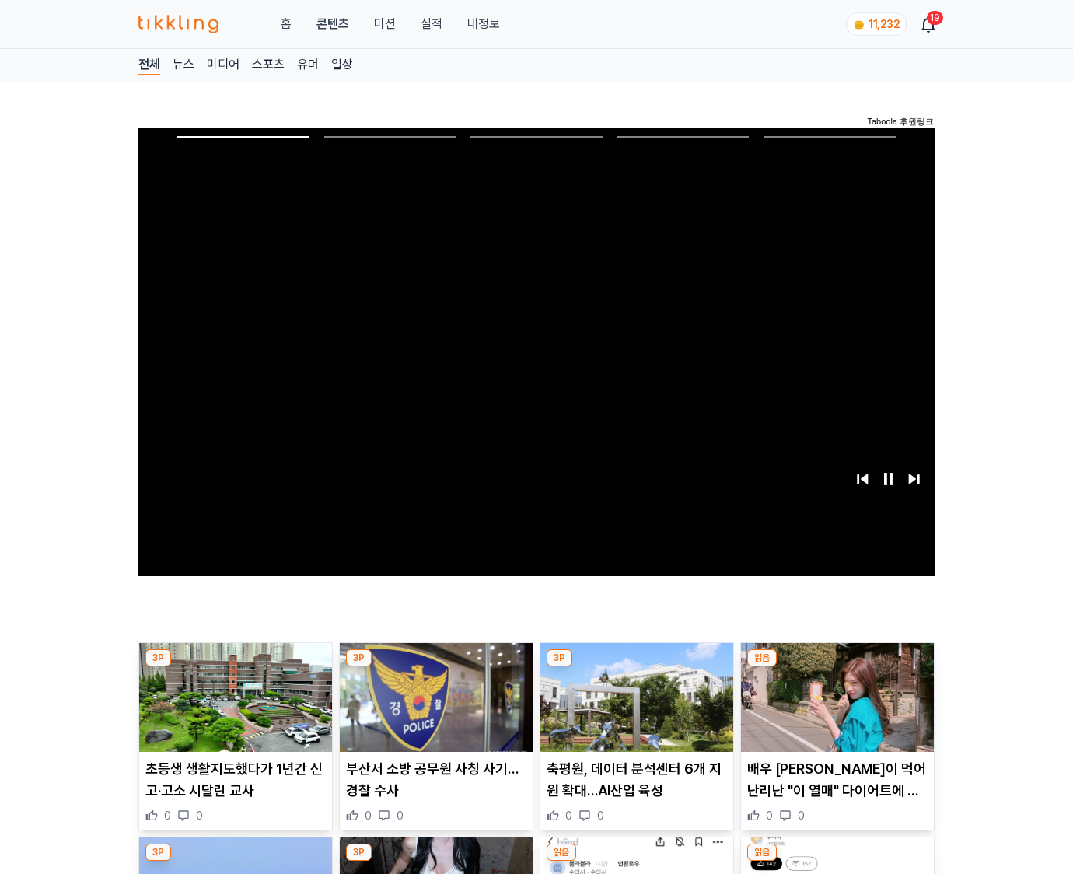
click at [836, 667] on img at bounding box center [837, 697] width 193 height 109
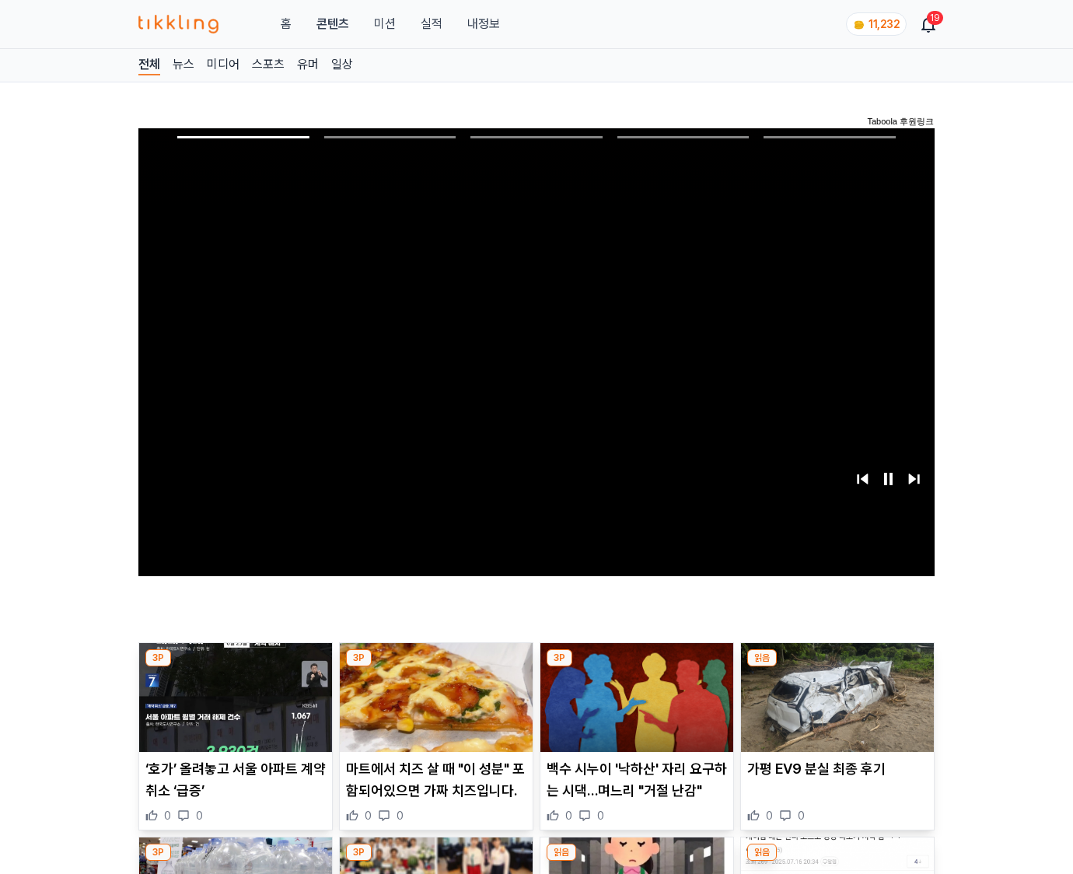
click at [836, 667] on img at bounding box center [837, 697] width 193 height 109
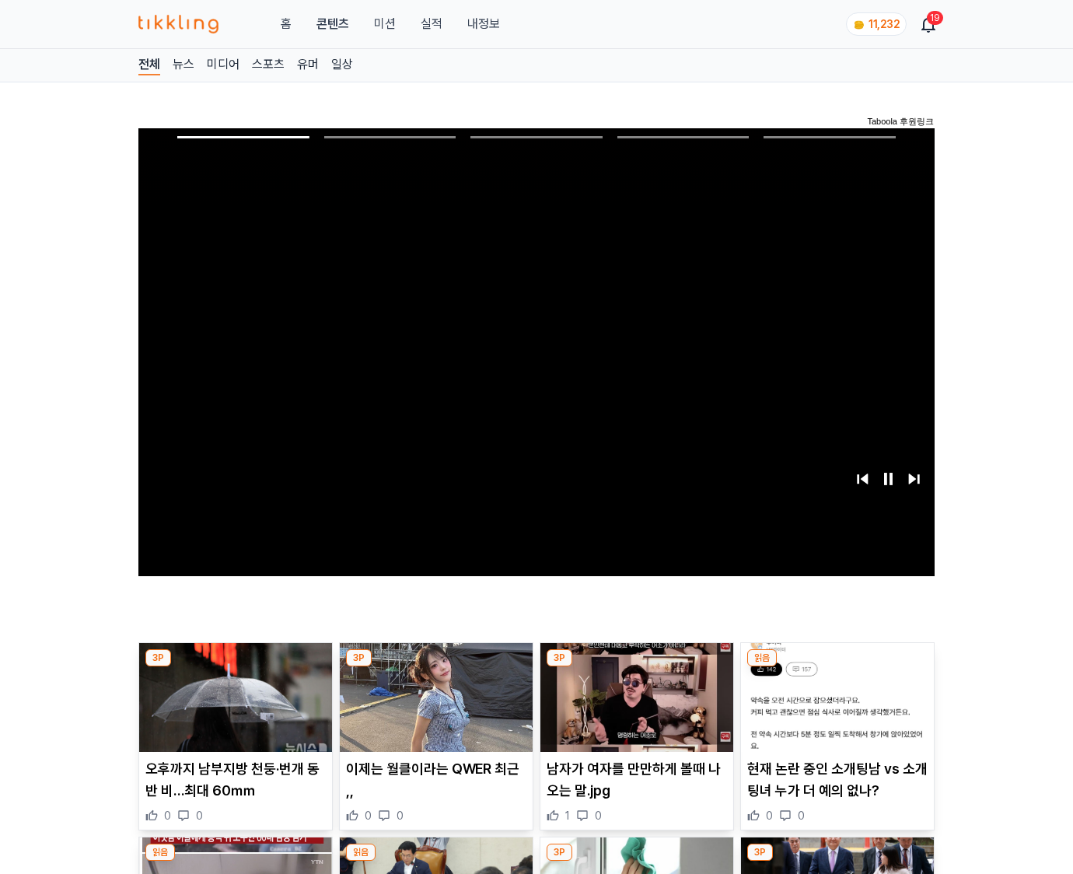
click at [836, 667] on img at bounding box center [837, 697] width 193 height 109
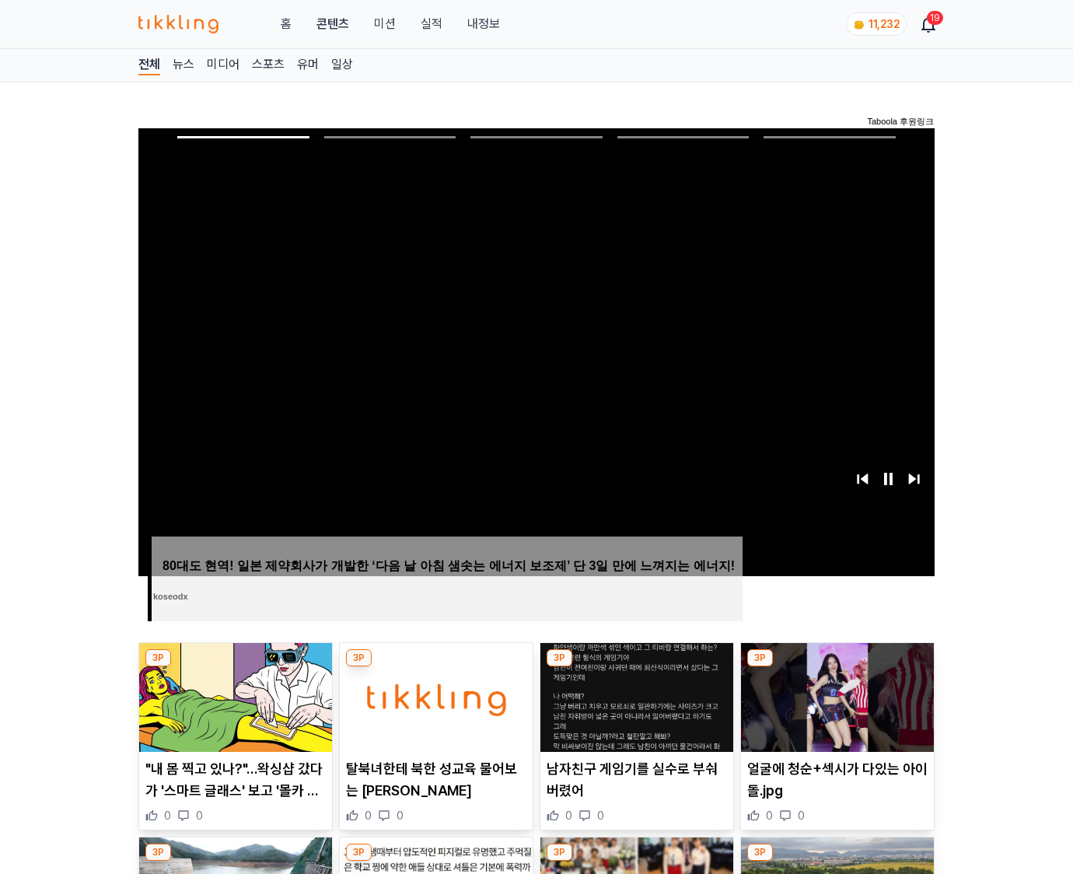
click at [836, 667] on img at bounding box center [837, 697] width 193 height 109
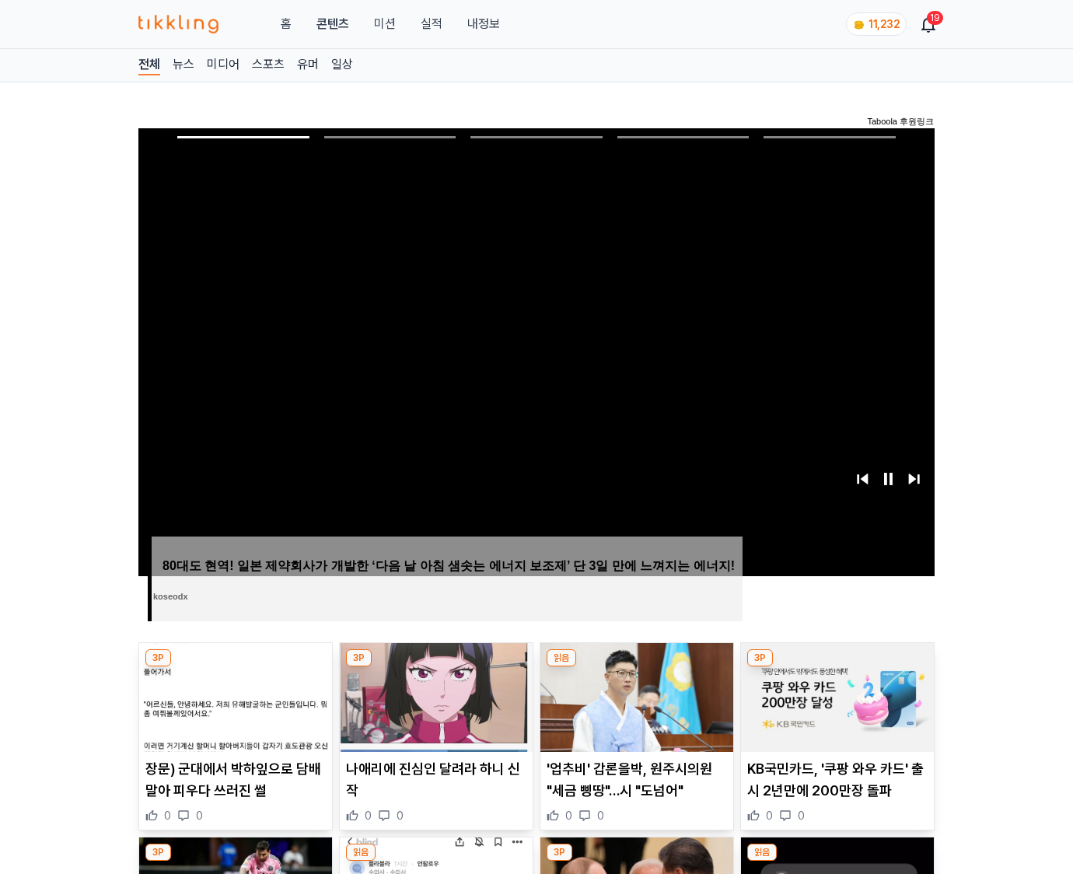
click at [836, 667] on img at bounding box center [837, 697] width 193 height 109
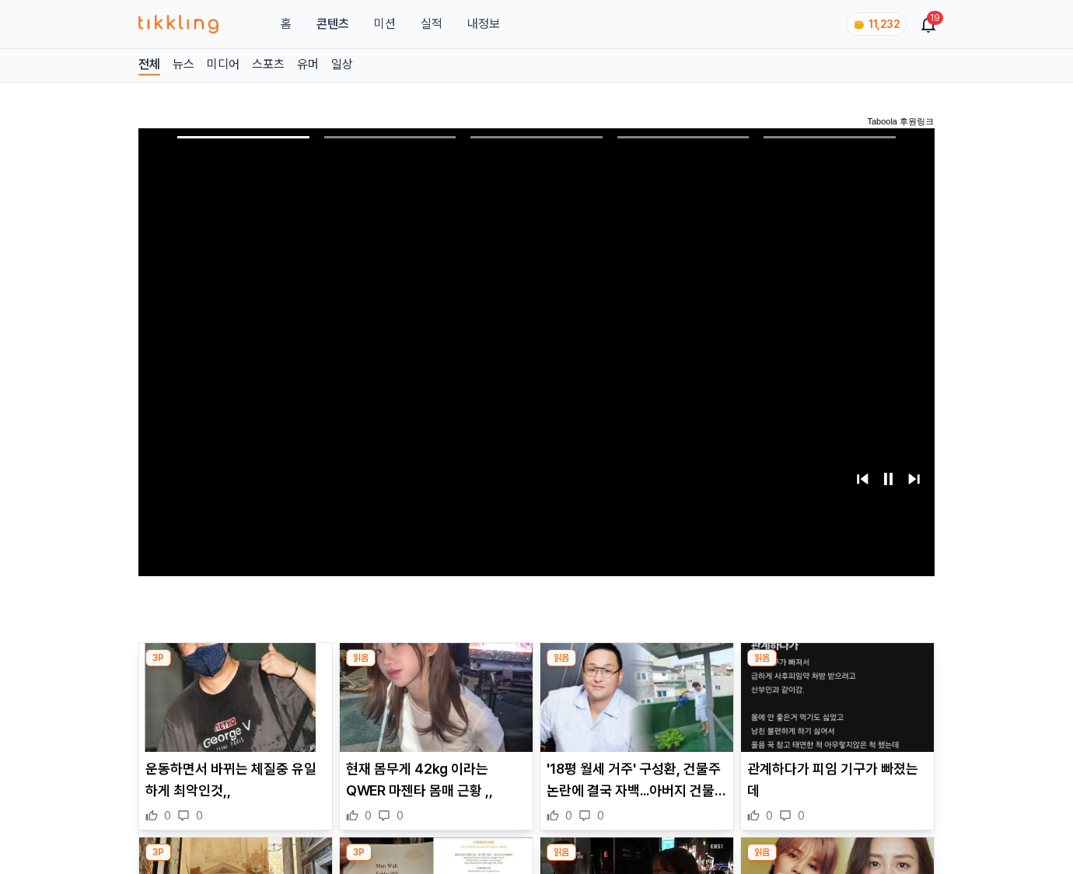
click at [836, 667] on img at bounding box center [837, 697] width 193 height 109
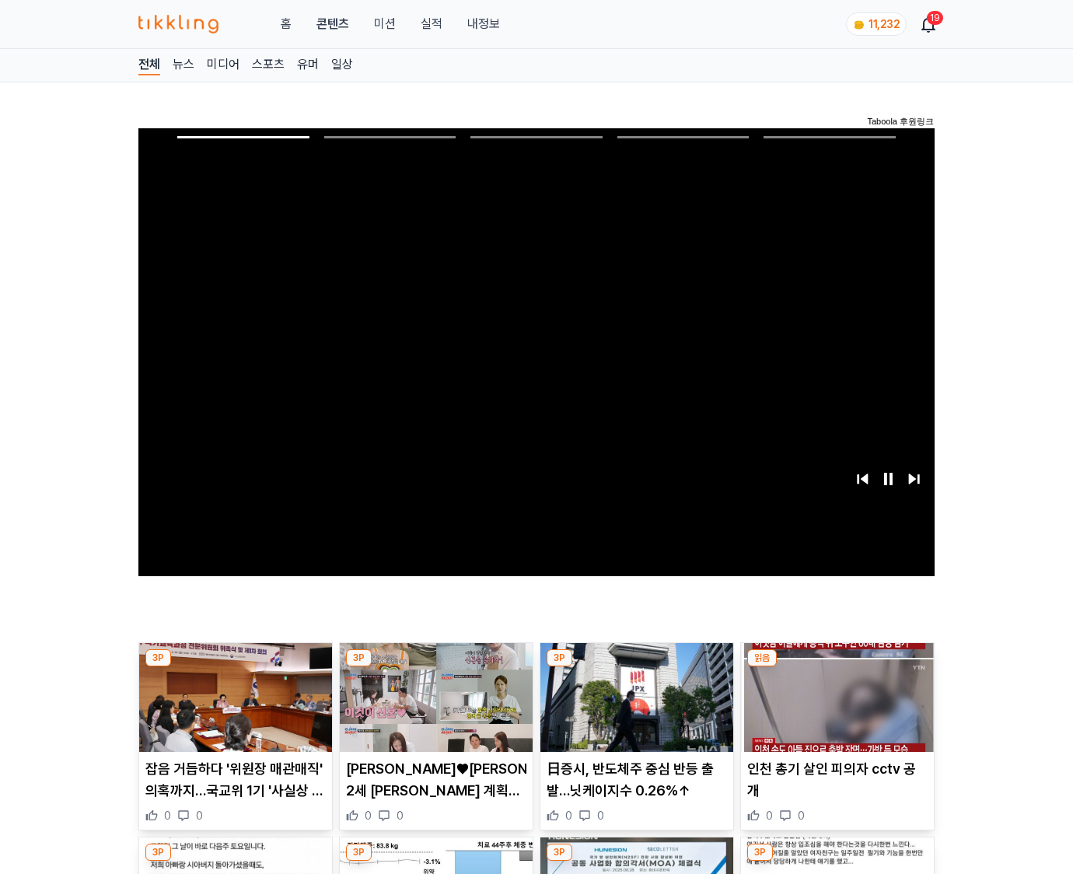
click at [836, 667] on img at bounding box center [837, 697] width 193 height 109
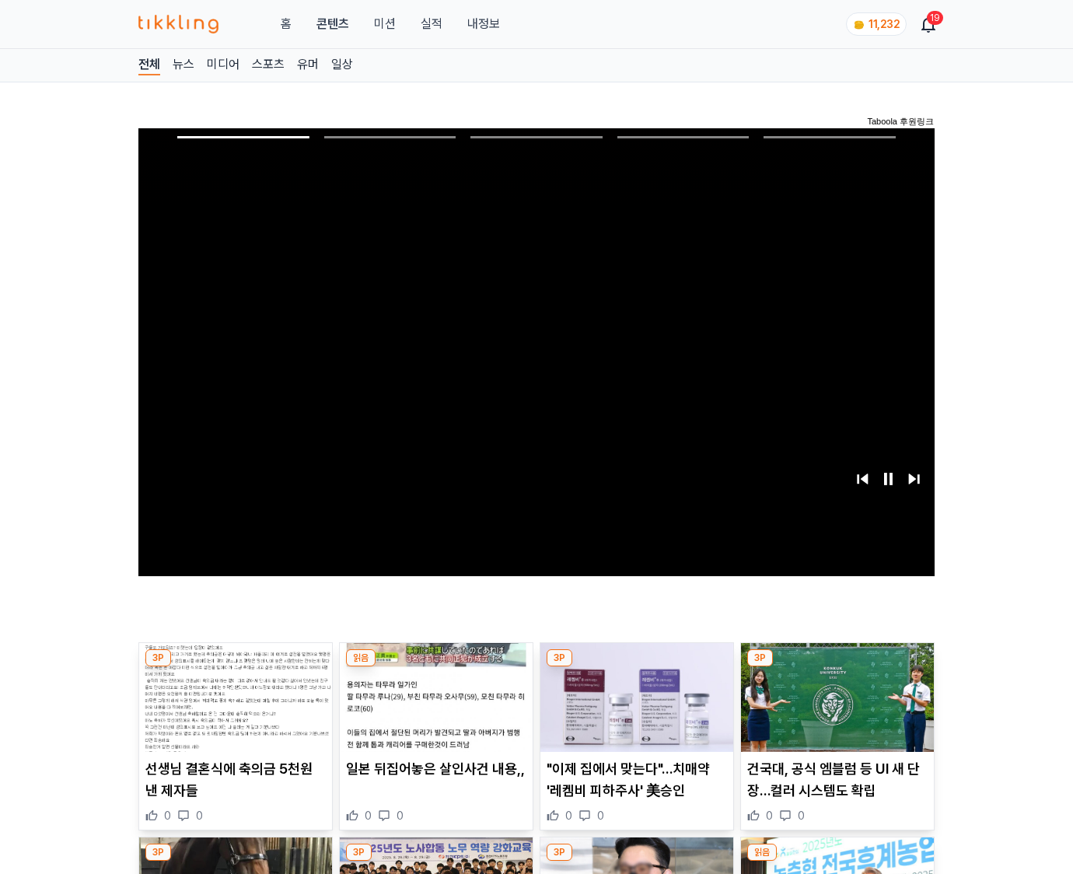
click at [836, 667] on img at bounding box center [837, 697] width 193 height 109
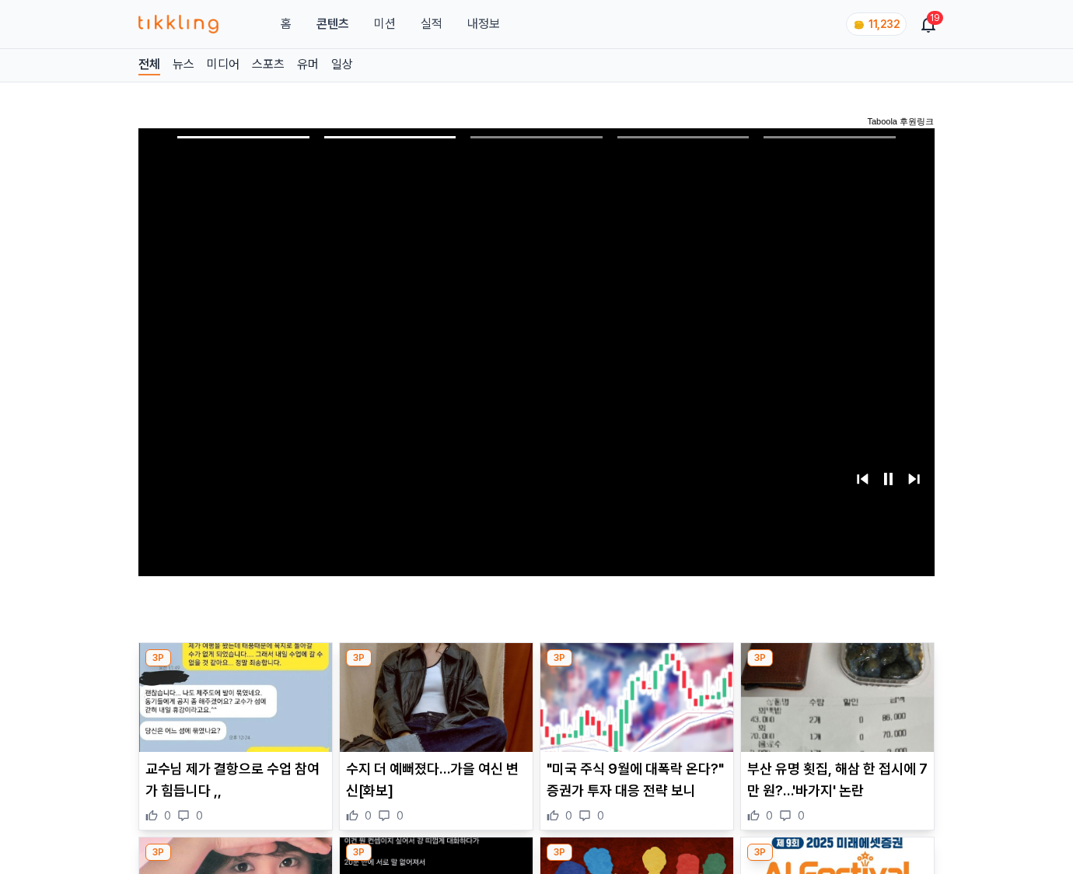
click at [836, 667] on img at bounding box center [837, 697] width 193 height 109
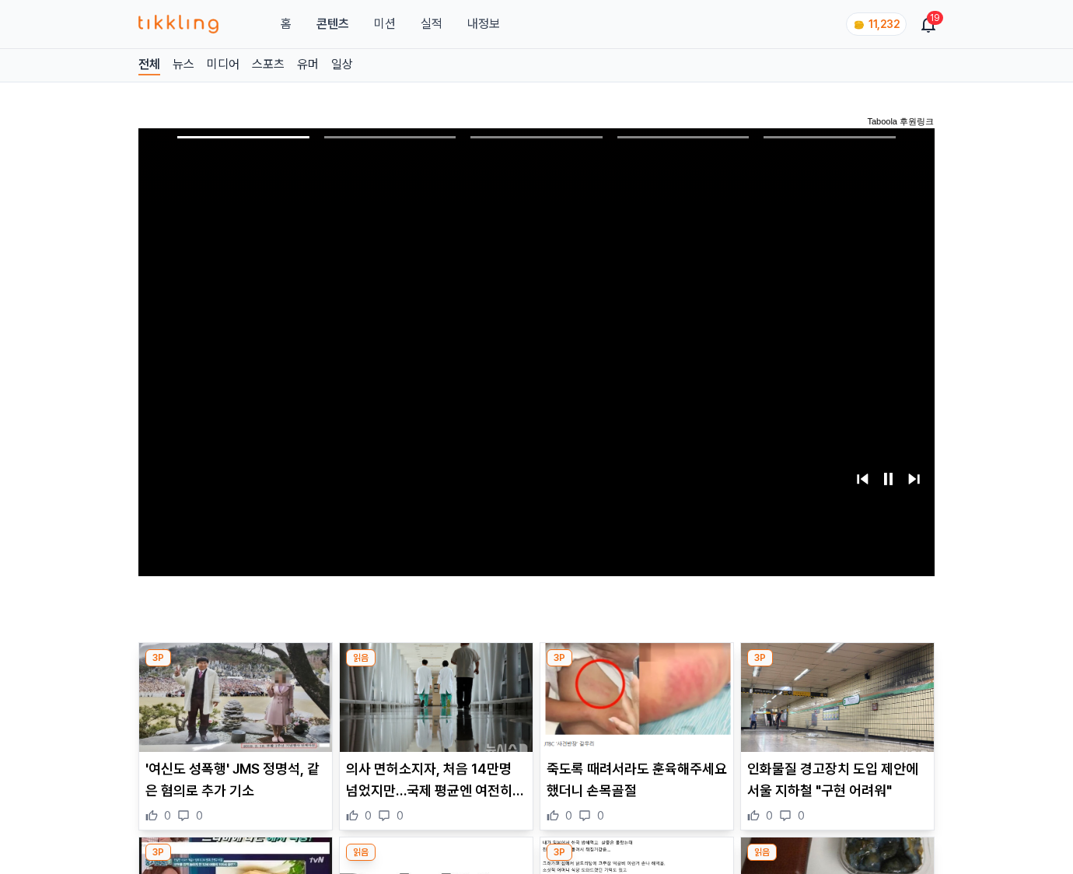
click at [836, 667] on img at bounding box center [837, 697] width 193 height 109
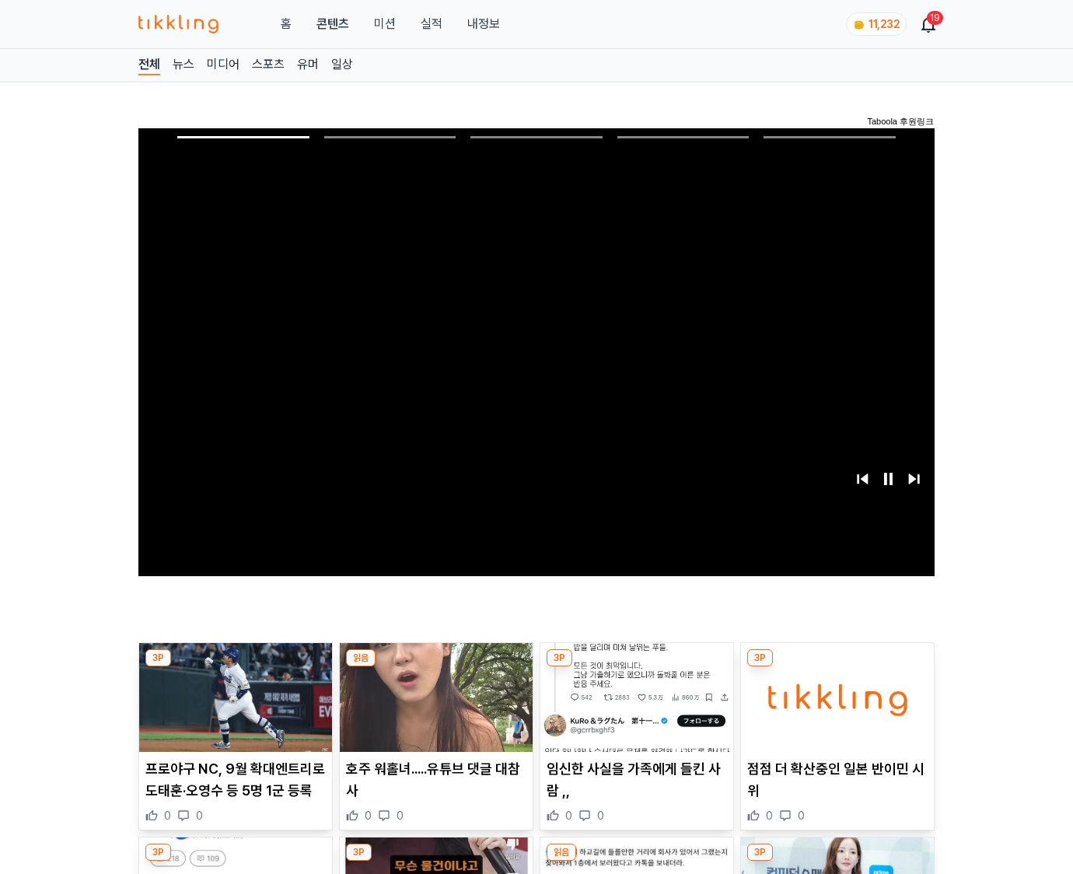
click at [836, 667] on img at bounding box center [837, 697] width 193 height 109
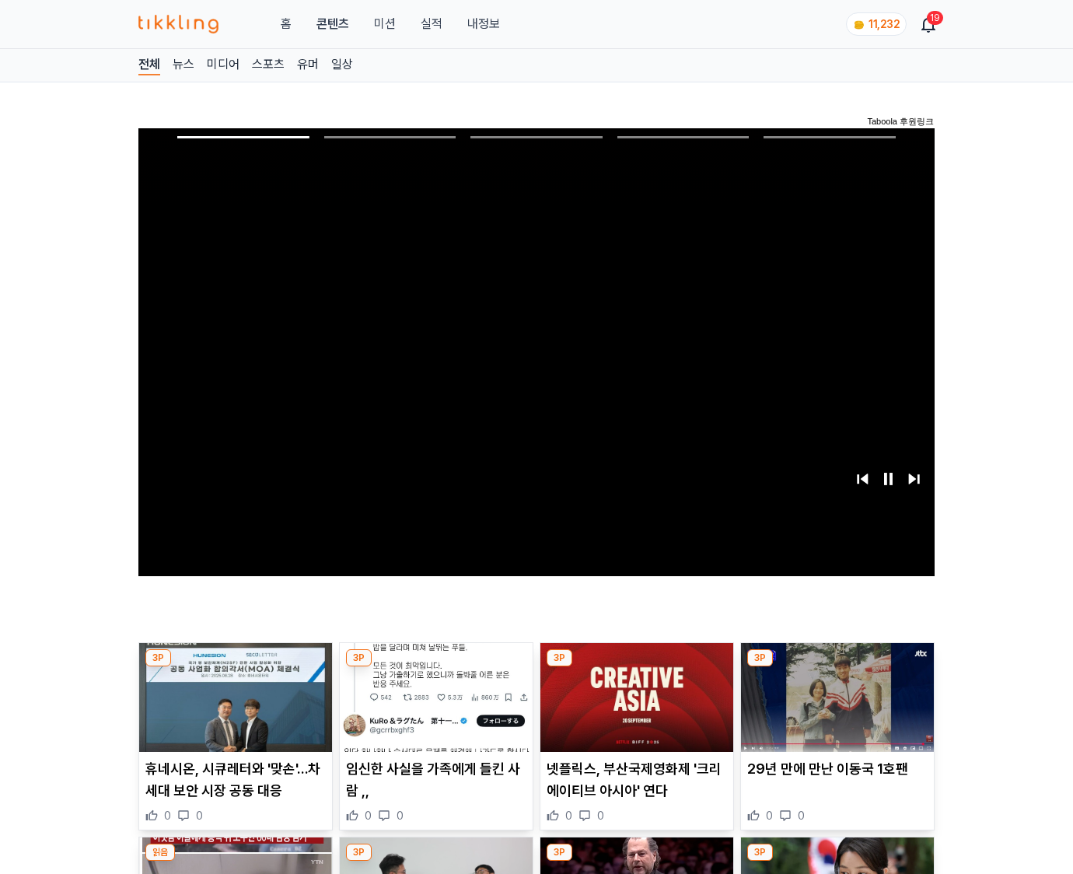
click at [836, 667] on img at bounding box center [837, 697] width 193 height 109
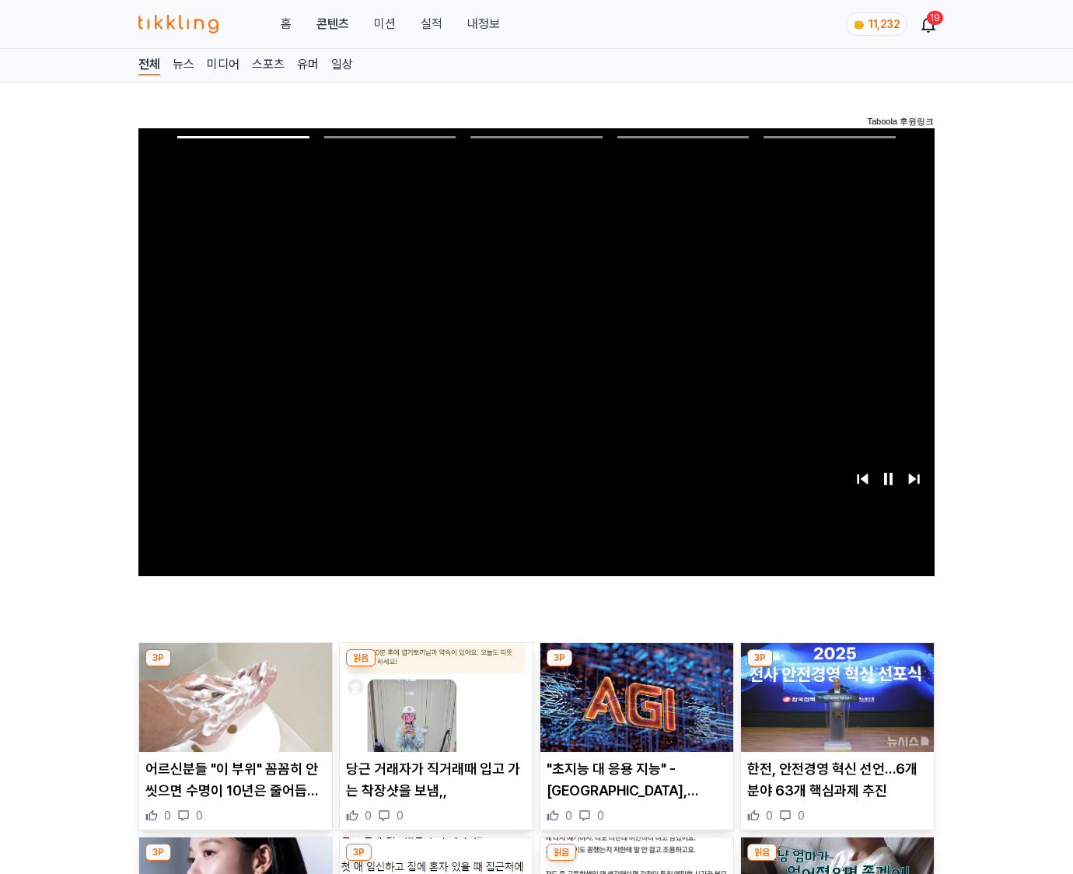
click at [836, 667] on img at bounding box center [837, 697] width 193 height 109
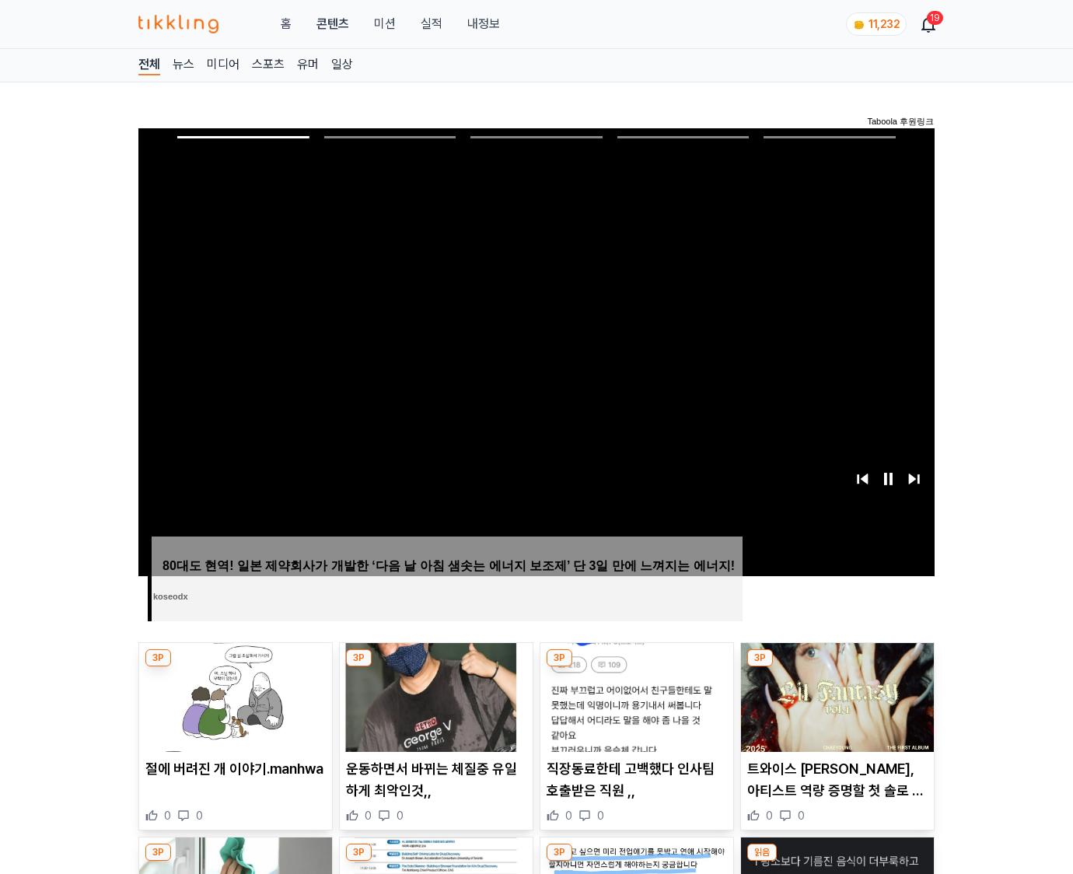
click at [836, 667] on img at bounding box center [837, 697] width 193 height 109
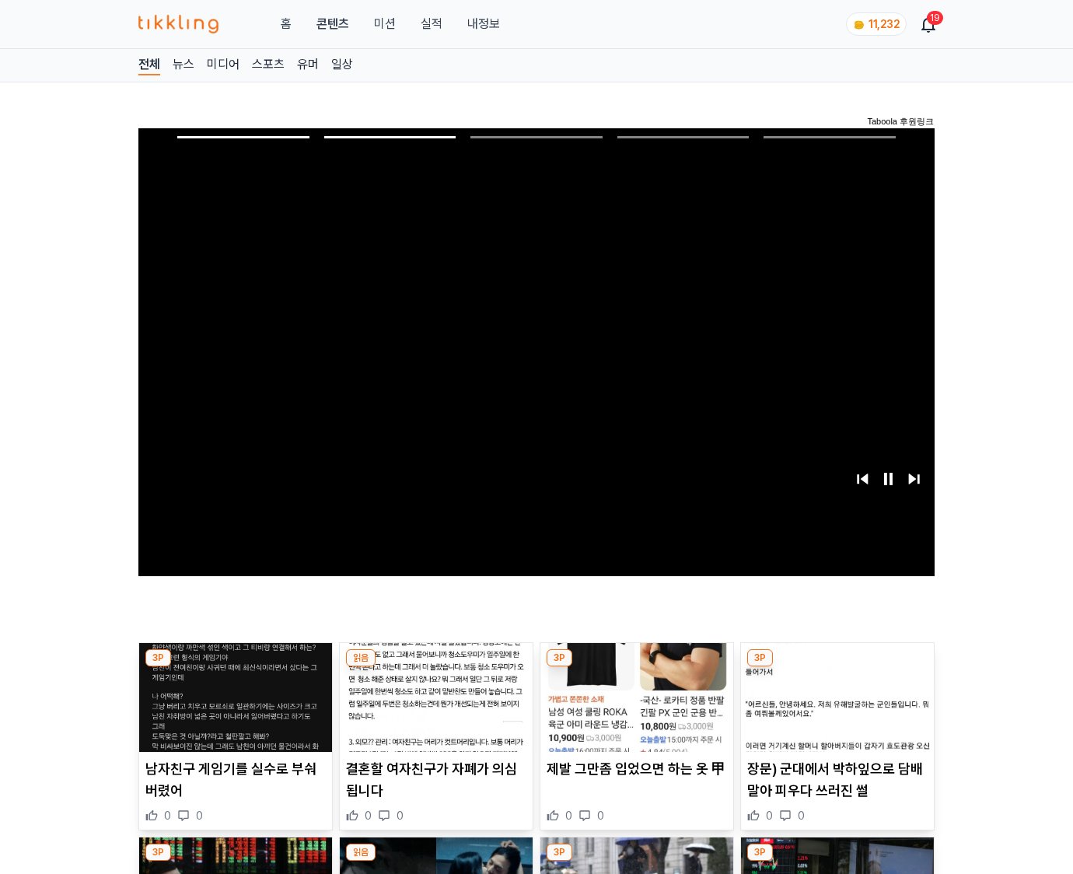
click at [836, 667] on img at bounding box center [837, 697] width 193 height 109
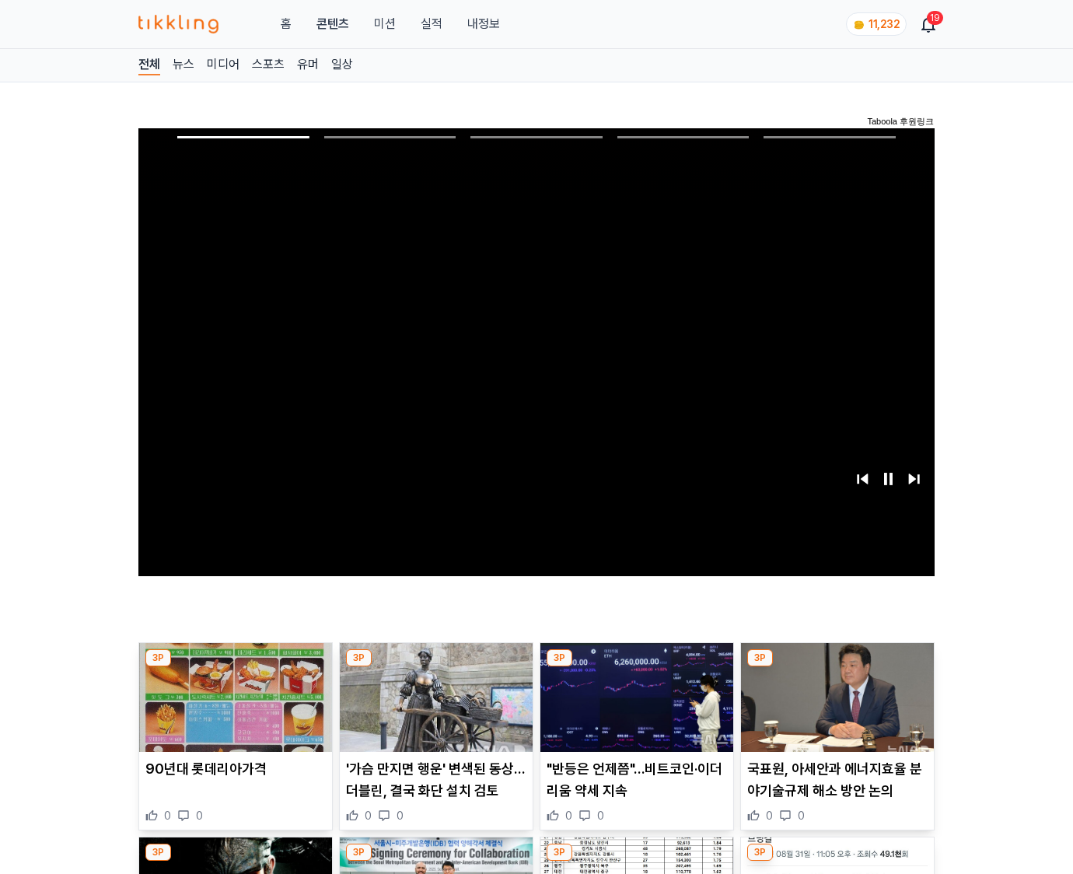
click at [836, 667] on img at bounding box center [837, 697] width 193 height 109
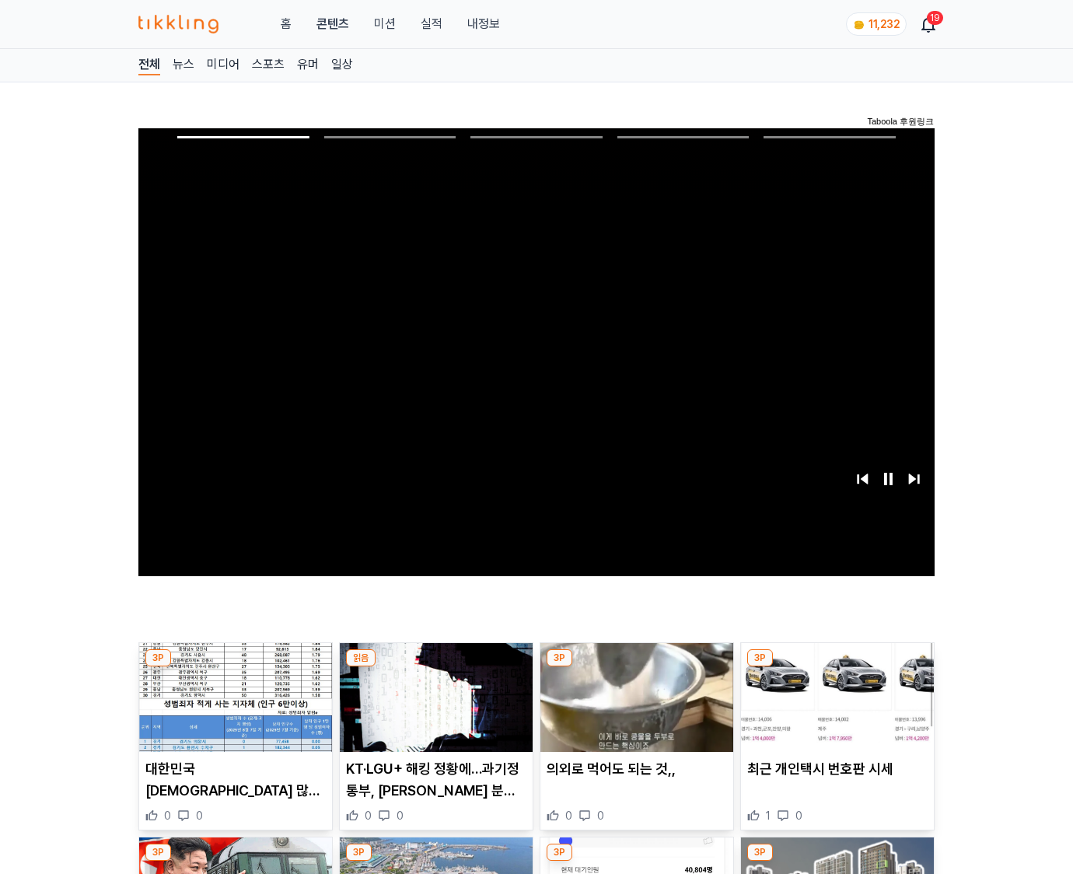
click at [836, 667] on img at bounding box center [837, 697] width 193 height 109
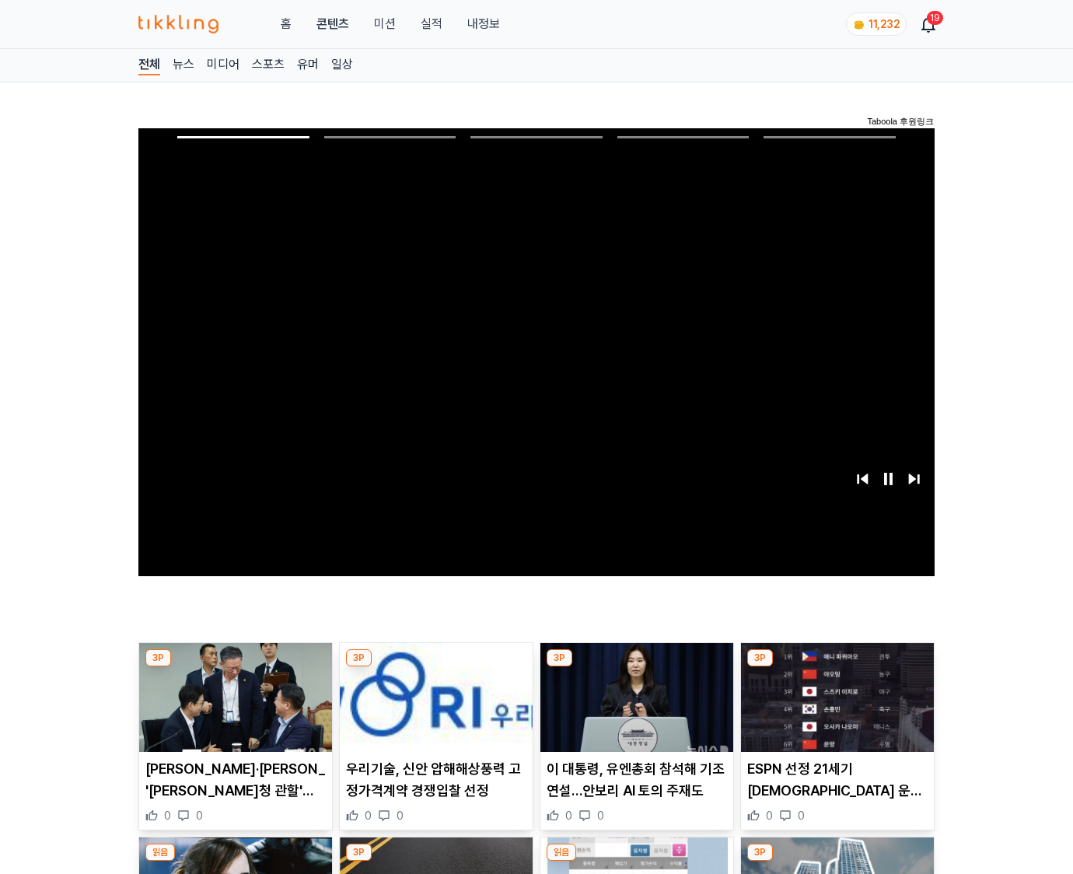
click at [836, 667] on img at bounding box center [837, 697] width 193 height 109
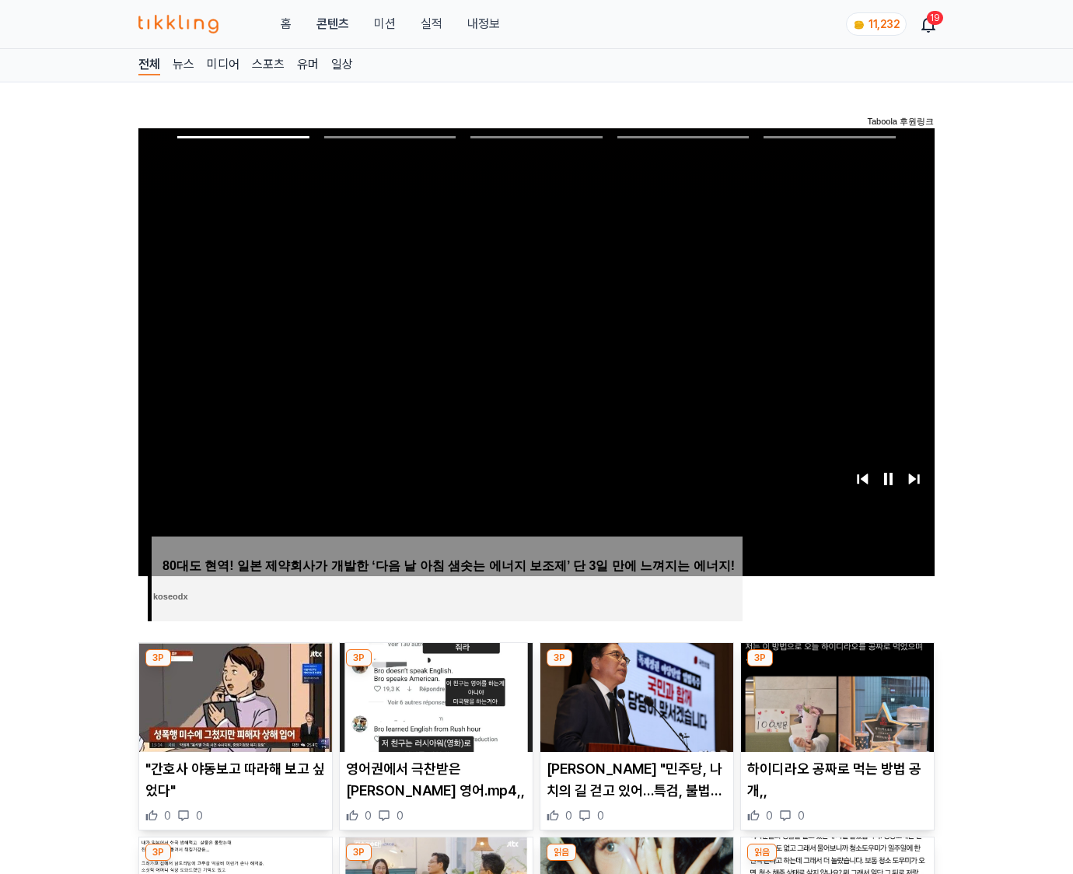
click at [836, 667] on img at bounding box center [837, 697] width 193 height 109
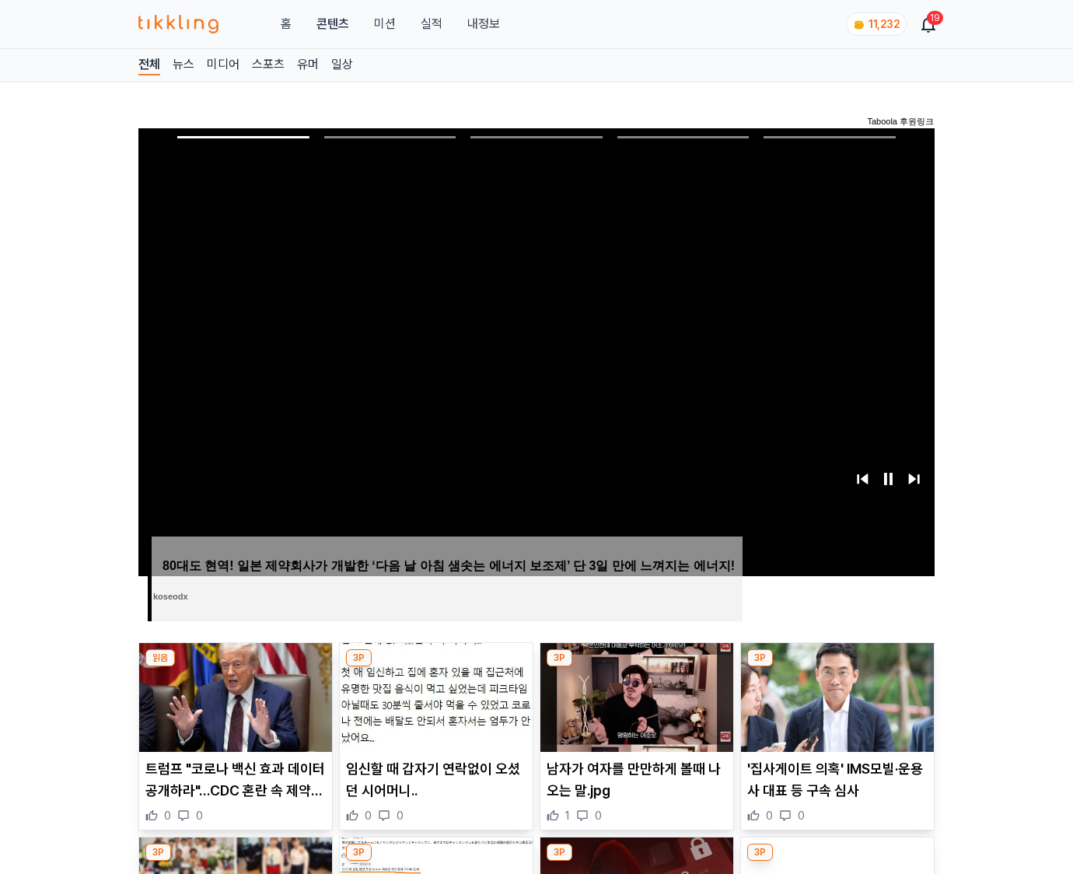
click at [836, 667] on img at bounding box center [837, 697] width 193 height 109
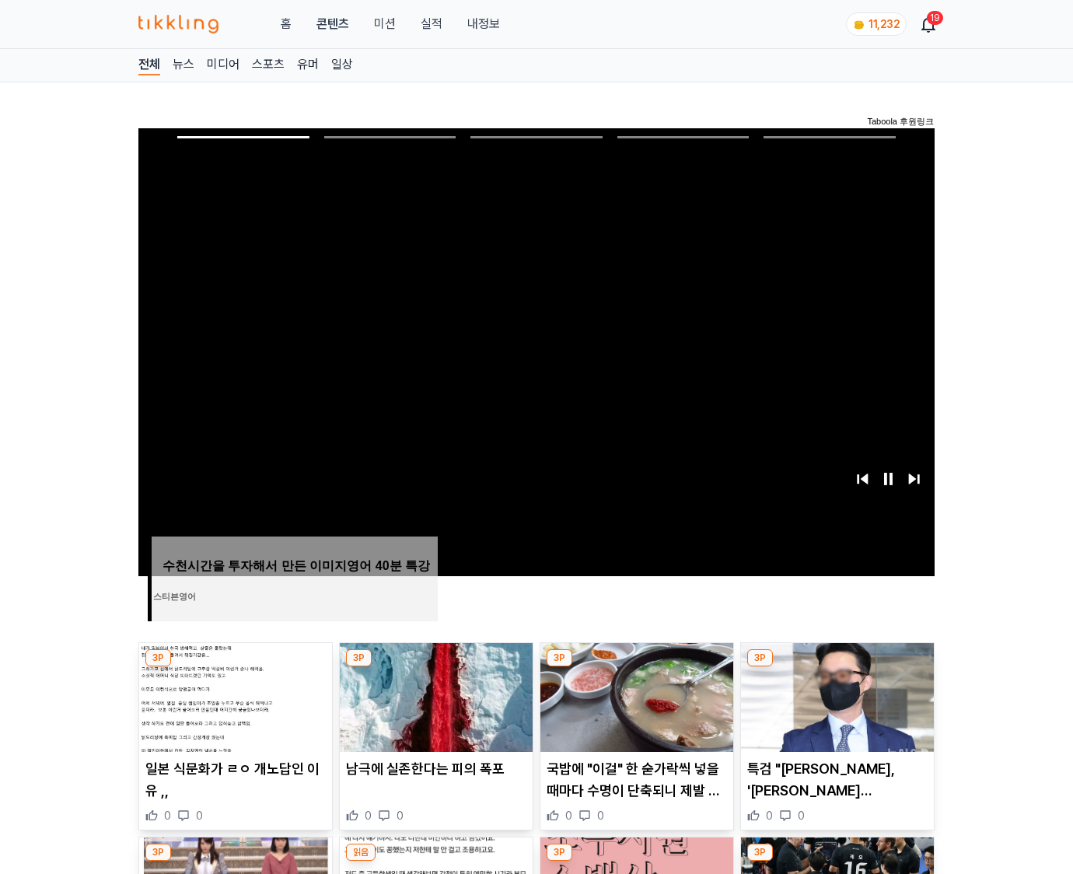
click at [836, 667] on img at bounding box center [837, 697] width 193 height 109
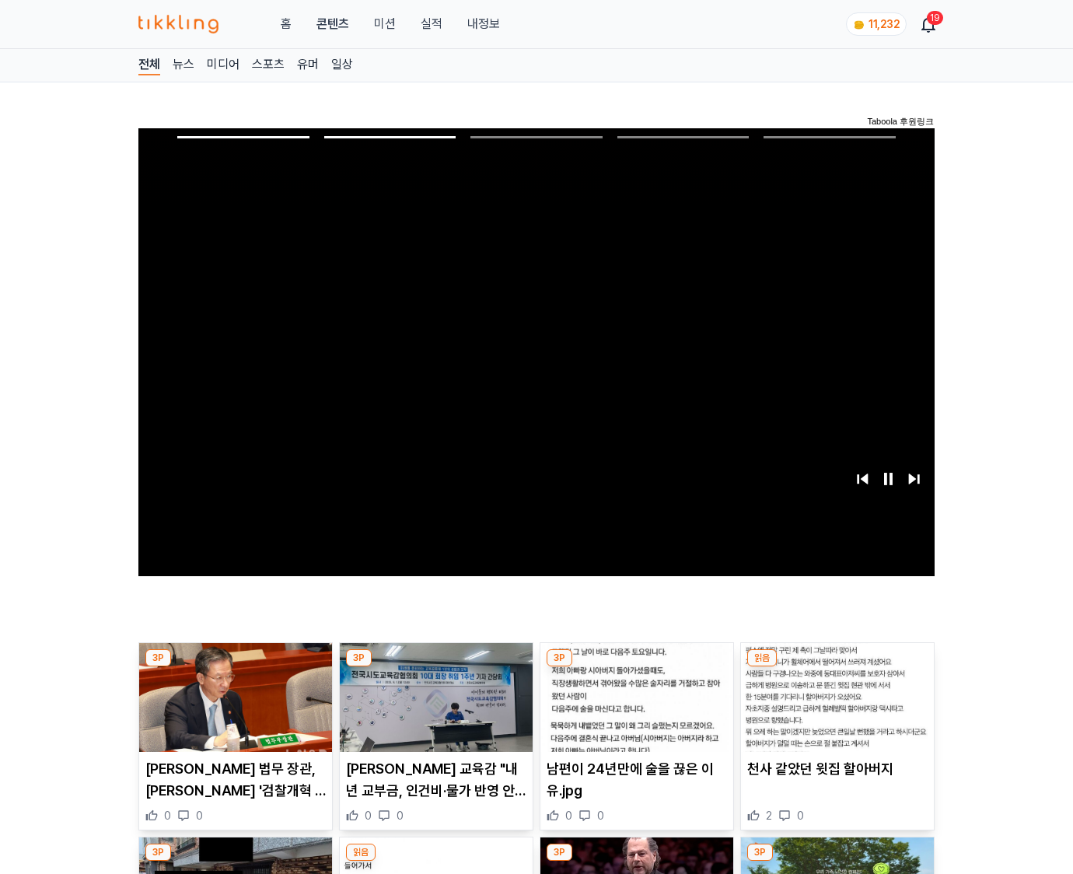
click at [836, 667] on img at bounding box center [837, 697] width 193 height 109
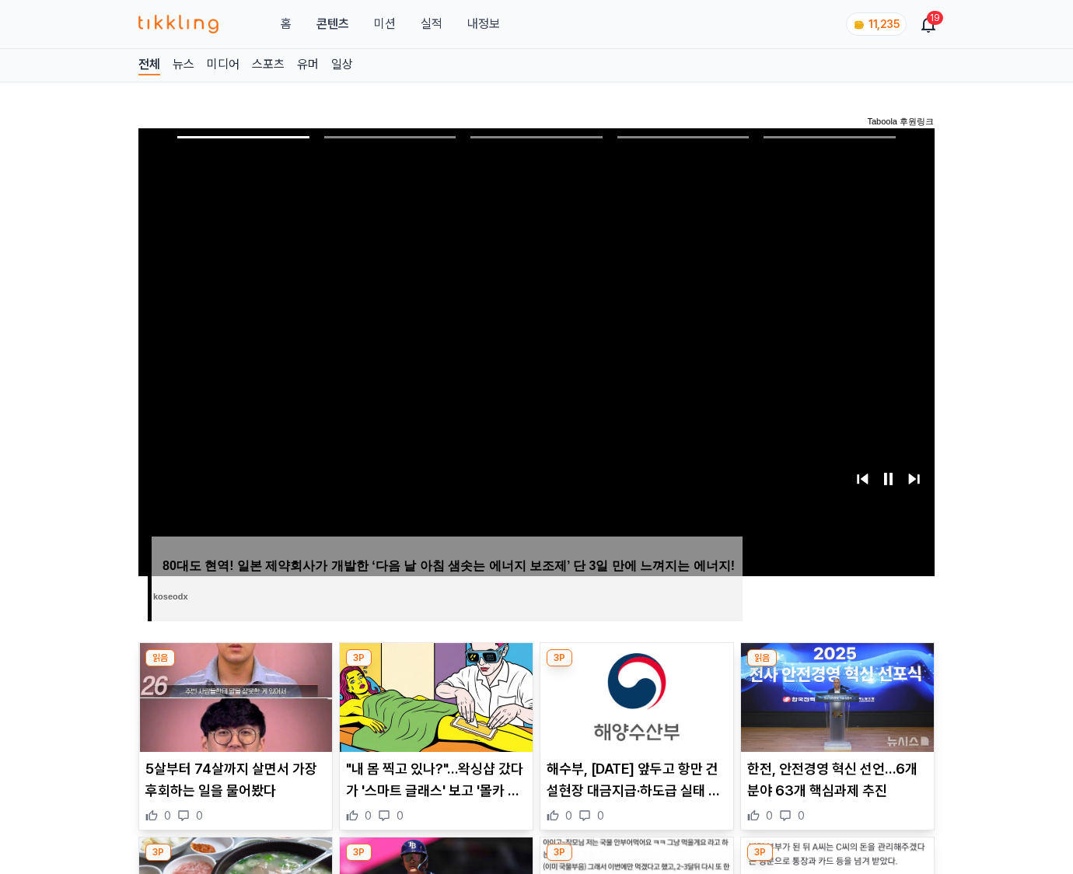
click at [836, 667] on img at bounding box center [837, 697] width 193 height 109
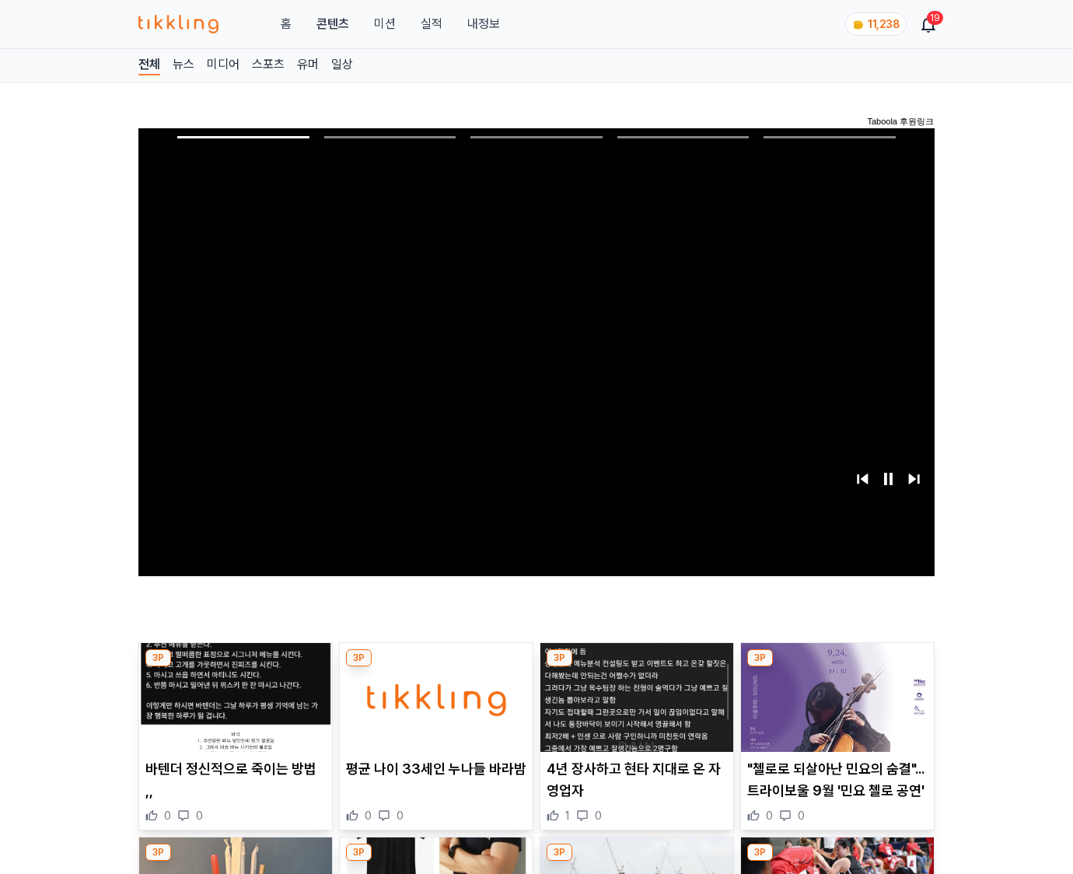
click at [836, 667] on img at bounding box center [837, 697] width 193 height 109
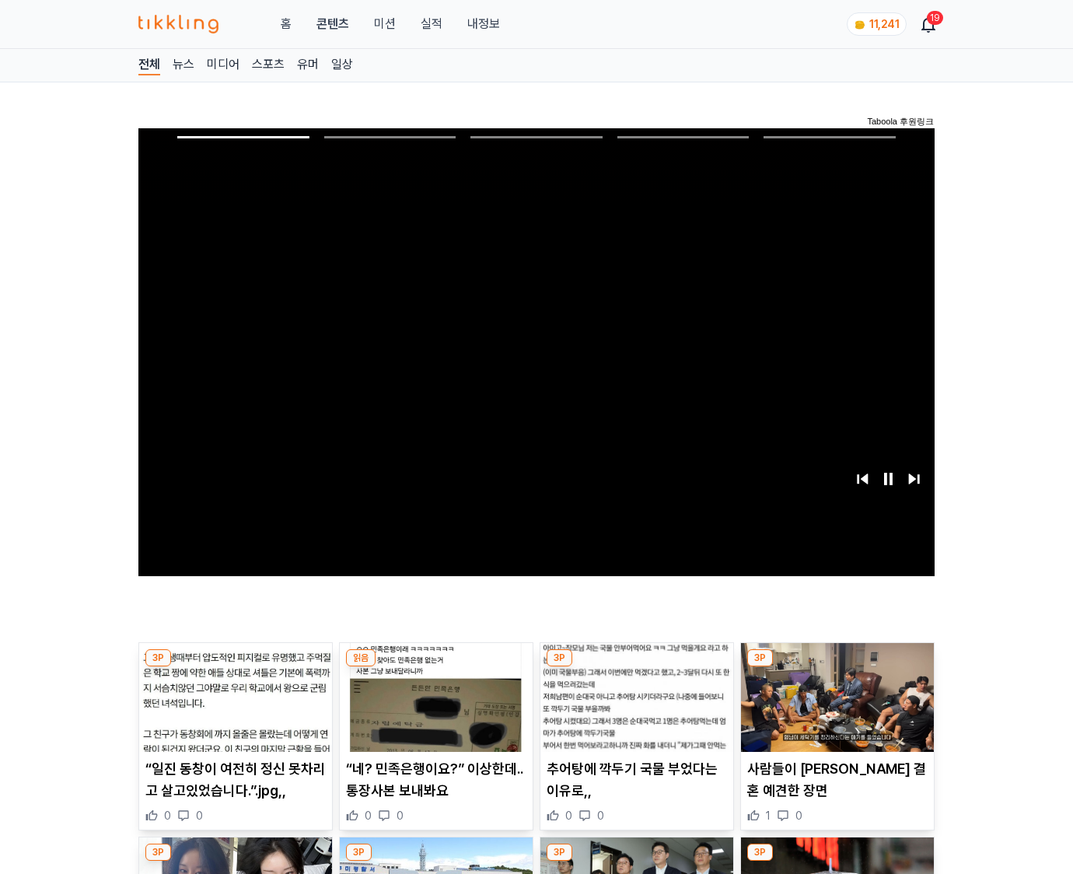
click at [836, 667] on img at bounding box center [837, 697] width 193 height 109
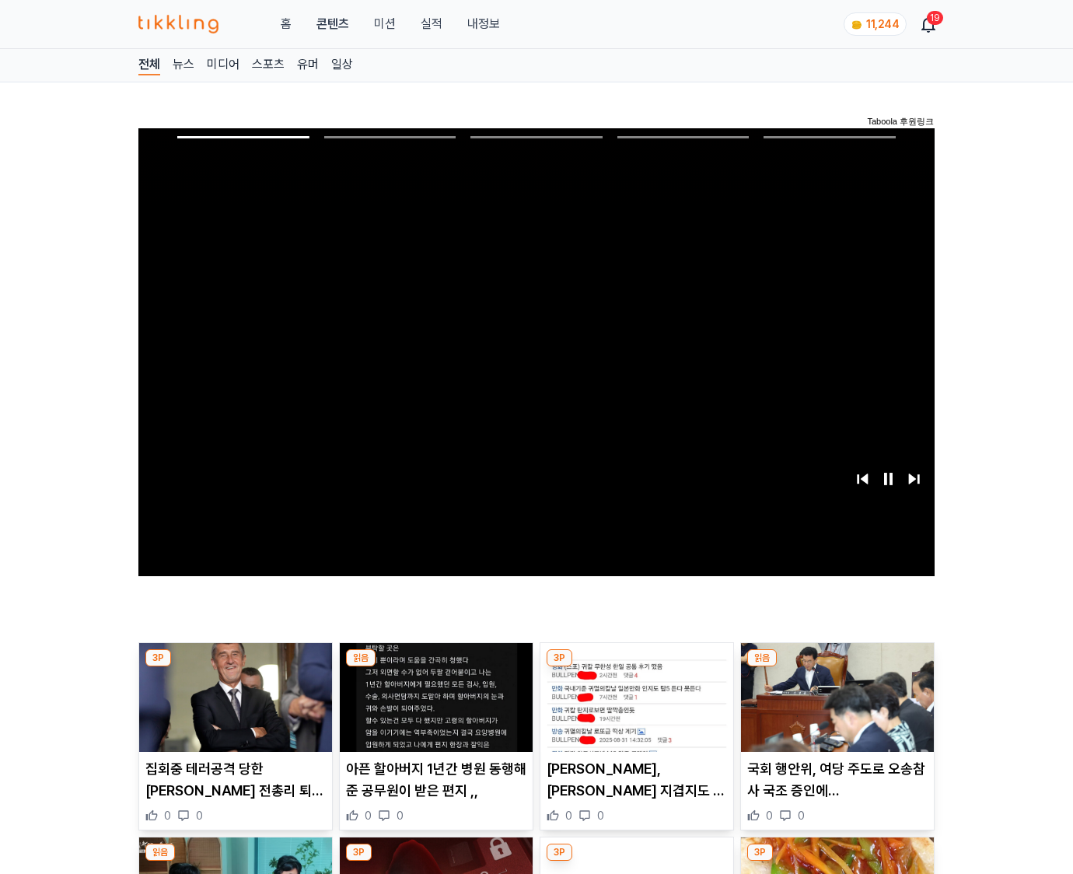
click at [836, 667] on img at bounding box center [837, 697] width 193 height 109
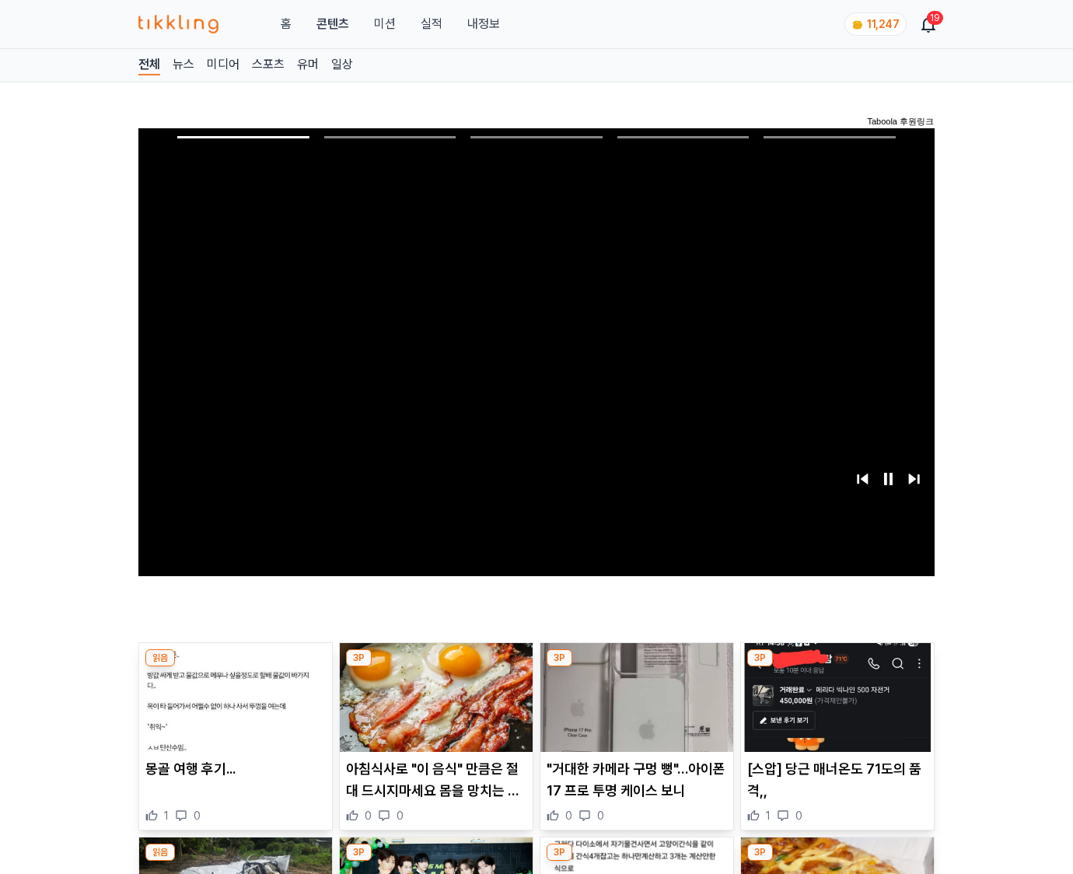
click at [836, 667] on img at bounding box center [837, 697] width 193 height 109
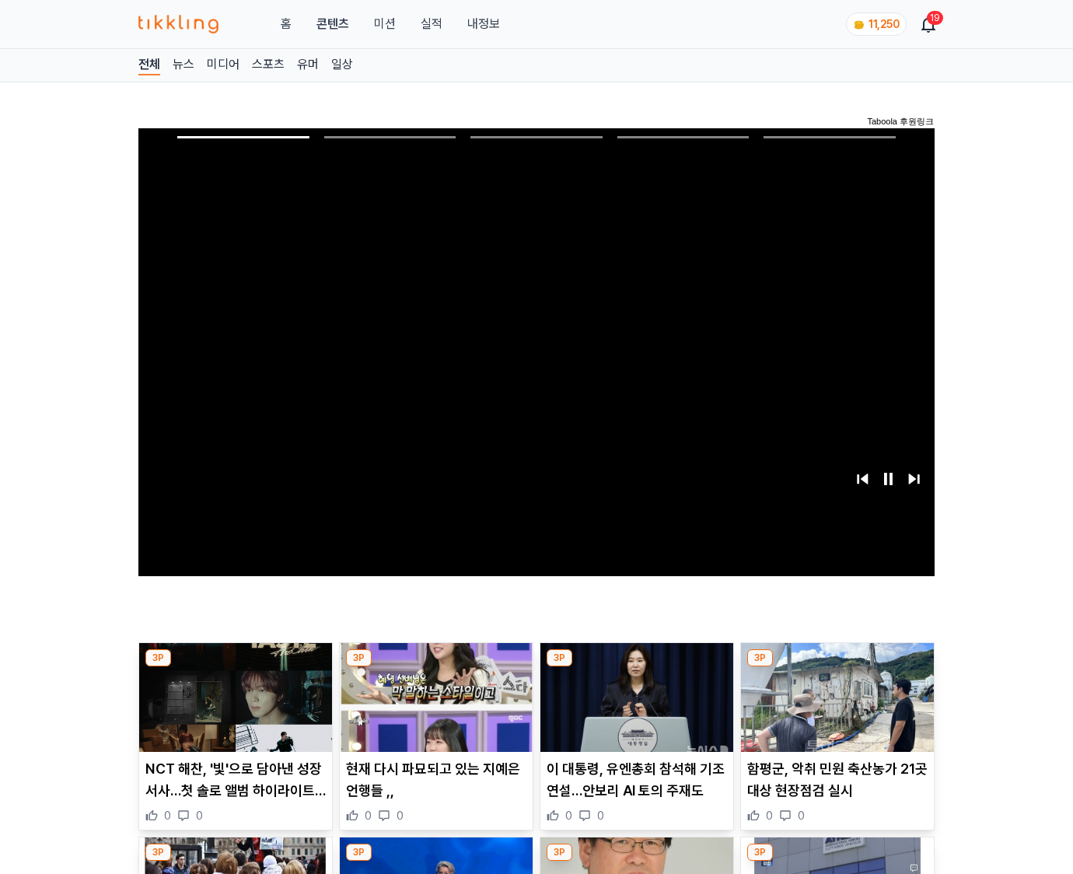
click at [836, 667] on img at bounding box center [837, 697] width 193 height 109
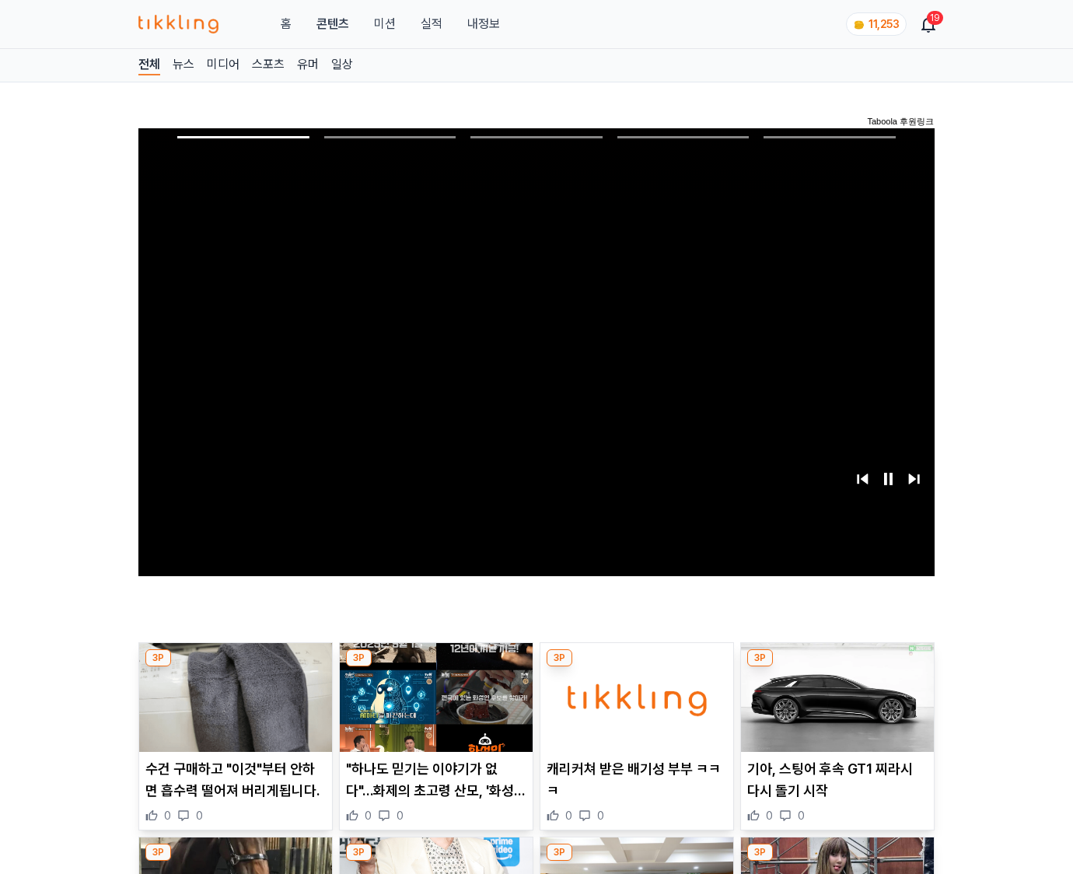
click at [836, 667] on img at bounding box center [837, 697] width 193 height 109
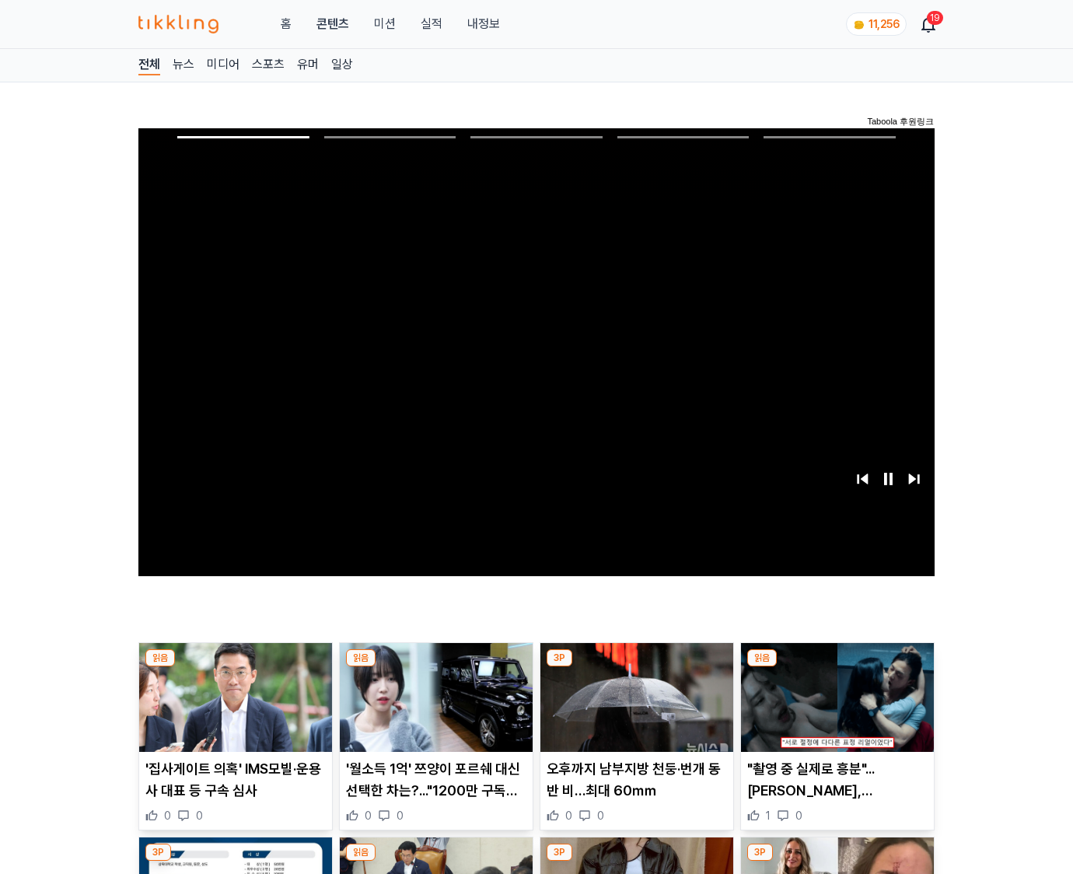
click at [836, 667] on img at bounding box center [837, 697] width 193 height 109
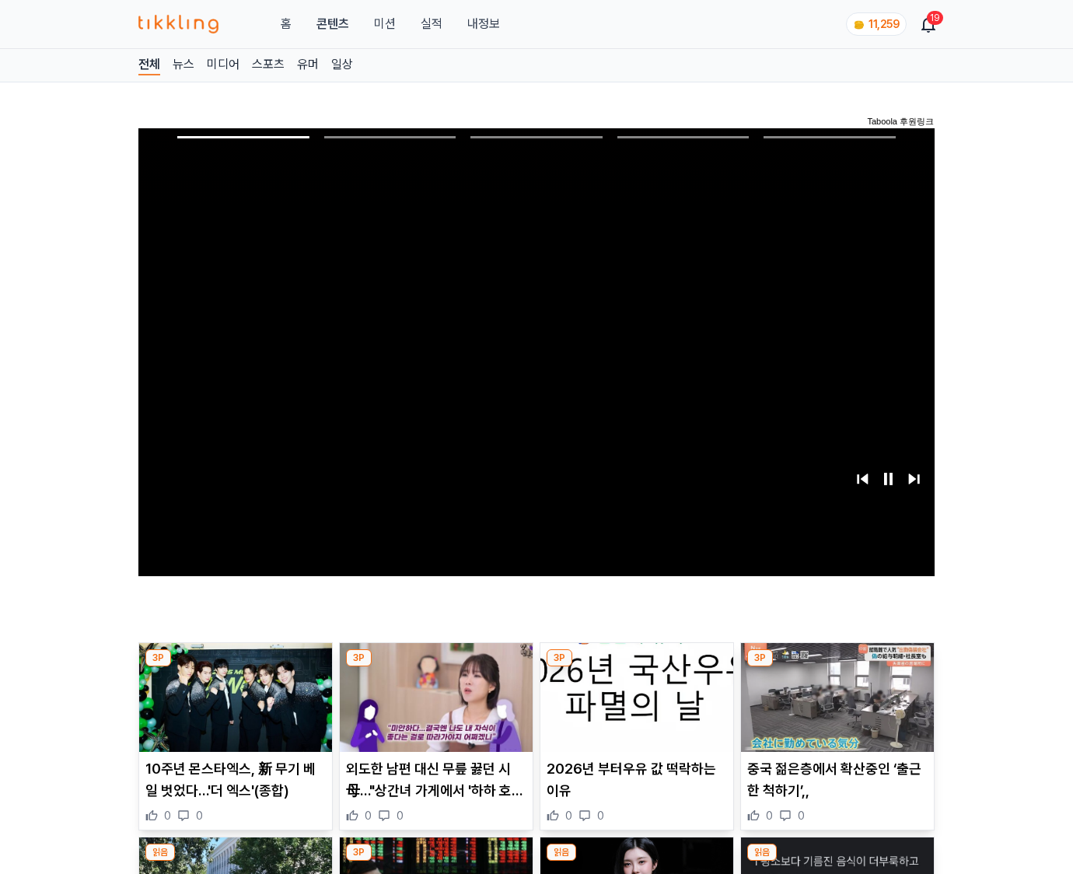
click at [836, 667] on img at bounding box center [837, 697] width 193 height 109
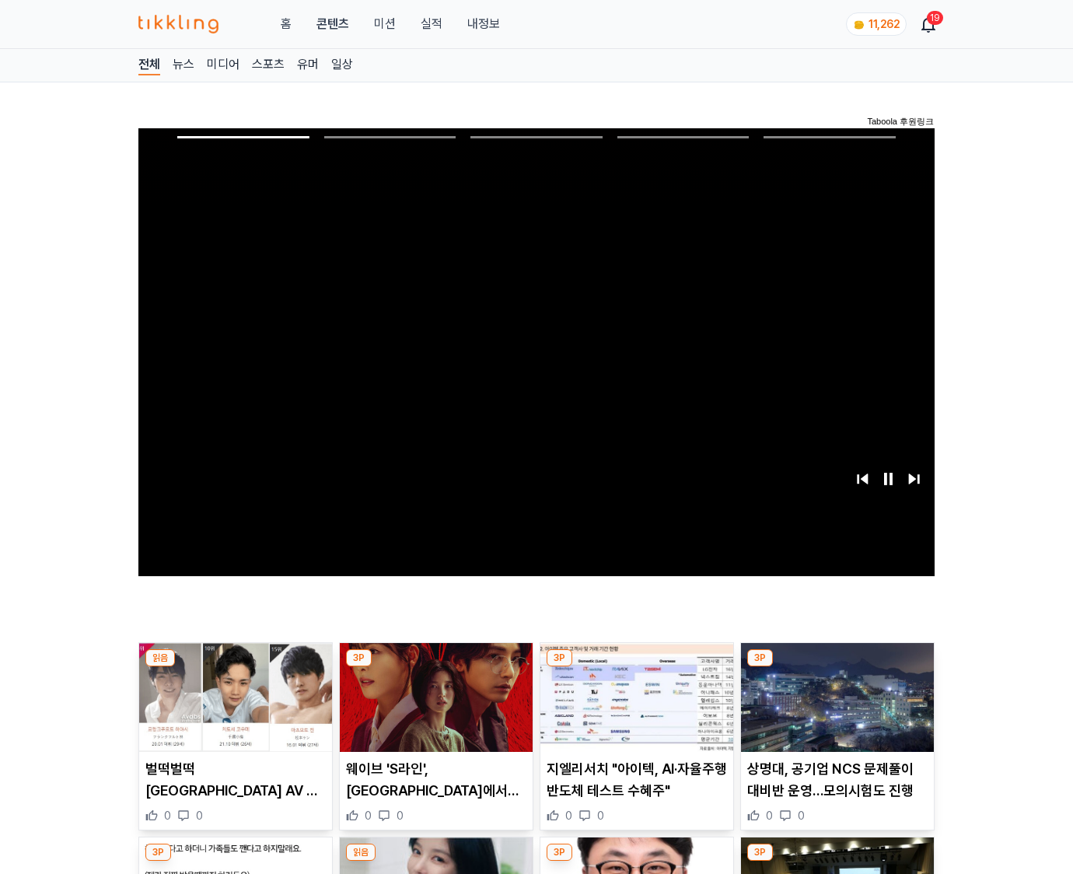
click at [836, 667] on img at bounding box center [837, 697] width 193 height 109
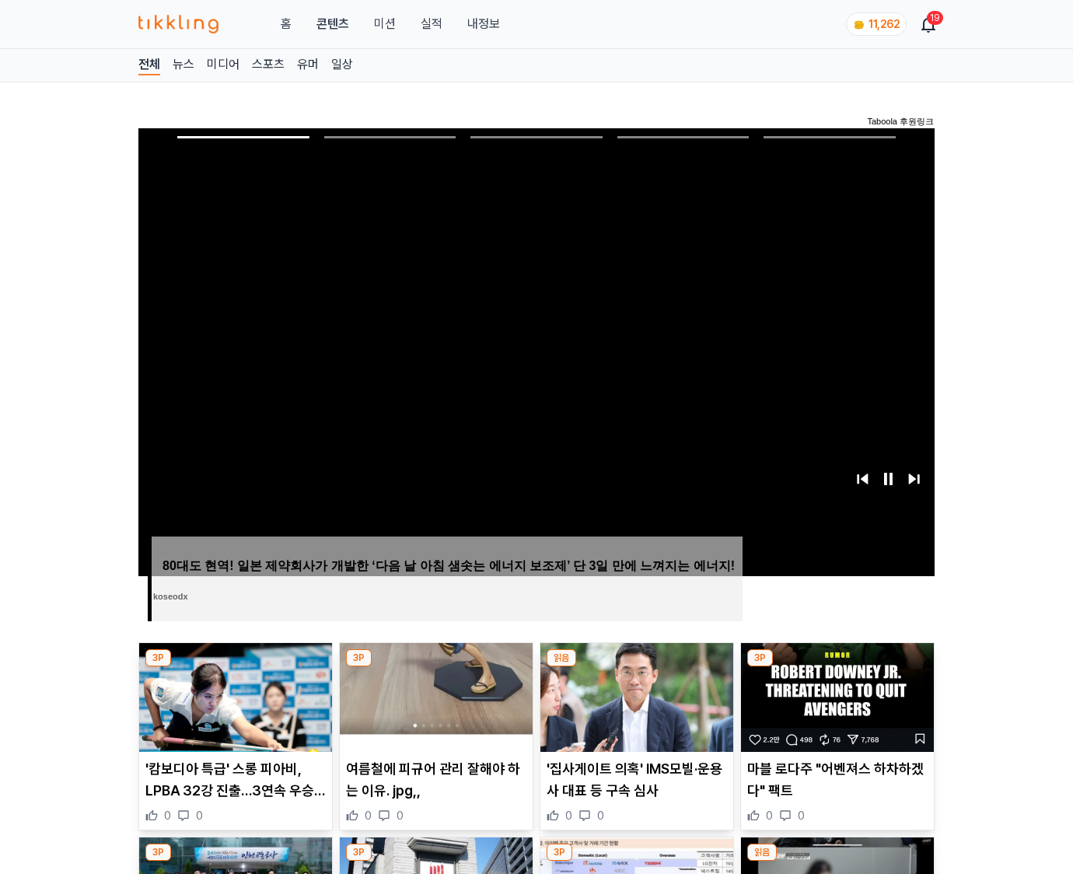
click at [836, 667] on img at bounding box center [837, 697] width 193 height 109
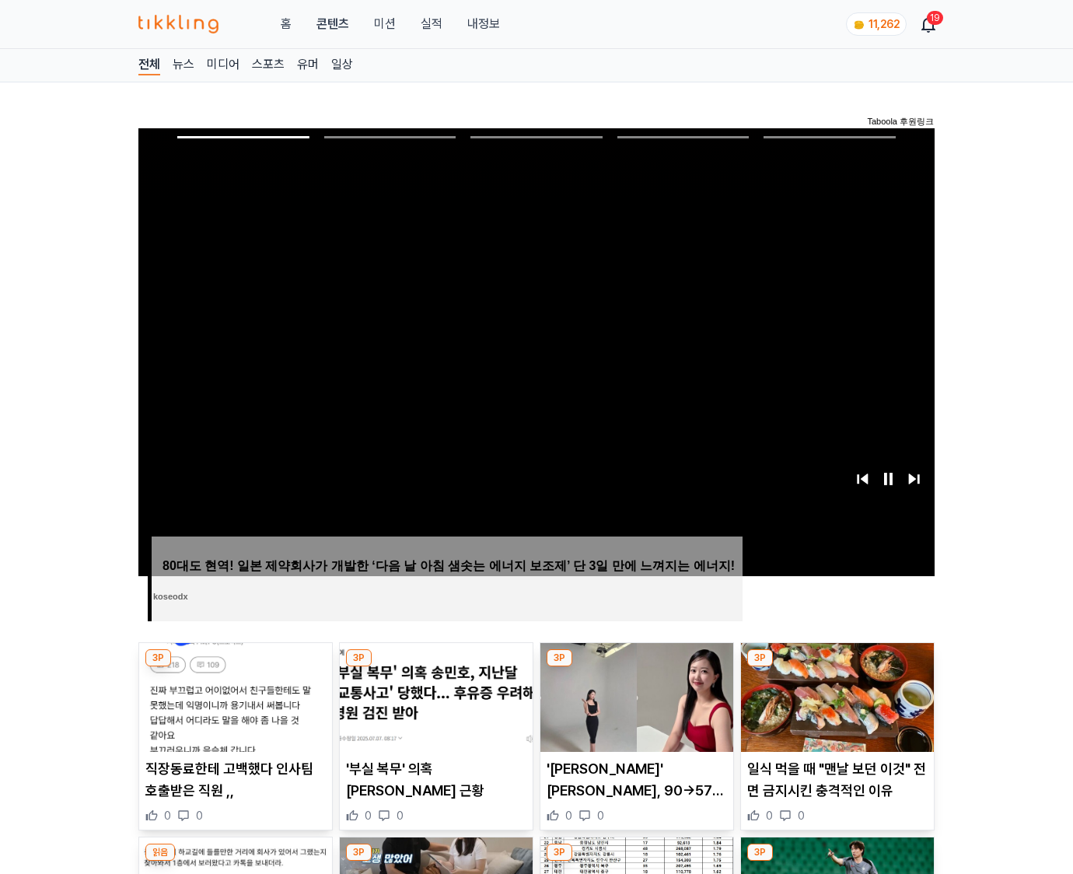
click at [836, 667] on img at bounding box center [837, 697] width 193 height 109
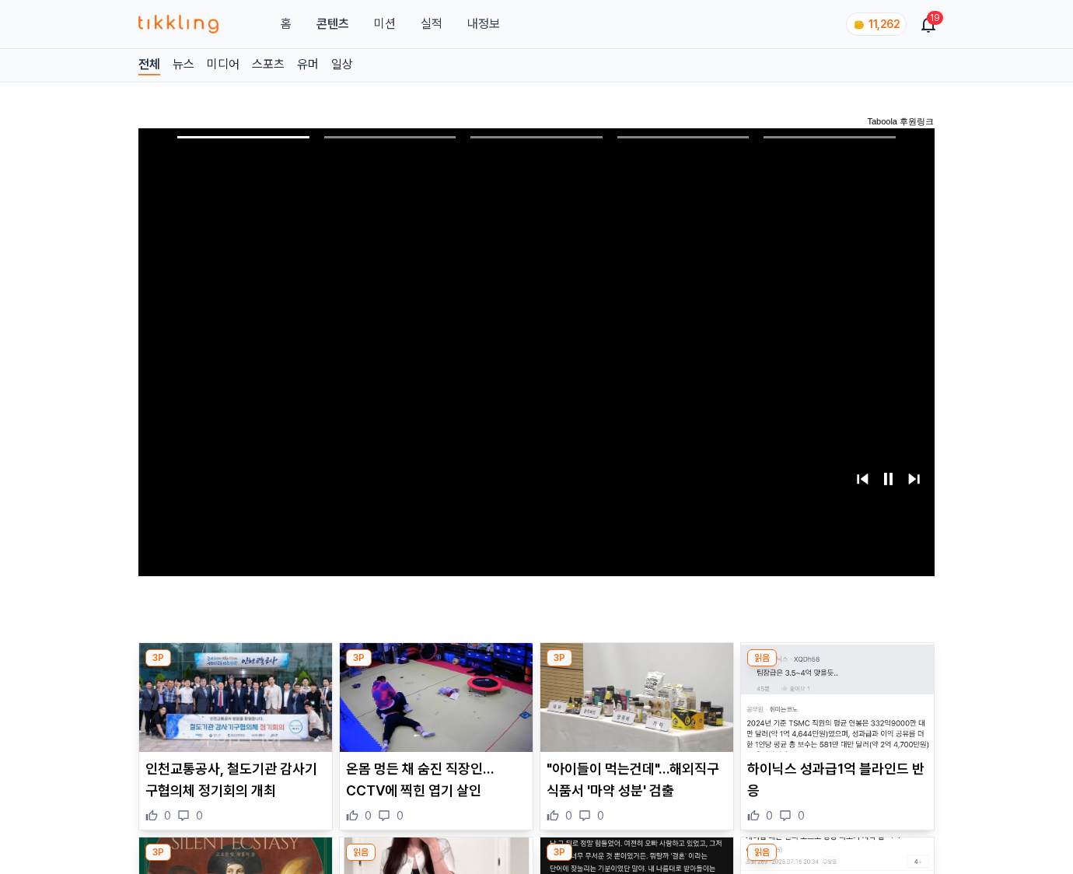
click at [836, 667] on img at bounding box center [837, 697] width 193 height 109
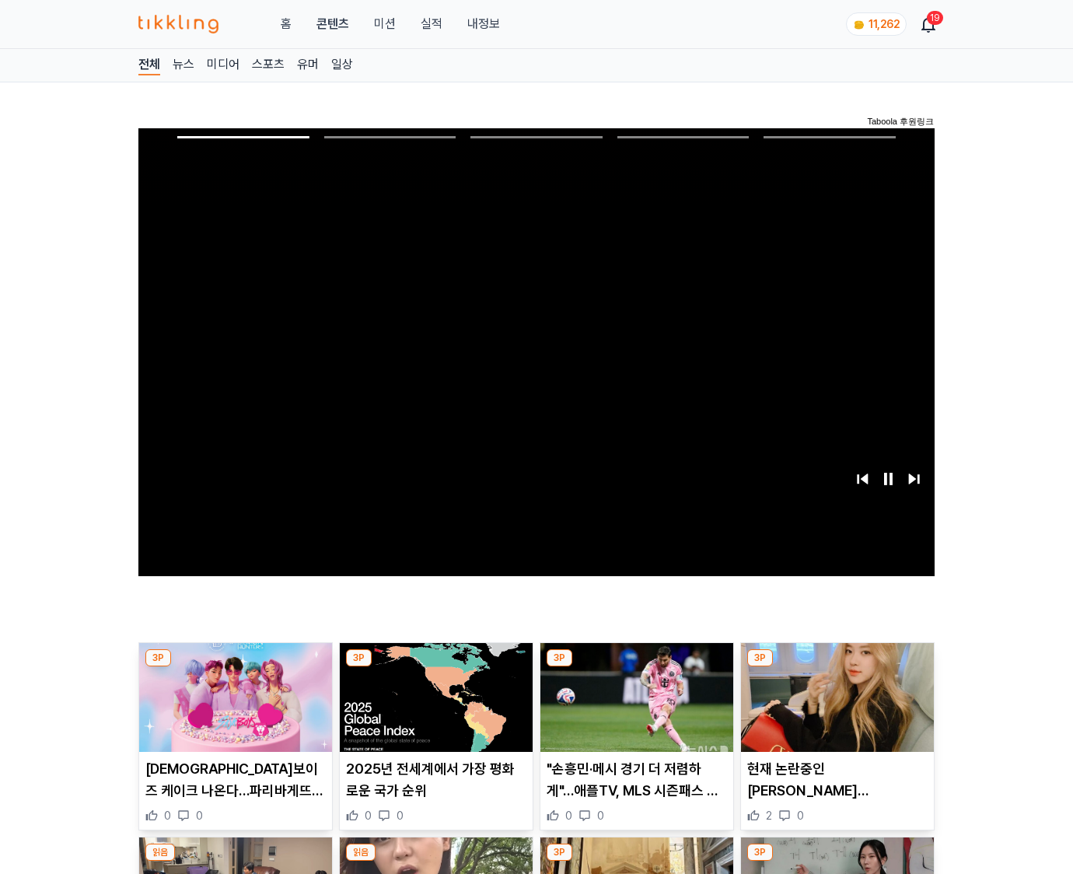
click at [836, 667] on img at bounding box center [837, 697] width 193 height 109
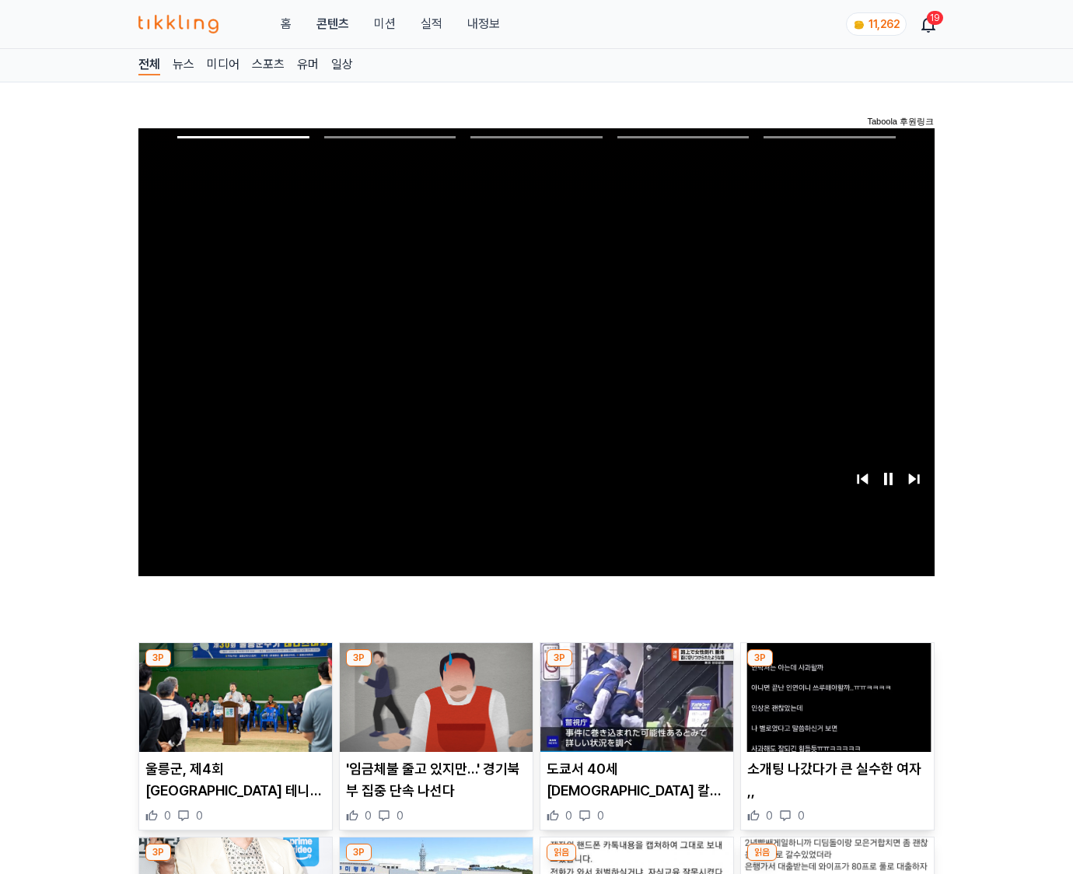
click at [836, 667] on img at bounding box center [837, 697] width 193 height 109
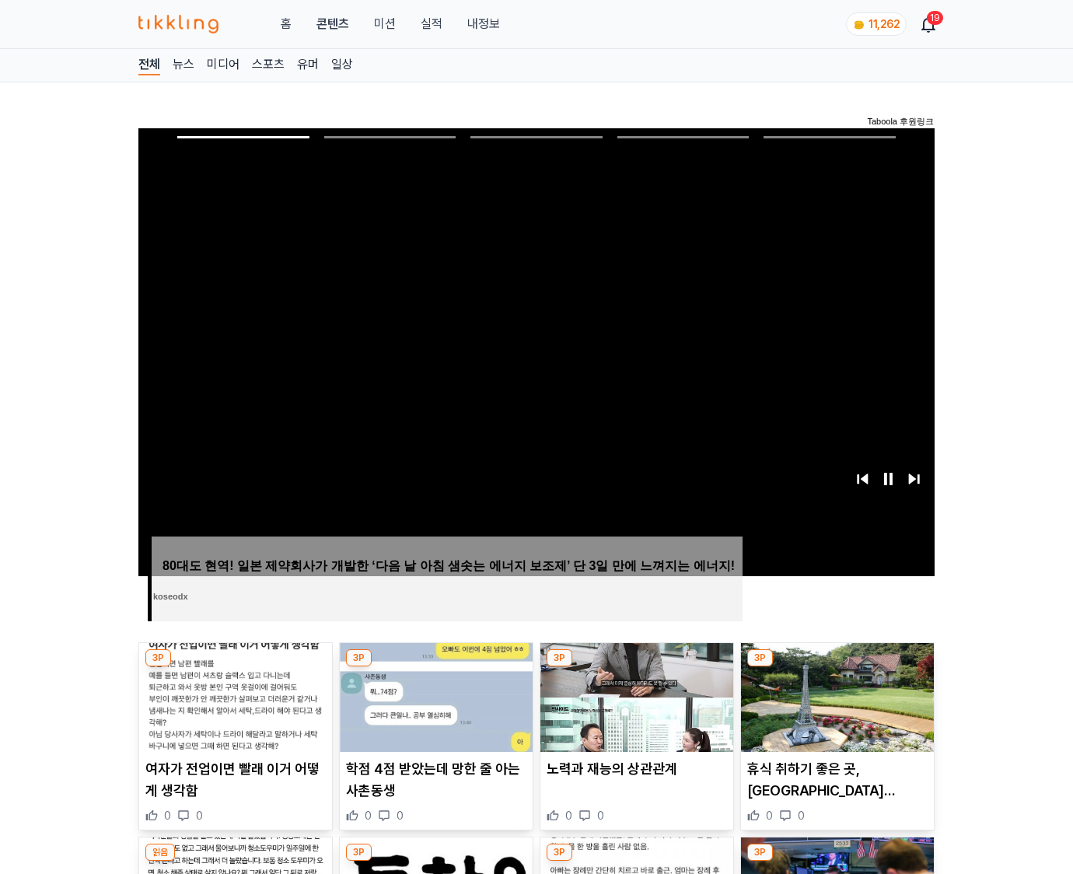
click at [836, 667] on img at bounding box center [837, 697] width 193 height 109
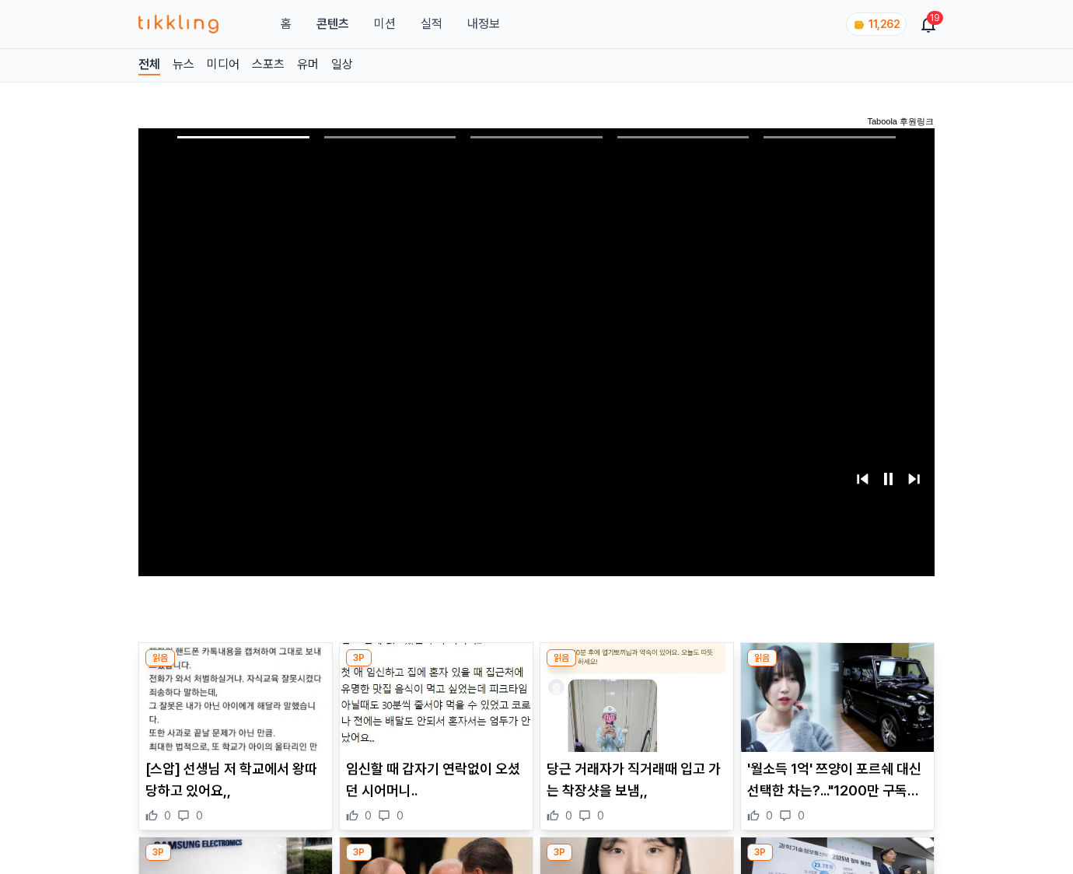
click at [836, 667] on img at bounding box center [837, 697] width 193 height 109
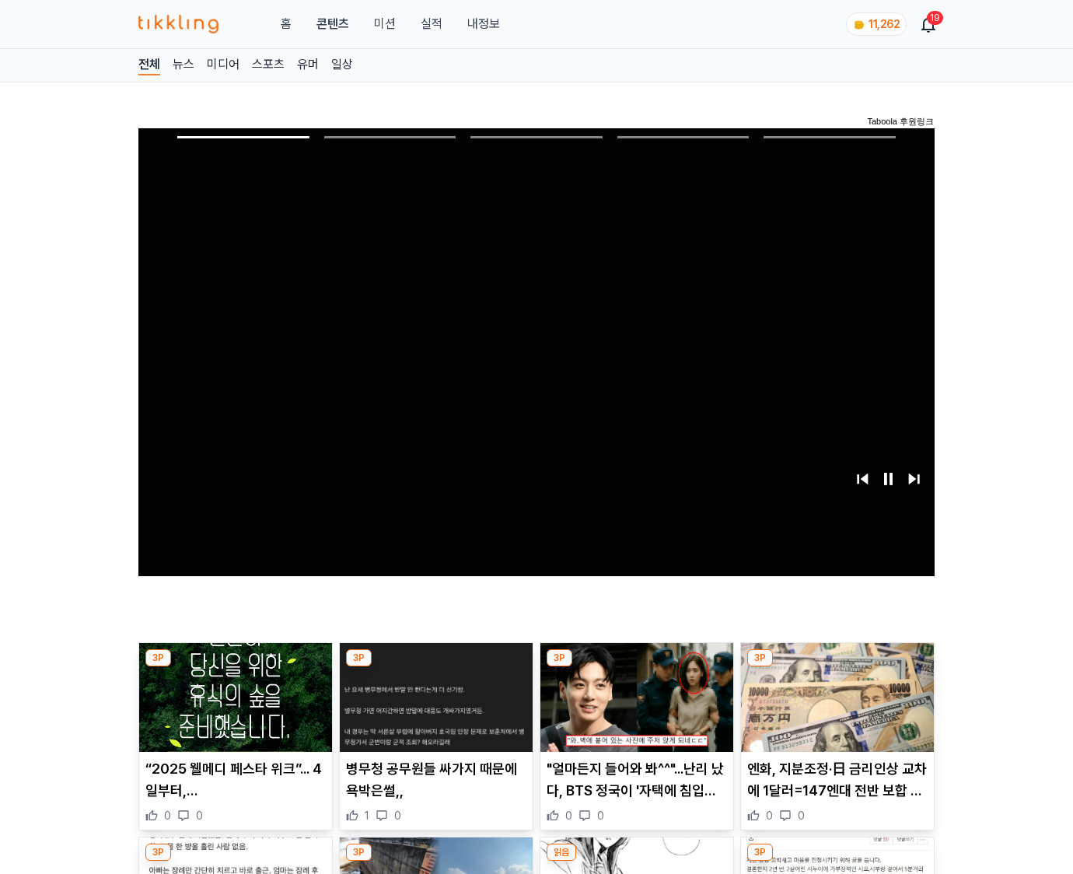
click at [836, 667] on img at bounding box center [837, 697] width 193 height 109
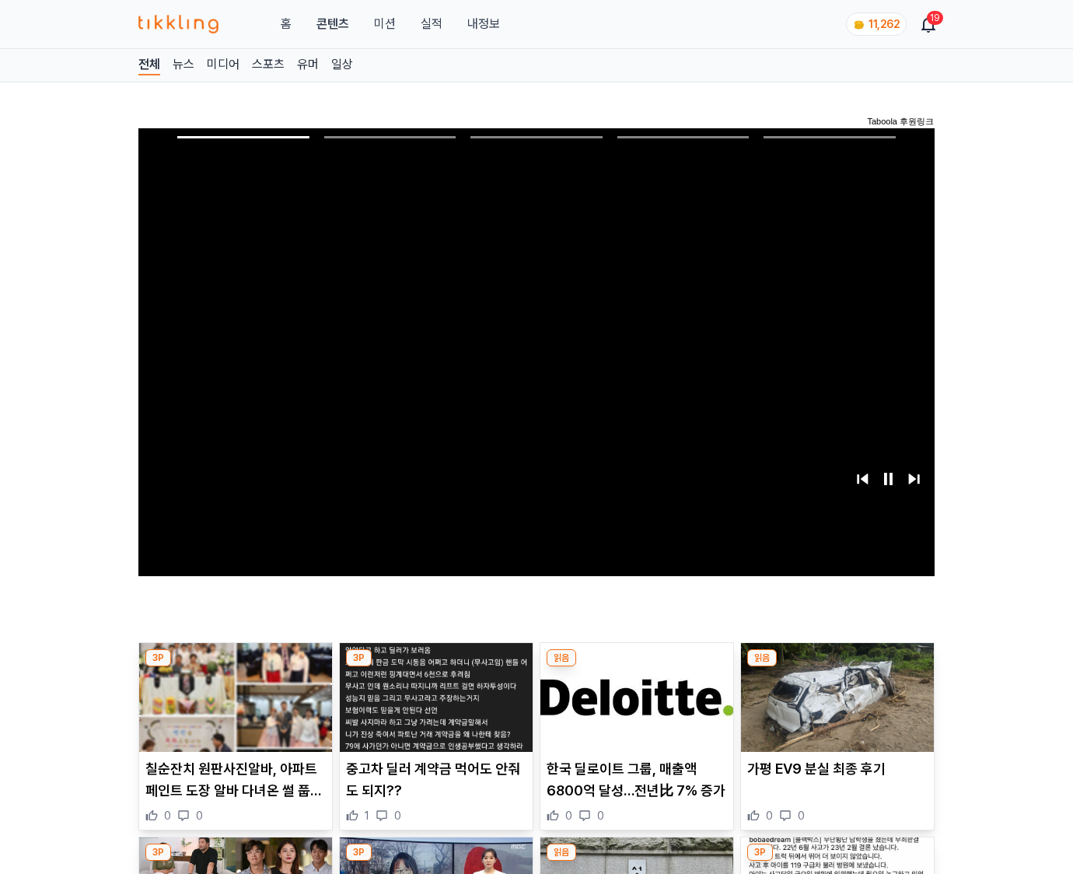
click at [836, 667] on img at bounding box center [837, 697] width 193 height 109
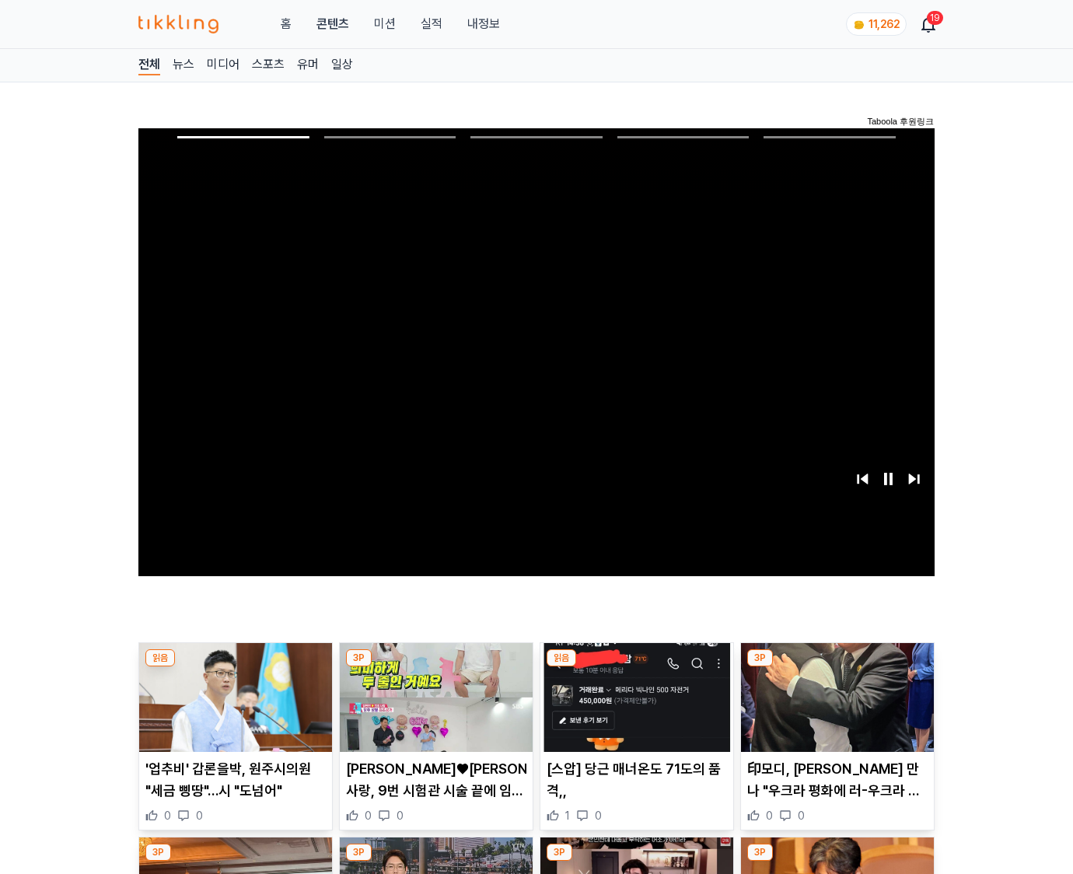
click at [836, 667] on img at bounding box center [837, 697] width 193 height 109
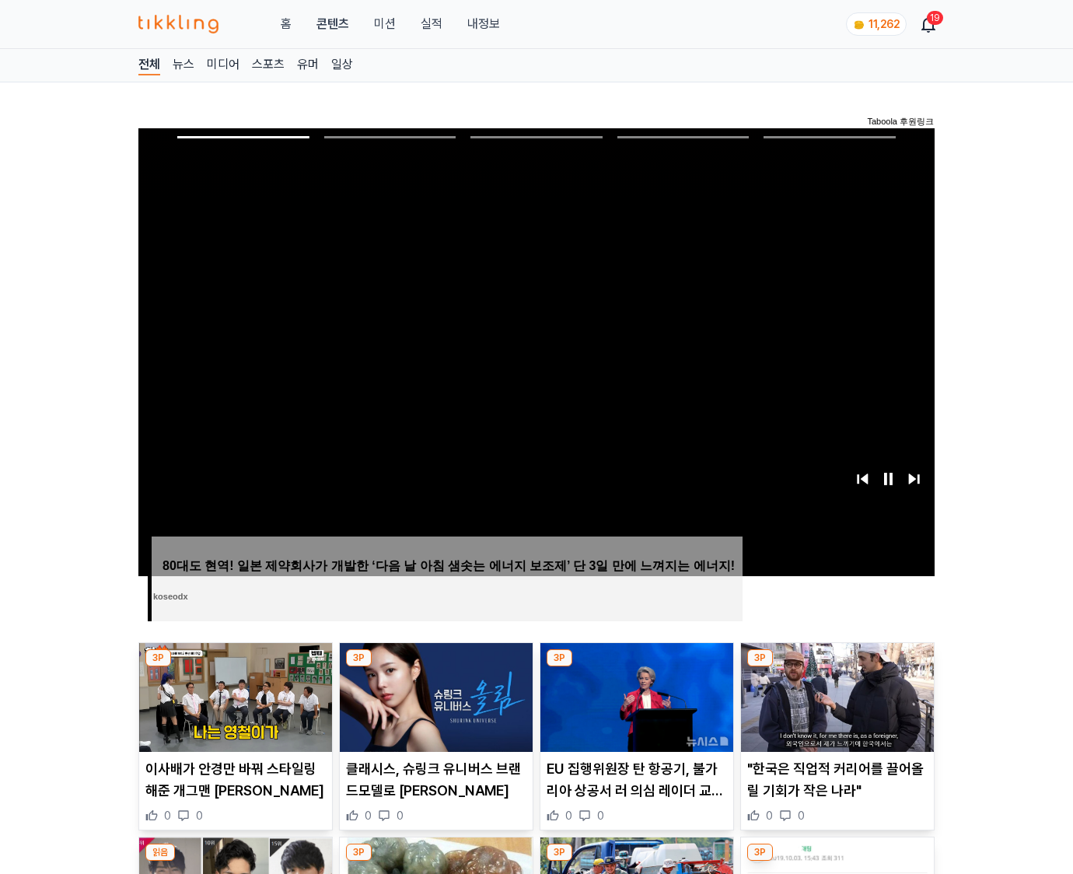
click at [836, 667] on img at bounding box center [837, 697] width 193 height 109
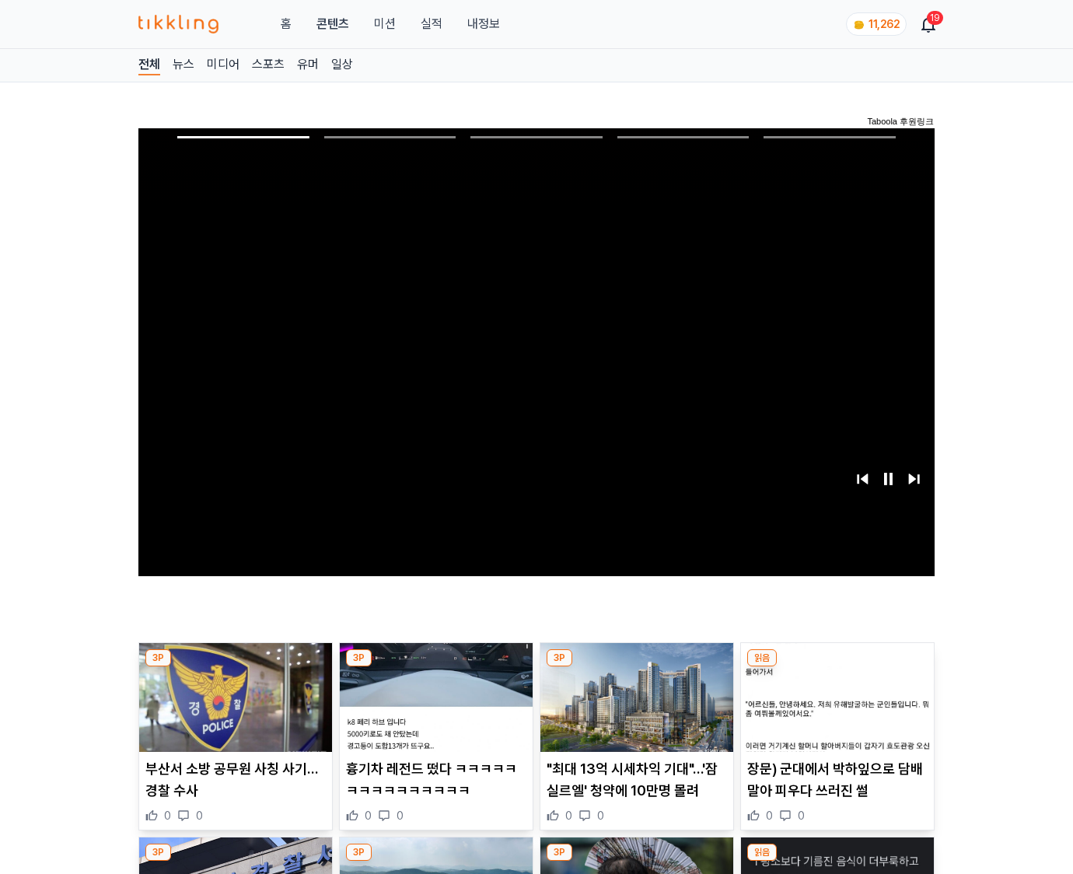
click at [836, 667] on img at bounding box center [837, 697] width 193 height 109
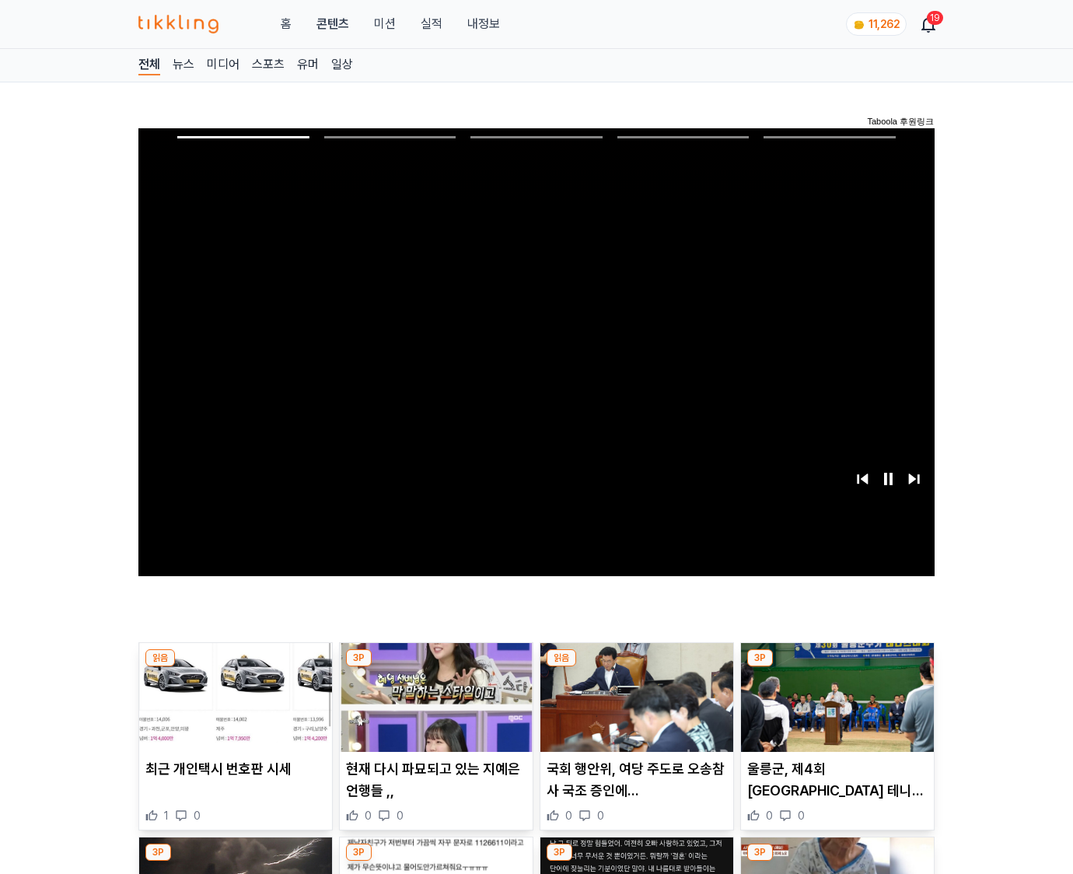
click at [836, 667] on img at bounding box center [837, 697] width 193 height 109
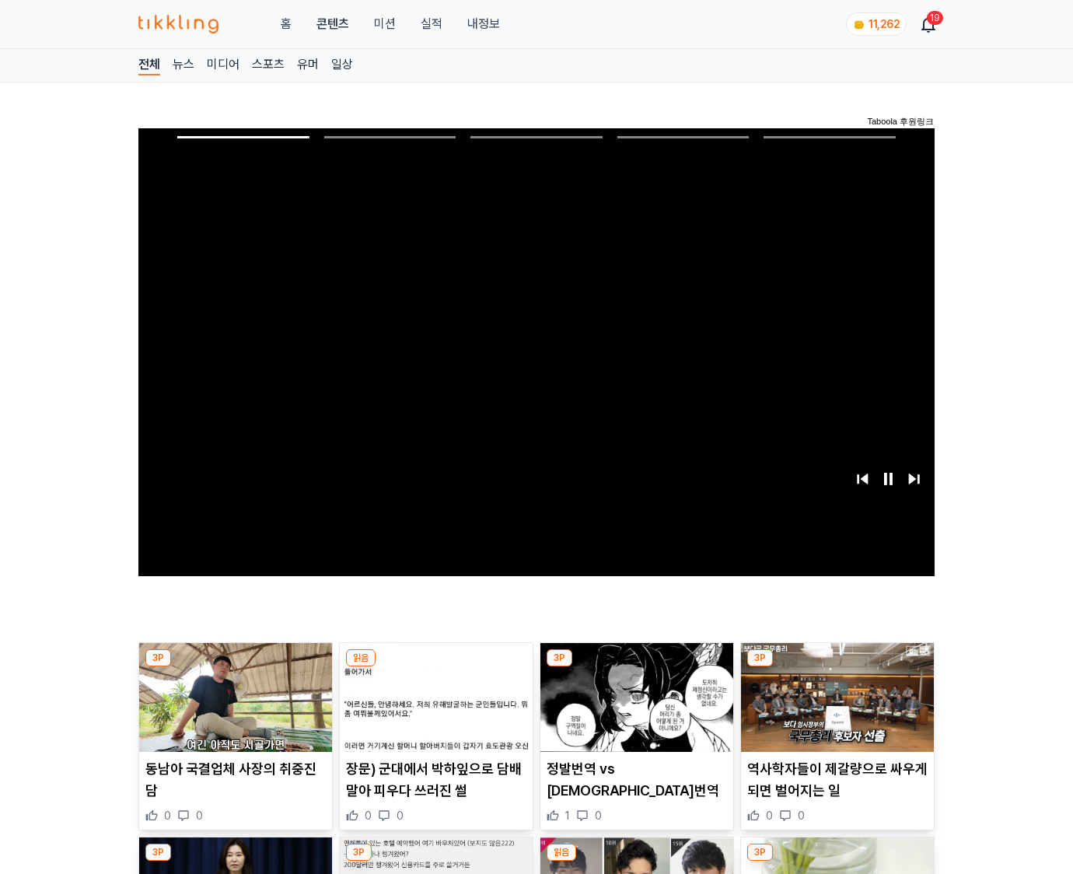
click at [836, 667] on img at bounding box center [837, 697] width 193 height 109
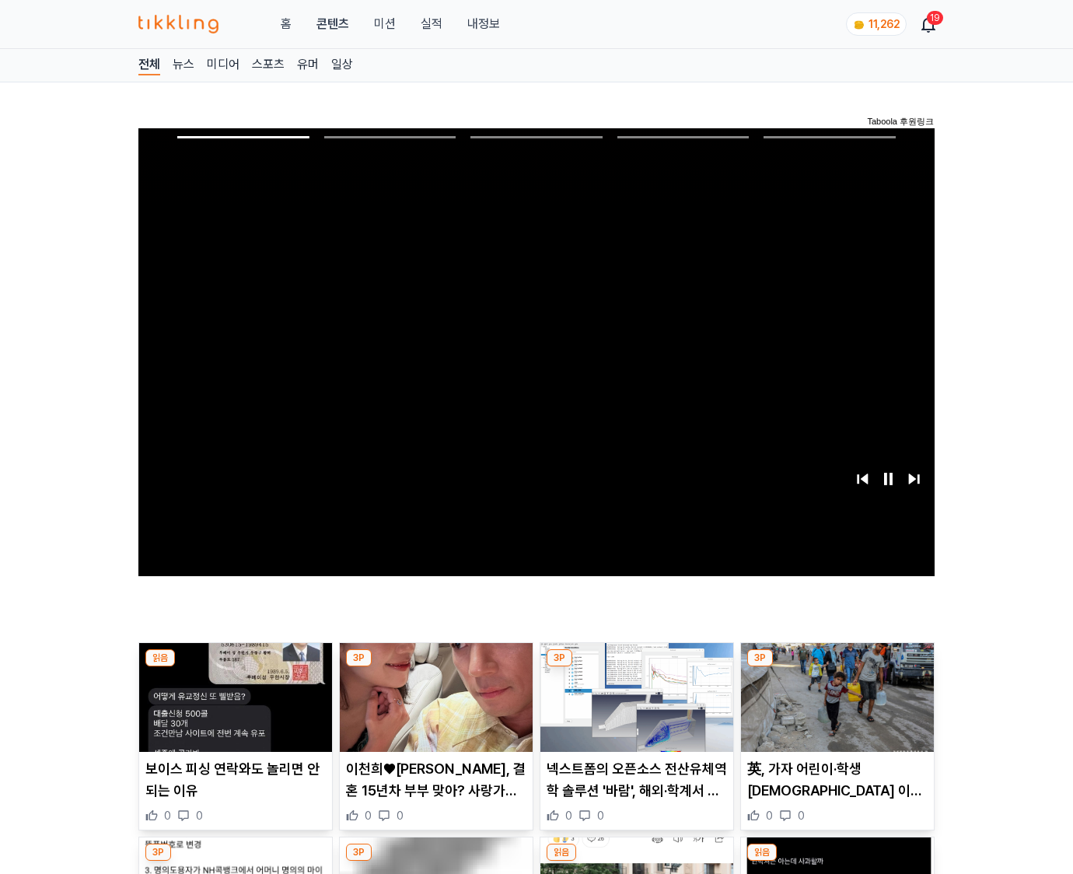
click at [836, 667] on img at bounding box center [837, 697] width 193 height 109
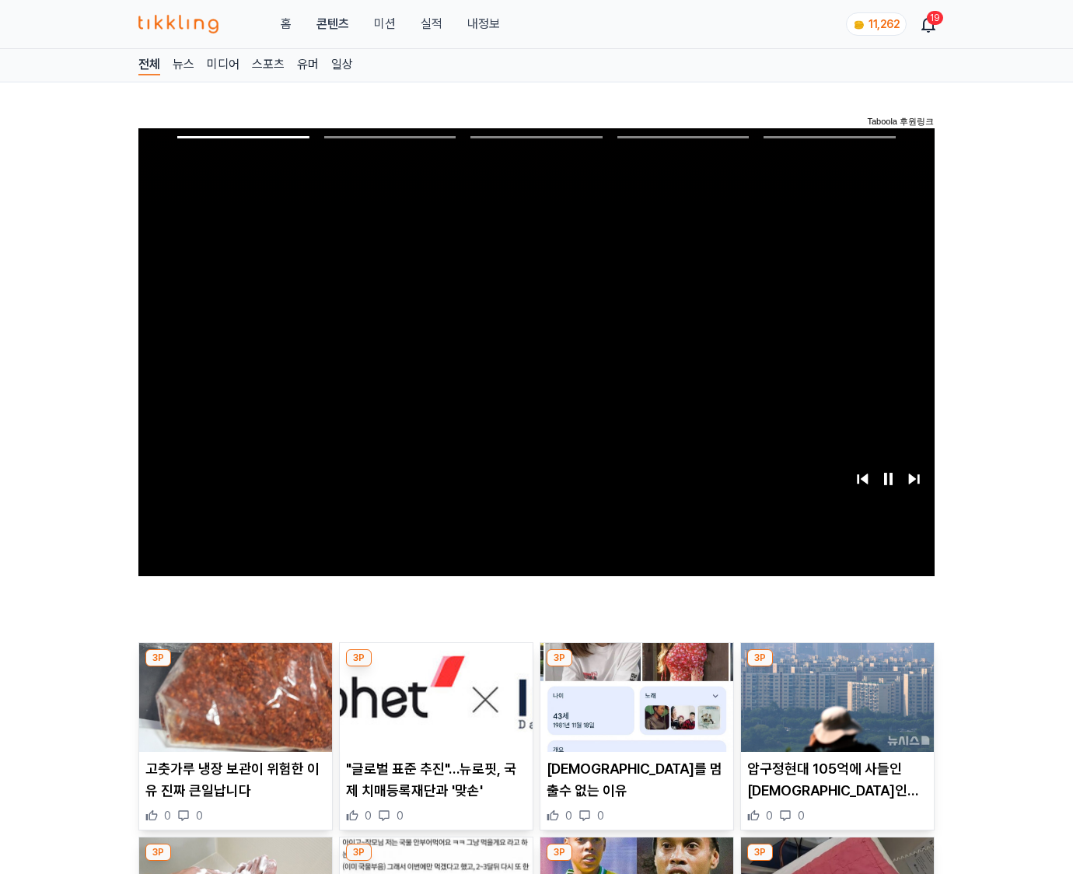
click at [836, 667] on img at bounding box center [837, 697] width 193 height 109
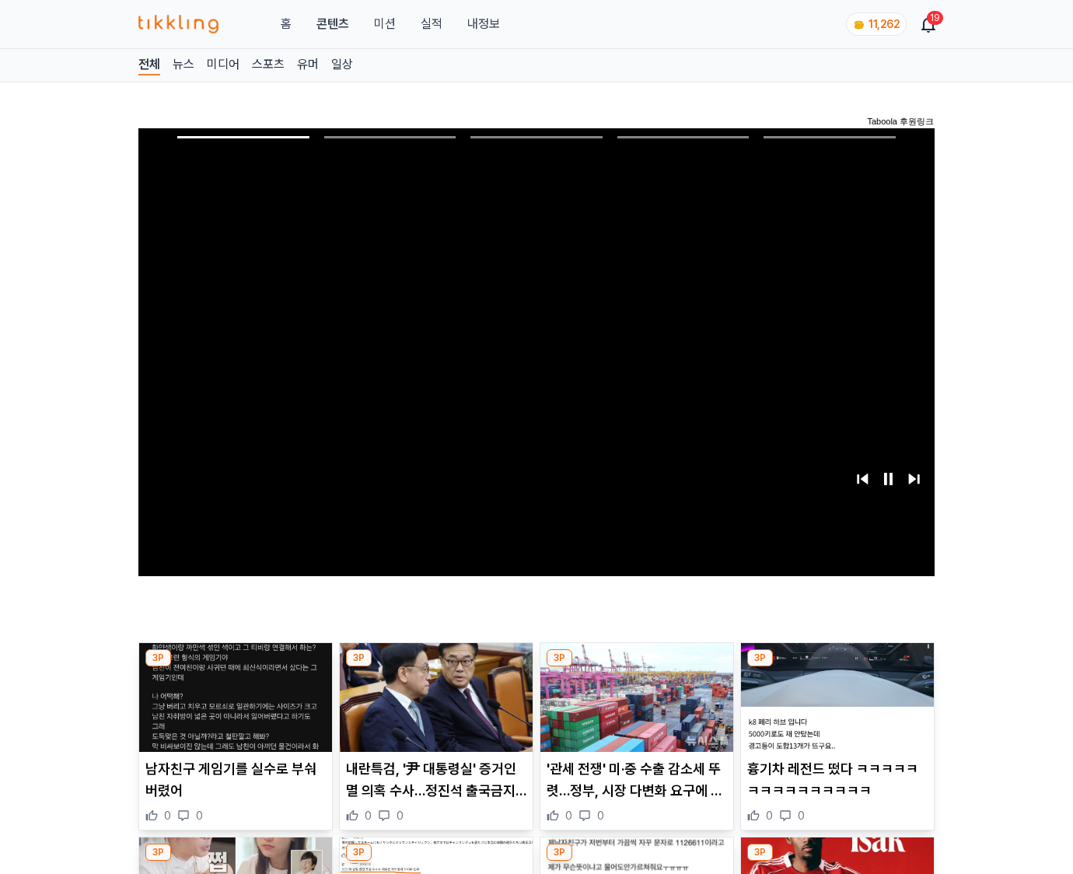
click at [836, 667] on img at bounding box center [837, 697] width 193 height 109
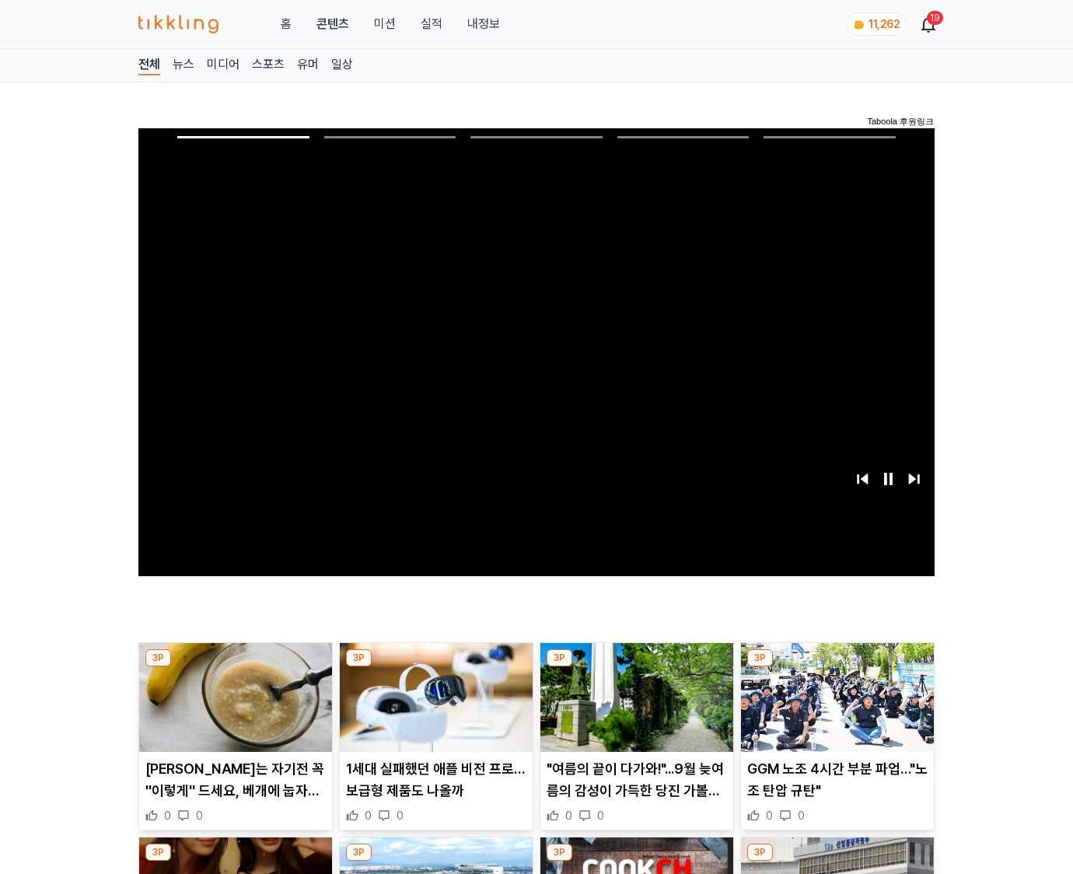
click at [836, 667] on img at bounding box center [837, 697] width 193 height 109
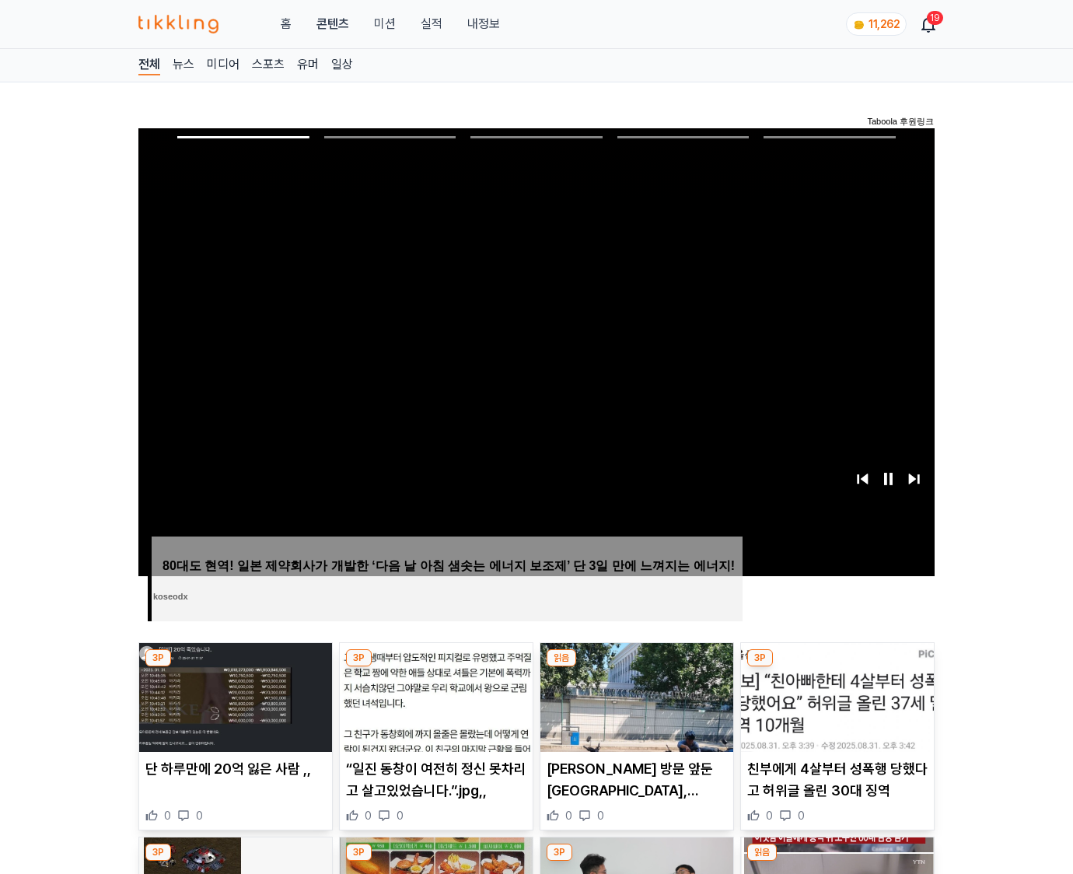
click at [836, 667] on img at bounding box center [837, 697] width 193 height 109
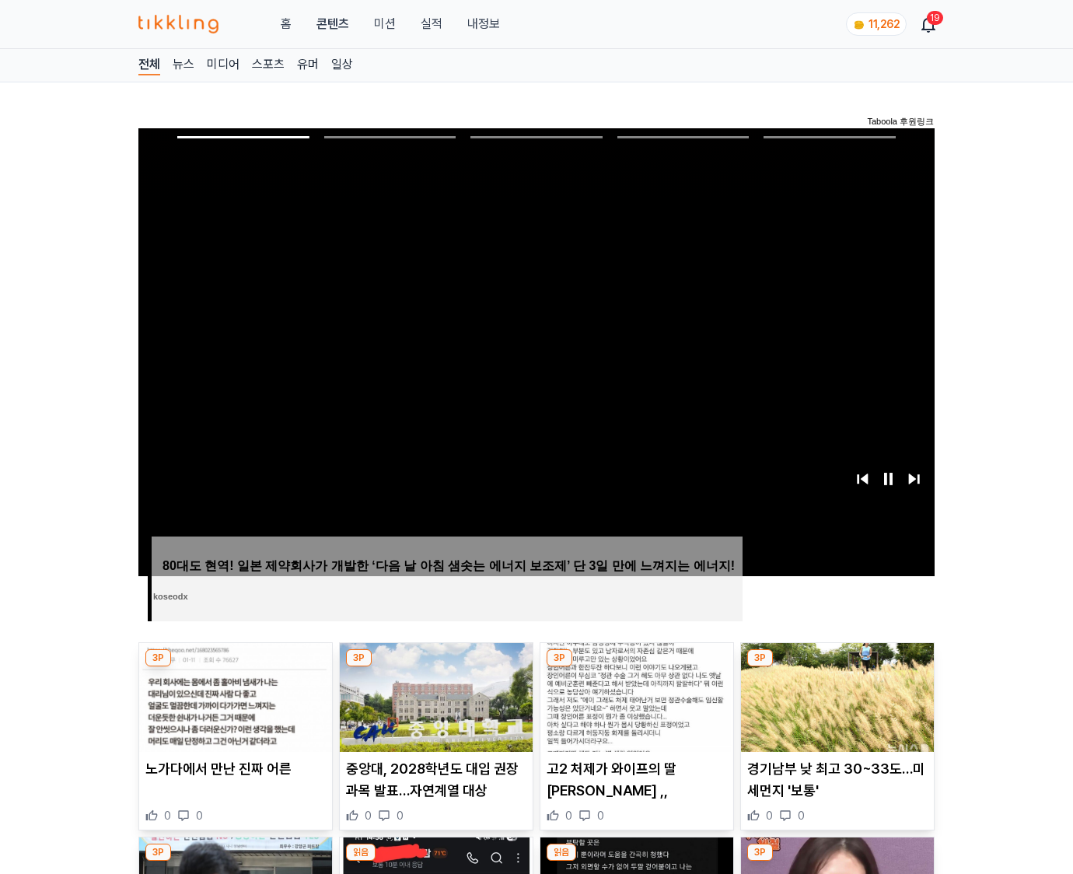
click at [836, 667] on img at bounding box center [837, 697] width 193 height 109
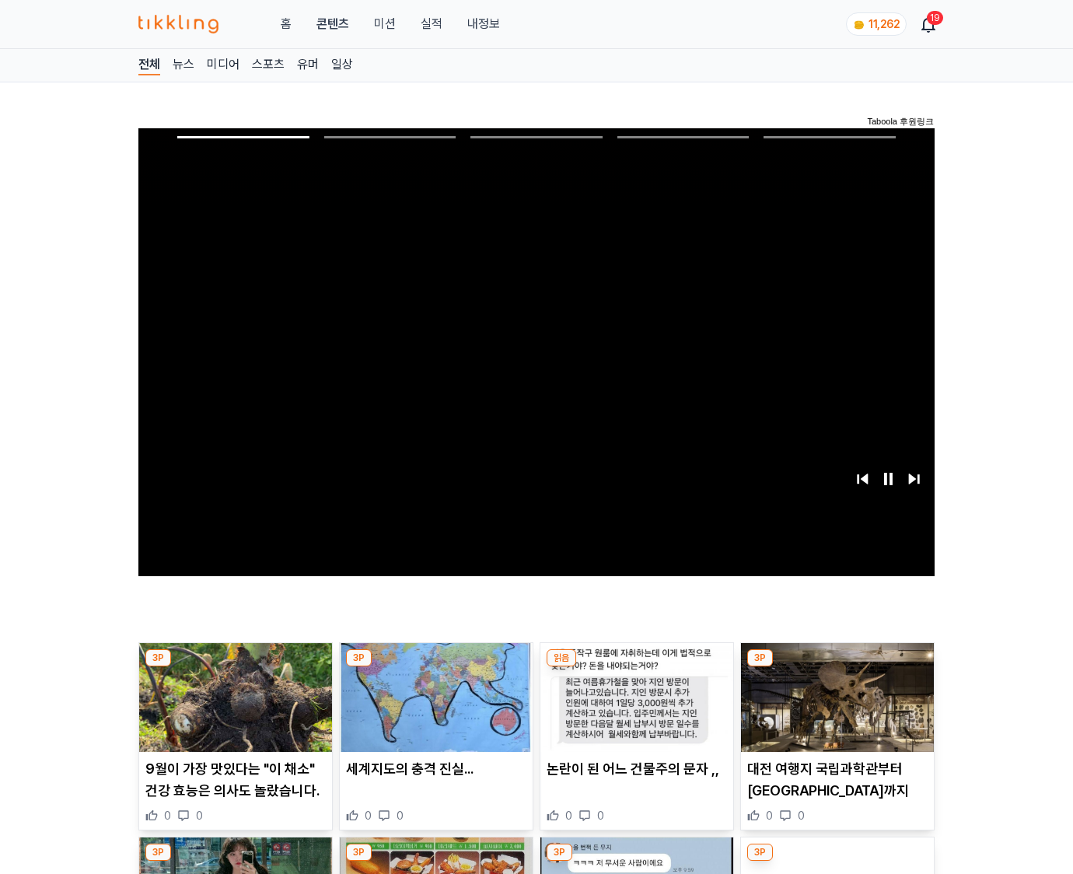
click at [836, 667] on img at bounding box center [837, 697] width 193 height 109
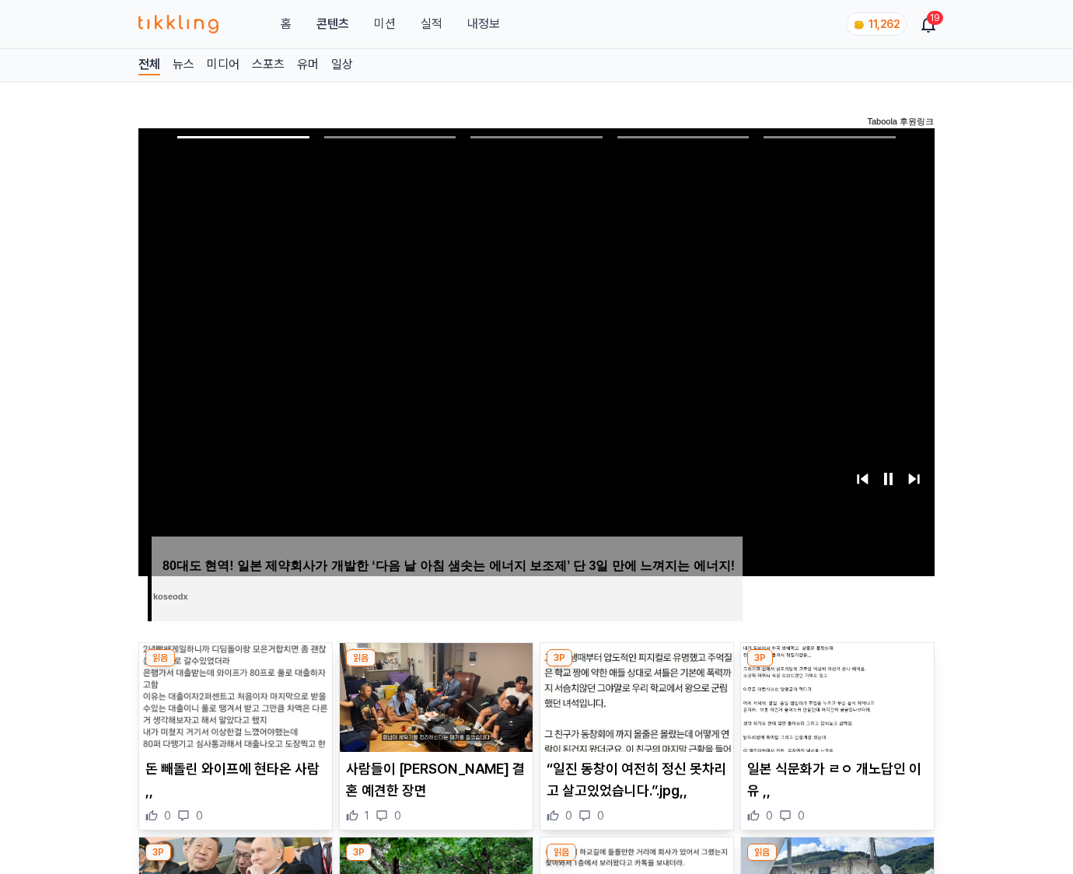
click at [836, 667] on img at bounding box center [837, 697] width 193 height 109
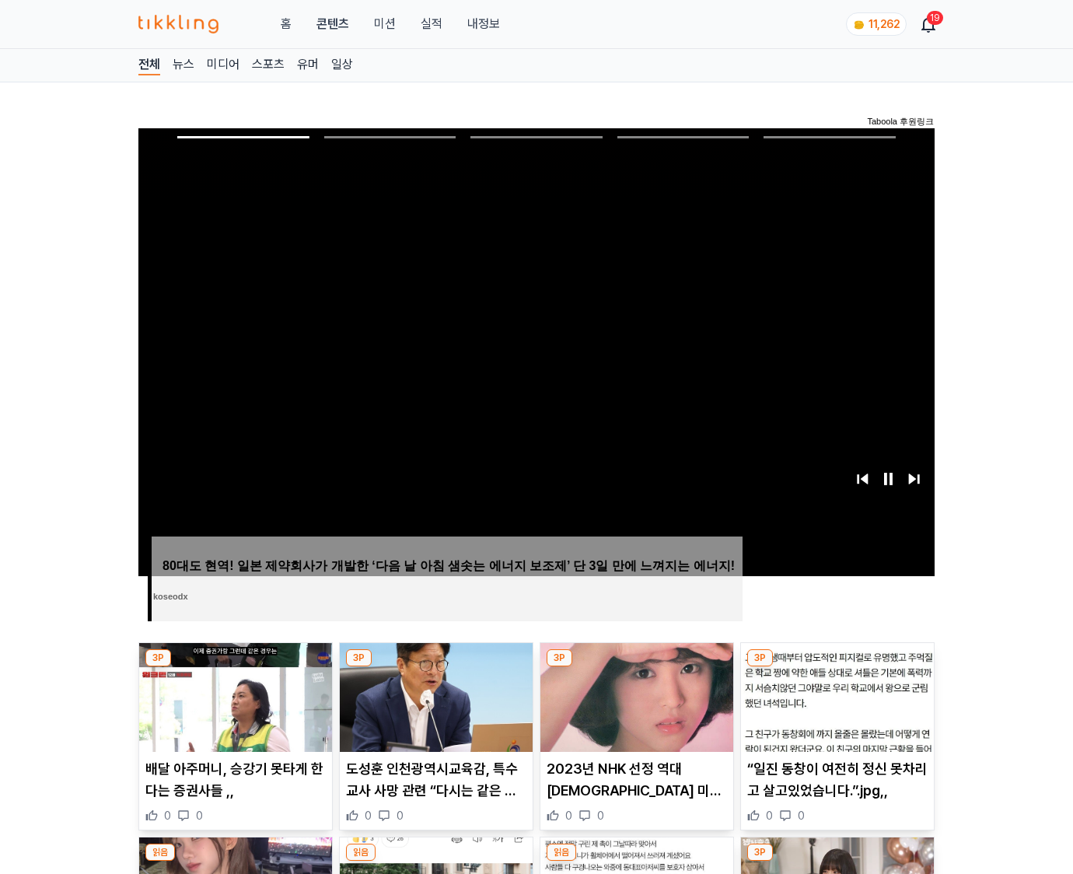
click at [836, 667] on img at bounding box center [837, 697] width 193 height 109
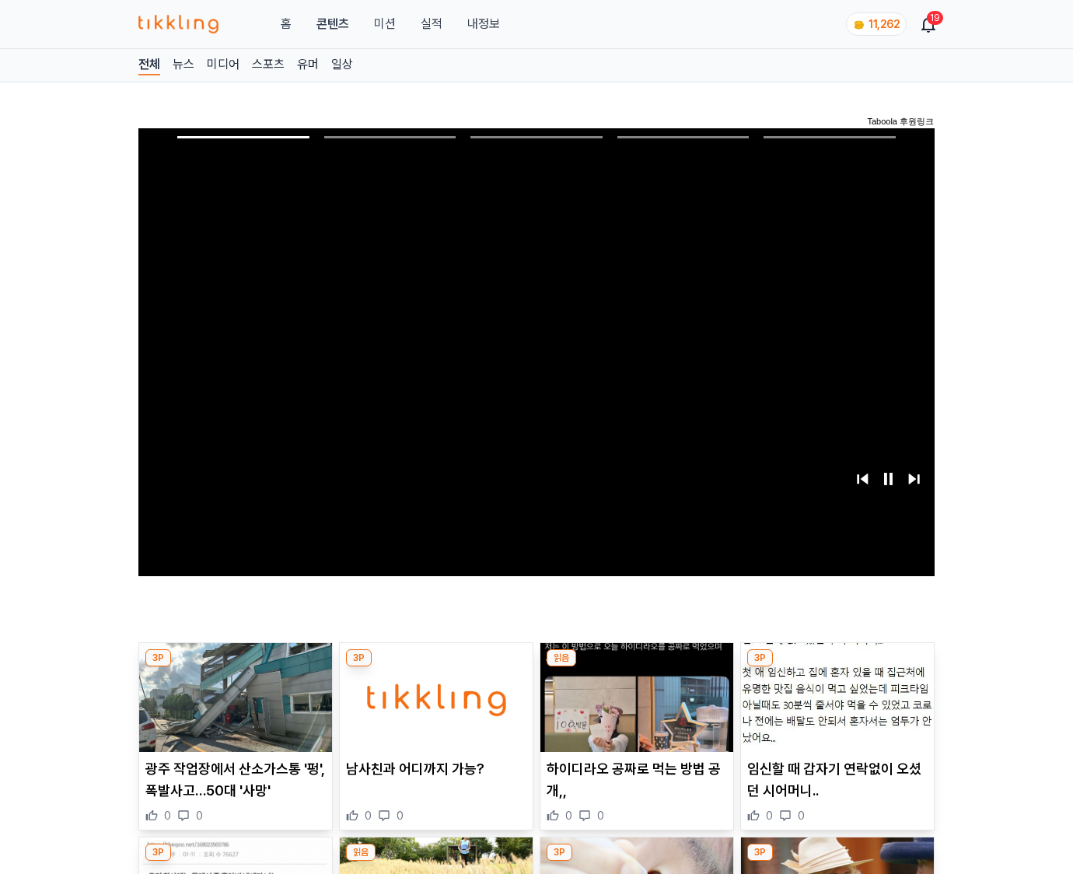
click at [836, 667] on img at bounding box center [837, 697] width 193 height 109
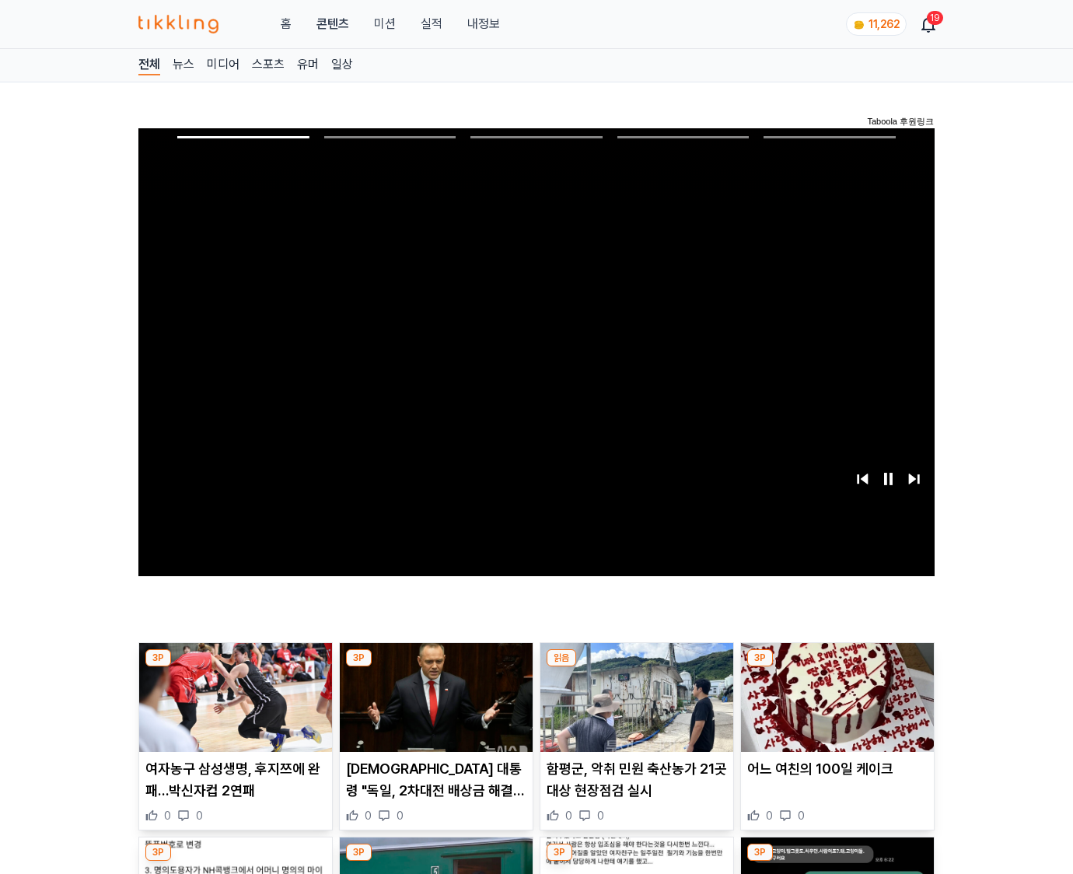
click at [836, 667] on img at bounding box center [837, 697] width 193 height 109
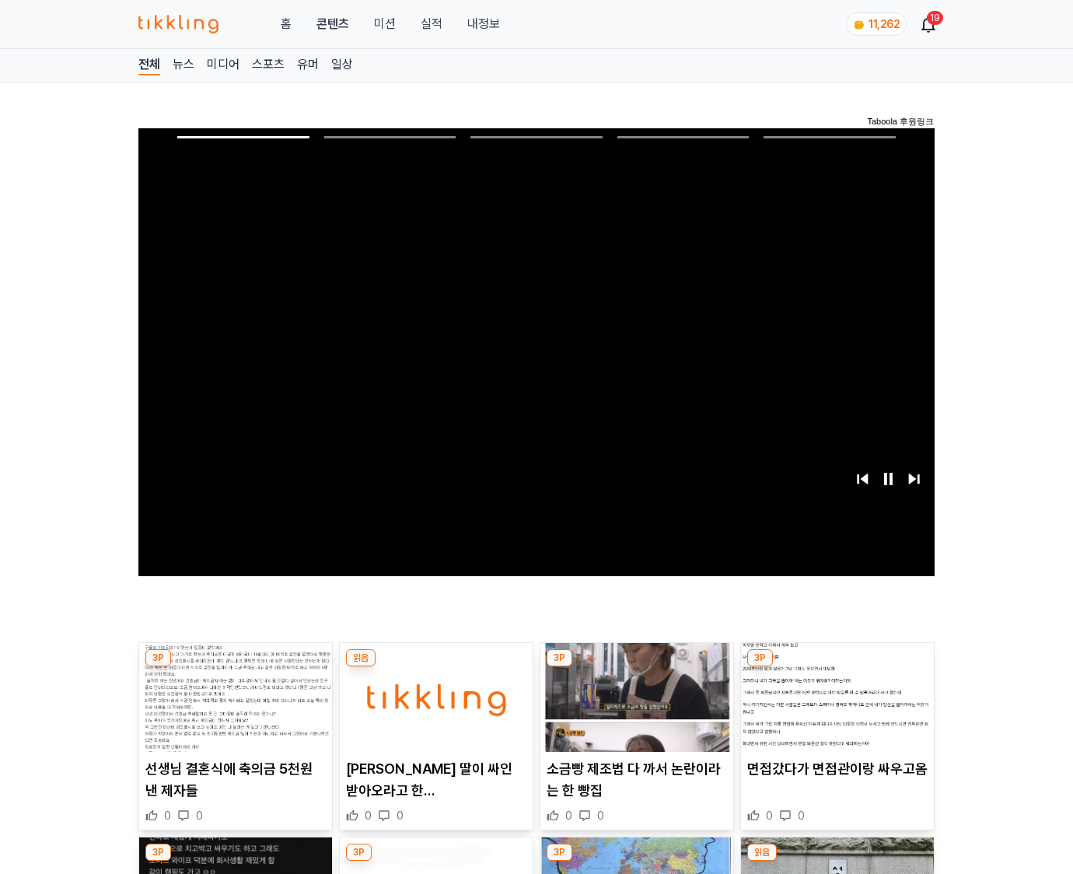
click at [836, 667] on img at bounding box center [837, 697] width 193 height 109
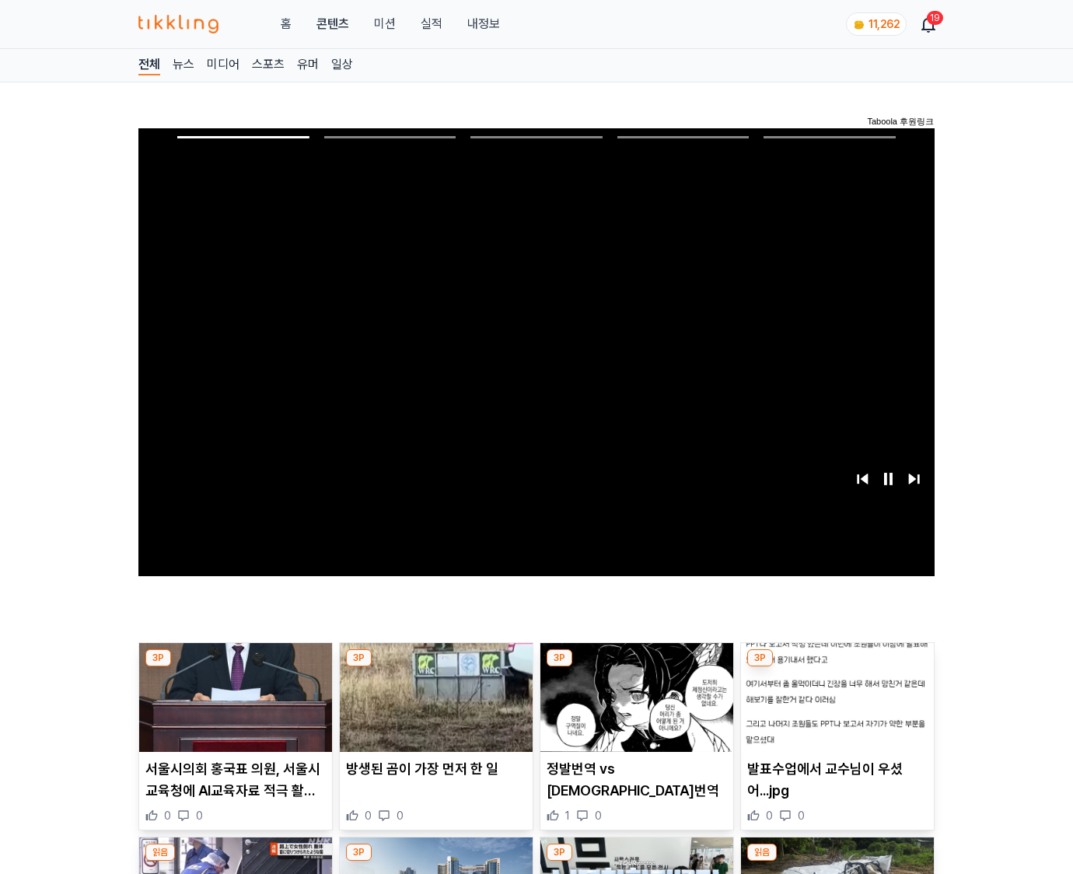
click at [836, 667] on img at bounding box center [837, 697] width 193 height 109
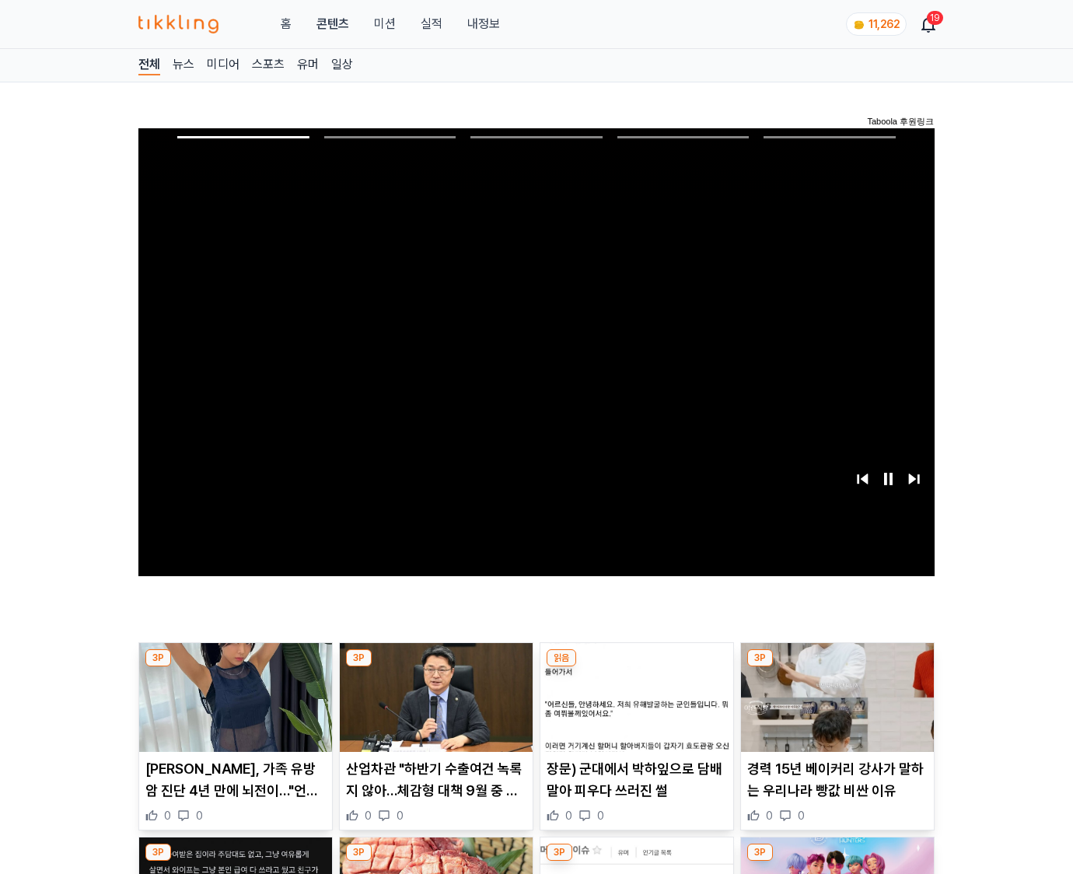
click at [836, 667] on img at bounding box center [837, 697] width 193 height 109
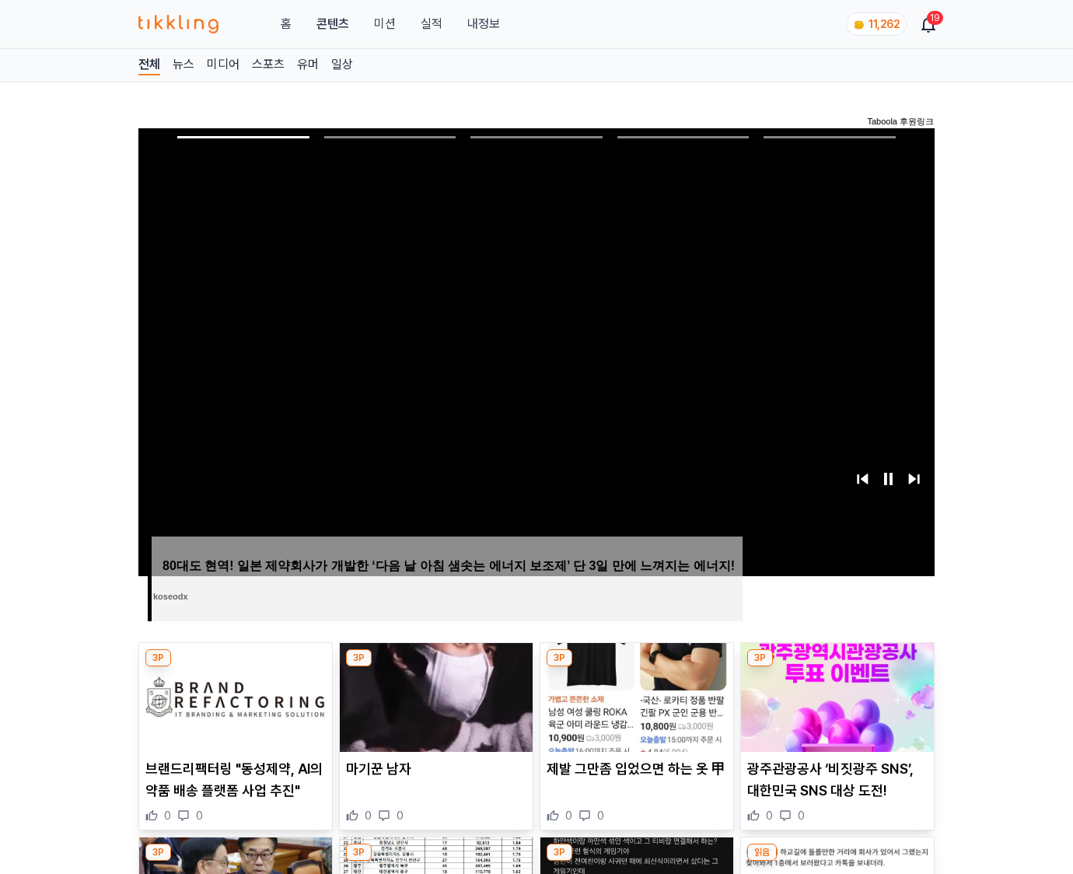
click at [836, 667] on img at bounding box center [837, 697] width 193 height 109
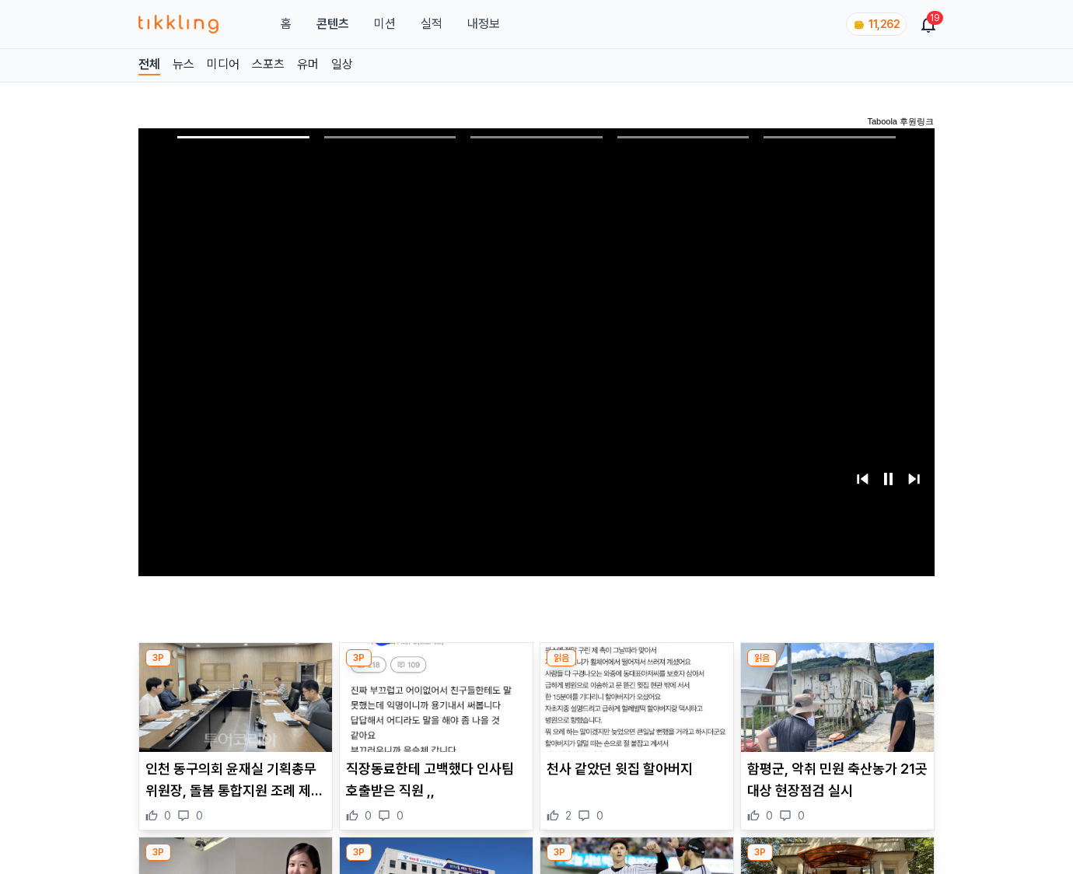
click at [836, 667] on img at bounding box center [837, 697] width 193 height 109
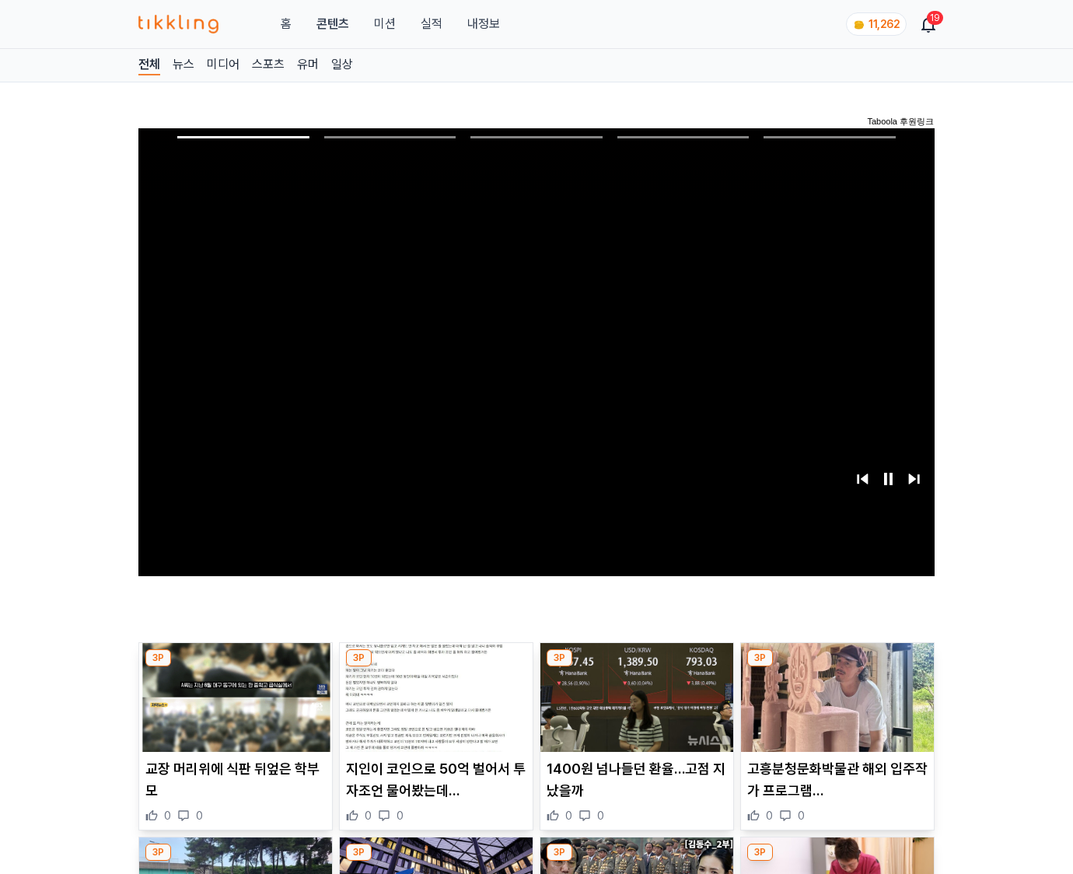
click at [836, 667] on img at bounding box center [837, 697] width 193 height 109
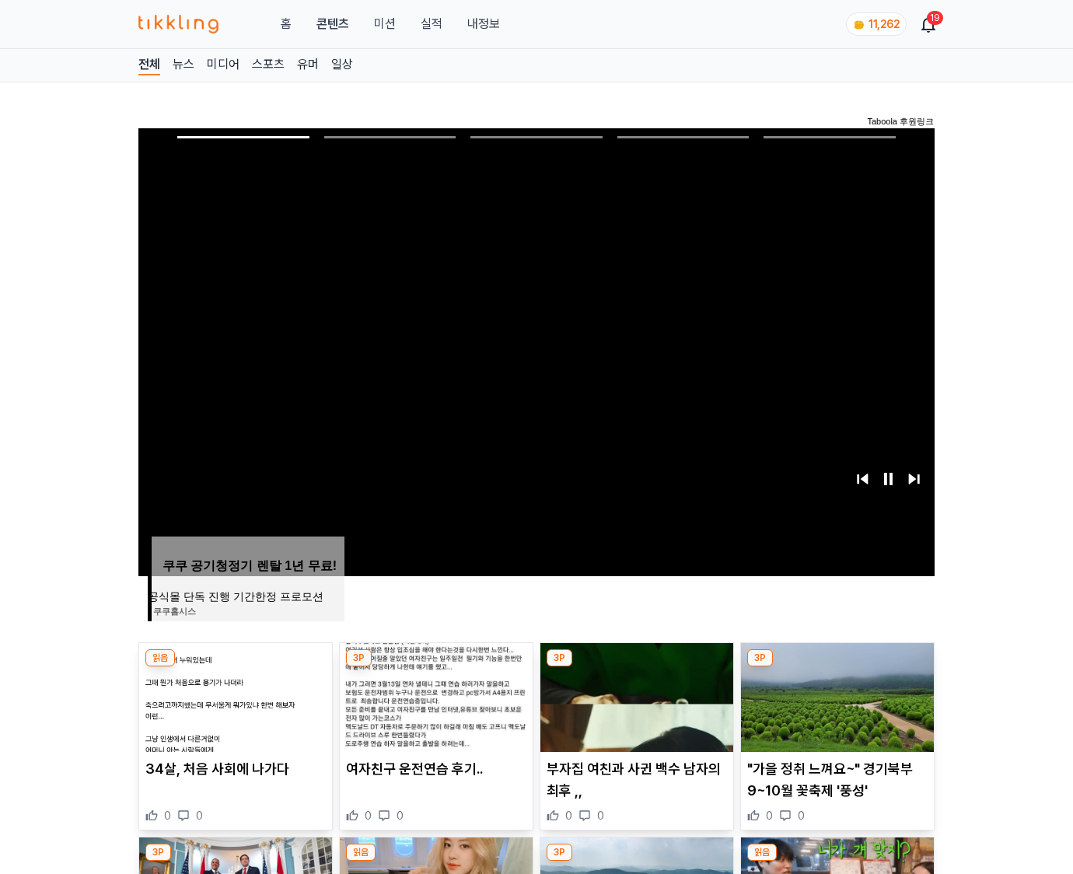
click at [836, 667] on img at bounding box center [837, 697] width 193 height 109
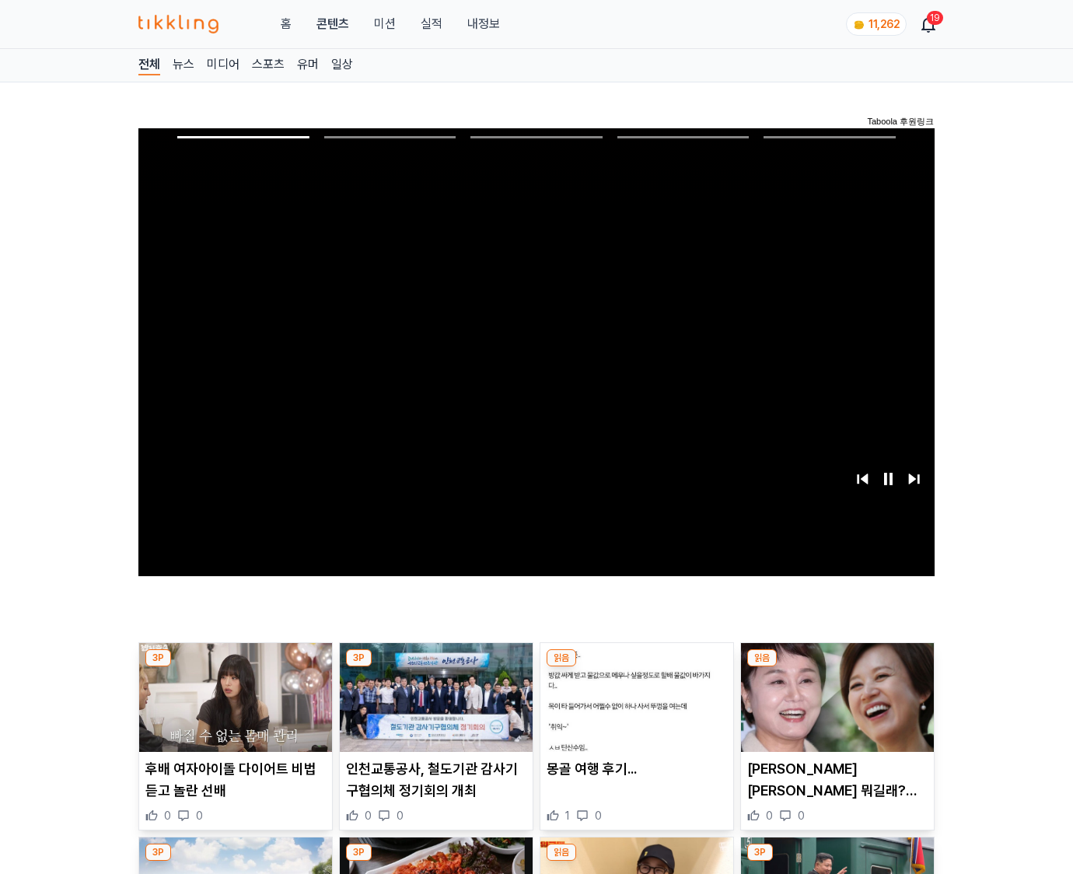
click at [836, 667] on img at bounding box center [837, 697] width 193 height 109
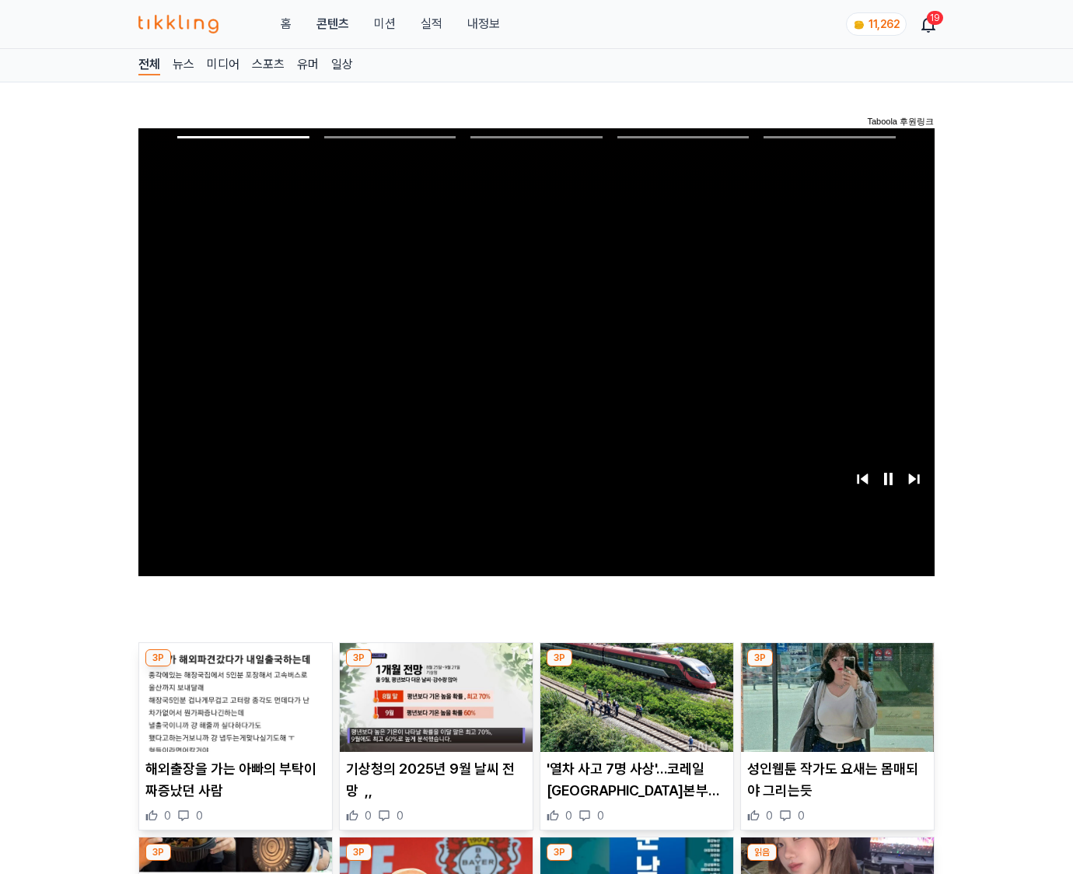
click at [836, 667] on img at bounding box center [837, 697] width 193 height 109
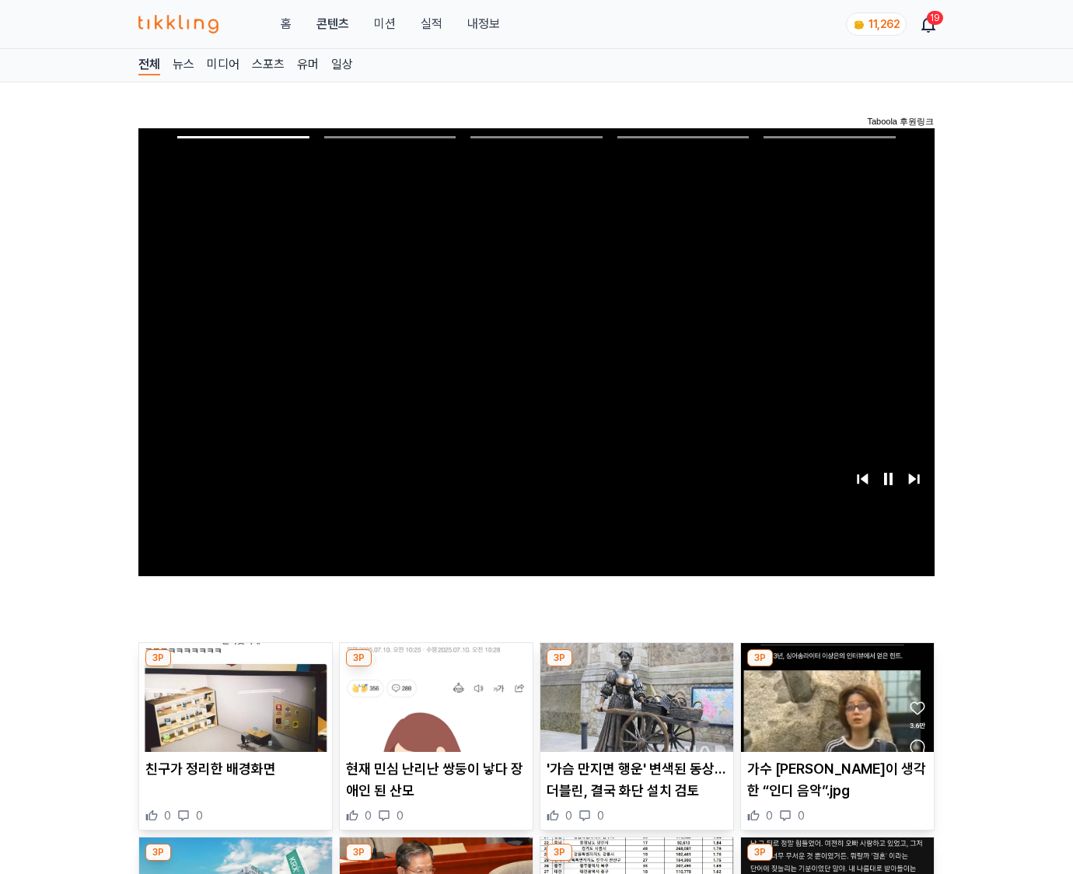
click at [836, 667] on img at bounding box center [837, 697] width 193 height 109
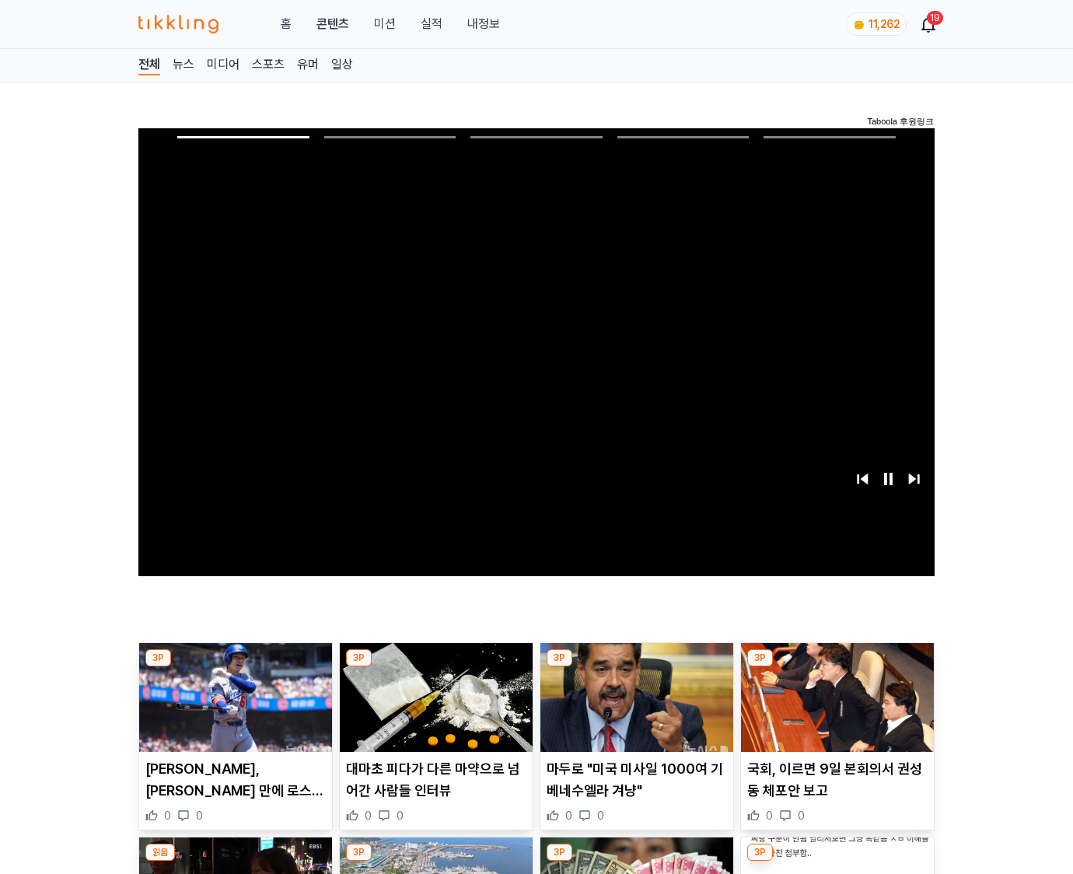
click at [836, 667] on img at bounding box center [837, 697] width 193 height 109
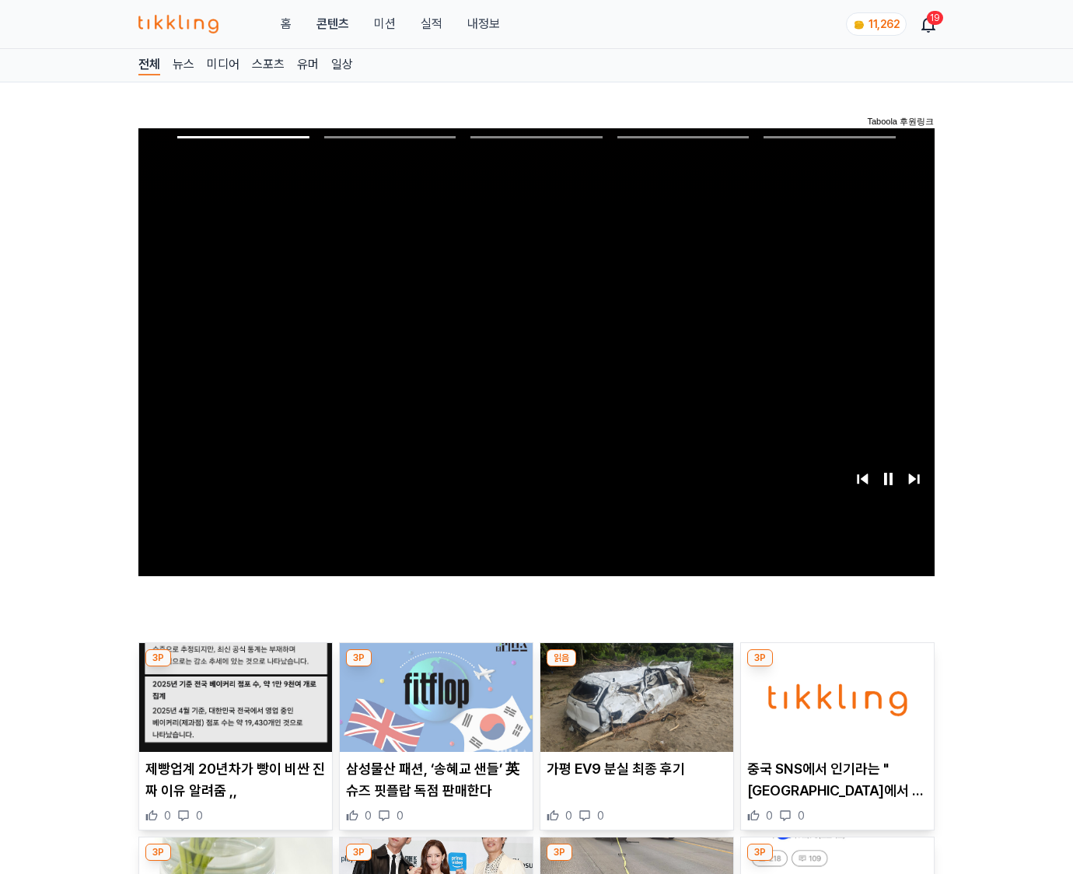
click at [836, 667] on img at bounding box center [837, 697] width 193 height 109
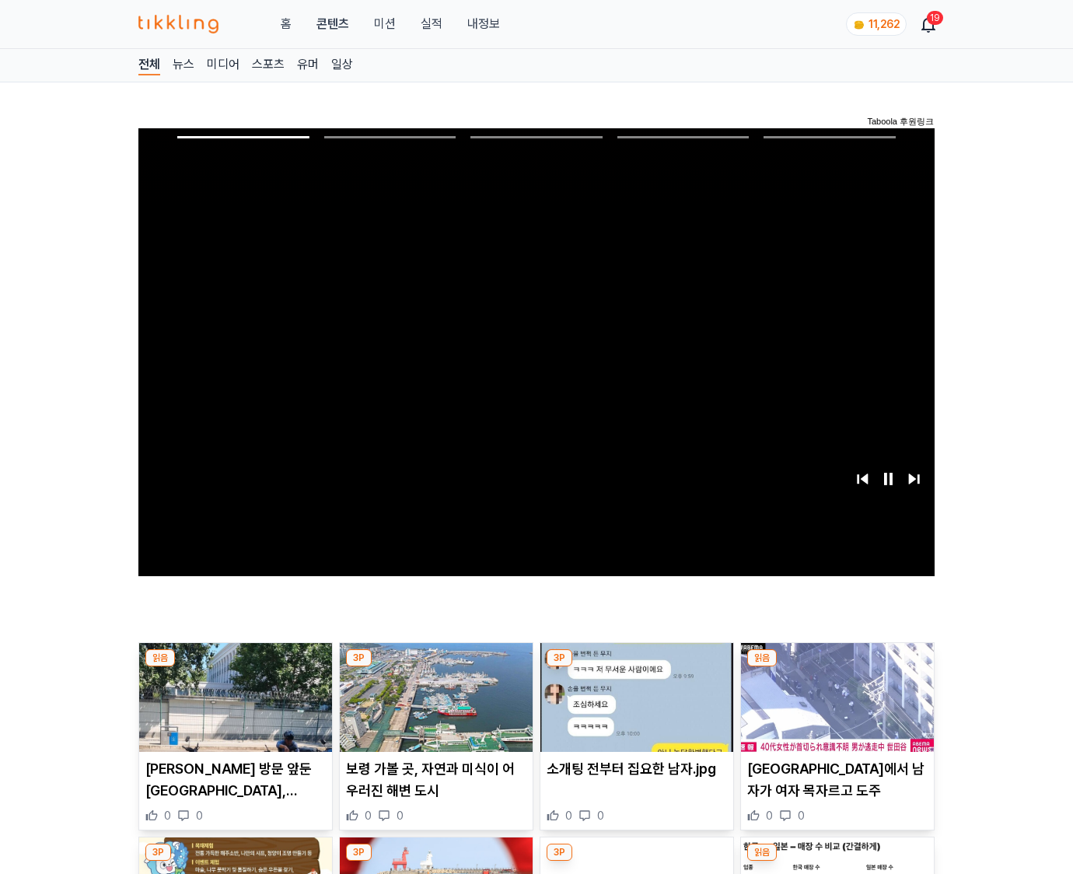
click at [836, 667] on img at bounding box center [837, 697] width 193 height 109
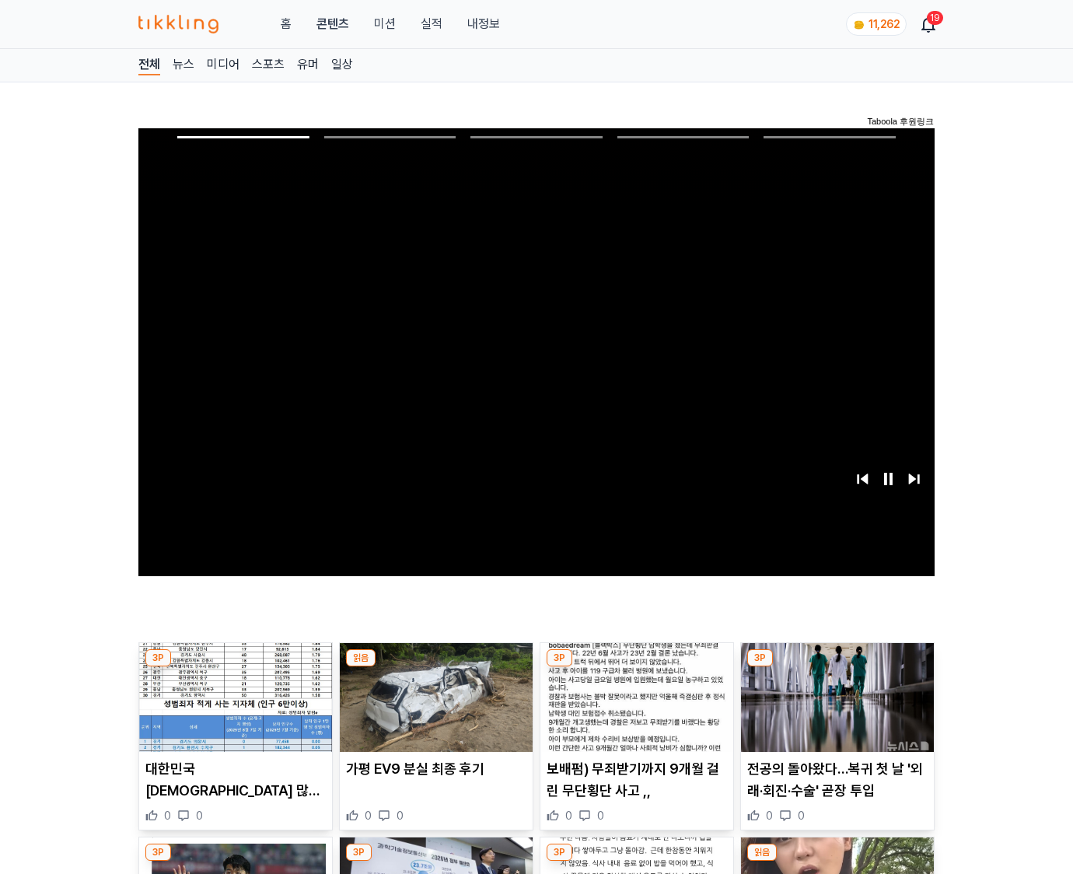
click at [836, 667] on img at bounding box center [837, 697] width 193 height 109
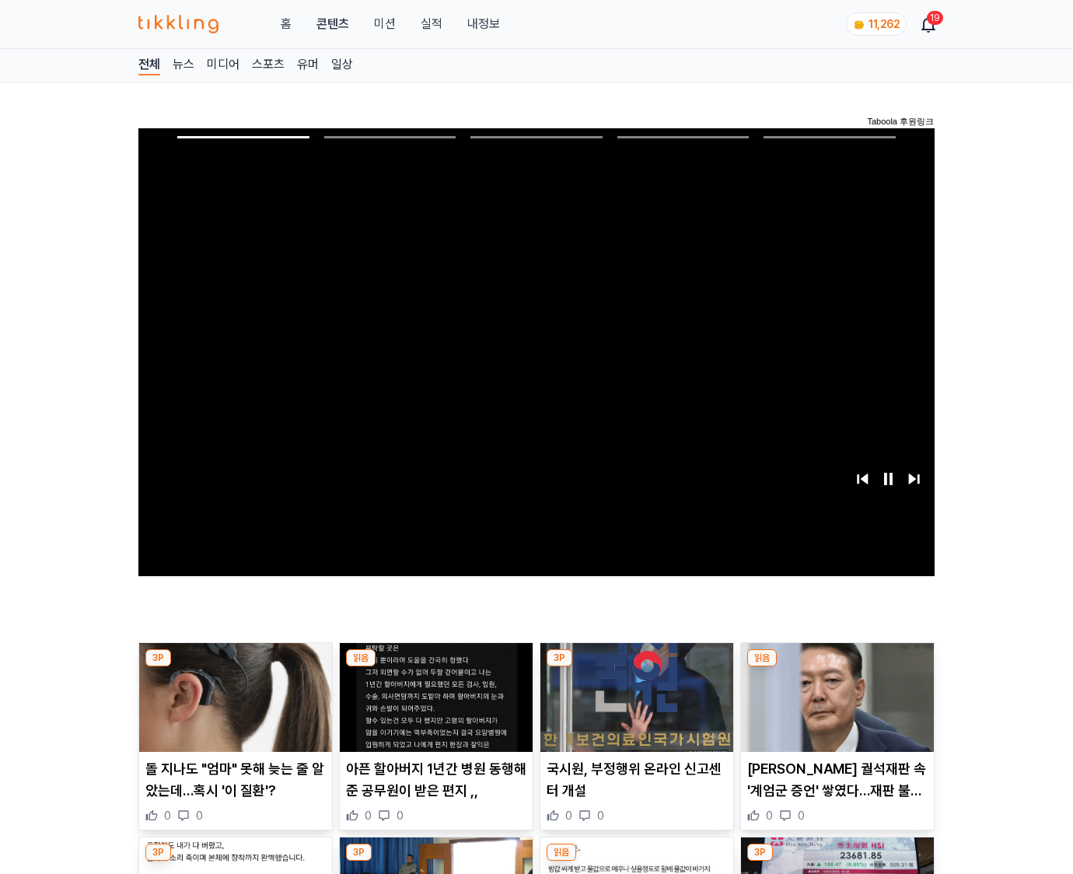
click at [836, 667] on img at bounding box center [837, 697] width 193 height 109
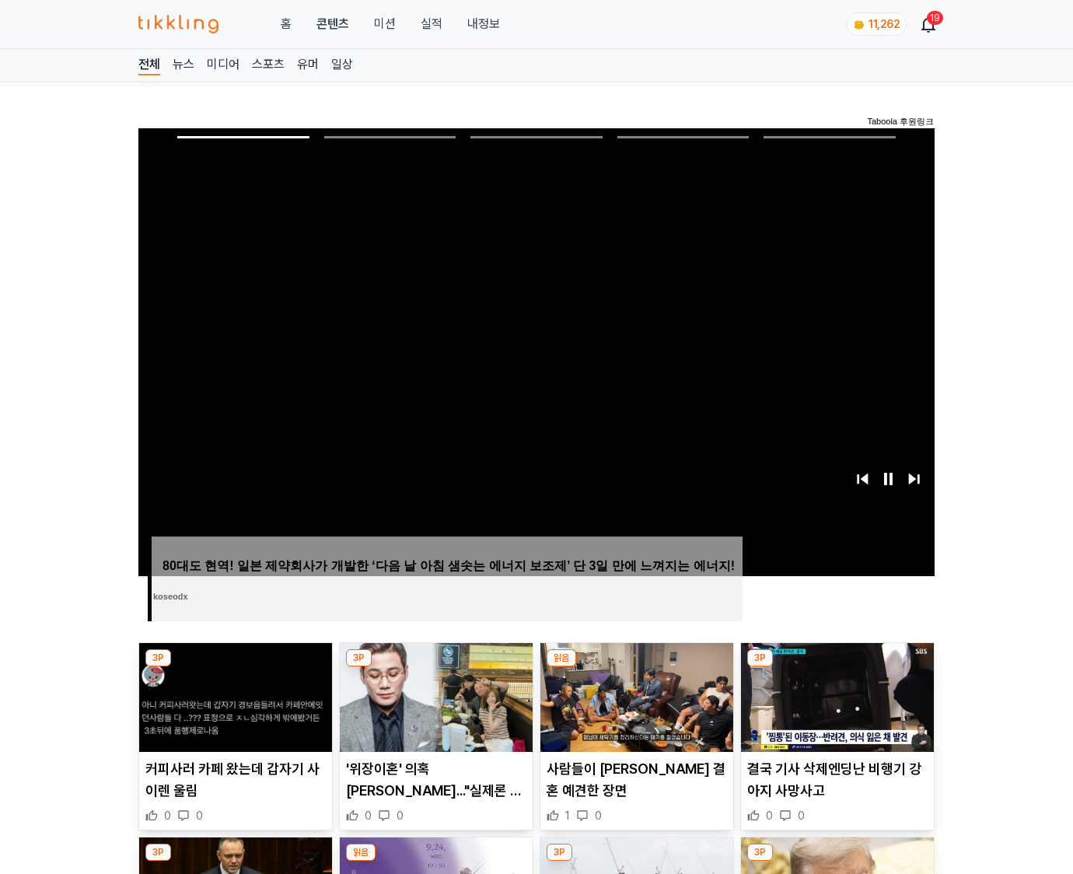
click at [836, 667] on img at bounding box center [837, 697] width 193 height 109
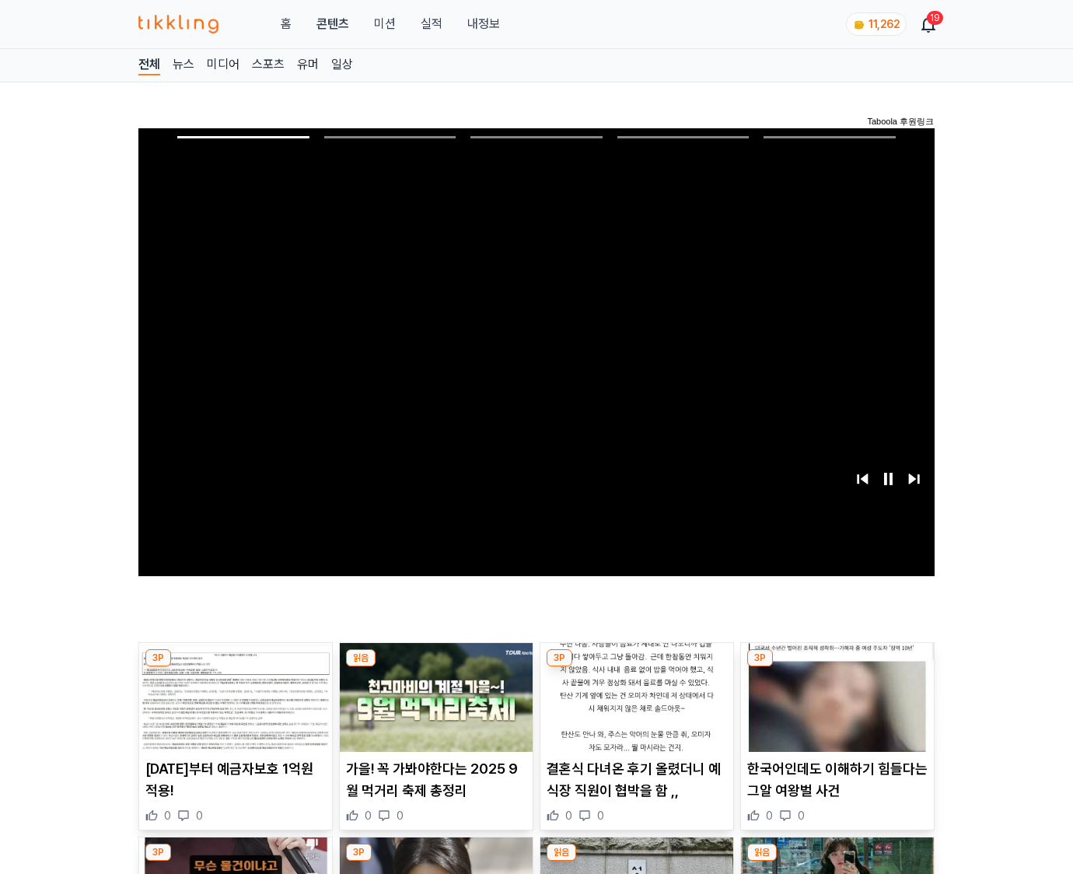
click at [836, 667] on img at bounding box center [837, 697] width 193 height 109
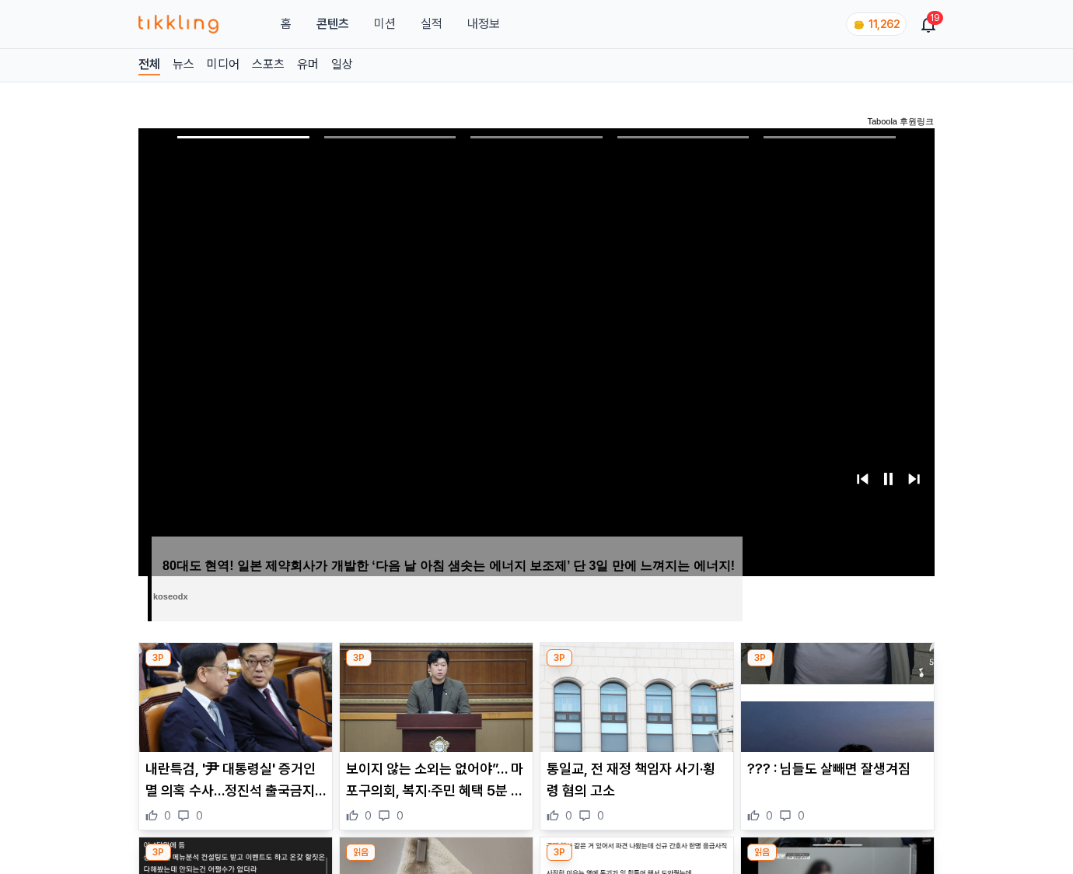
click at [836, 667] on img at bounding box center [837, 697] width 193 height 109
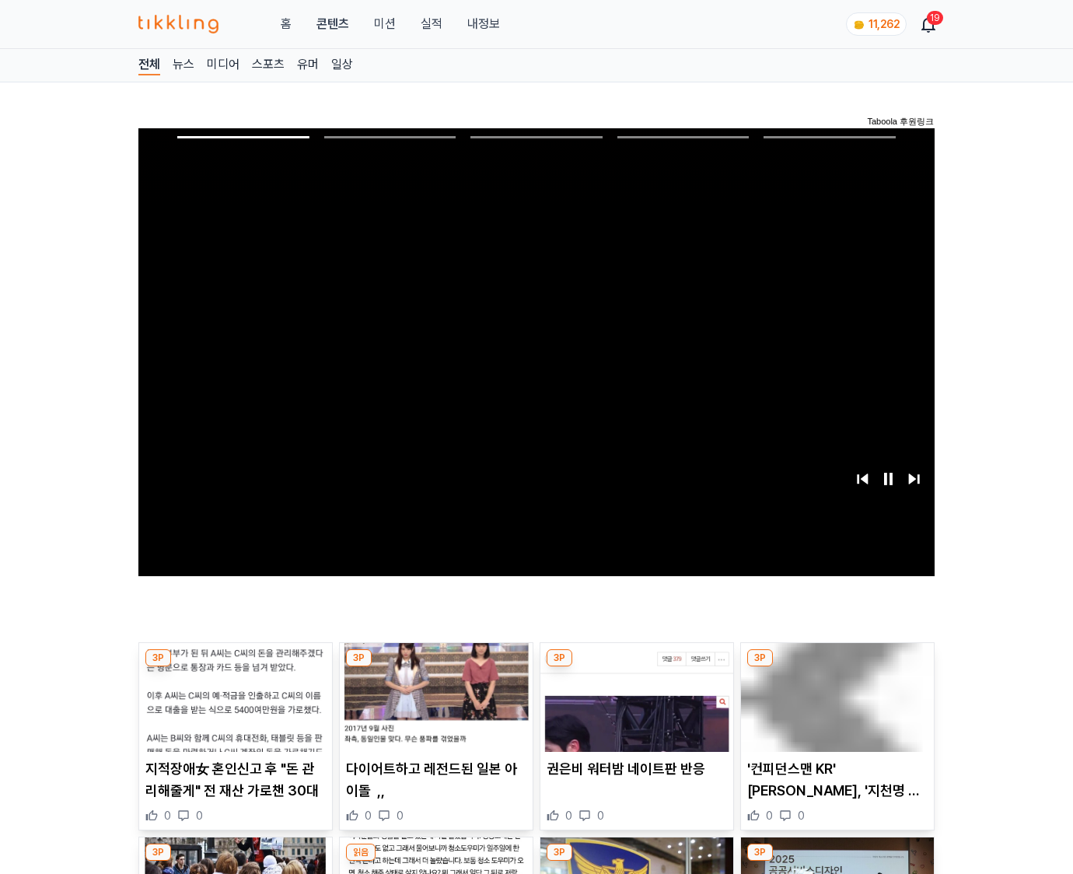
click at [836, 667] on img at bounding box center [837, 697] width 193 height 109
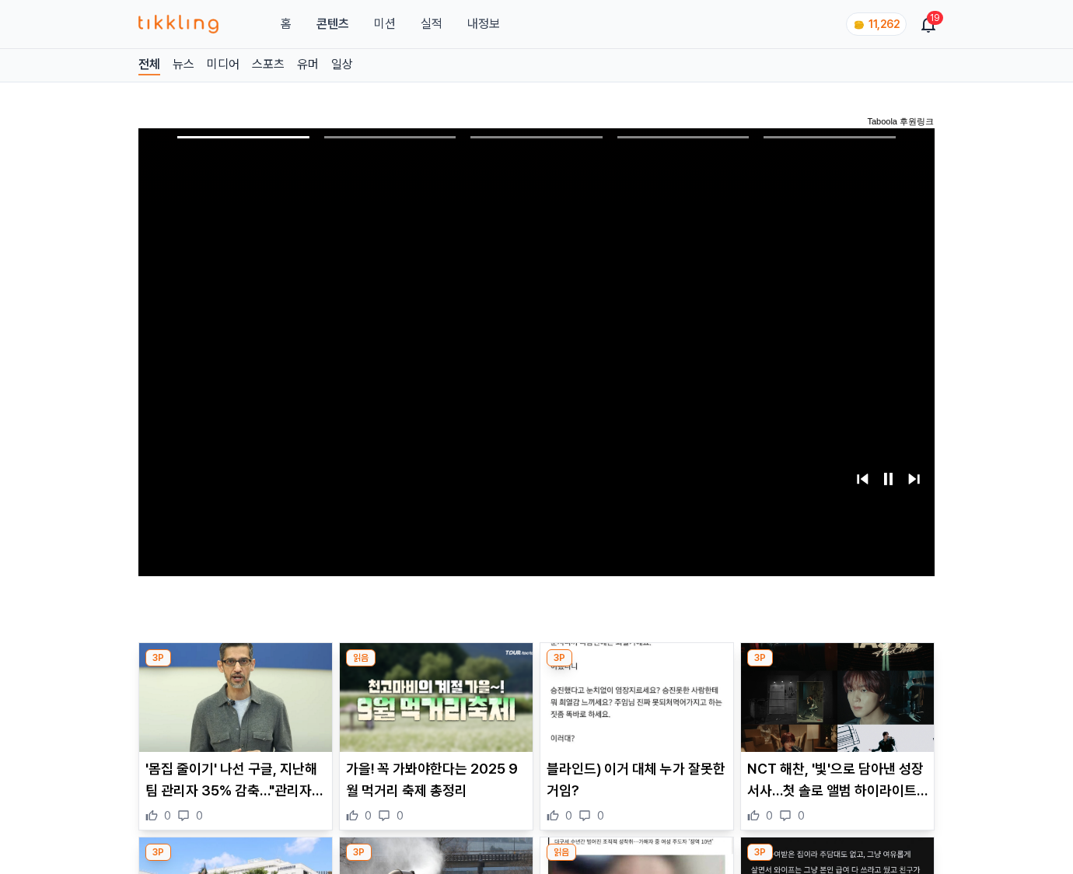
click at [836, 667] on img at bounding box center [837, 697] width 193 height 109
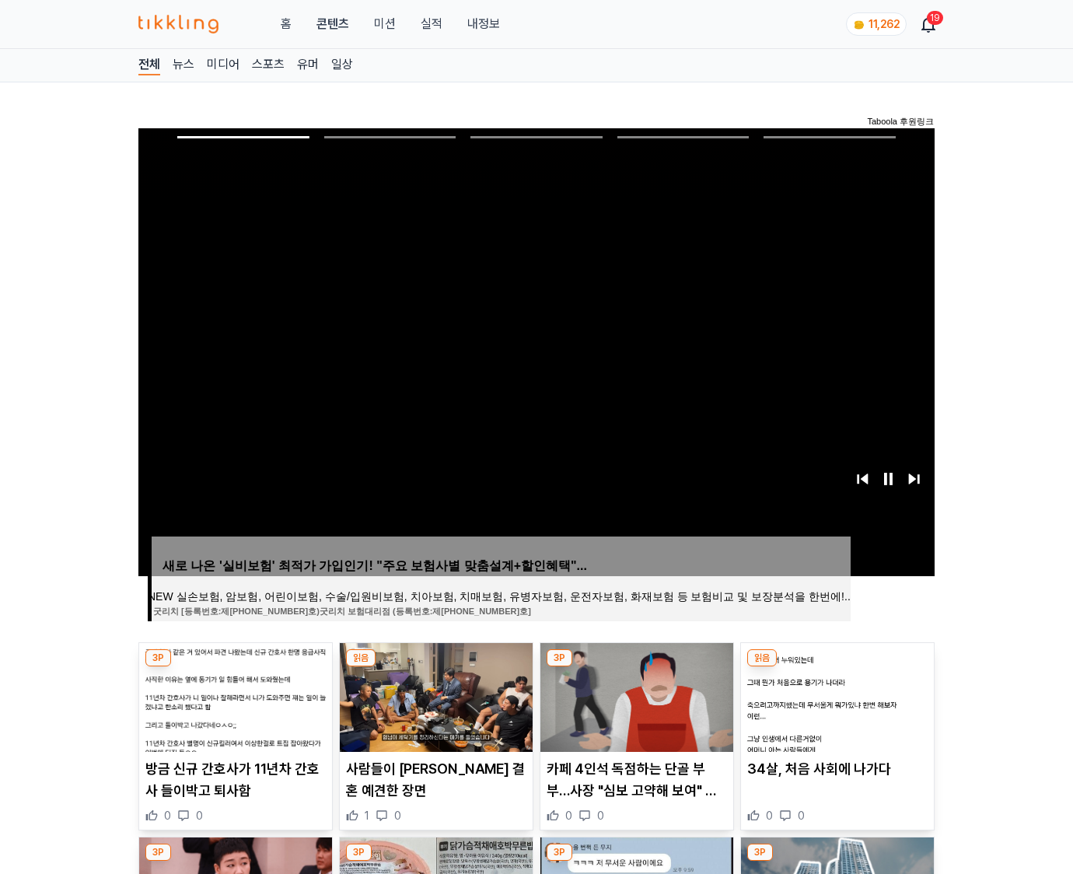
click at [836, 667] on img at bounding box center [837, 697] width 193 height 109
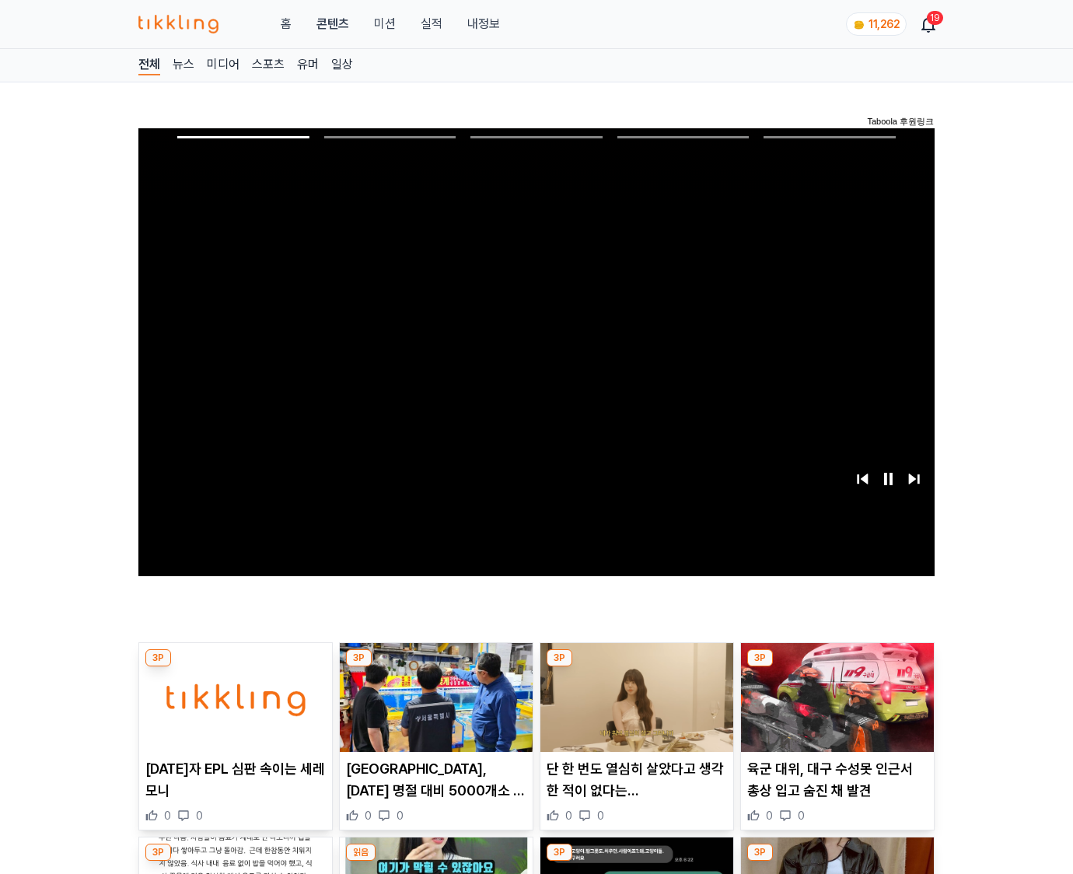
click at [836, 667] on img at bounding box center [837, 697] width 193 height 109
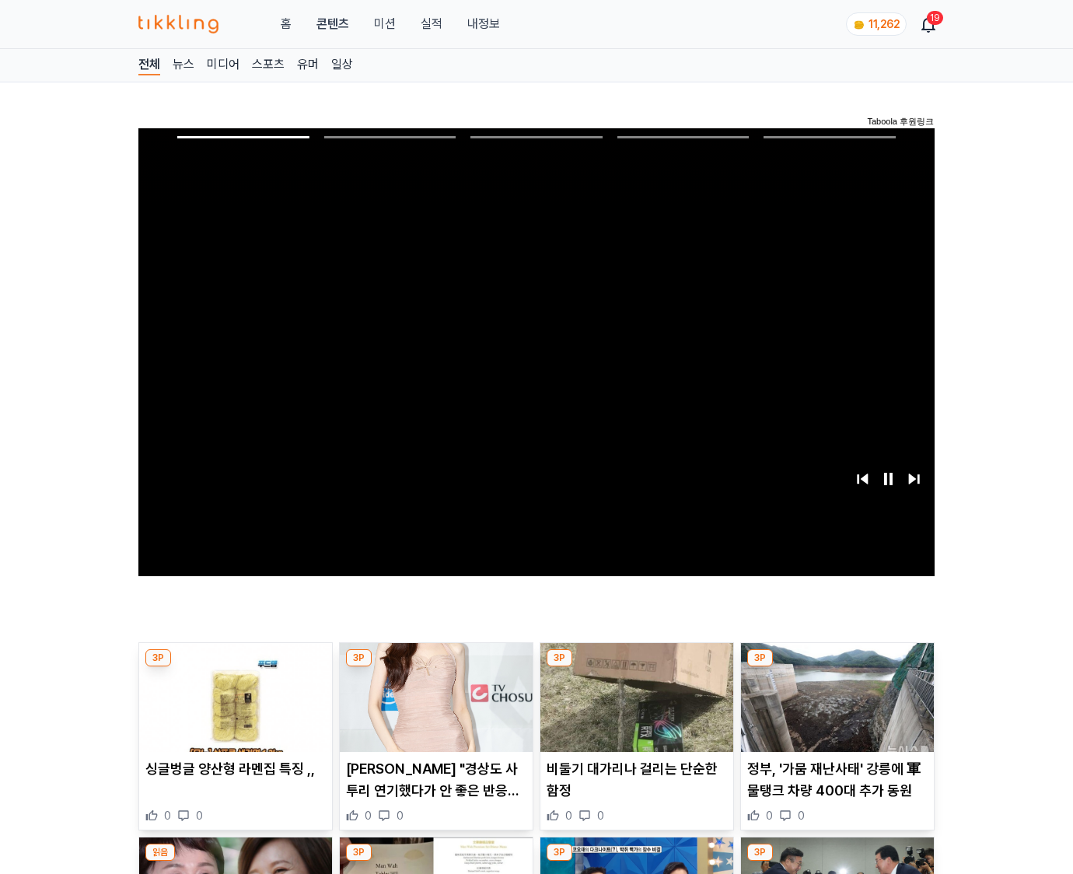
click at [836, 667] on img at bounding box center [837, 697] width 193 height 109
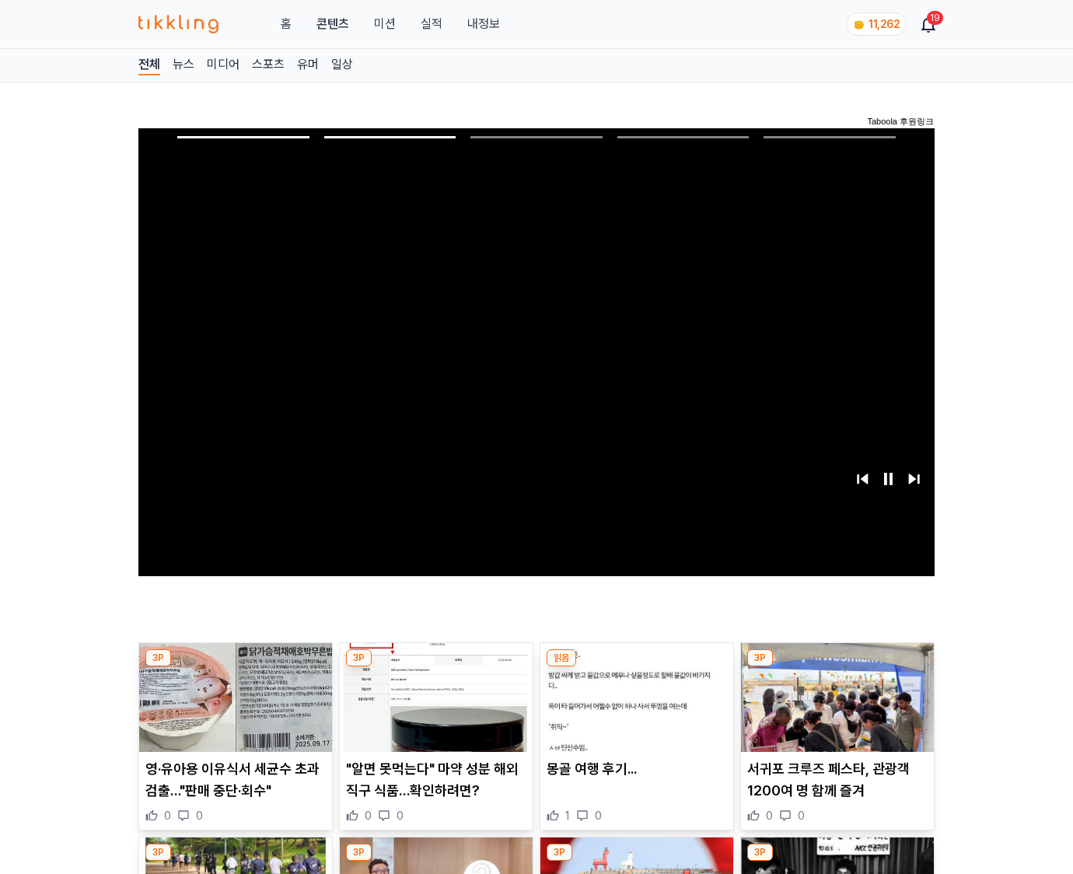
click at [836, 667] on img at bounding box center [837, 697] width 193 height 109
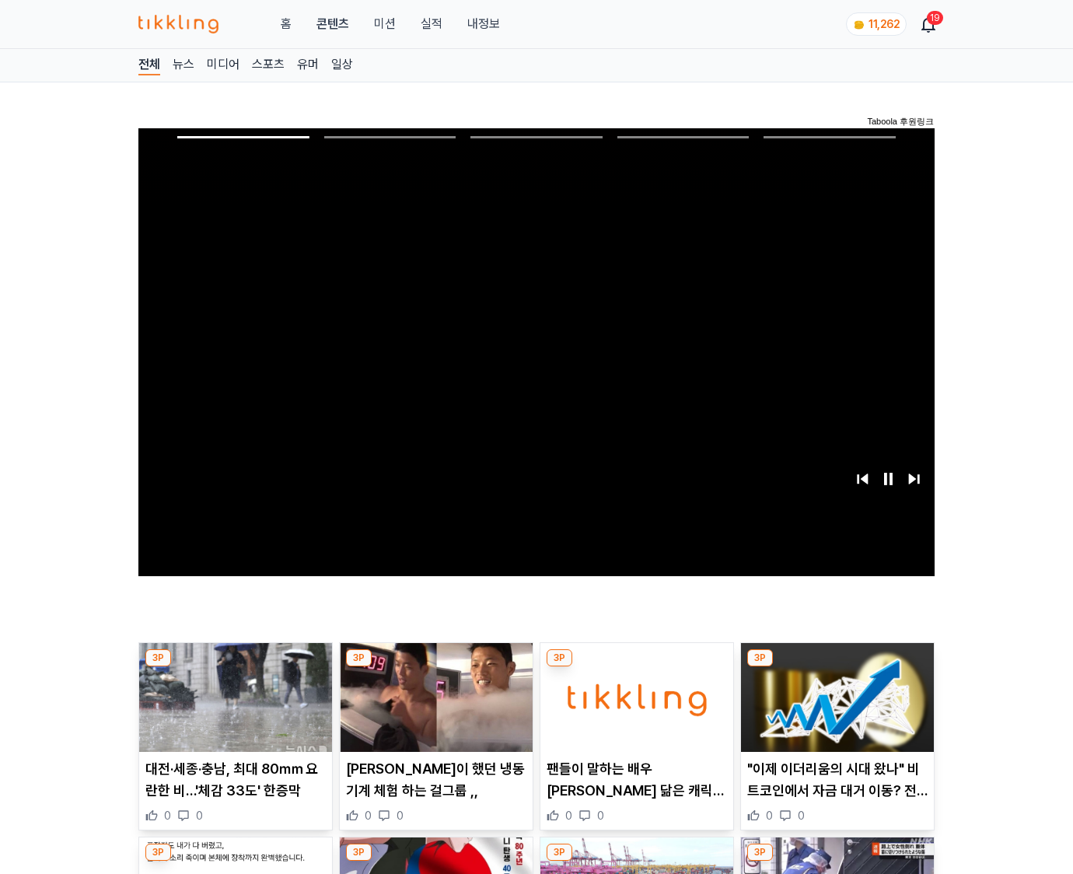
click at [836, 667] on img at bounding box center [837, 697] width 193 height 109
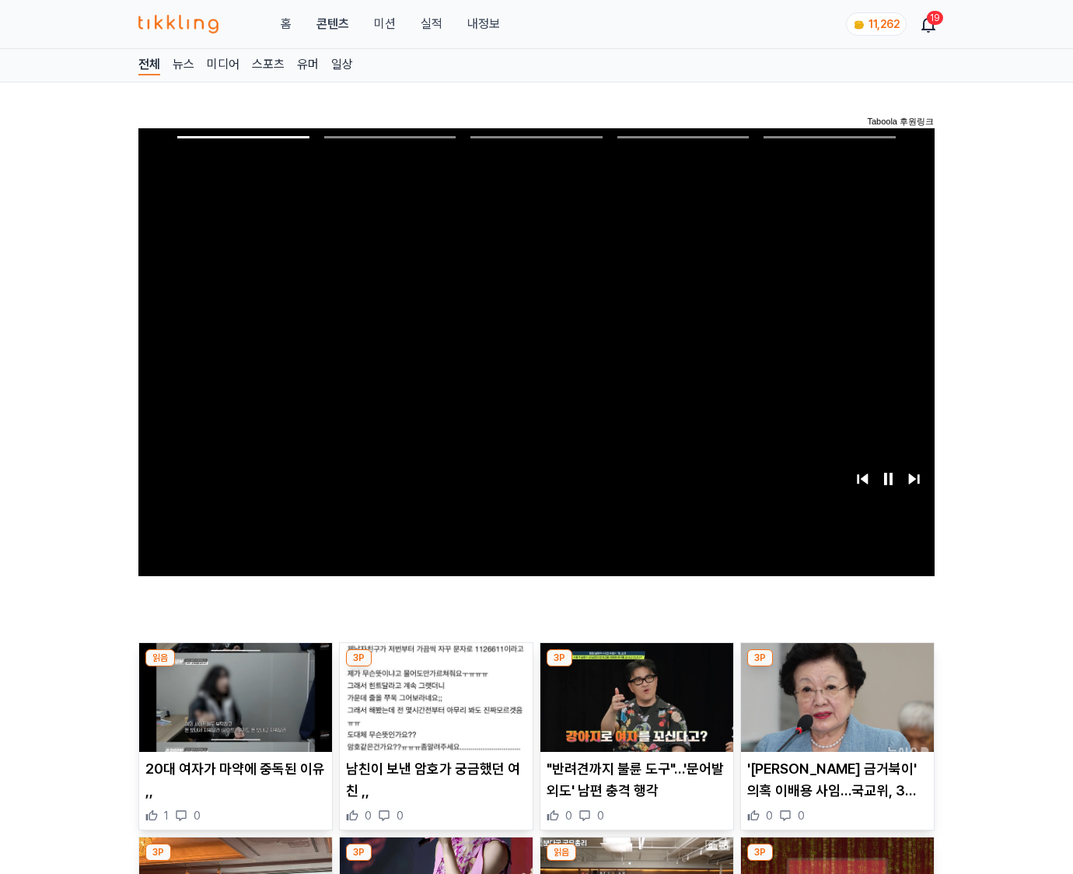
click at [836, 667] on img at bounding box center [837, 697] width 193 height 109
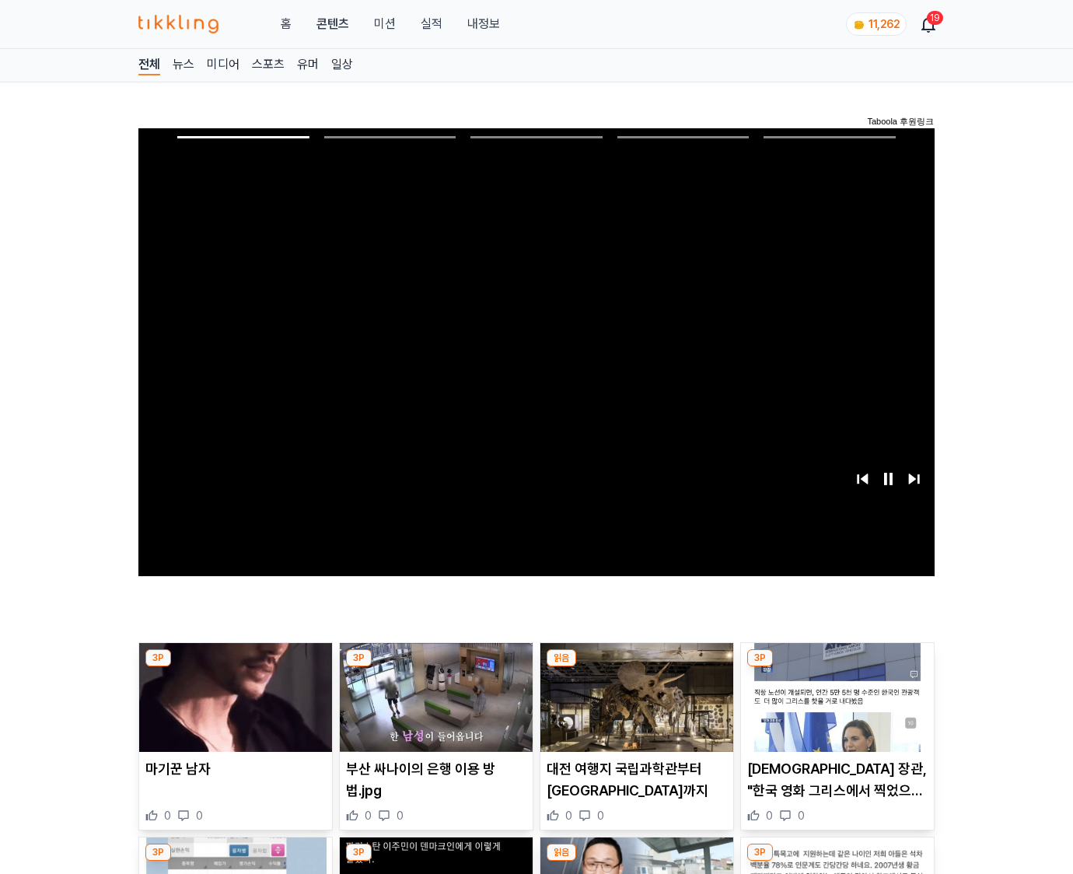
click at [836, 667] on img at bounding box center [837, 697] width 193 height 109
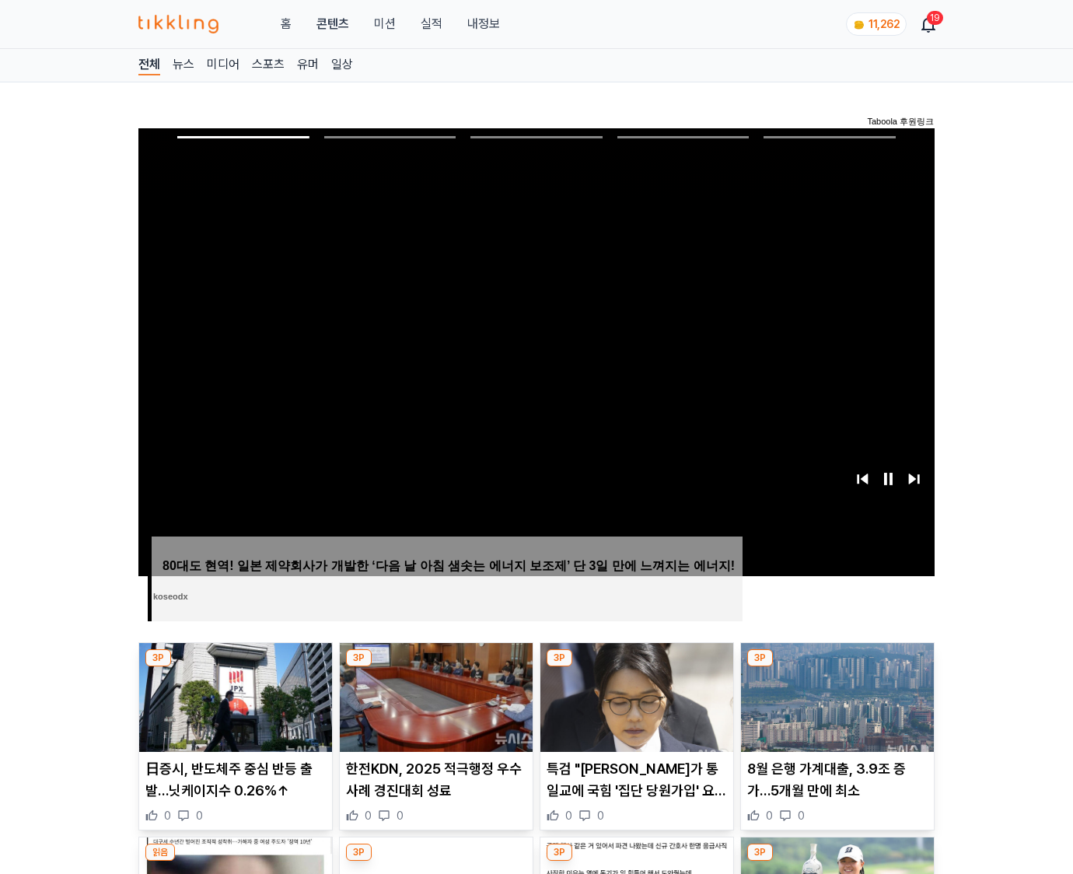
click at [836, 667] on img at bounding box center [837, 697] width 193 height 109
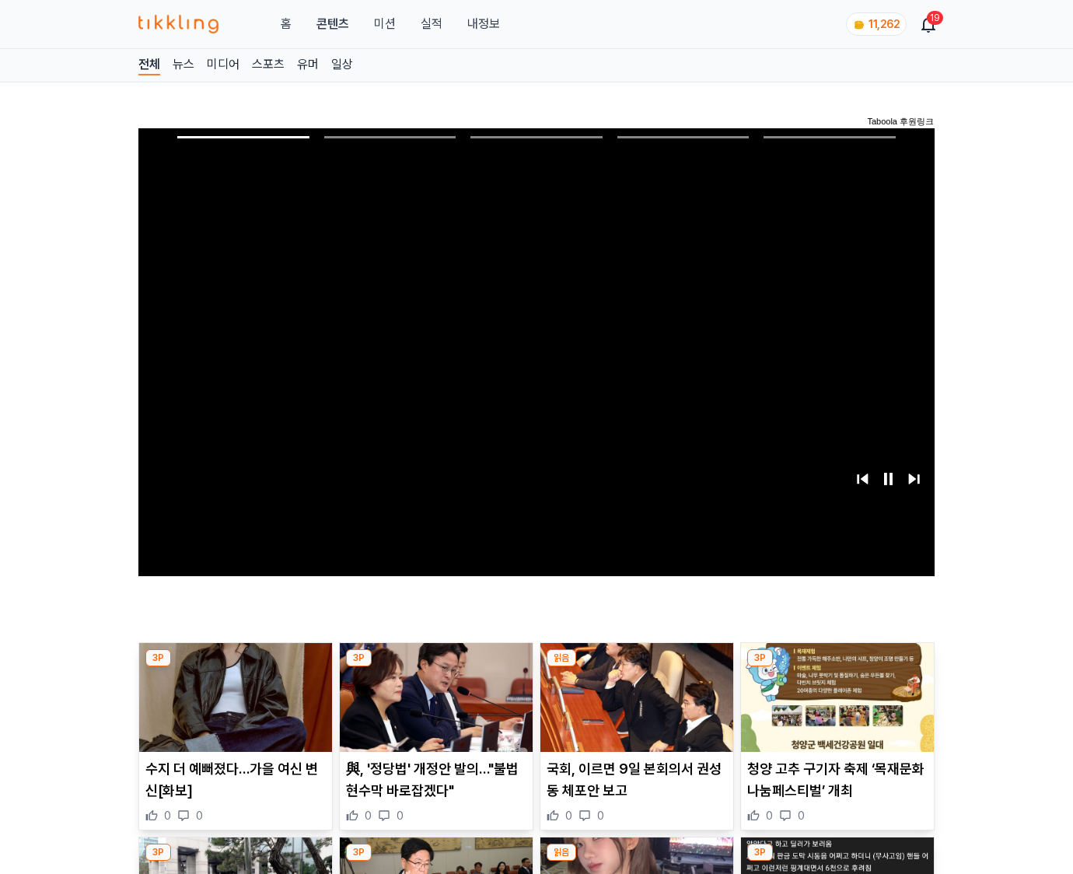
click at [836, 667] on img at bounding box center [837, 697] width 193 height 109
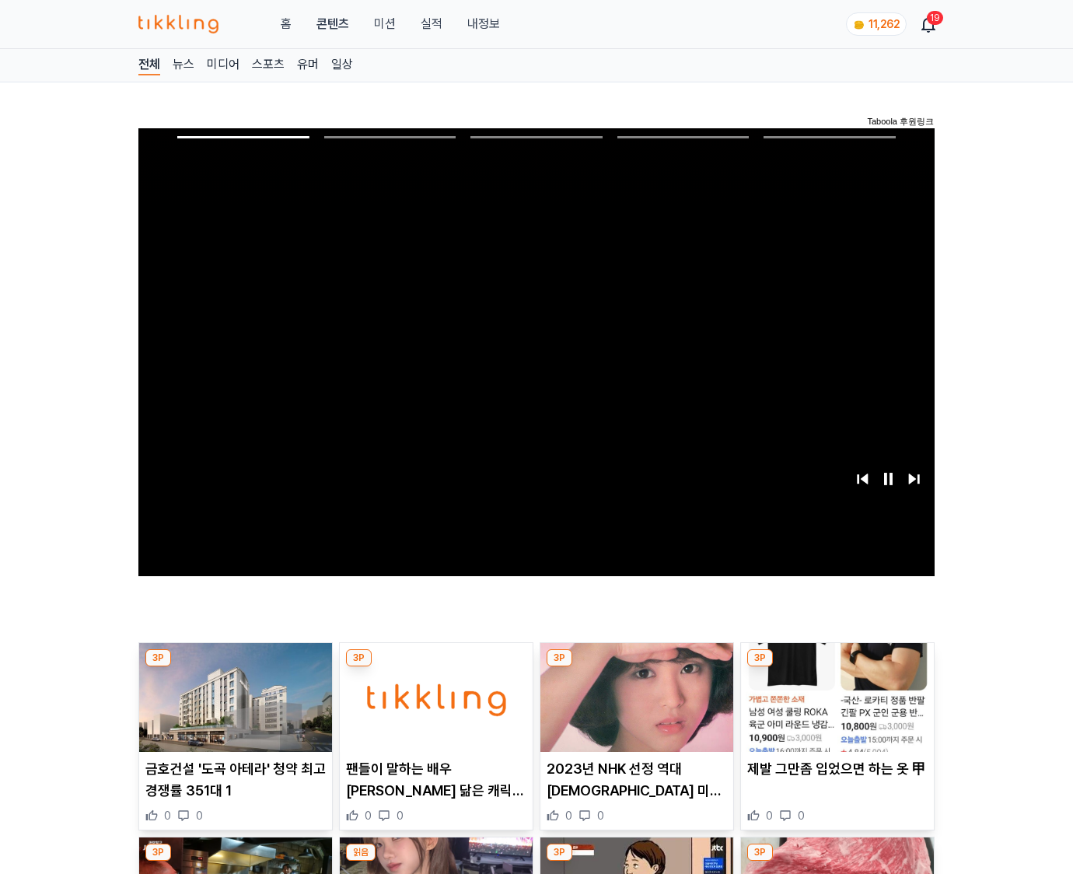
click at [836, 667] on img at bounding box center [837, 697] width 193 height 109
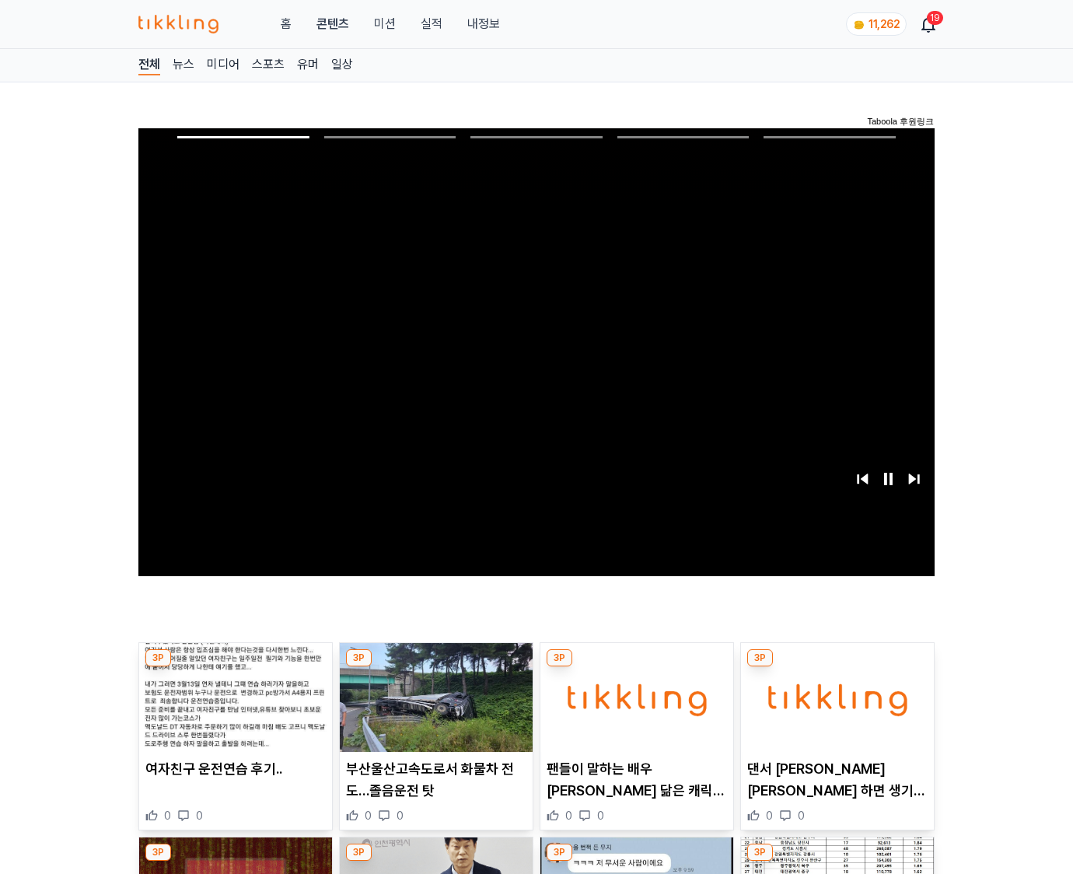
click at [836, 667] on img at bounding box center [837, 697] width 193 height 109
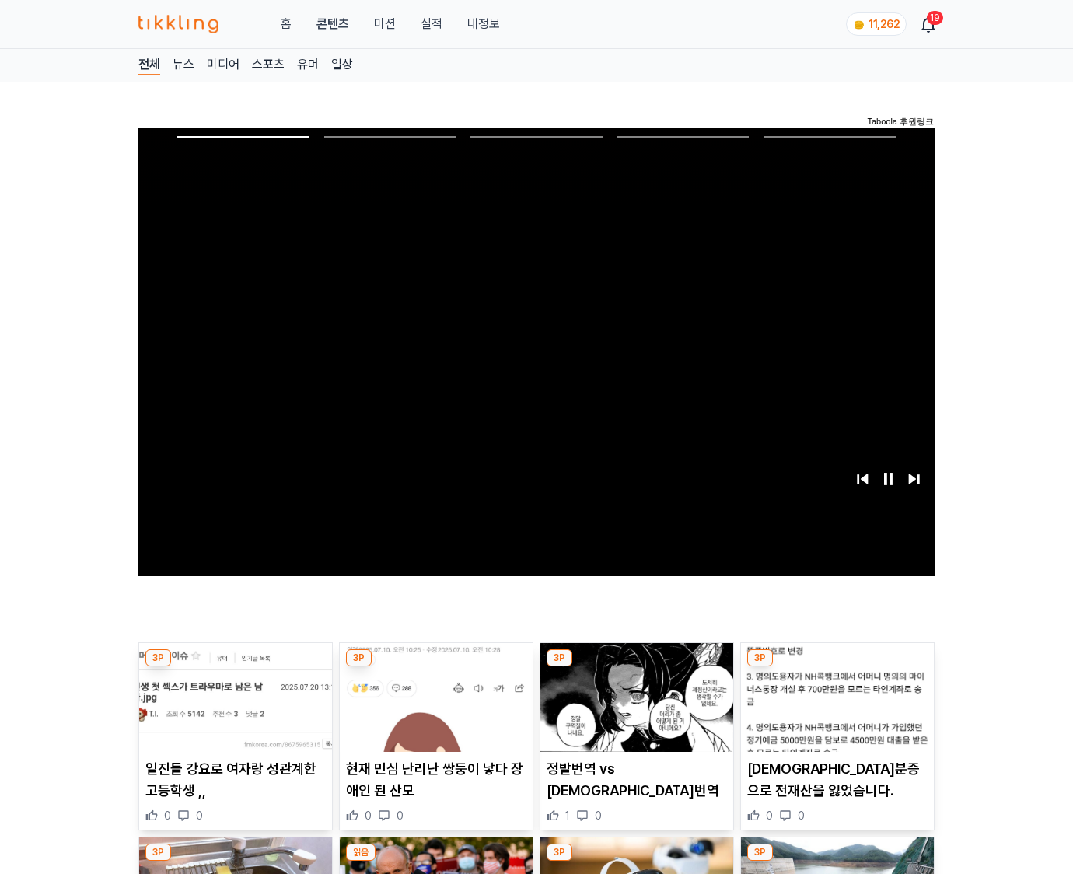
click at [836, 667] on img at bounding box center [837, 697] width 193 height 109
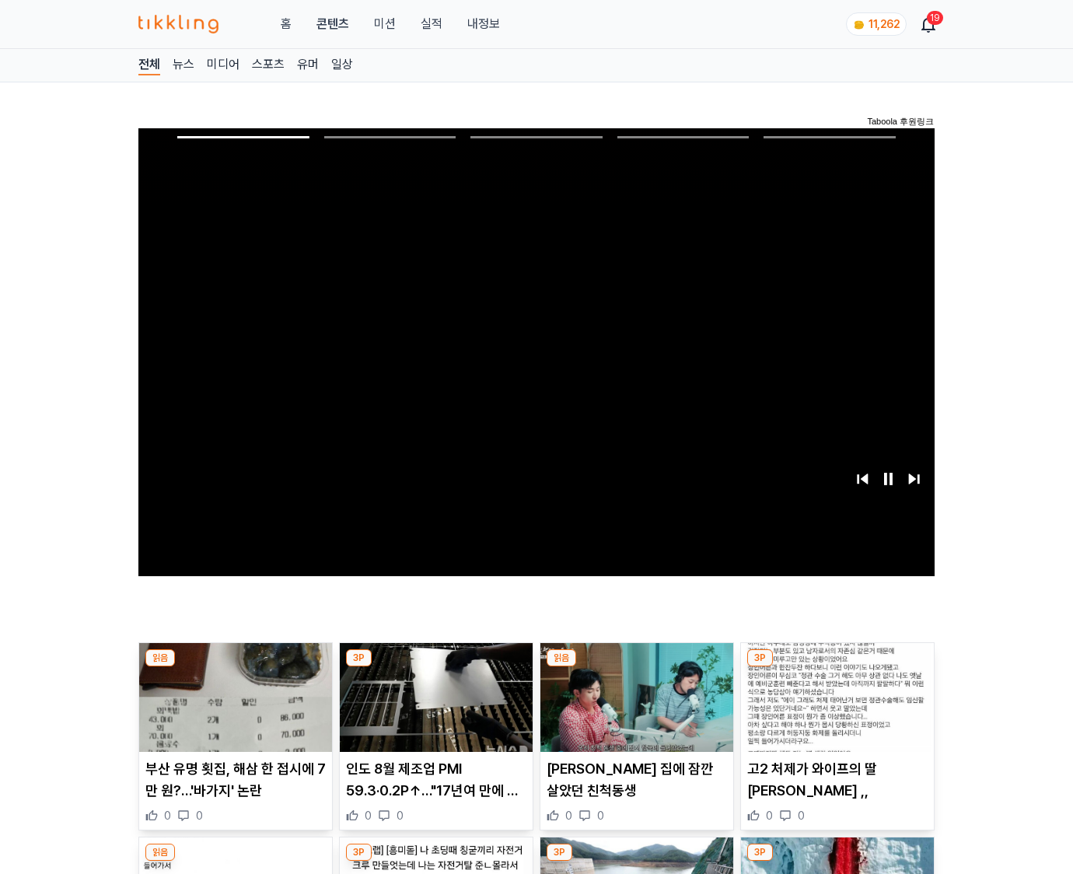
click at [836, 667] on img at bounding box center [837, 697] width 193 height 109
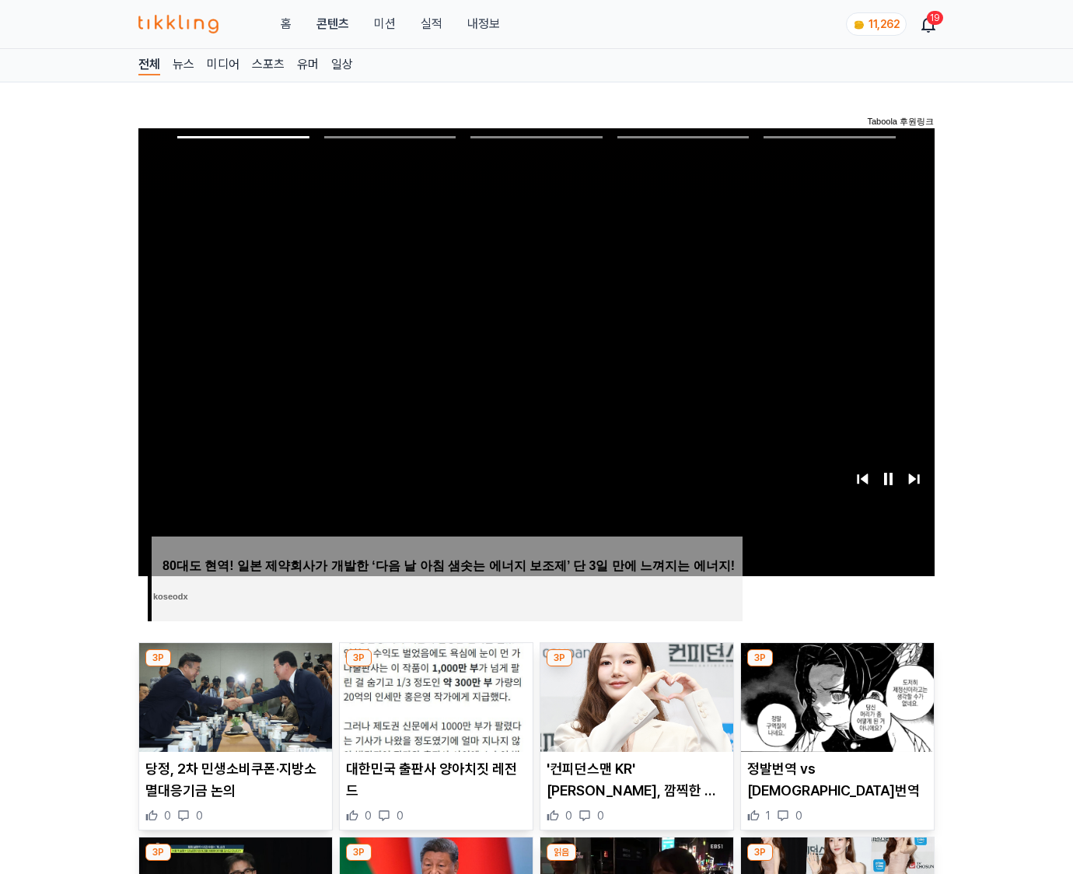
click at [836, 667] on img at bounding box center [837, 697] width 193 height 109
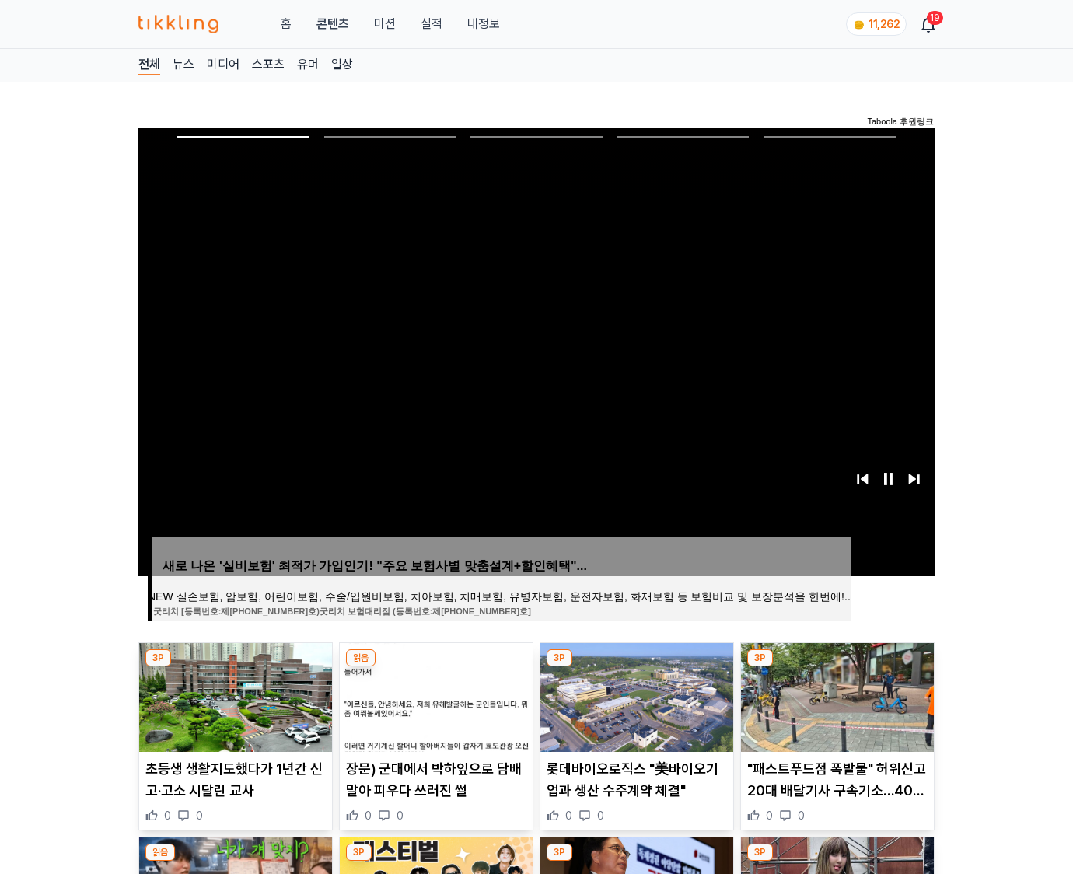
click at [836, 667] on img at bounding box center [837, 697] width 193 height 109
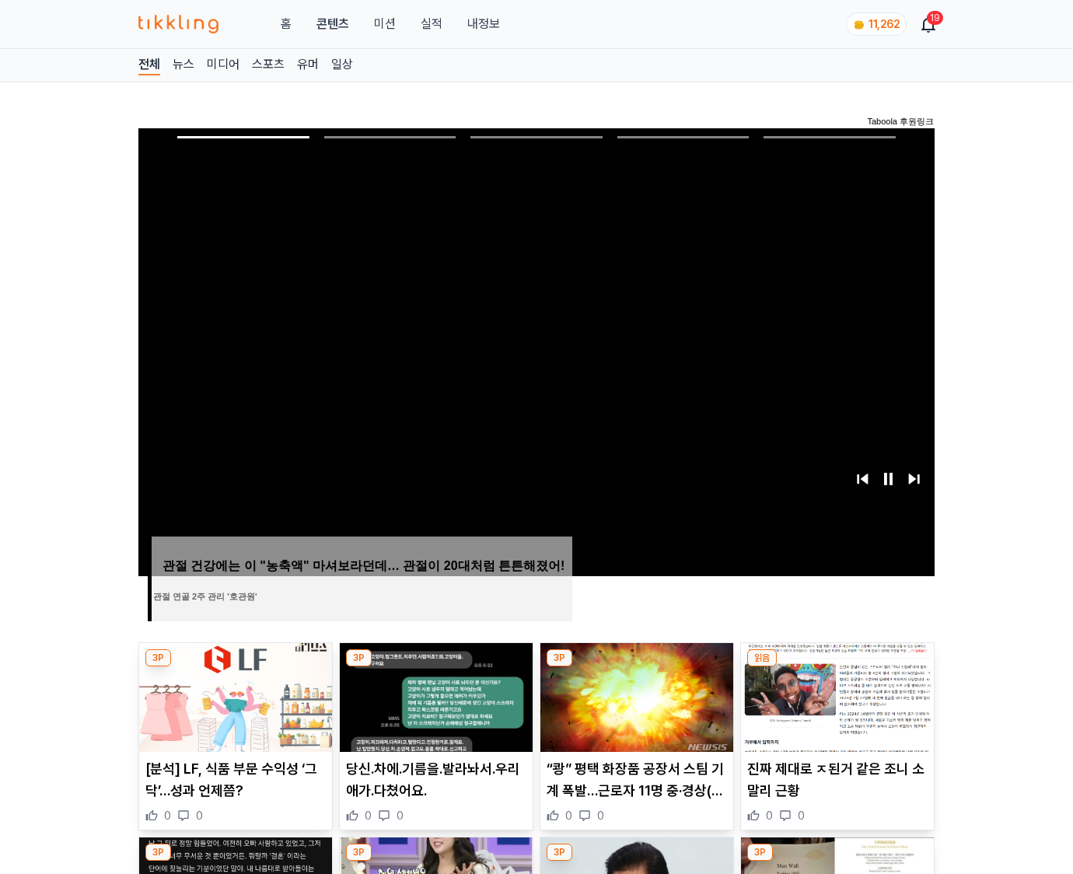
click at [836, 667] on img at bounding box center [837, 697] width 193 height 109
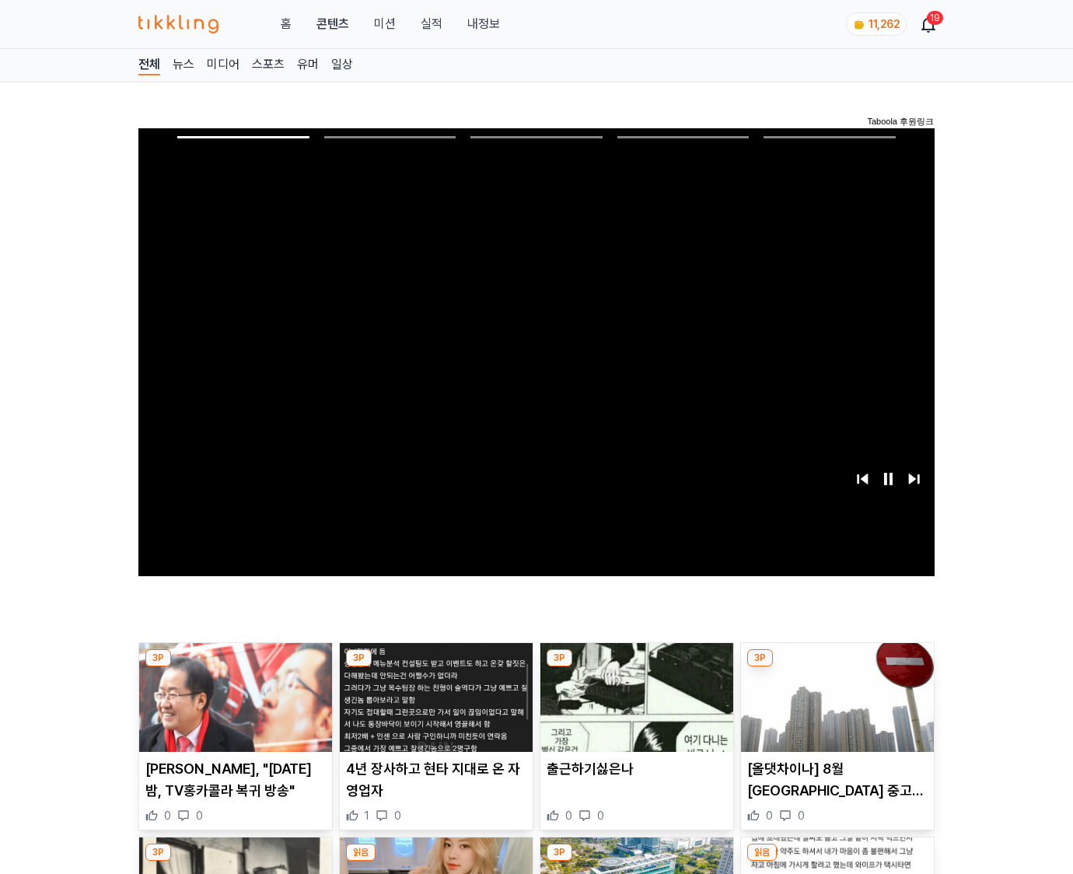
click at [836, 667] on img at bounding box center [837, 697] width 193 height 109
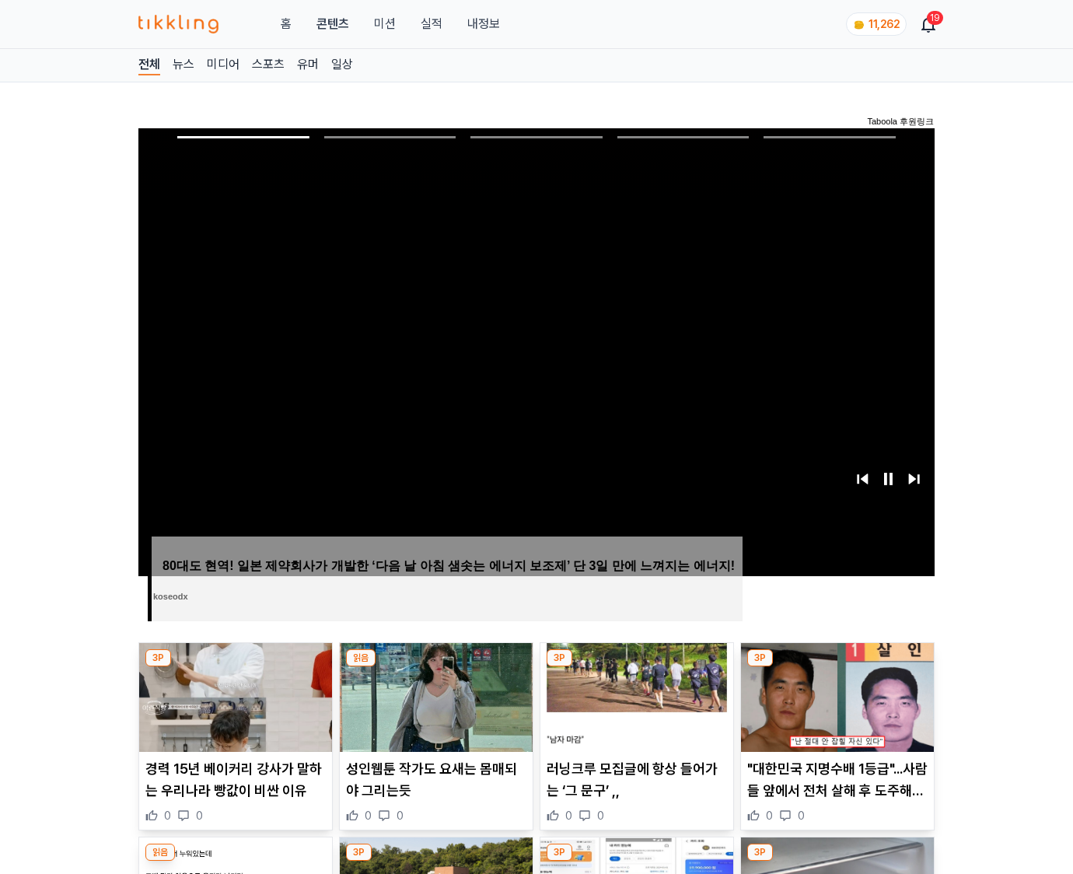
click at [836, 667] on img at bounding box center [837, 697] width 193 height 109
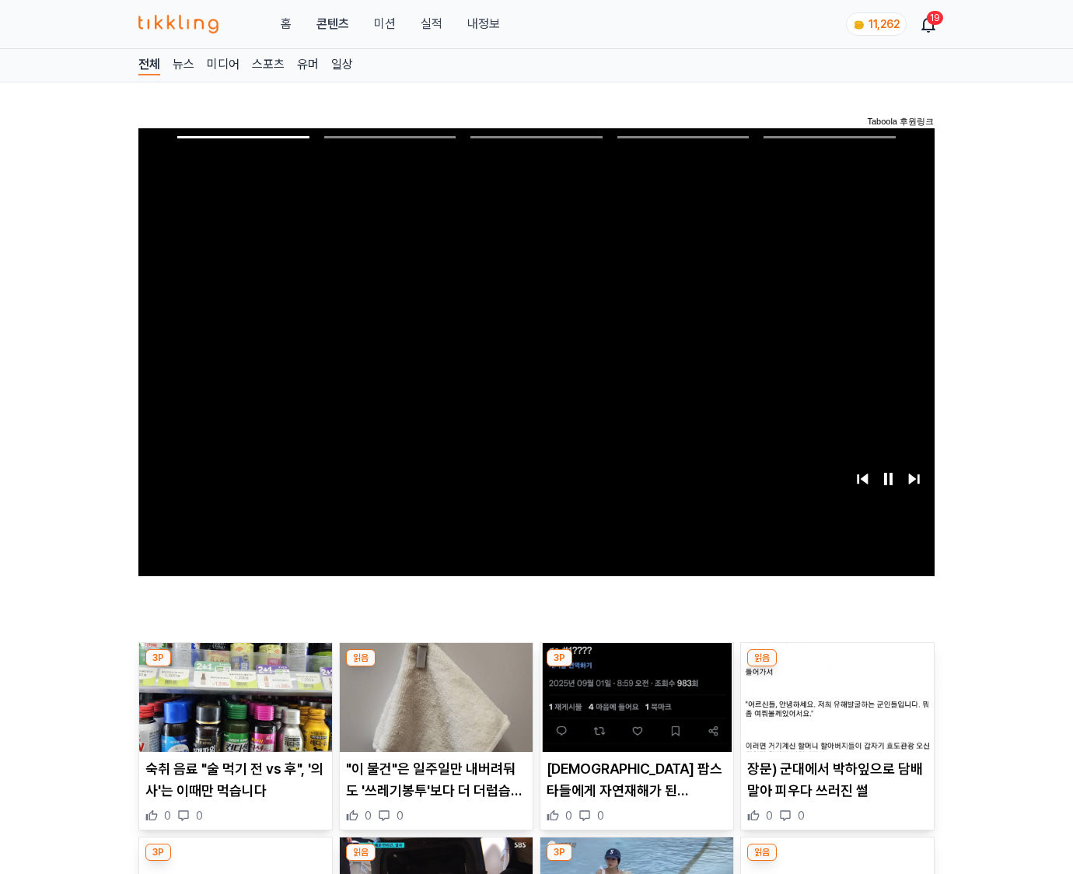
click at [836, 667] on img at bounding box center [837, 697] width 193 height 109
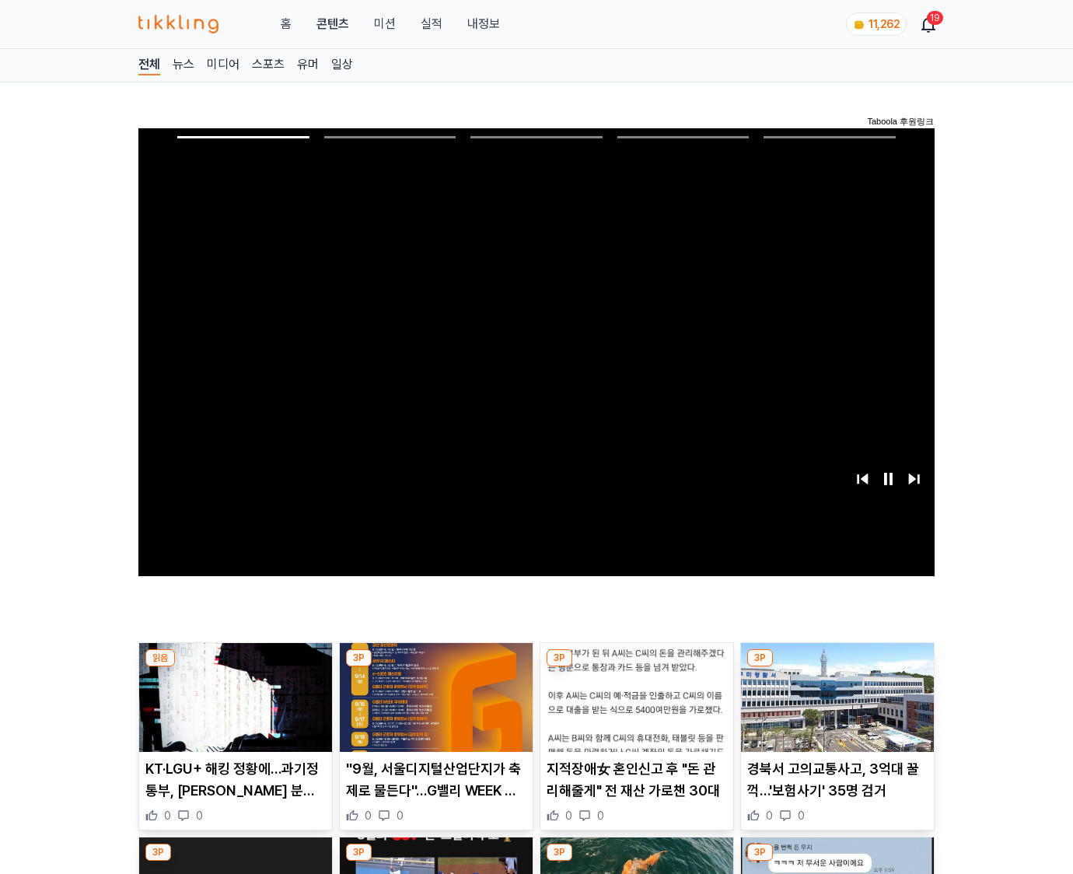
click at [836, 667] on img at bounding box center [837, 697] width 193 height 109
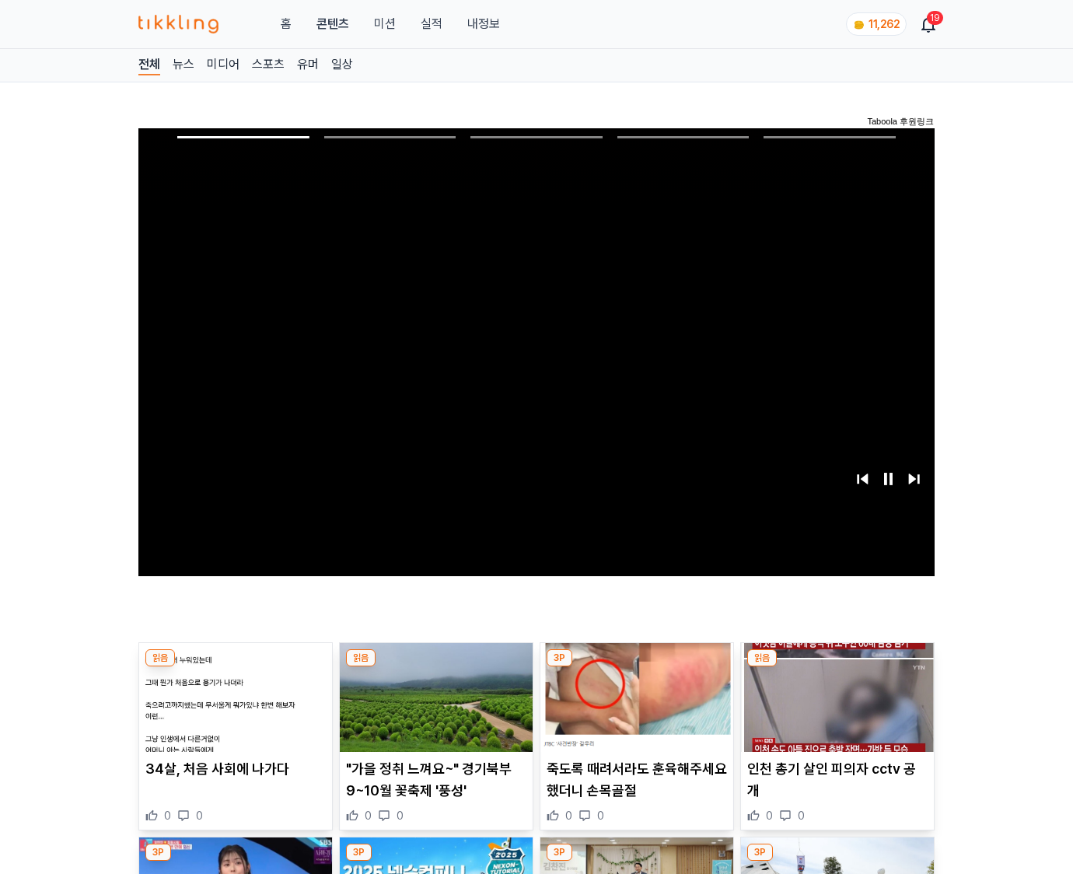
click at [836, 667] on img at bounding box center [837, 697] width 193 height 109
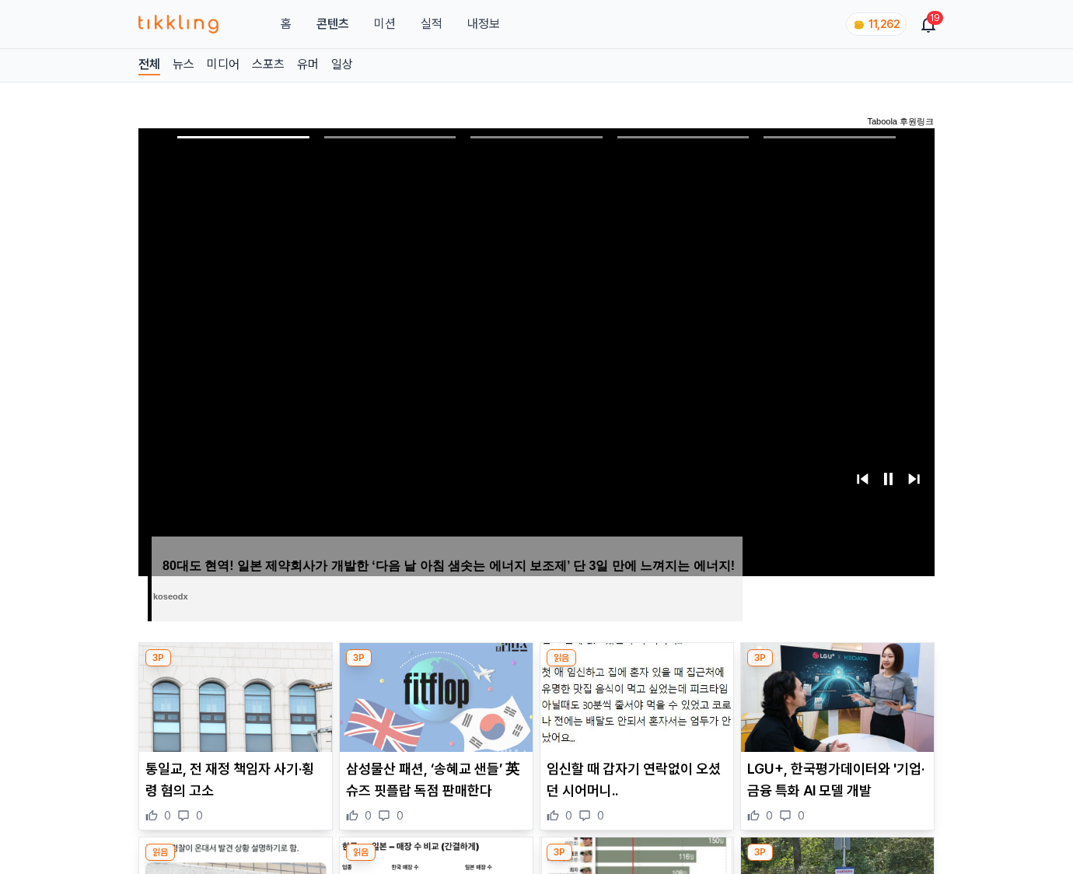
click at [836, 667] on img at bounding box center [837, 697] width 193 height 109
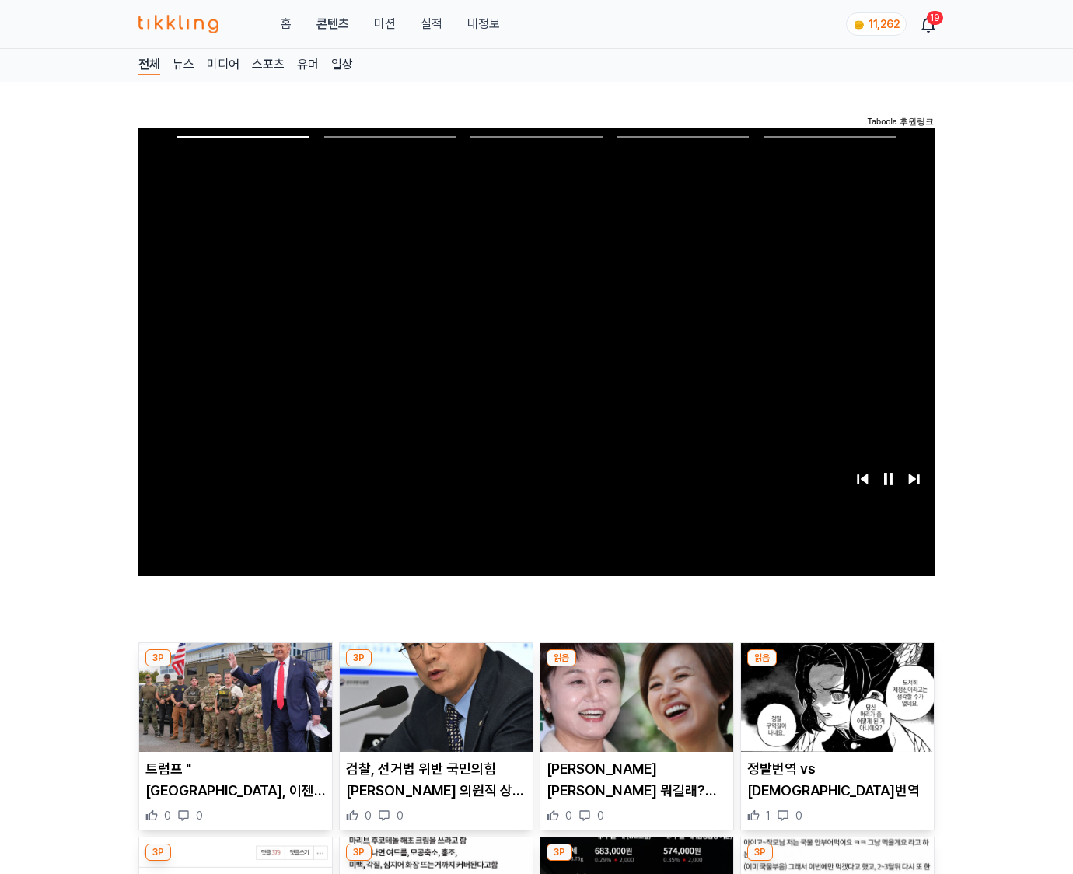
click at [836, 667] on img at bounding box center [837, 697] width 193 height 109
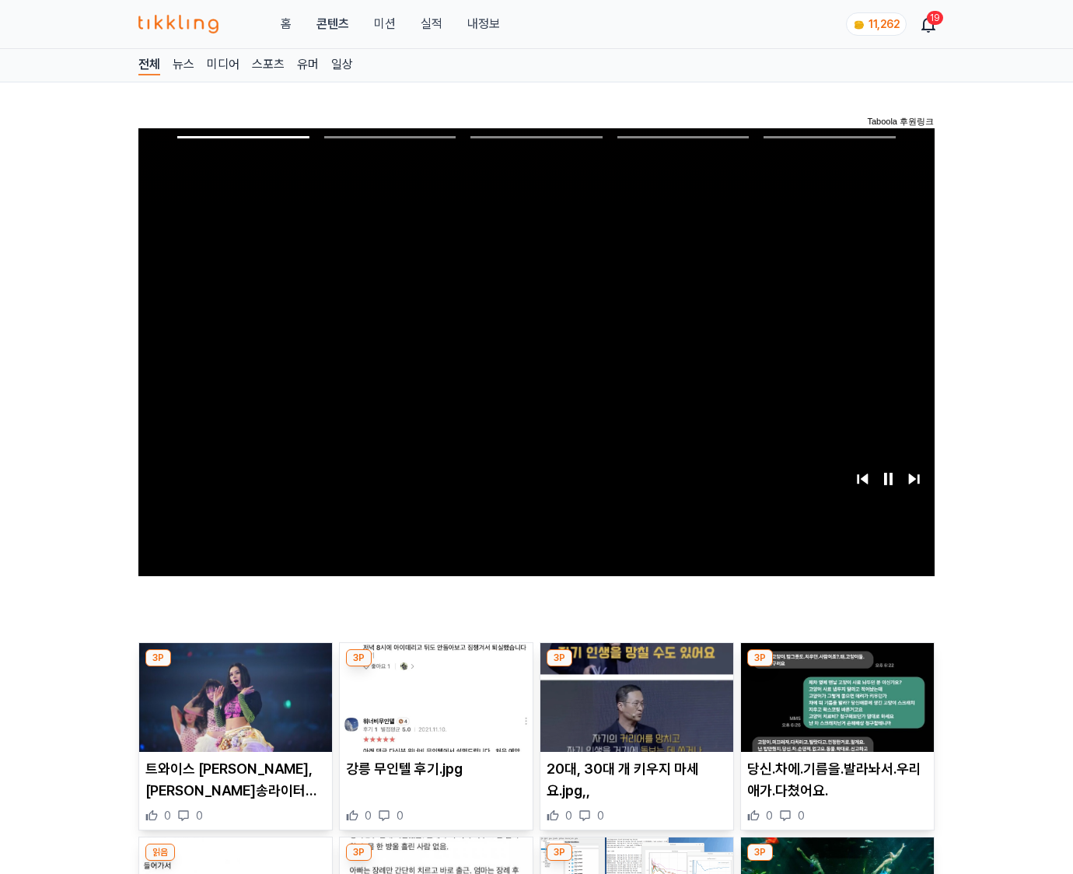
click at [836, 667] on img at bounding box center [837, 697] width 193 height 109
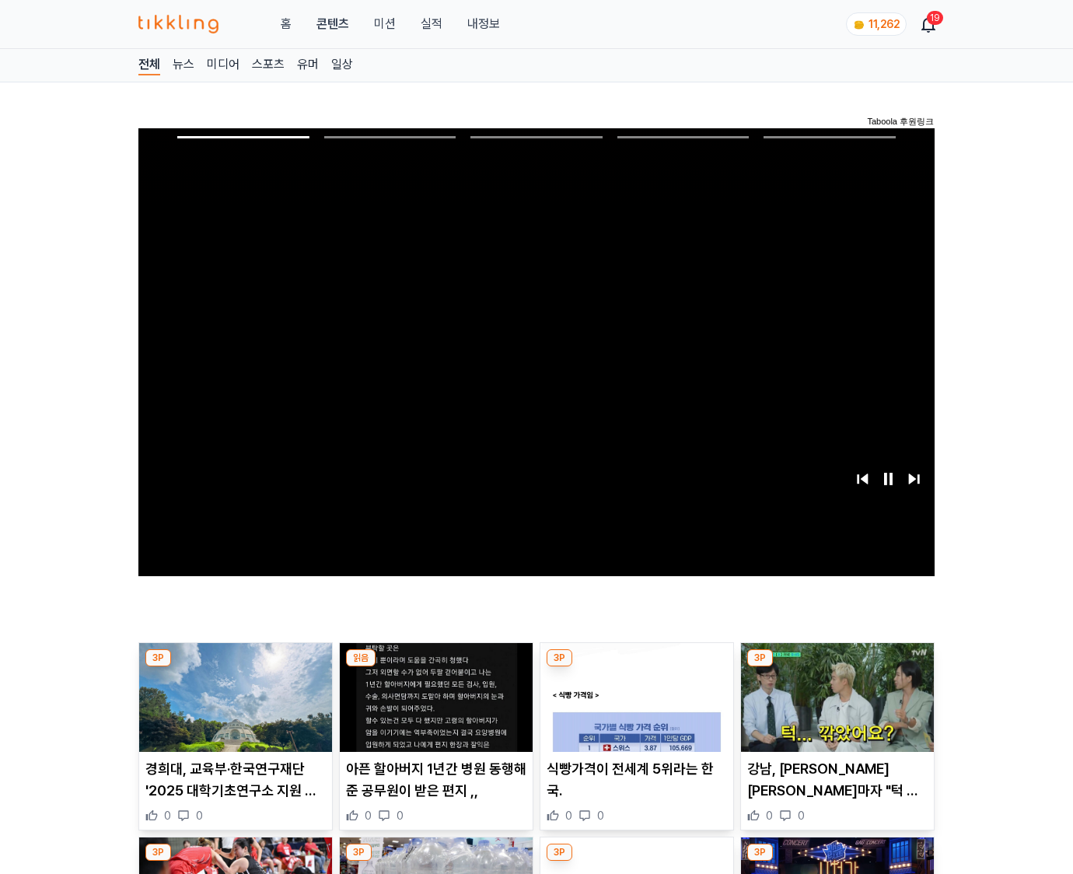
click at [836, 667] on img at bounding box center [837, 697] width 193 height 109
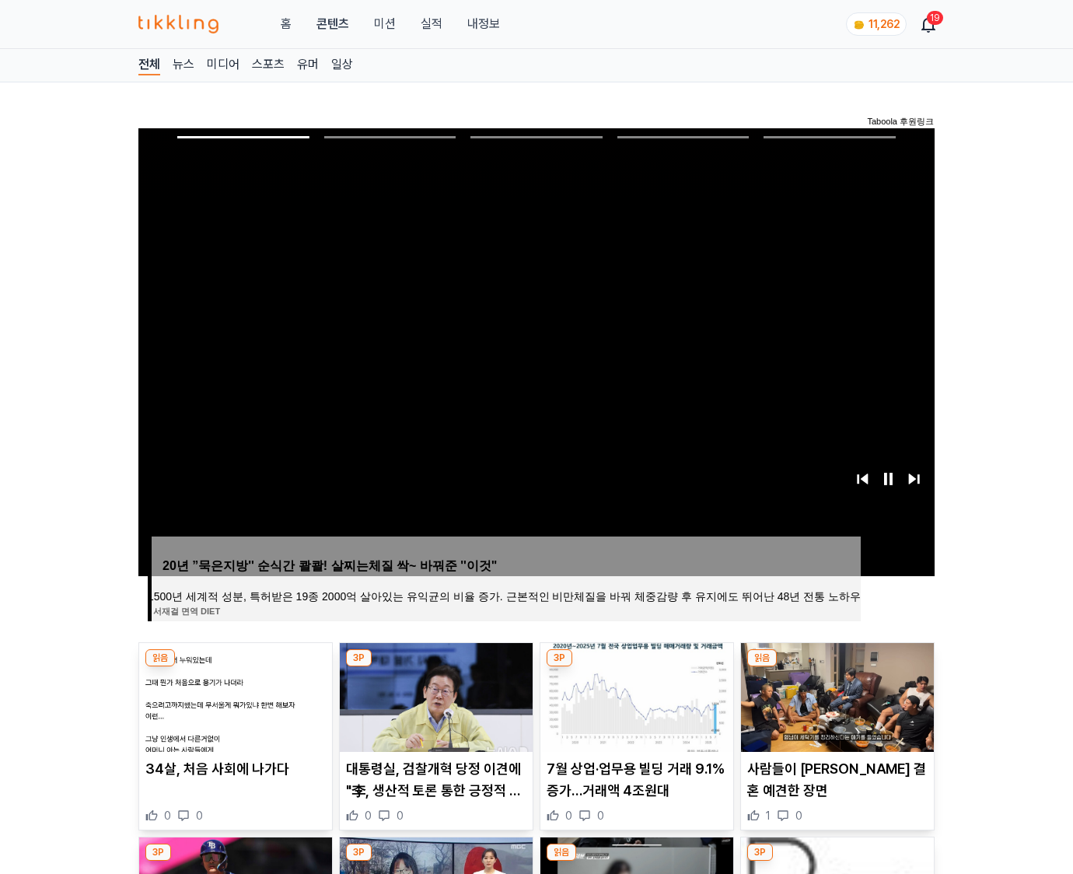
click at [836, 667] on img at bounding box center [837, 697] width 193 height 109
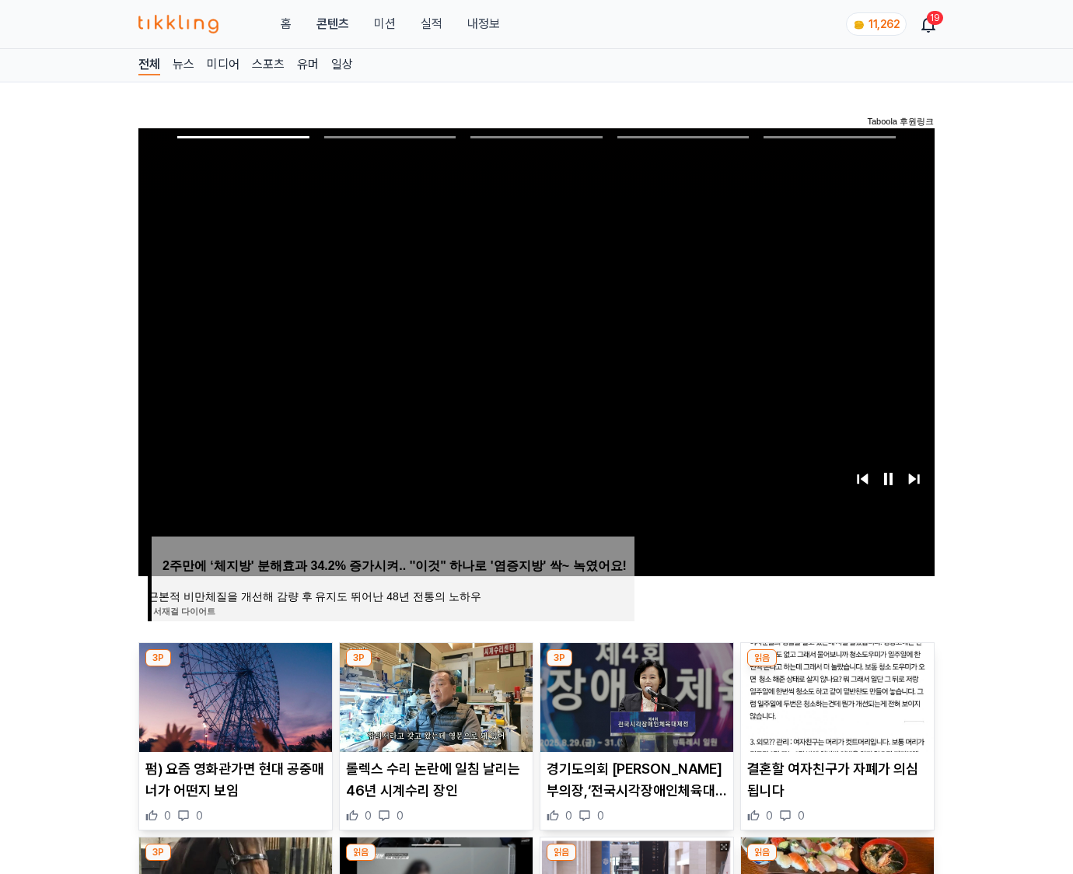
click at [836, 667] on img at bounding box center [837, 697] width 193 height 109
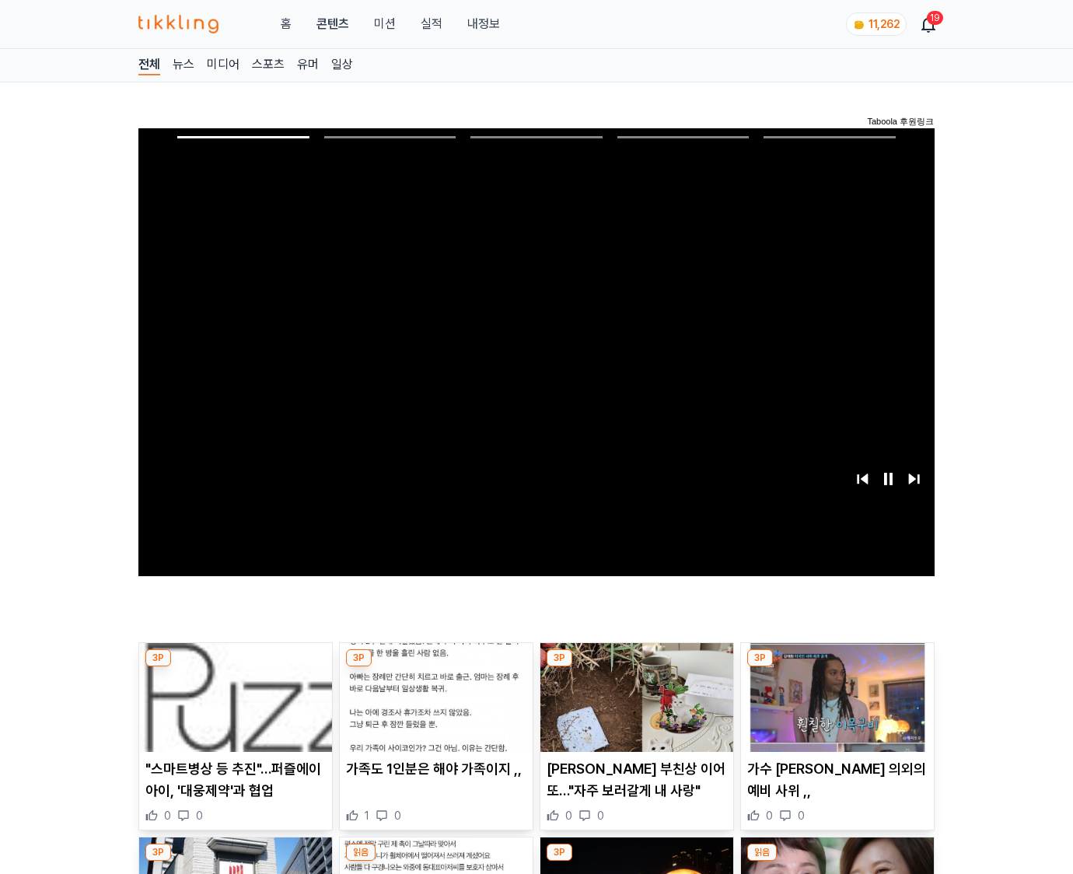
click at [836, 667] on img at bounding box center [837, 697] width 193 height 109
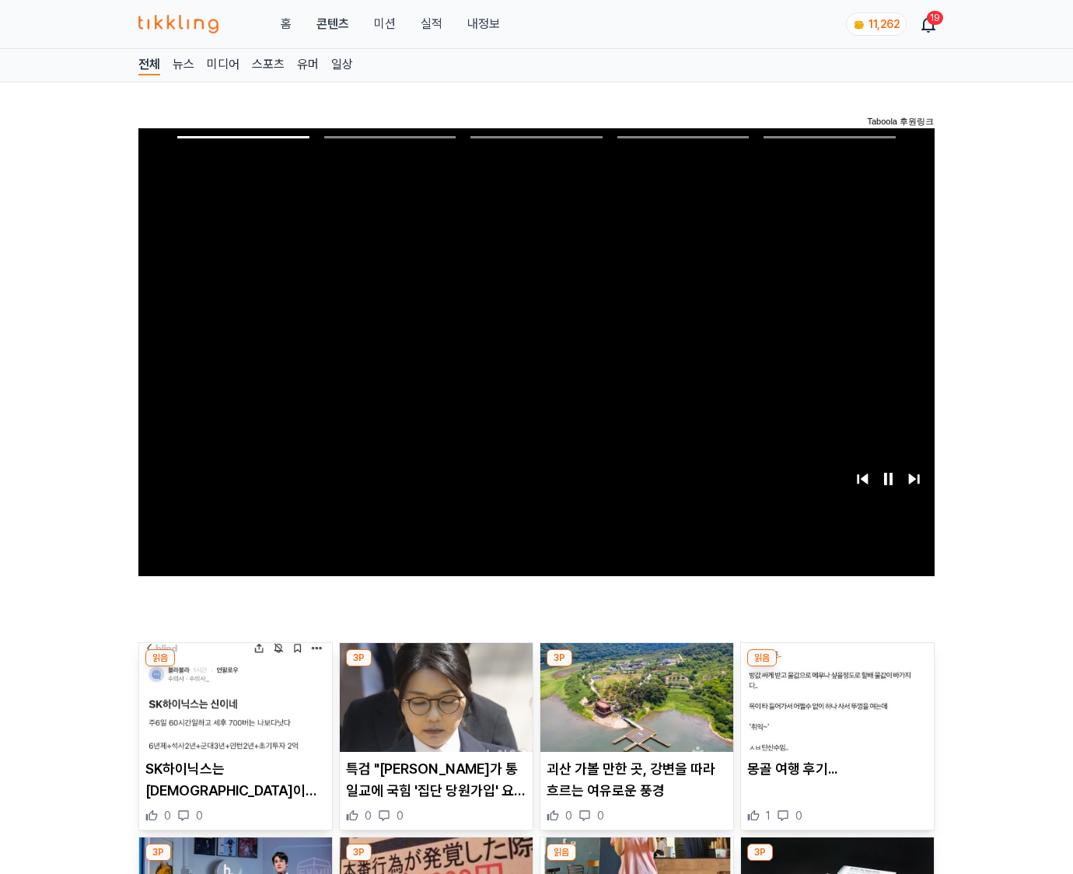
click at [836, 667] on img at bounding box center [837, 697] width 193 height 109
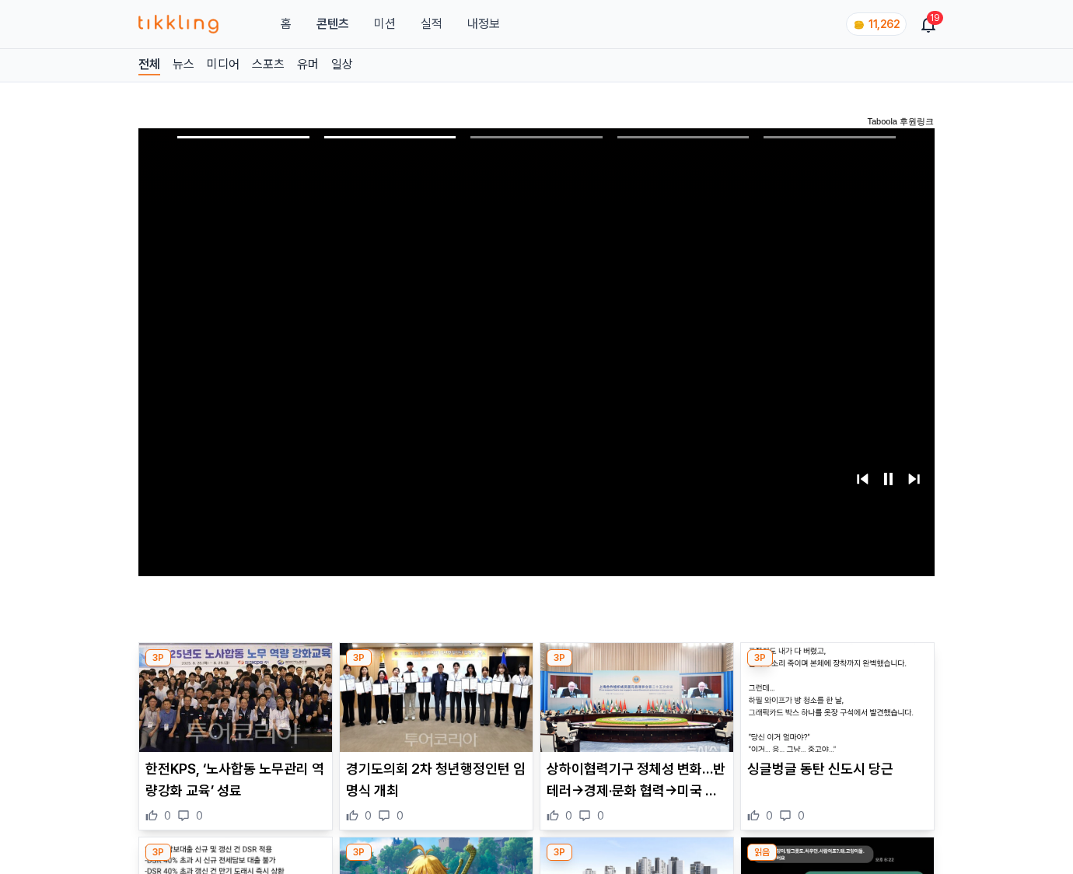
click at [836, 667] on img at bounding box center [837, 697] width 193 height 109
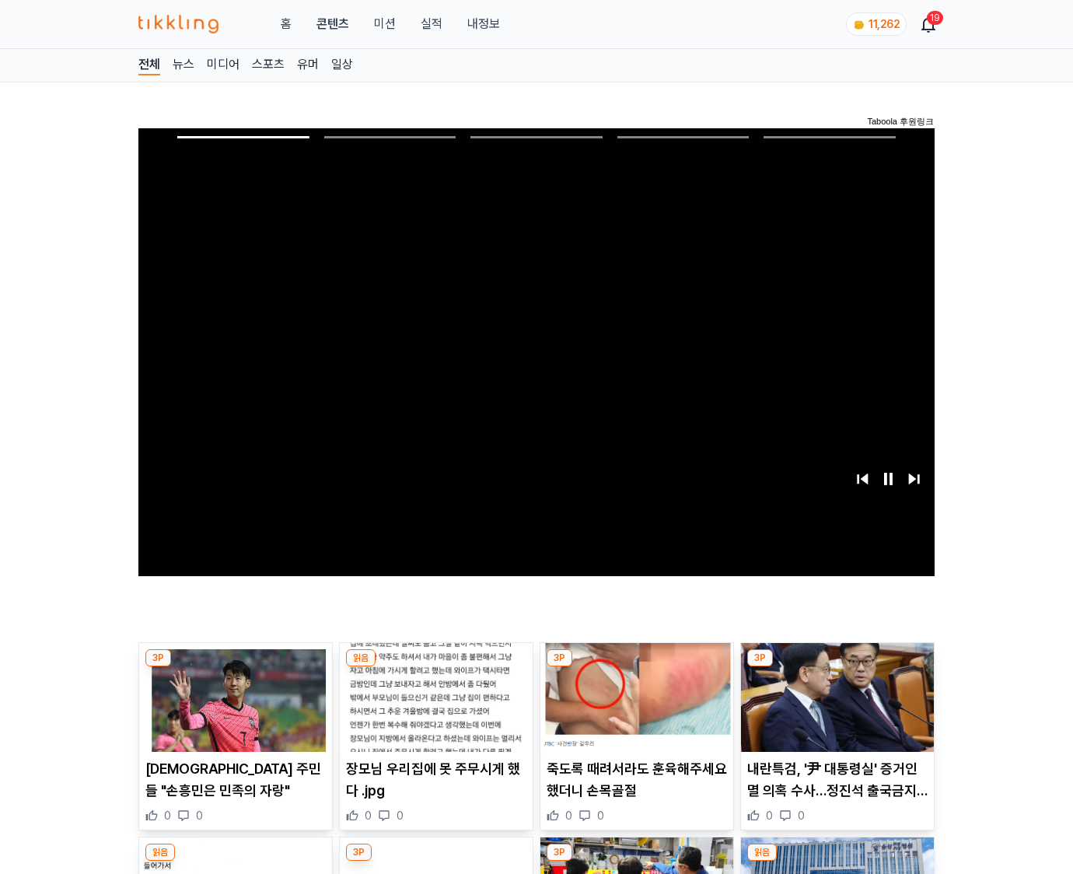
click at [836, 667] on img at bounding box center [837, 697] width 193 height 109
